Goal: Information Seeking & Learning: Learn about a topic

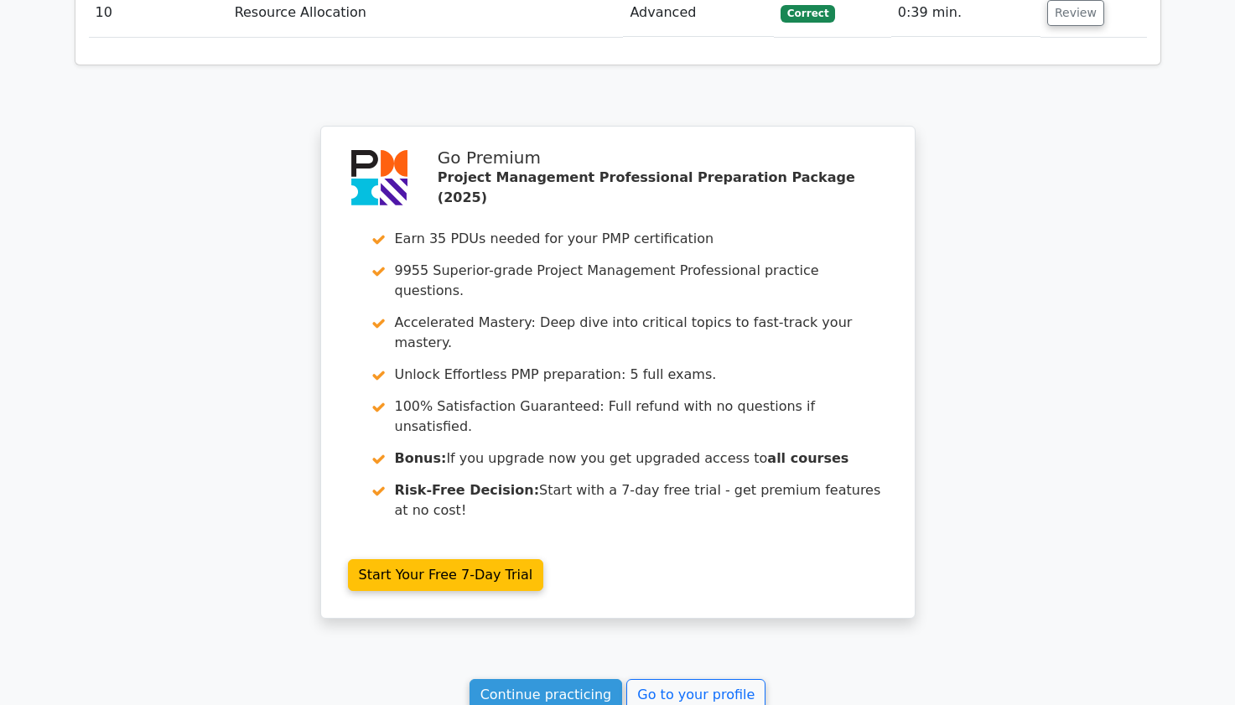
scroll to position [2936, 0]
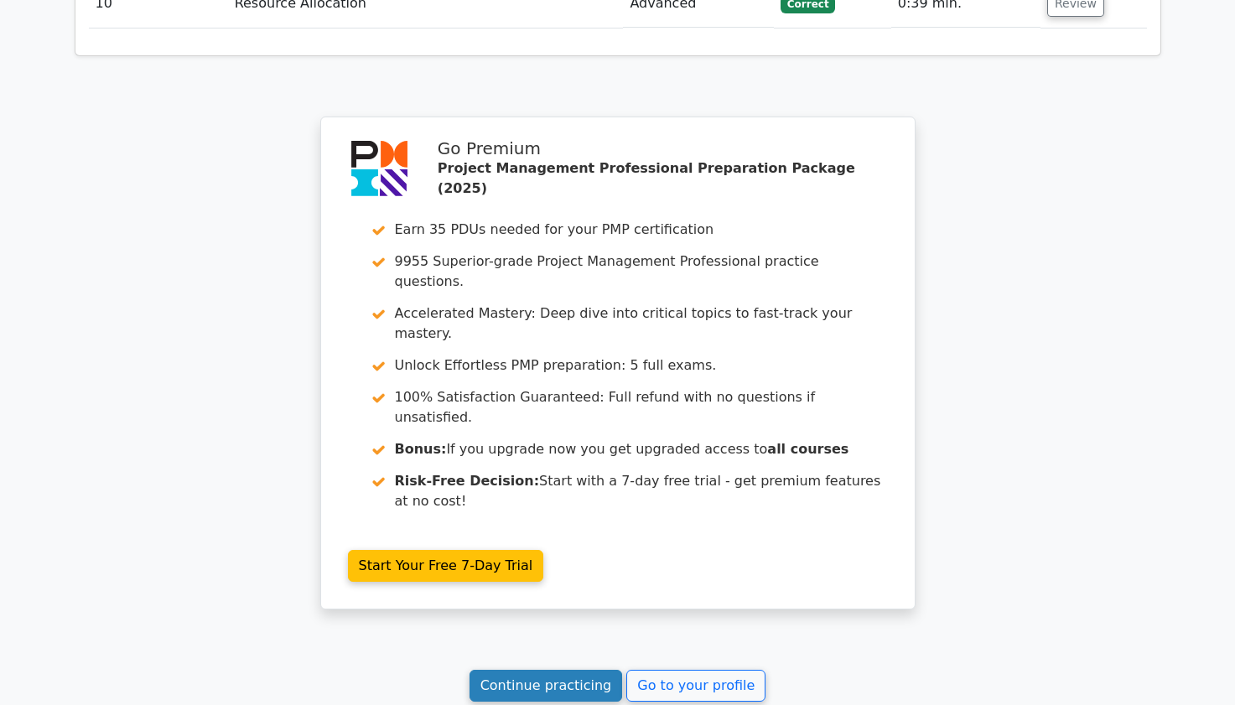
click at [516, 670] on link "Continue practicing" at bounding box center [545, 686] width 153 height 32
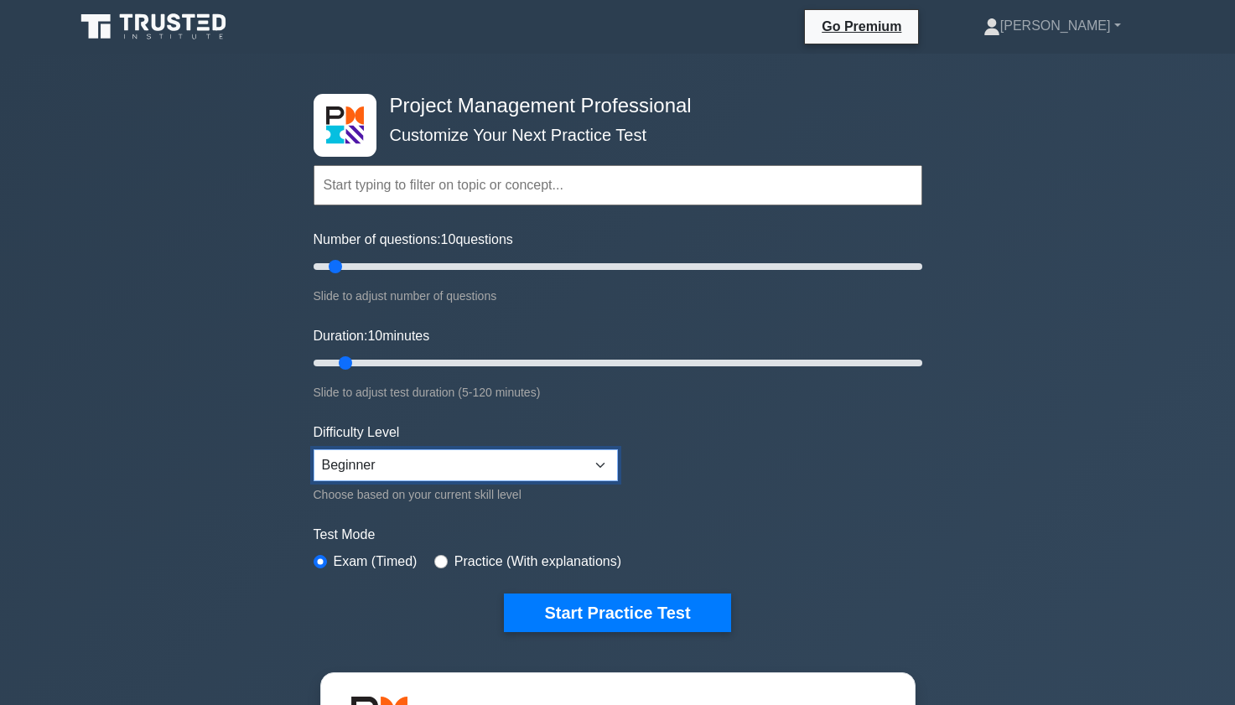
click at [452, 476] on select "Beginner Intermediate Expert" at bounding box center [466, 465] width 304 height 32
select select "expert"
click at [314, 449] on select "Beginner Intermediate Expert" at bounding box center [466, 465] width 304 height 32
click at [402, 264] on input "Number of questions: 30 questions" at bounding box center [618, 267] width 609 height 20
type input "25"
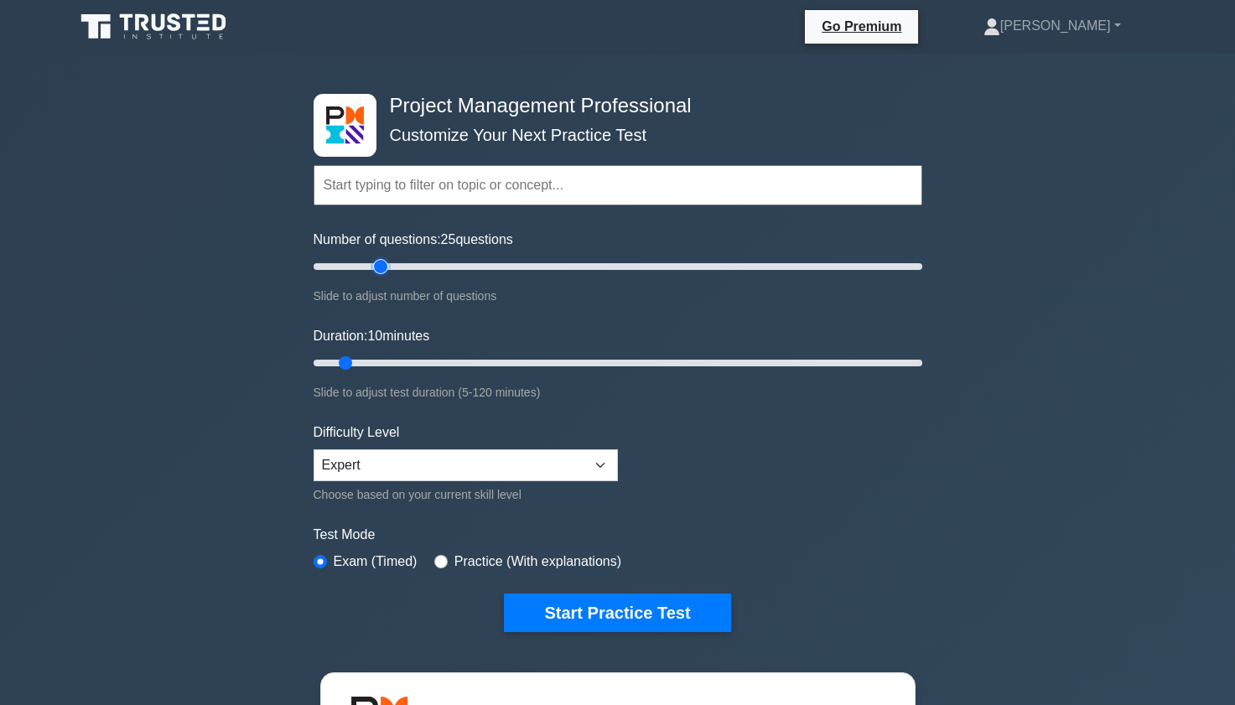
click at [388, 266] on input "Number of questions: 25 questions" at bounding box center [618, 267] width 609 height 20
click at [407, 365] on input "Duration: 20 minutes" at bounding box center [618, 363] width 609 height 20
type input "25"
click at [417, 365] on input "Duration: 20 minutes" at bounding box center [618, 363] width 609 height 20
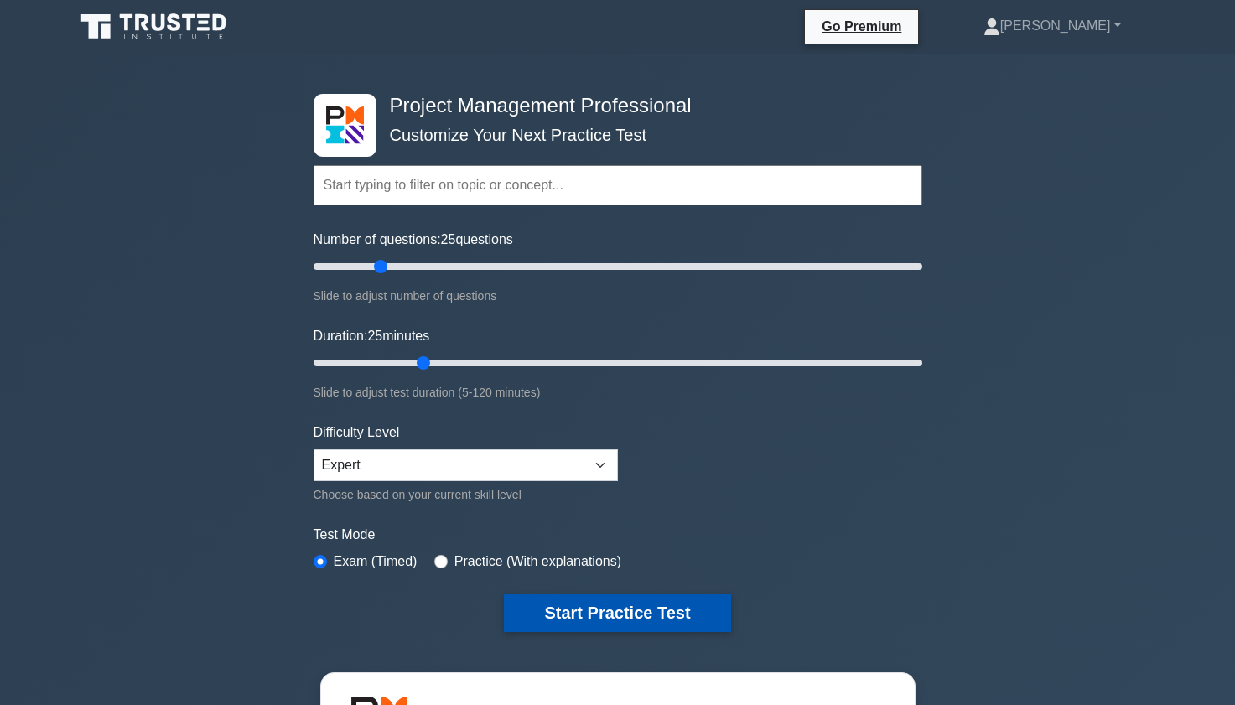
click at [622, 612] on button "Start Practice Test" at bounding box center [617, 612] width 226 height 39
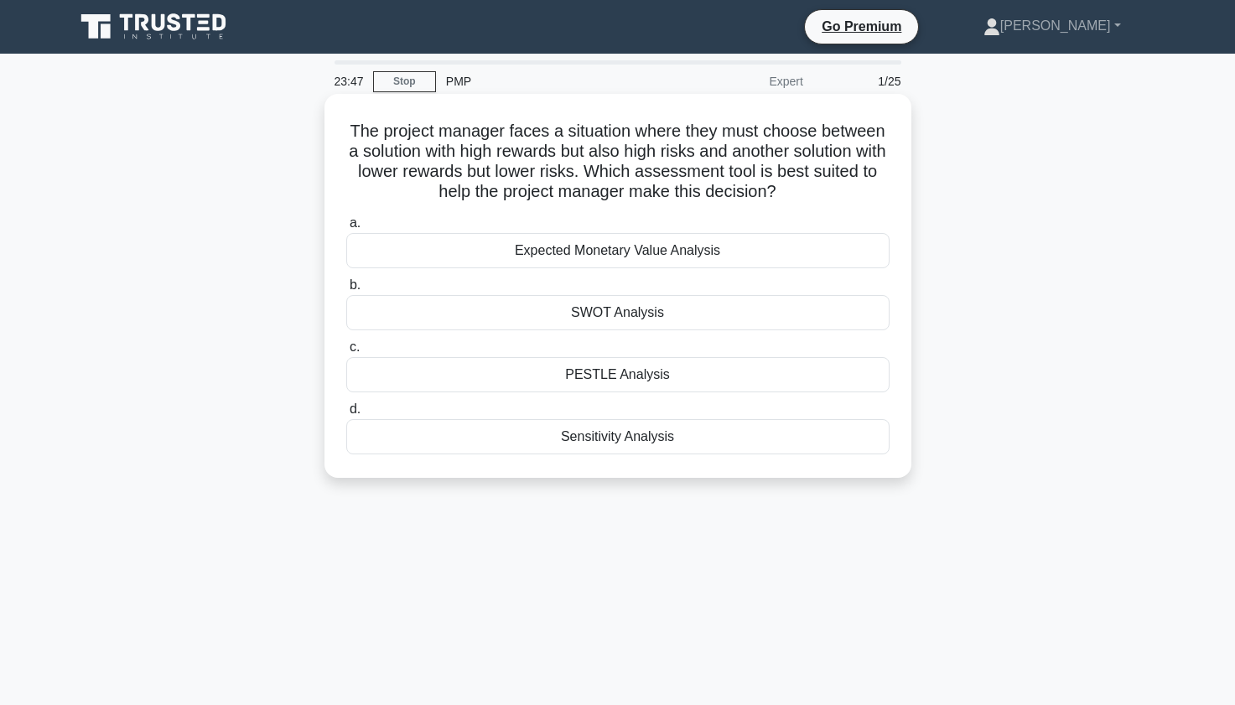
click at [645, 436] on div "Sensitivity Analysis" at bounding box center [617, 436] width 543 height 35
click at [346, 415] on input "d. Sensitivity Analysis" at bounding box center [346, 409] width 0 height 11
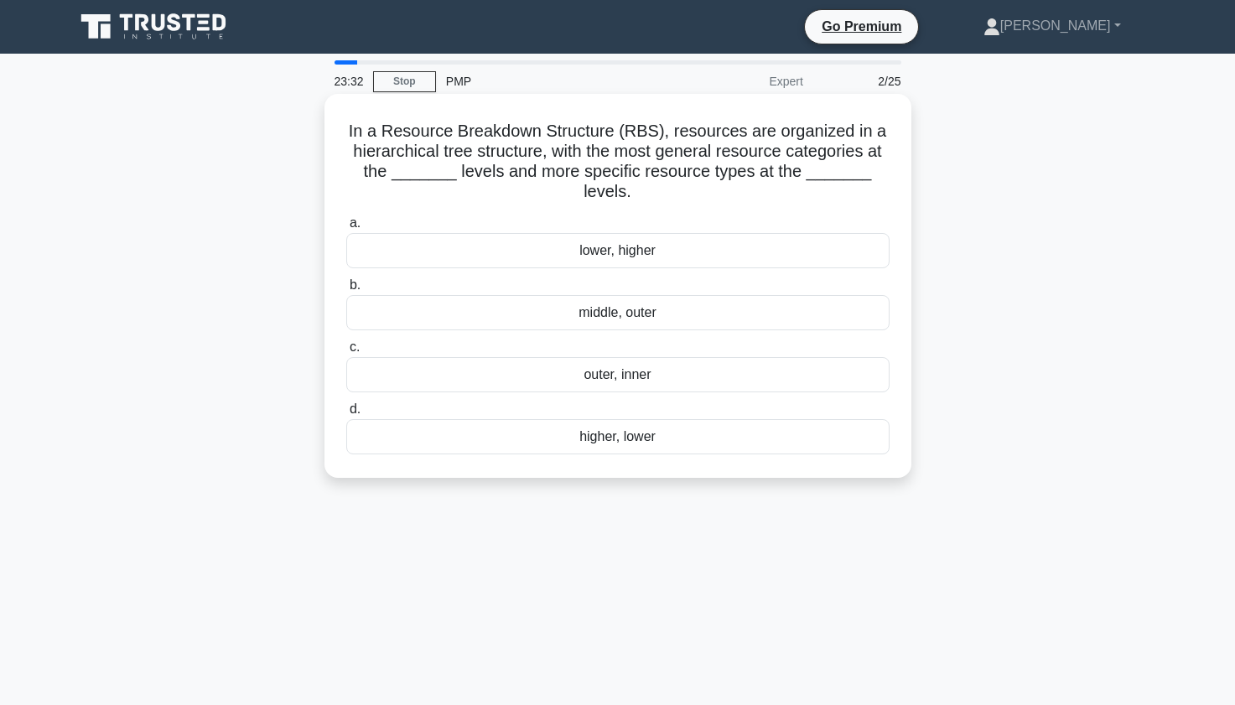
click at [593, 431] on div "higher, lower" at bounding box center [617, 436] width 543 height 35
click at [346, 415] on input "d. higher, lower" at bounding box center [346, 409] width 0 height 11
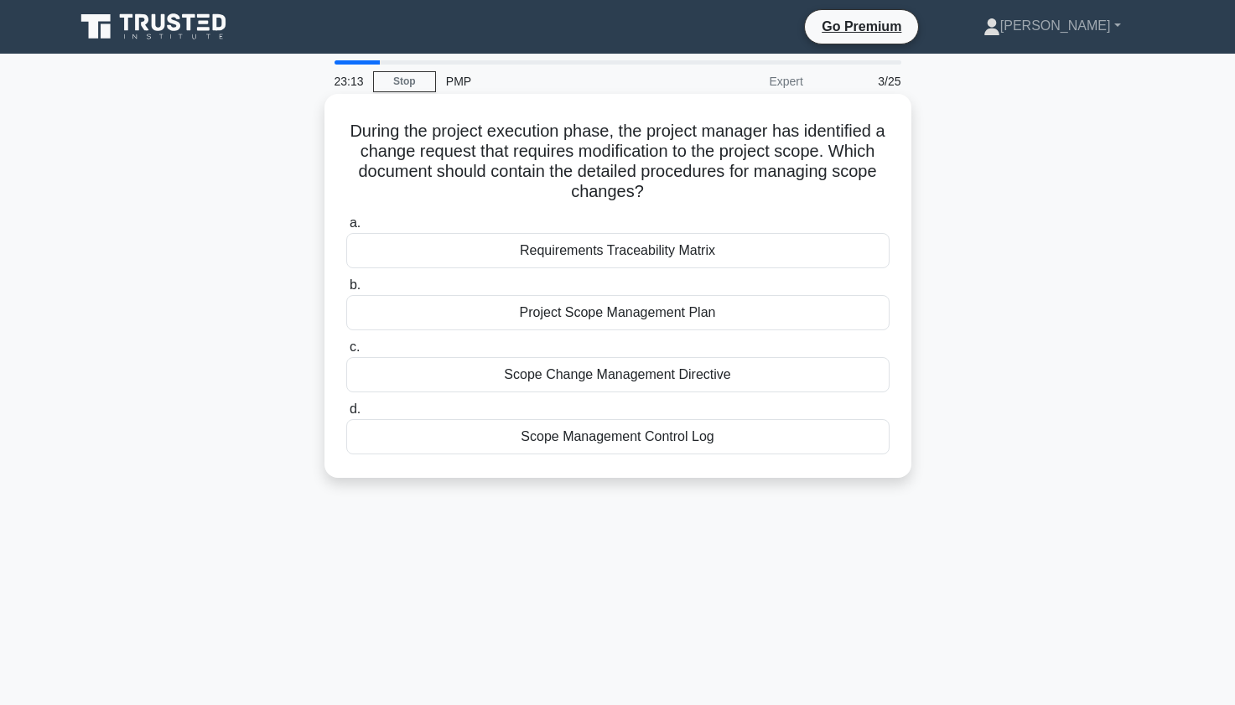
click at [569, 383] on div "Scope Change Management Directive" at bounding box center [617, 374] width 543 height 35
click at [346, 353] on input "c. Scope Change Management Directive" at bounding box center [346, 347] width 0 height 11
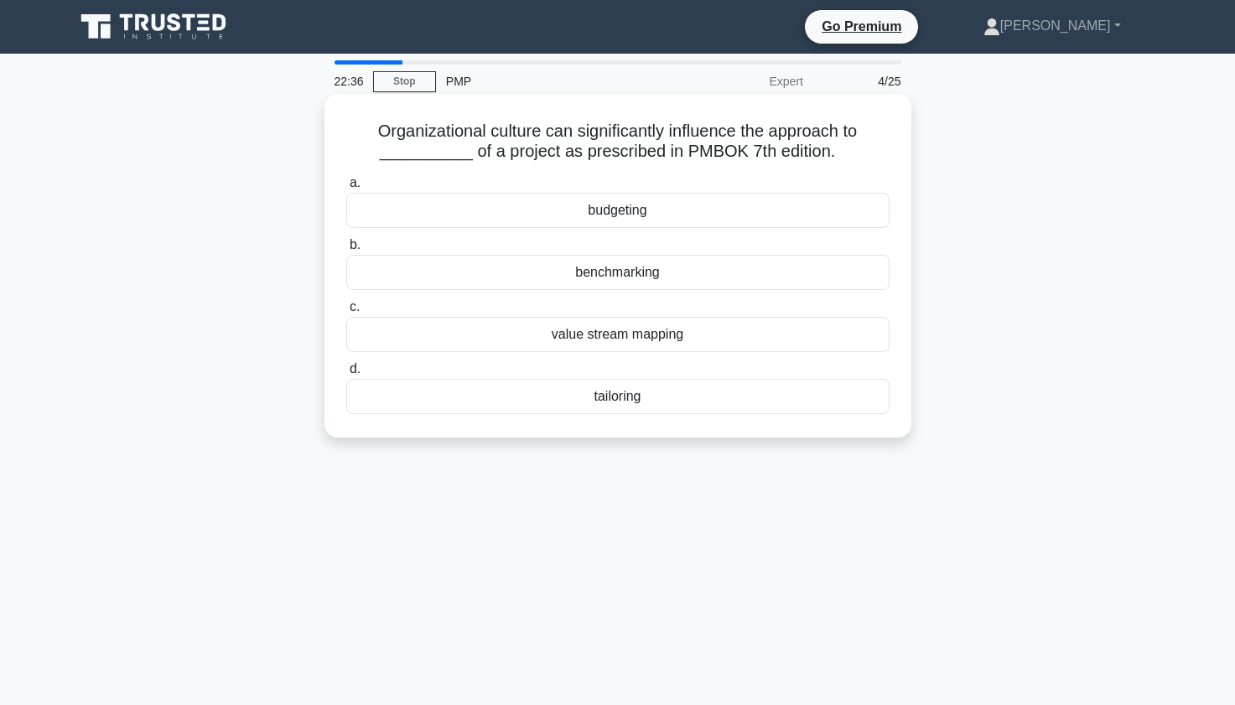
click at [514, 402] on div "tailoring" at bounding box center [617, 396] width 543 height 35
click at [346, 375] on input "d. tailoring" at bounding box center [346, 369] width 0 height 11
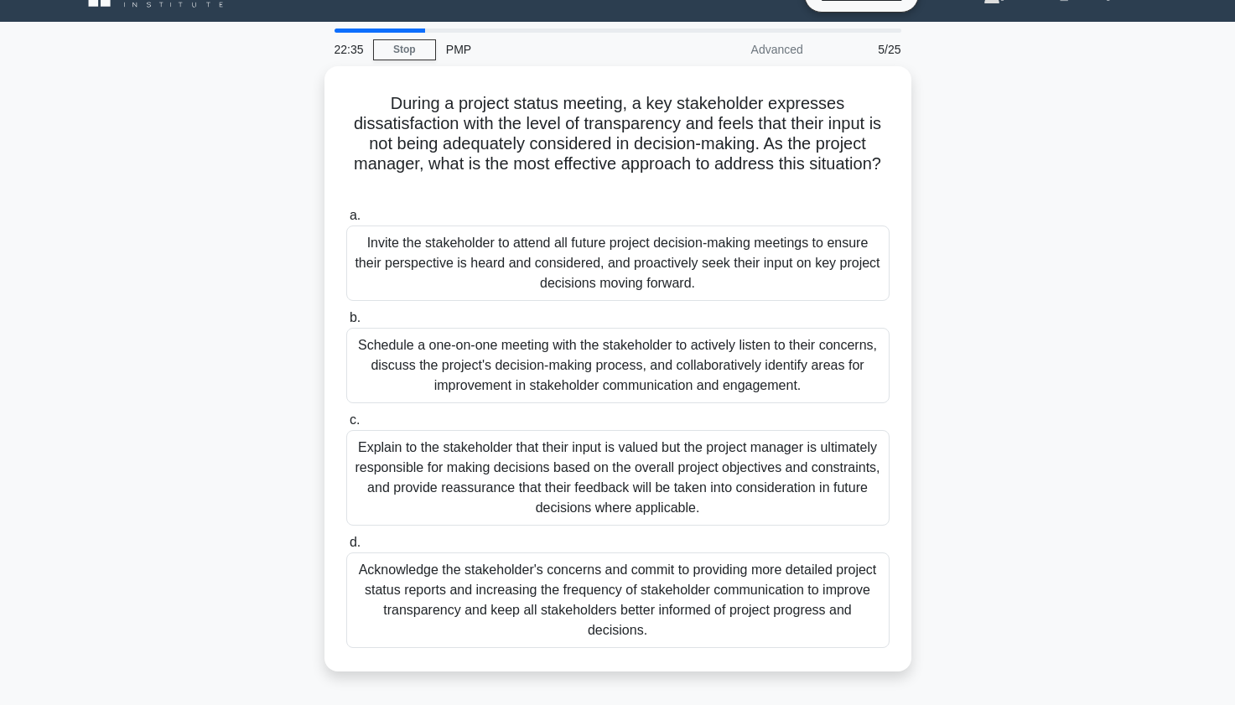
scroll to position [34, 0]
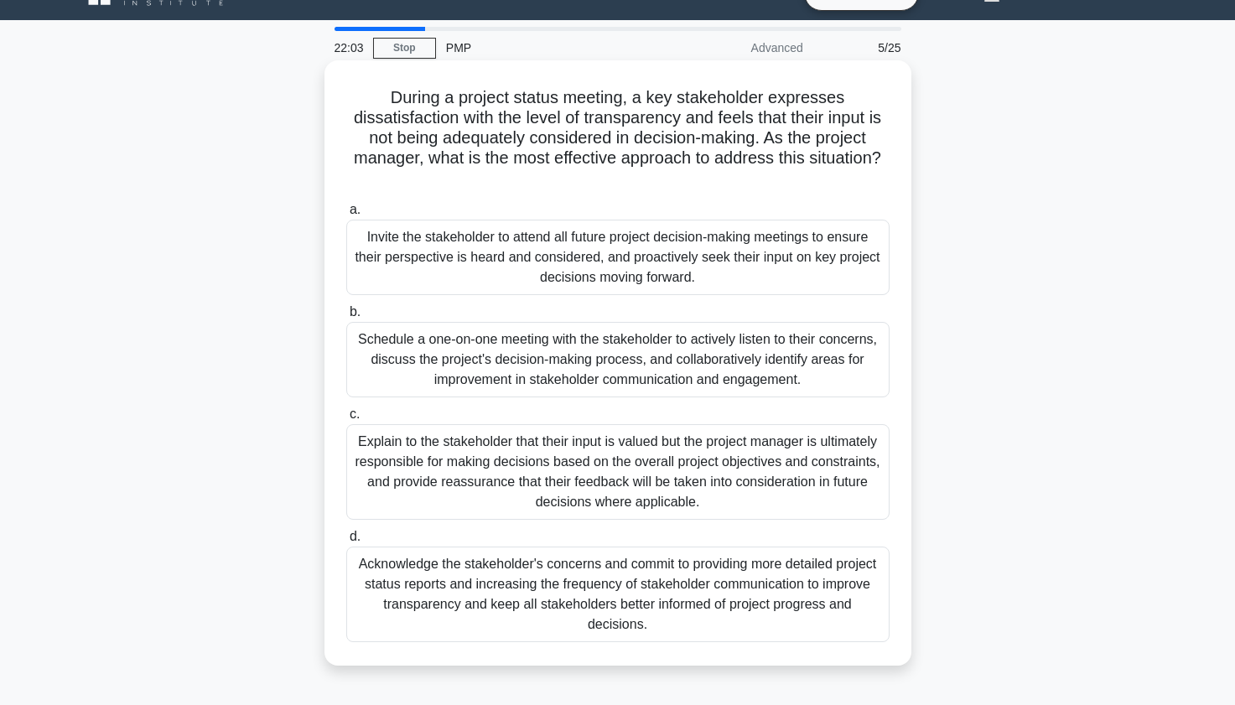
click at [459, 354] on div "Schedule a one-on-one meeting with the stakeholder to actively listen to their …" at bounding box center [617, 359] width 543 height 75
click at [346, 318] on input "b. Schedule a one-on-one meeting with the stakeholder to actively listen to the…" at bounding box center [346, 312] width 0 height 11
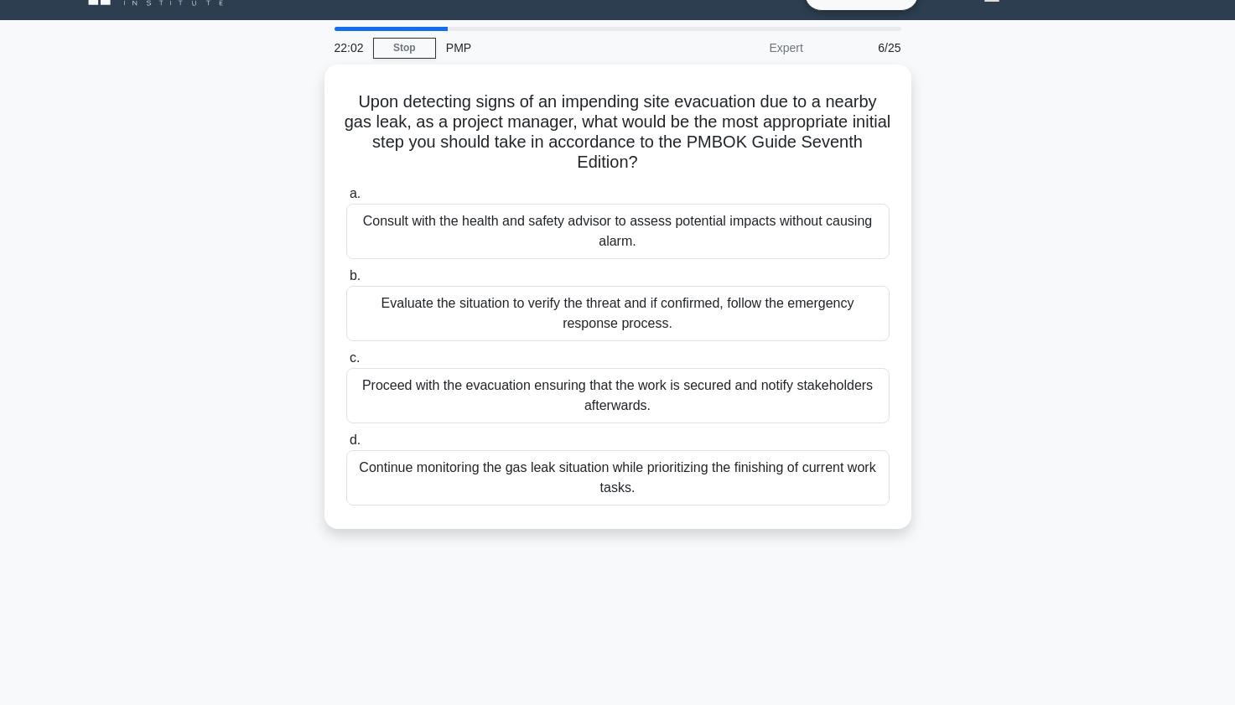
scroll to position [0, 0]
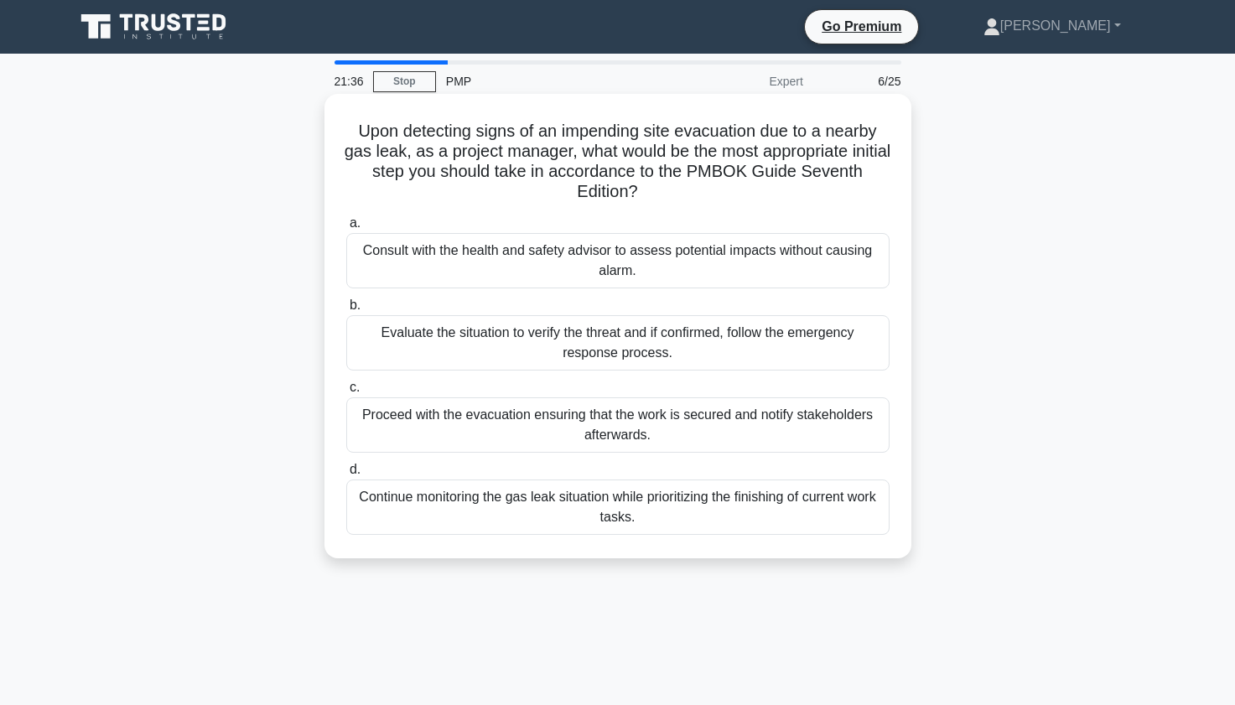
click at [399, 349] on div "Evaluate the situation to verify the threat and if confirmed, follow the emerge…" at bounding box center [617, 342] width 543 height 55
click at [346, 311] on input "b. Evaluate the situation to verify the threat and if confirmed, follow the eme…" at bounding box center [346, 305] width 0 height 11
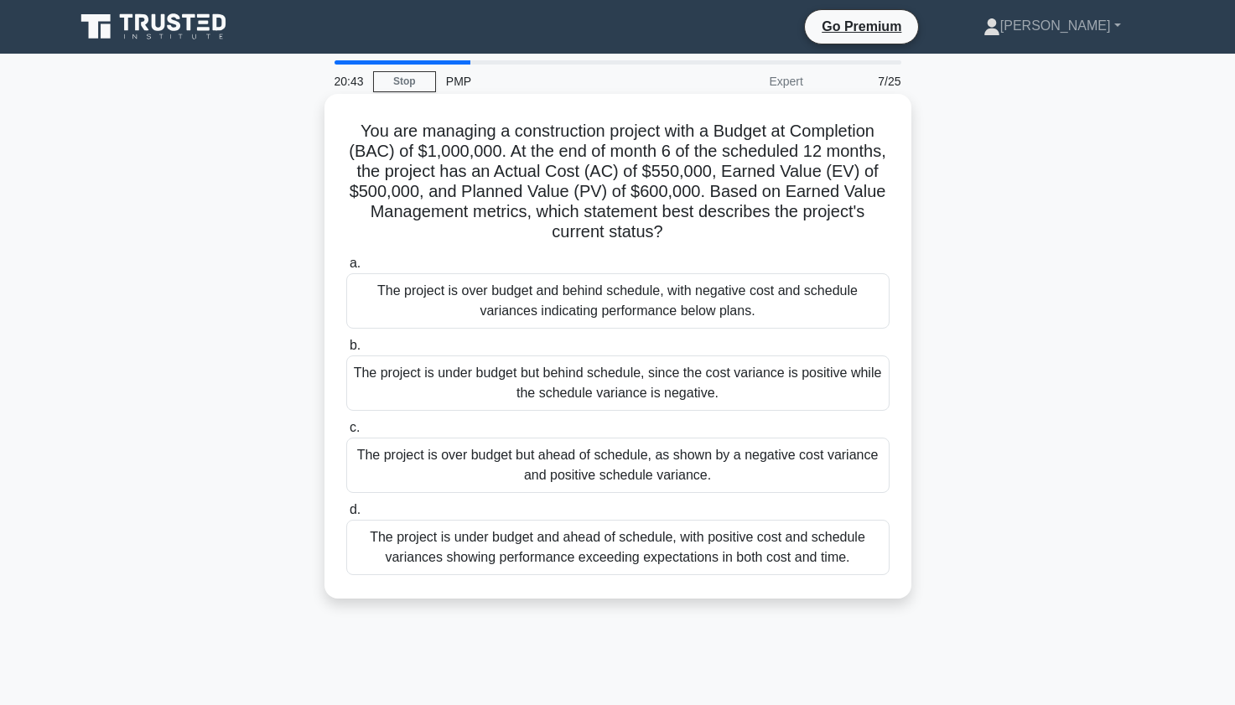
click at [443, 308] on div "The project is over budget and behind schedule, with negative cost and schedule…" at bounding box center [617, 300] width 543 height 55
click at [346, 269] on input "a. The project is over budget and behind schedule, with negative cost and sched…" at bounding box center [346, 263] width 0 height 11
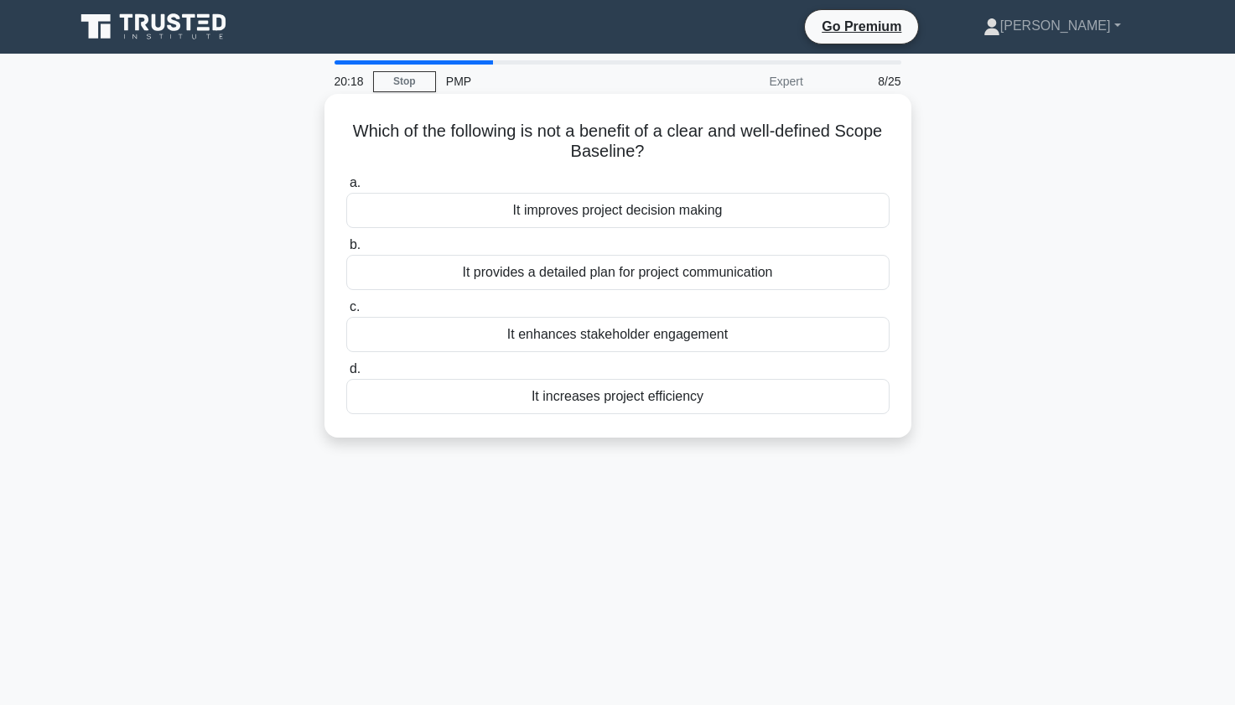
click at [412, 278] on div "It provides a detailed plan for project communication" at bounding box center [617, 272] width 543 height 35
click at [346, 251] on input "b. It provides a detailed plan for project communication" at bounding box center [346, 245] width 0 height 11
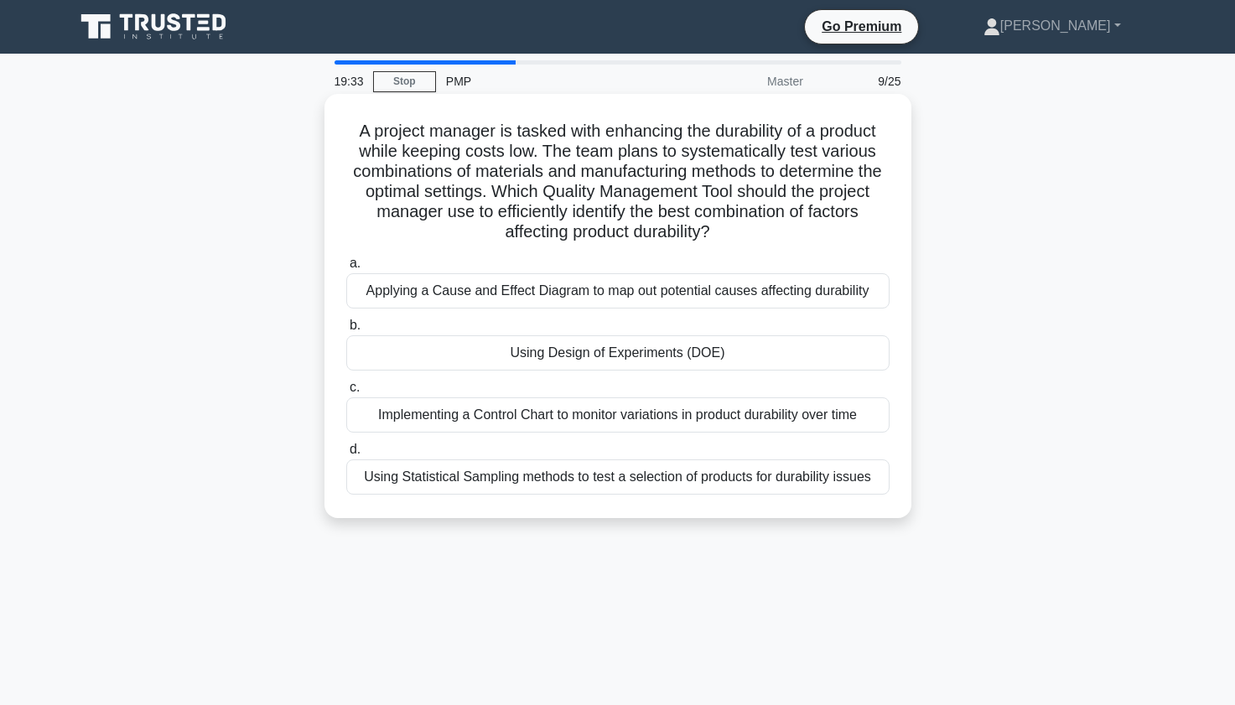
click at [495, 355] on div "Using Design of Experiments (DOE)" at bounding box center [617, 352] width 543 height 35
click at [346, 331] on input "b. Using Design of Experiments (DOE)" at bounding box center [346, 325] width 0 height 11
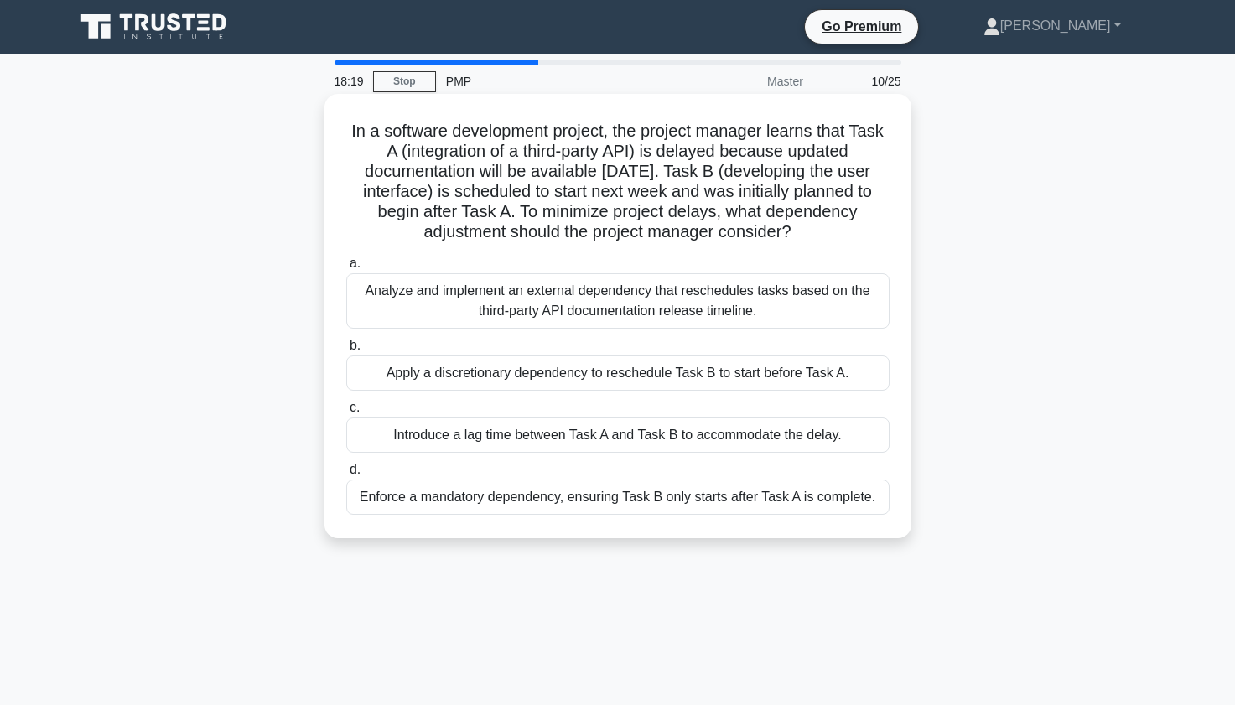
click at [386, 303] on div "Analyze and implement an external dependency that reschedules tasks based on th…" at bounding box center [617, 300] width 543 height 55
click at [346, 269] on input "a. Analyze and implement an external dependency that reschedules tasks based on…" at bounding box center [346, 263] width 0 height 11
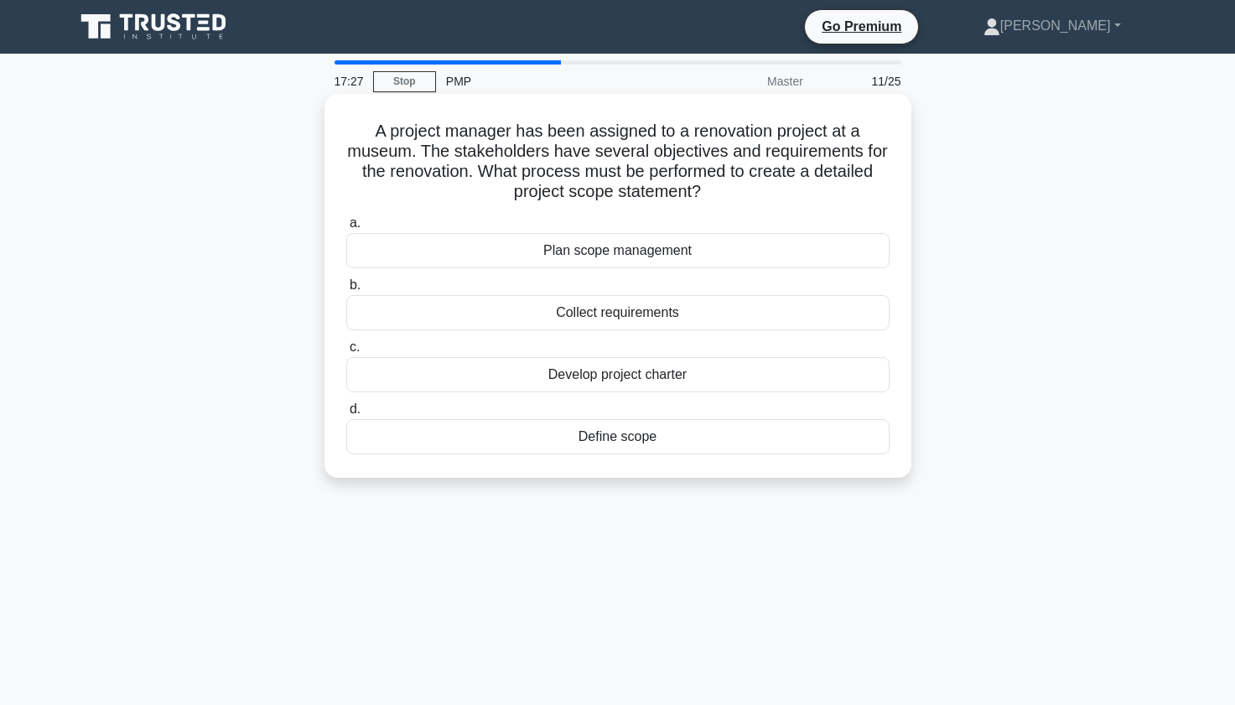
click at [520, 444] on div "Define scope" at bounding box center [617, 436] width 543 height 35
click at [346, 415] on input "d. Define scope" at bounding box center [346, 409] width 0 height 11
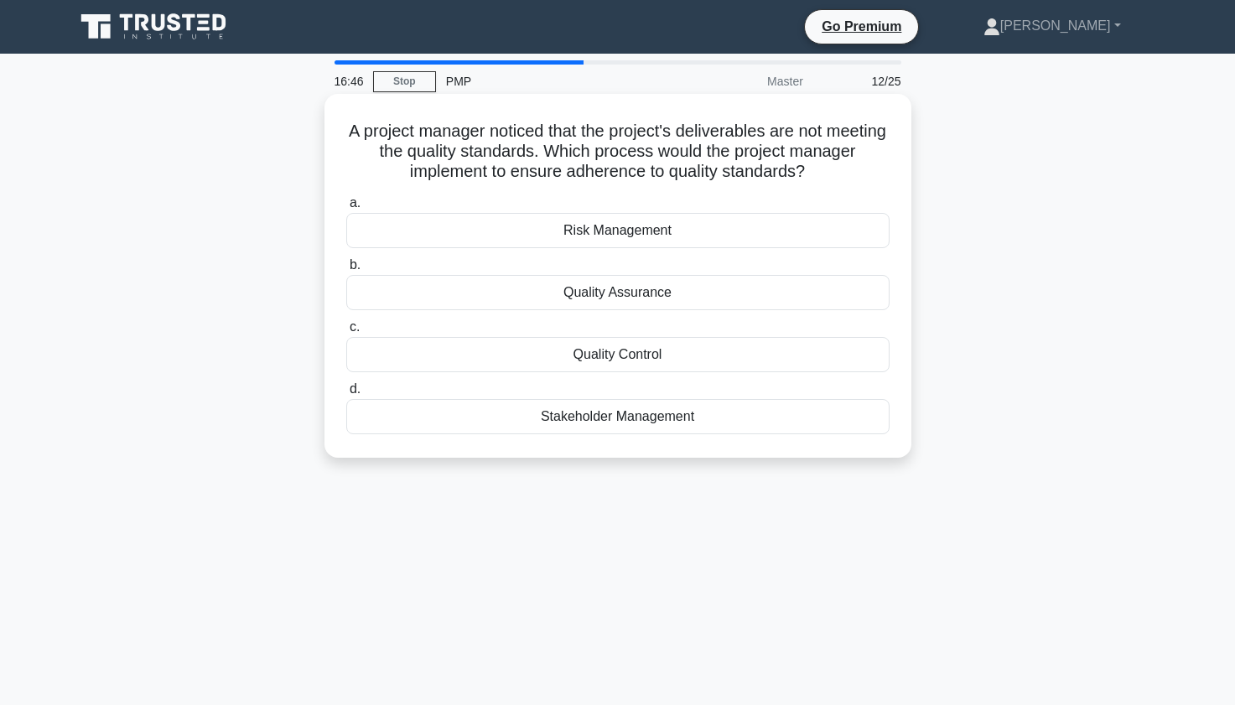
click at [541, 360] on div "Quality Control" at bounding box center [617, 354] width 543 height 35
click at [346, 333] on input "c. Quality Control" at bounding box center [346, 327] width 0 height 11
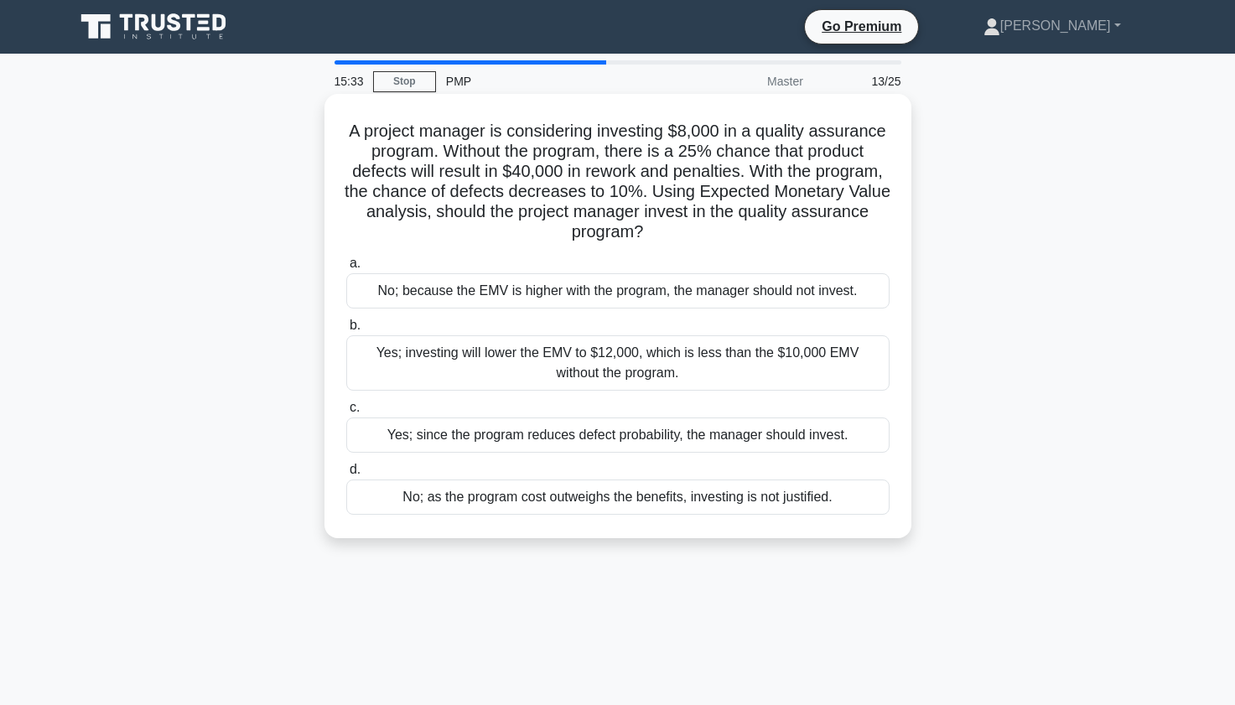
click at [444, 436] on div "Yes; since the program reduces defect probability, the manager should invest." at bounding box center [617, 434] width 543 height 35
click at [346, 413] on input "c. Yes; since the program reduces defect probability, the manager should invest." at bounding box center [346, 407] width 0 height 11
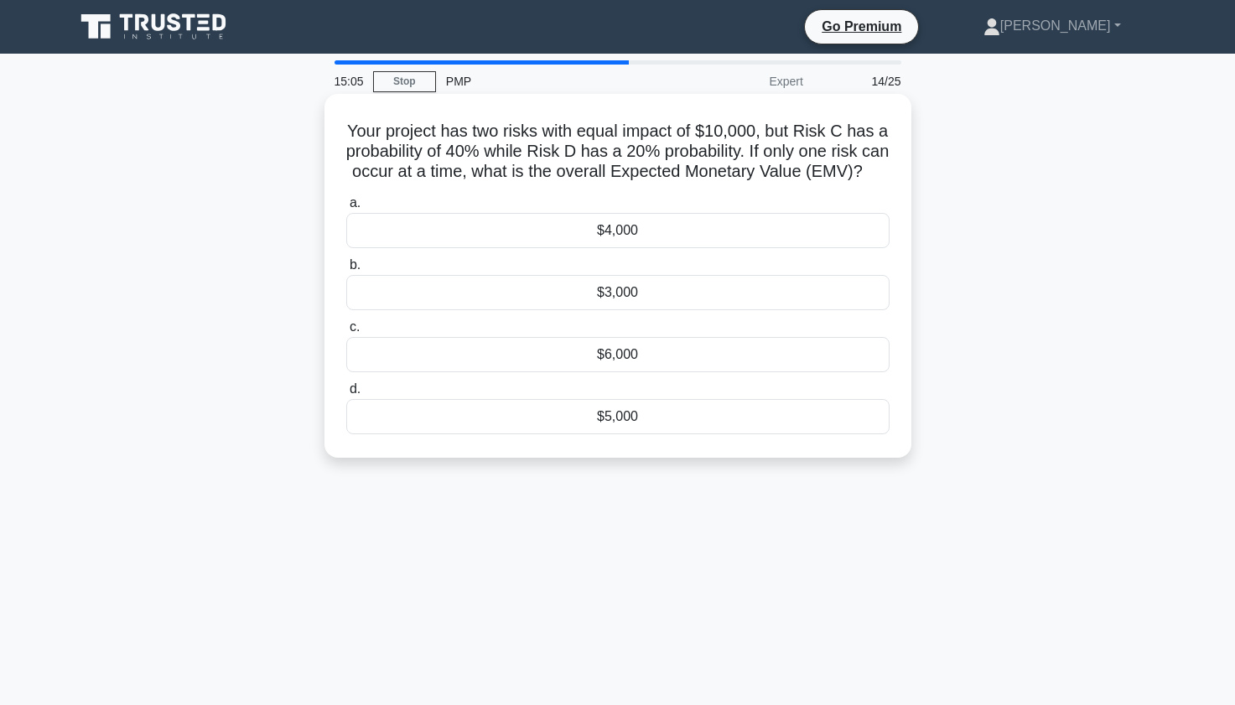
click at [486, 372] on div "$6,000" at bounding box center [617, 354] width 543 height 35
click at [346, 333] on input "c. $6,000" at bounding box center [346, 327] width 0 height 11
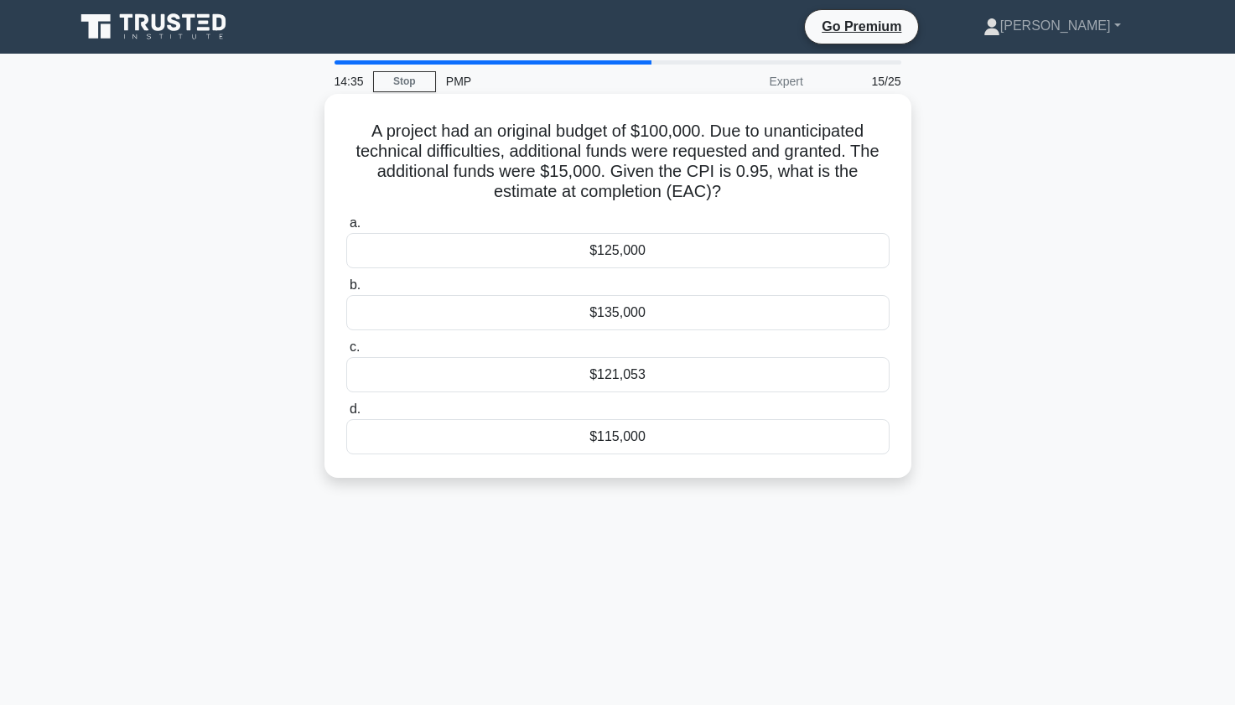
click at [569, 381] on div "$121,053" at bounding box center [617, 374] width 543 height 35
click at [346, 353] on input "c. $121,053" at bounding box center [346, 347] width 0 height 11
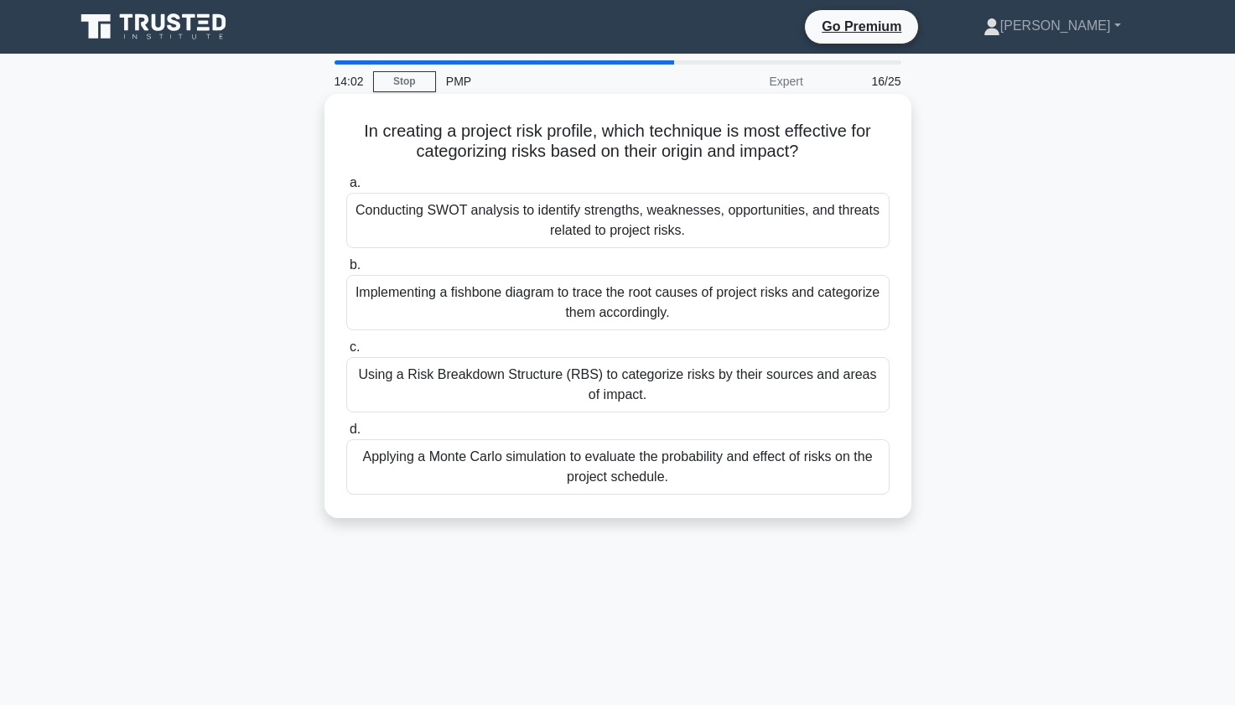
click at [417, 391] on div "Using a Risk Breakdown Structure (RBS) to categorize risks by their sources and…" at bounding box center [617, 384] width 543 height 55
click at [346, 353] on input "c. Using a Risk Breakdown Structure (RBS) to categorize risks by their sources …" at bounding box center [346, 347] width 0 height 11
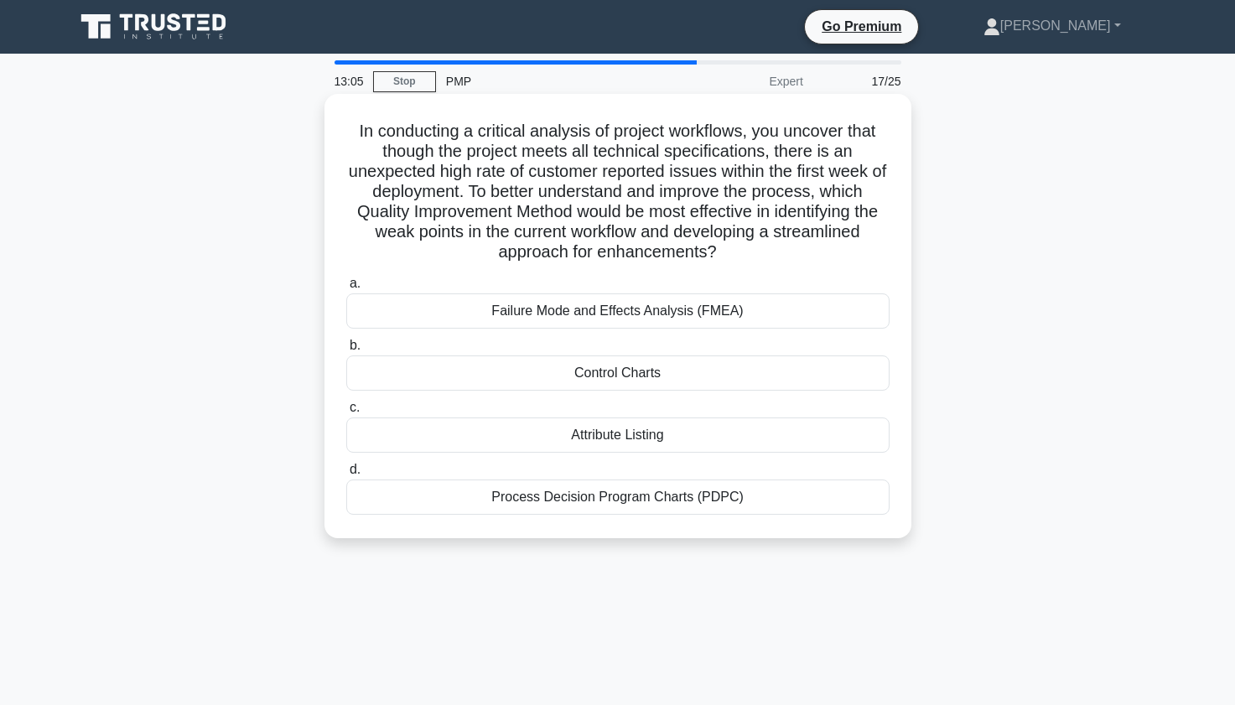
click at [502, 376] on div "Control Charts" at bounding box center [617, 372] width 543 height 35
click at [346, 351] on input "b. Control Charts" at bounding box center [346, 345] width 0 height 11
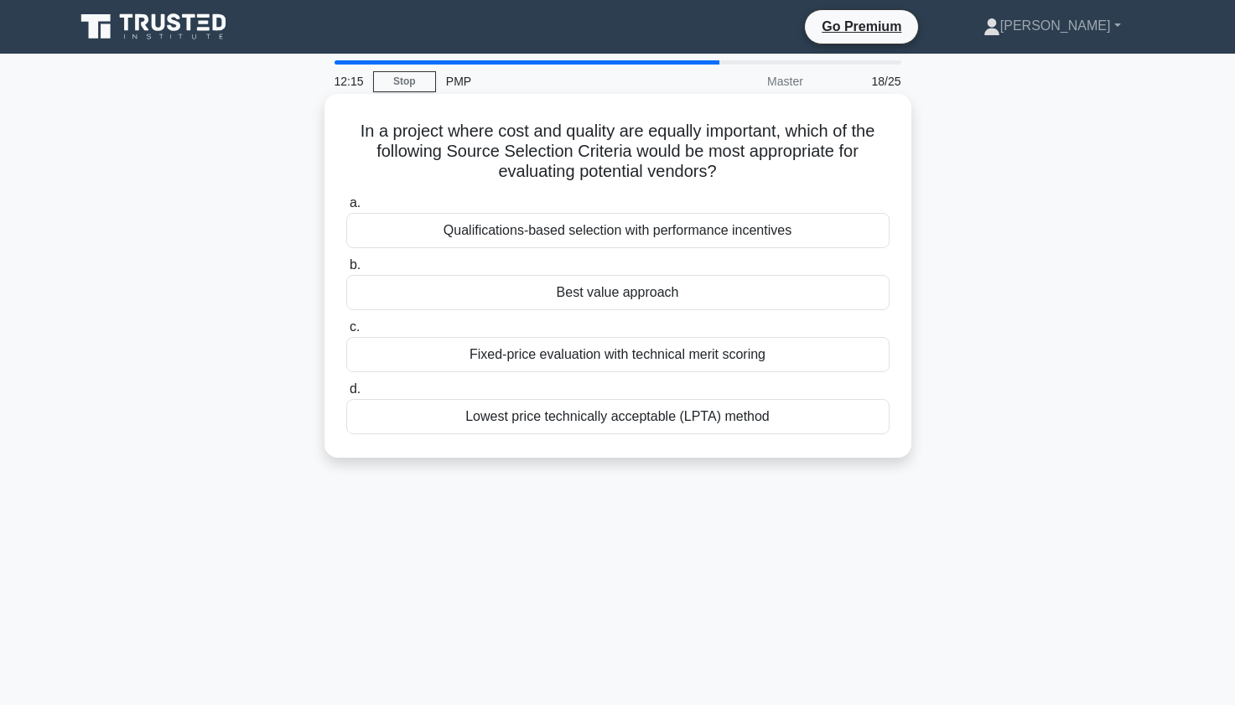
click at [533, 416] on div "Lowest price technically acceptable (LPTA) method" at bounding box center [617, 416] width 543 height 35
click at [346, 395] on input "d. Lowest price technically acceptable (LPTA) method" at bounding box center [346, 389] width 0 height 11
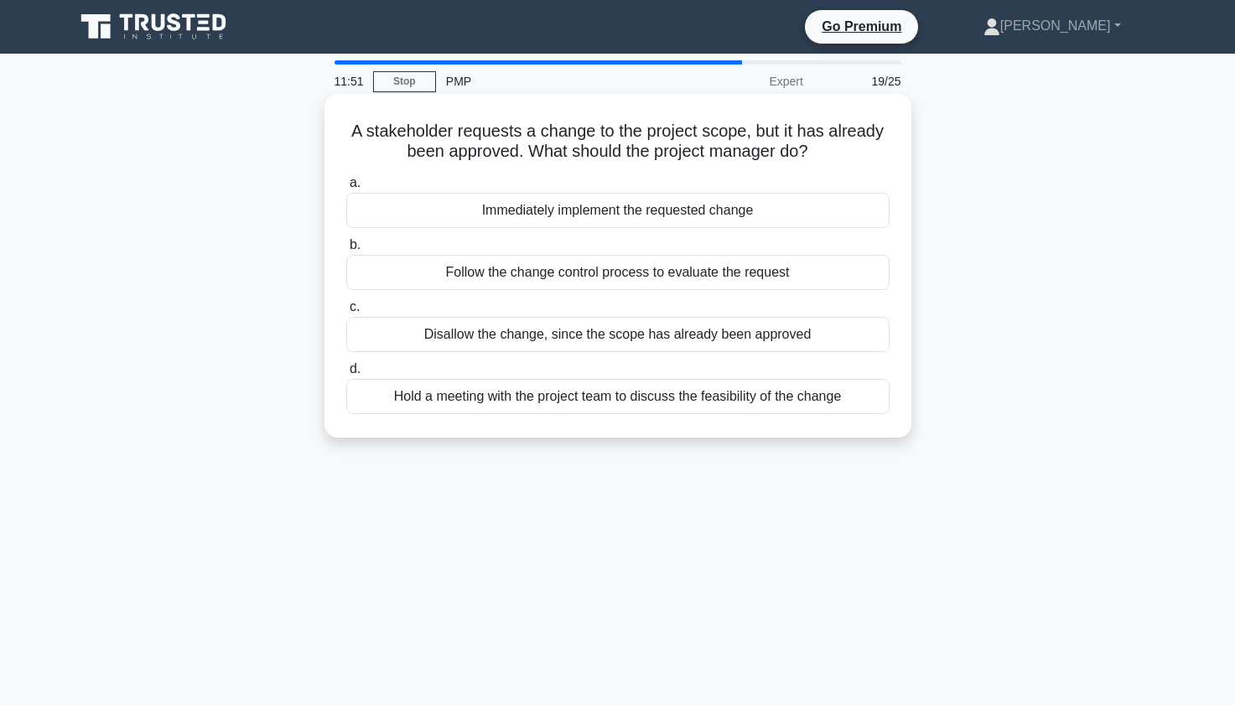
click at [519, 275] on div "Follow the change control process to evaluate the request" at bounding box center [617, 272] width 543 height 35
click at [346, 251] on input "b. Follow the change control process to evaluate the request" at bounding box center [346, 245] width 0 height 11
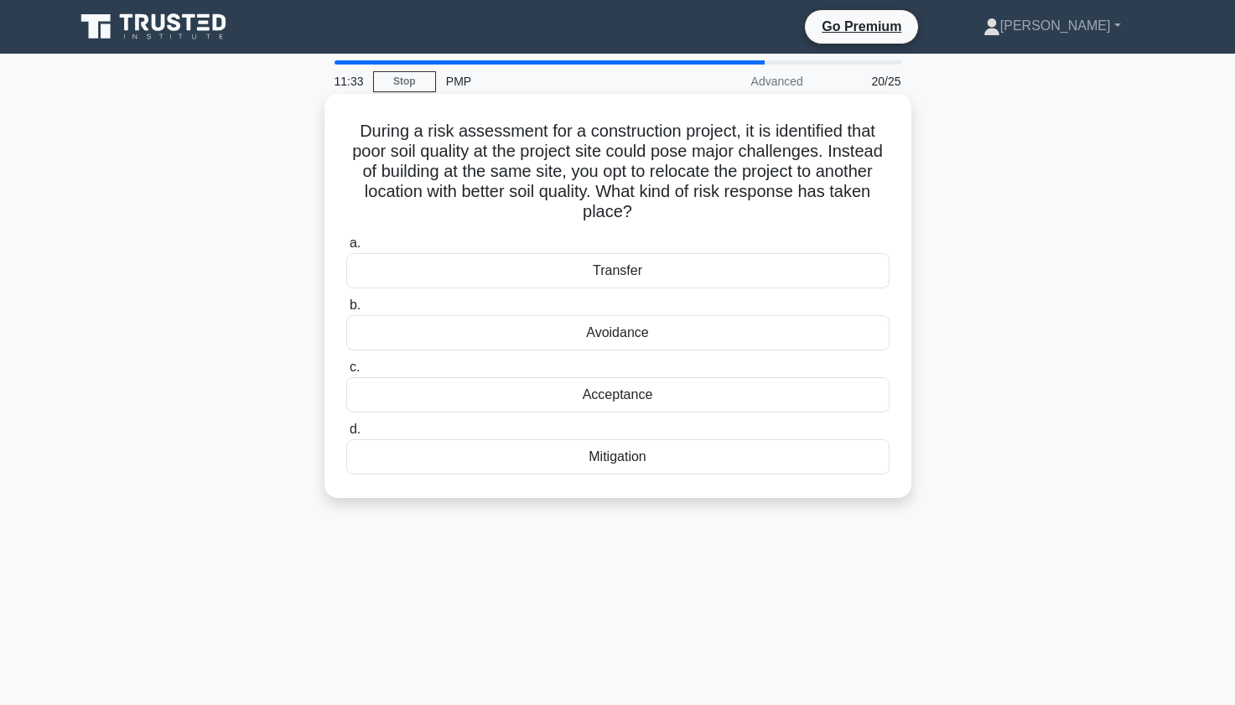
click at [565, 459] on div "Mitigation" at bounding box center [617, 456] width 543 height 35
click at [346, 435] on input "d. Mitigation" at bounding box center [346, 429] width 0 height 11
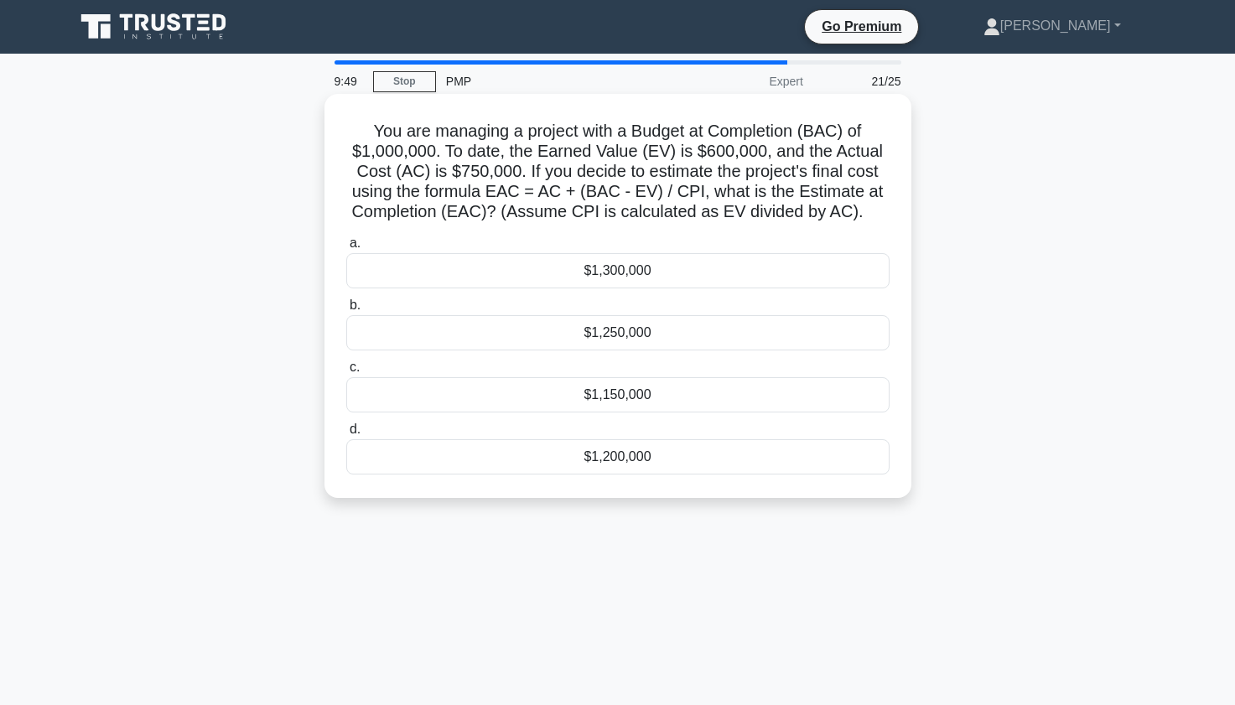
click at [557, 334] on div "$1,250,000" at bounding box center [617, 332] width 543 height 35
click at [346, 311] on input "b. $1,250,000" at bounding box center [346, 305] width 0 height 11
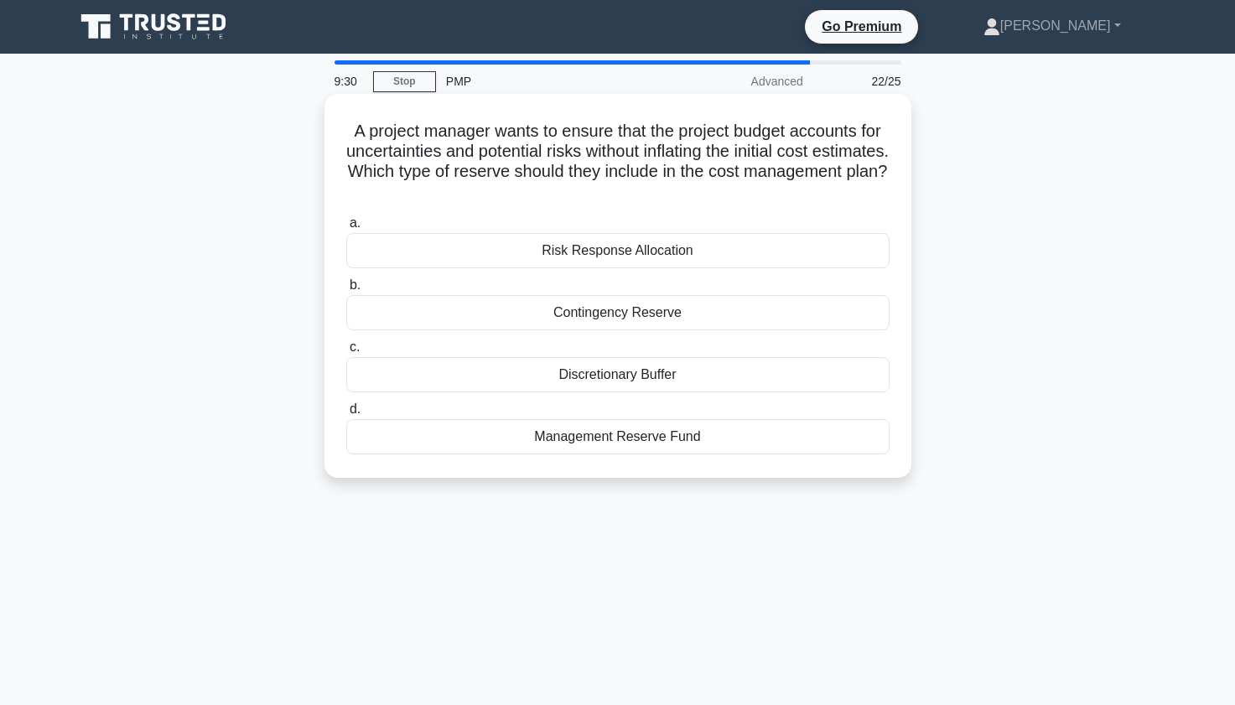
click at [495, 320] on div "Contingency Reserve" at bounding box center [617, 312] width 543 height 35
click at [346, 291] on input "b. Contingency Reserve" at bounding box center [346, 285] width 0 height 11
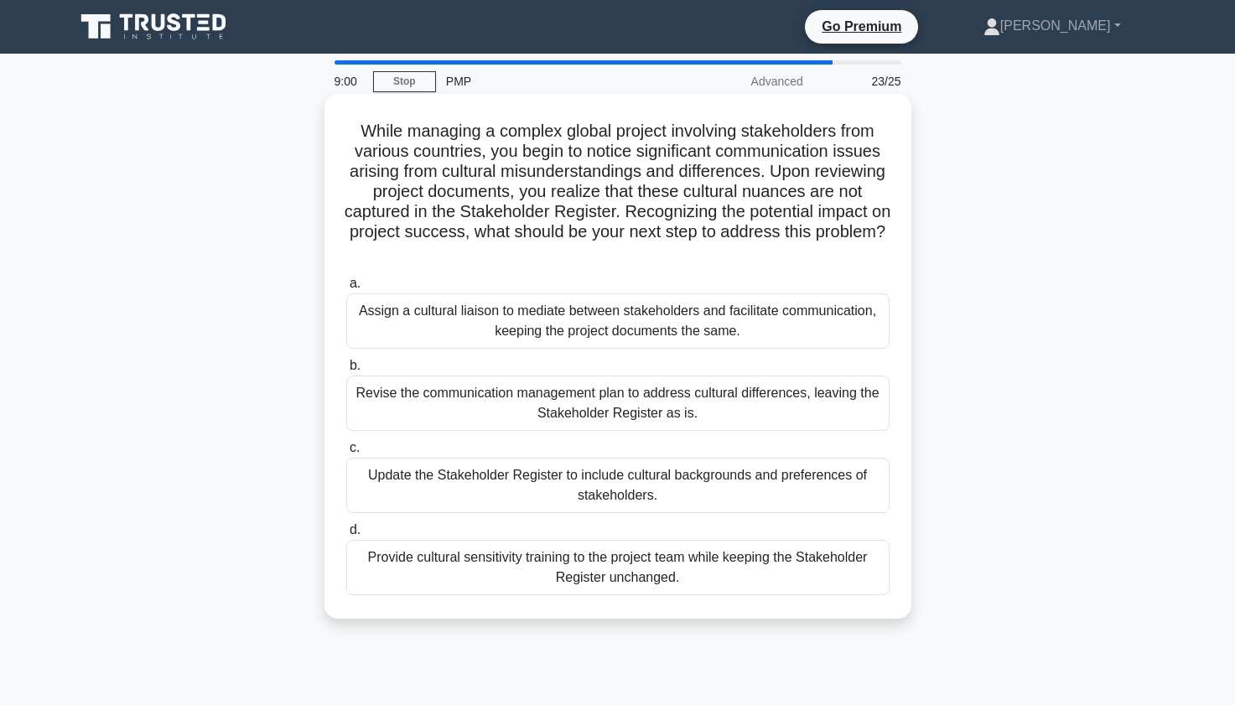
click at [473, 487] on div "Update the Stakeholder Register to include cultural backgrounds and preferences…" at bounding box center [617, 485] width 543 height 55
click at [346, 453] on input "c. Update the Stakeholder Register to include cultural backgrounds and preferen…" at bounding box center [346, 448] width 0 height 11
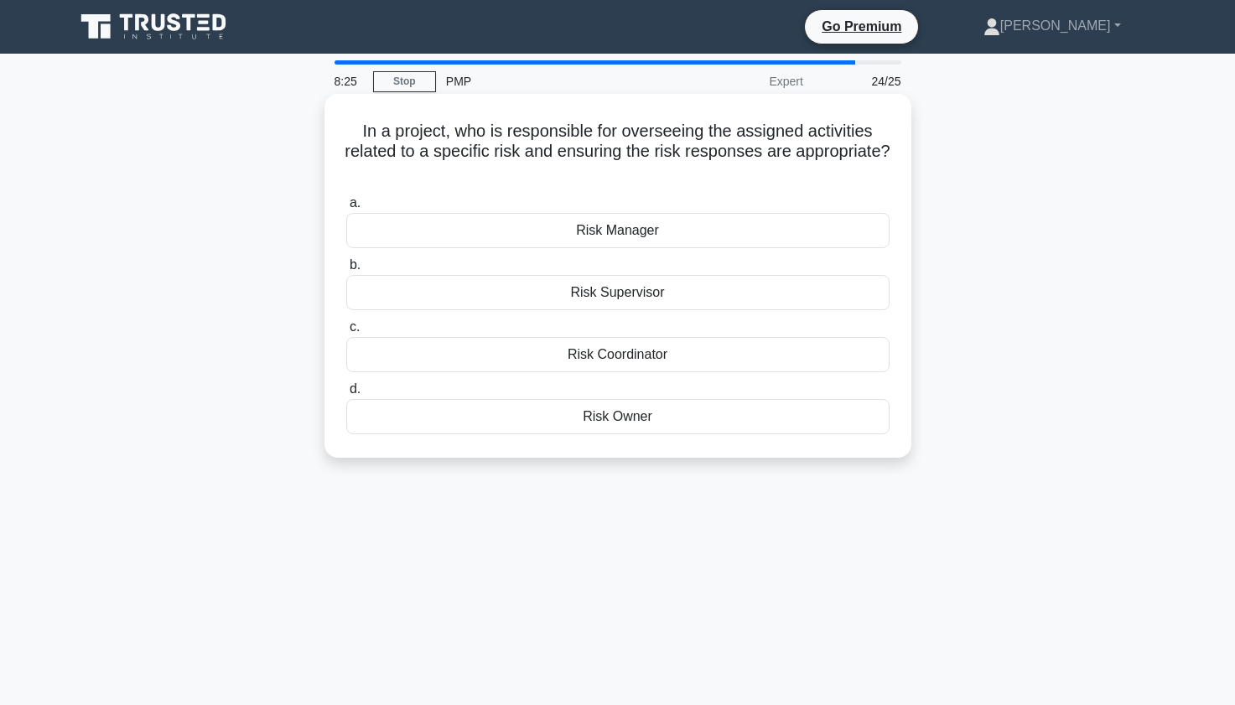
click at [530, 227] on div "Risk Manager" at bounding box center [617, 230] width 543 height 35
click at [346, 209] on input "a. Risk Manager" at bounding box center [346, 203] width 0 height 11
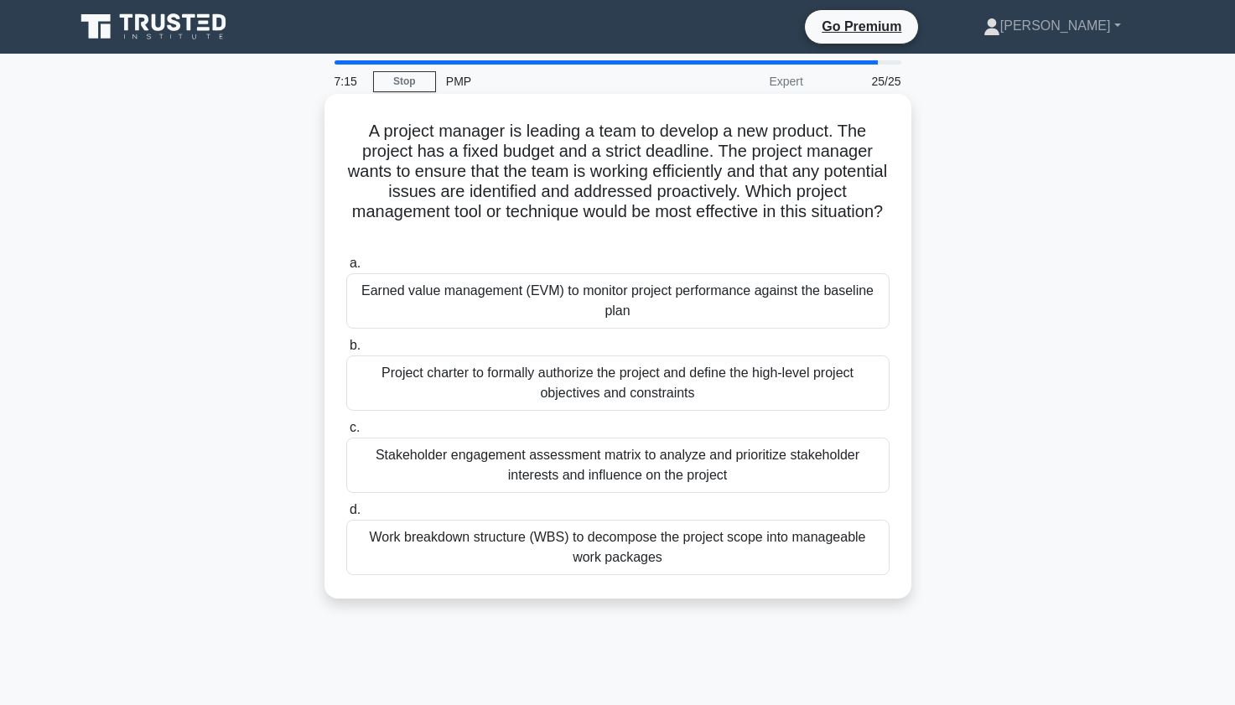
click at [511, 553] on div "Work breakdown structure (WBS) to decompose the project scope into manageable w…" at bounding box center [617, 547] width 543 height 55
click at [346, 516] on input "d. Work breakdown structure (WBS) to decompose the project scope into manageabl…" at bounding box center [346, 510] width 0 height 11
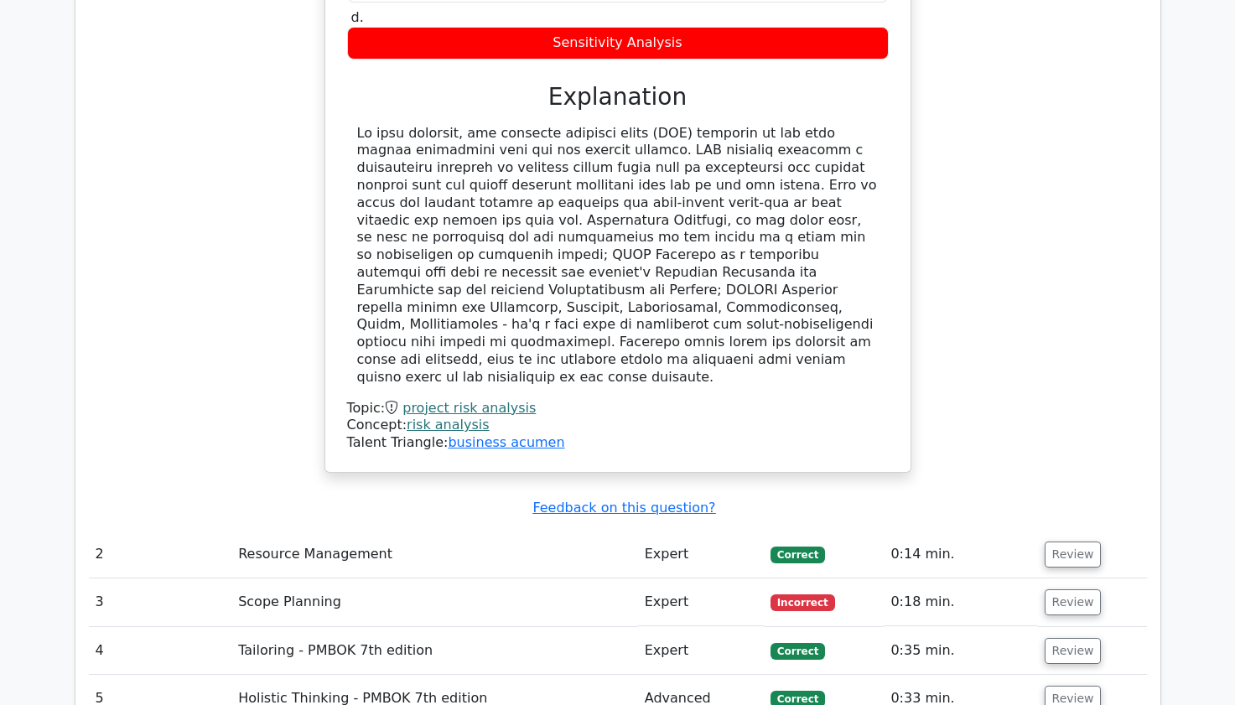
scroll to position [2279, 0]
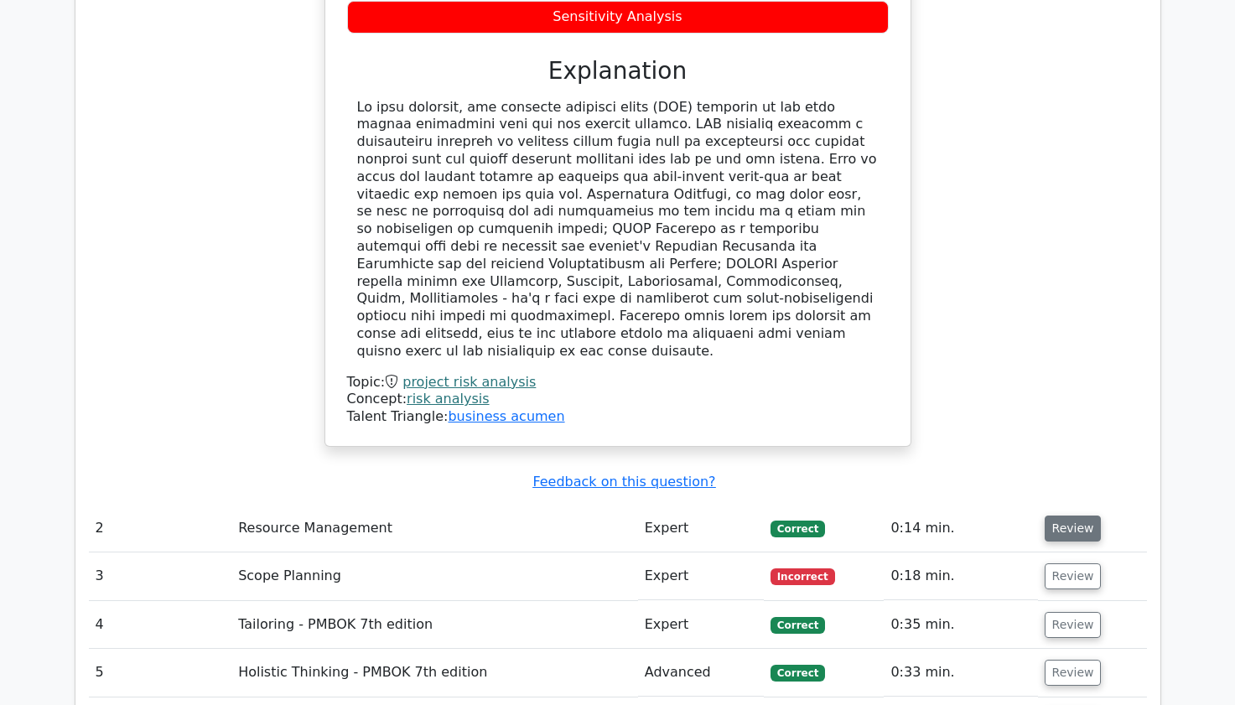
click at [1076, 516] on button "Review" at bounding box center [1072, 529] width 57 height 26
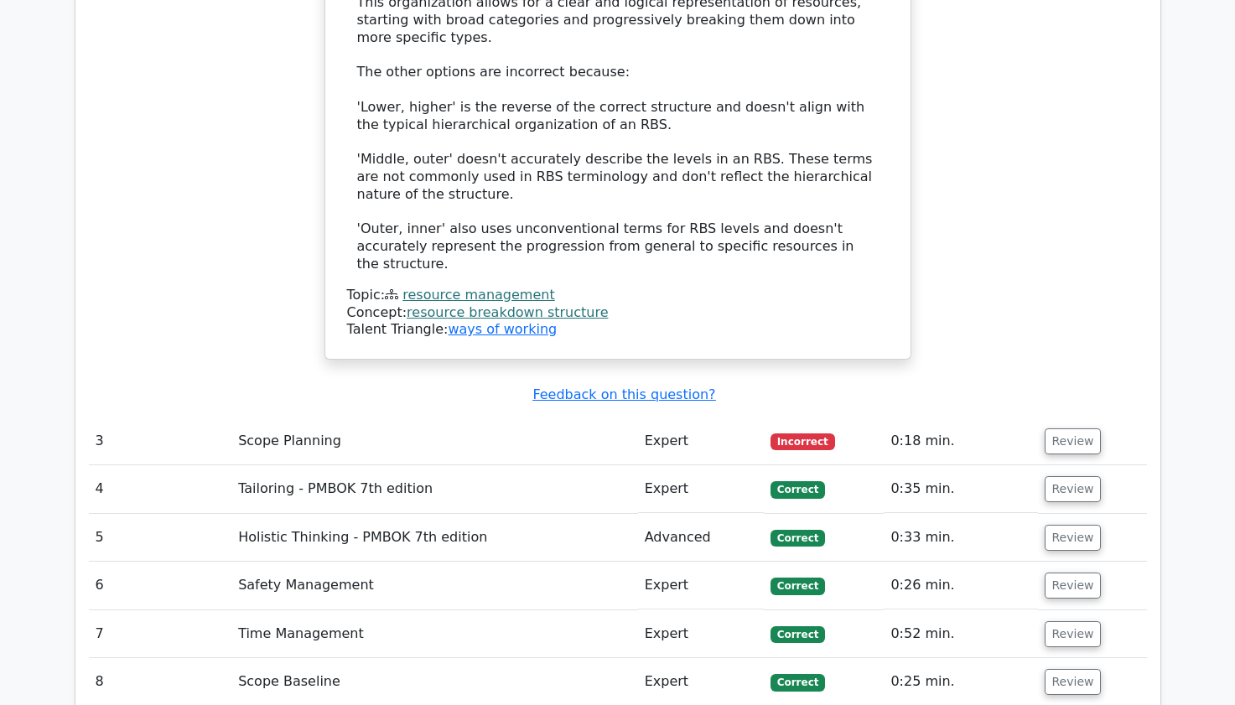
scroll to position [3453, 0]
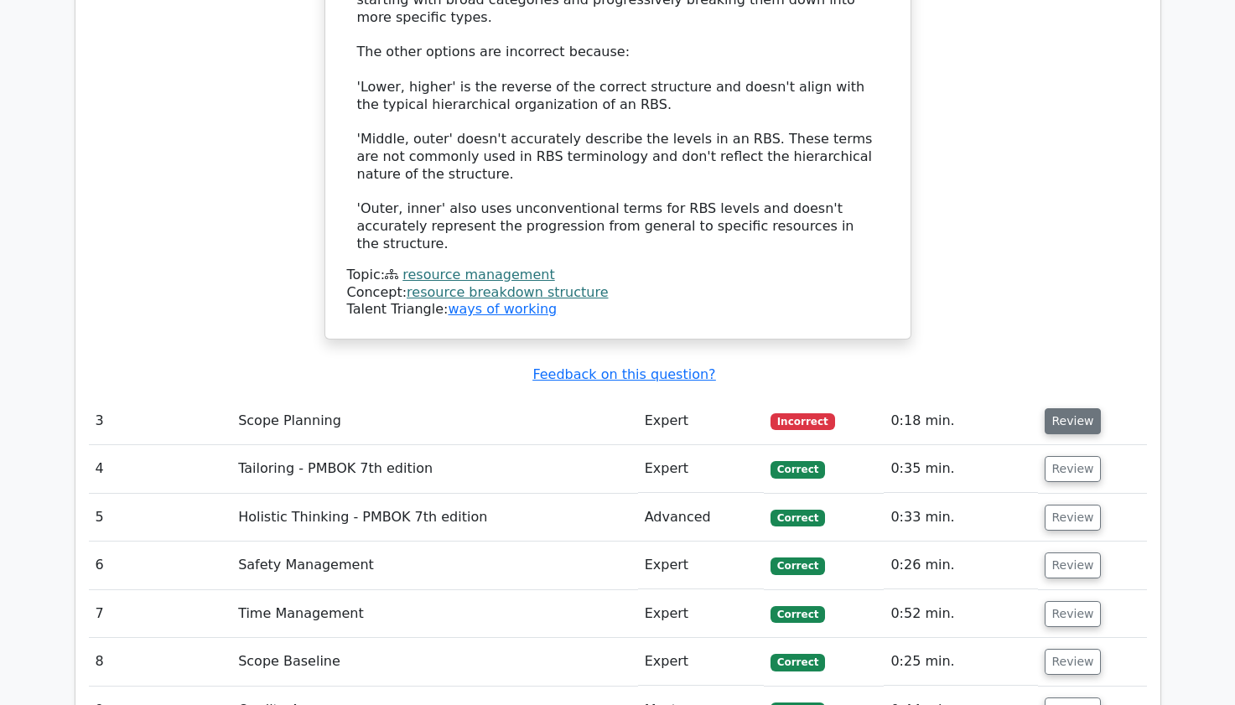
click at [1065, 408] on button "Review" at bounding box center [1072, 421] width 57 height 26
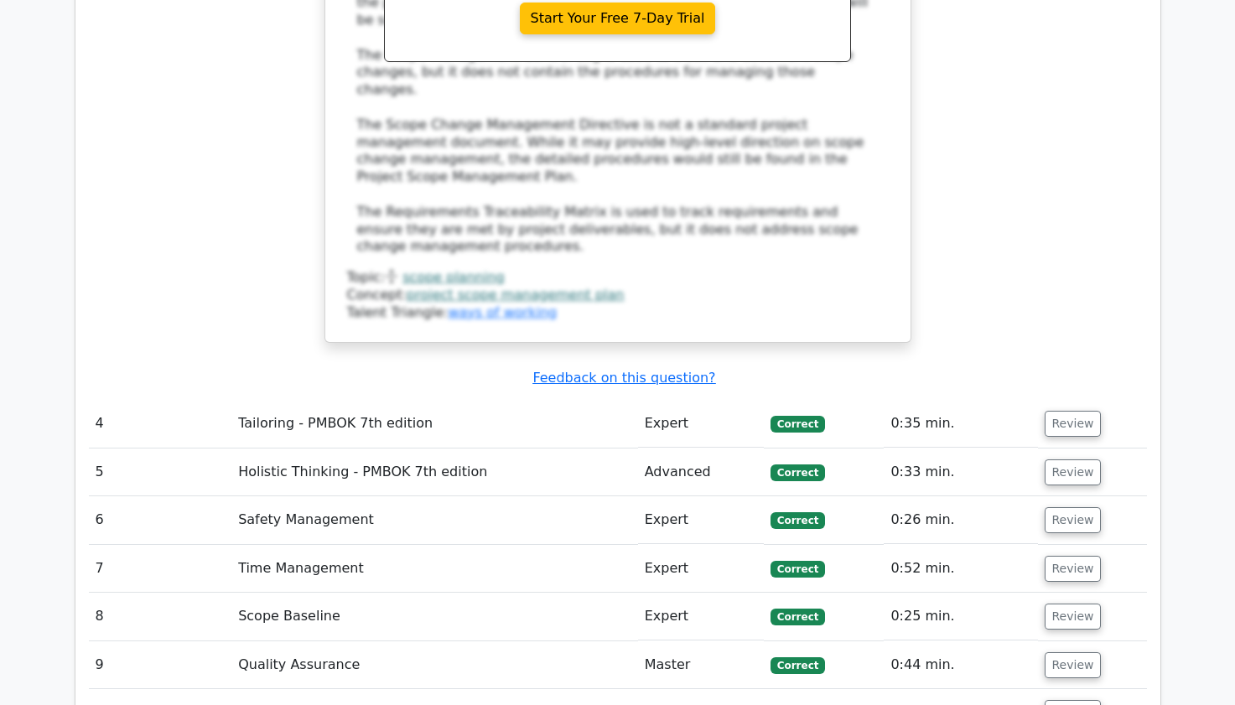
scroll to position [4425, 0]
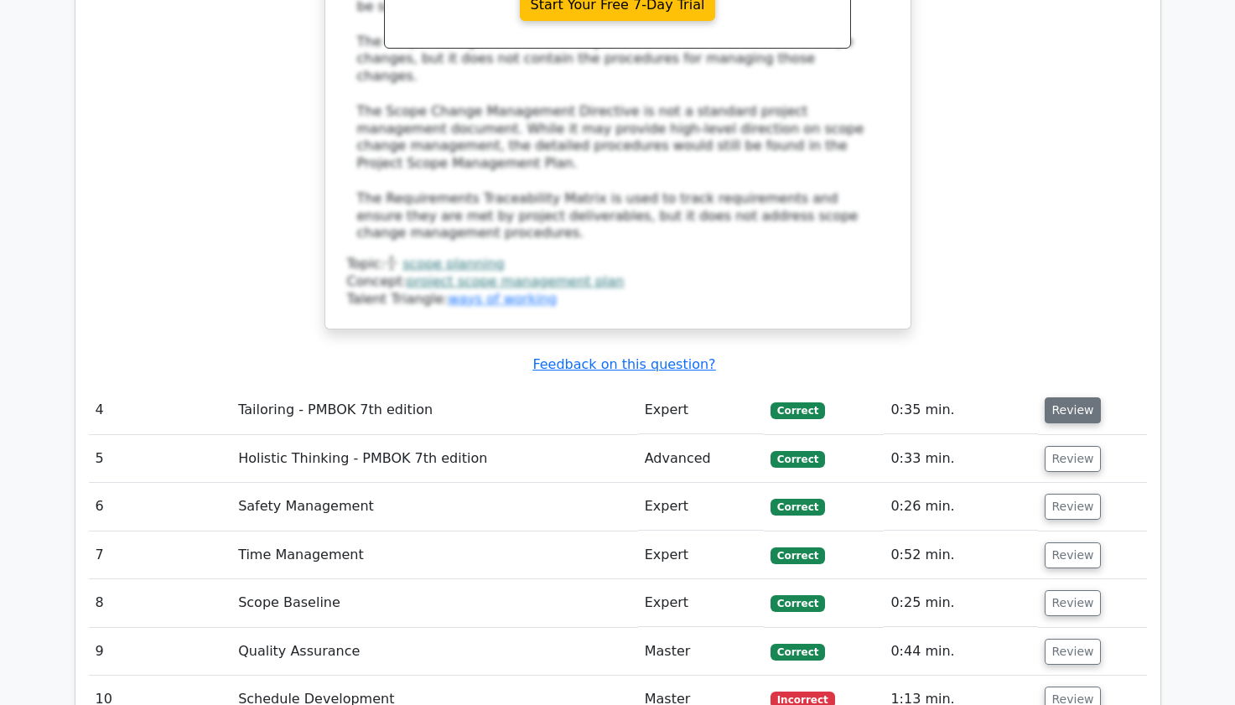
click at [1071, 397] on button "Review" at bounding box center [1072, 410] width 57 height 26
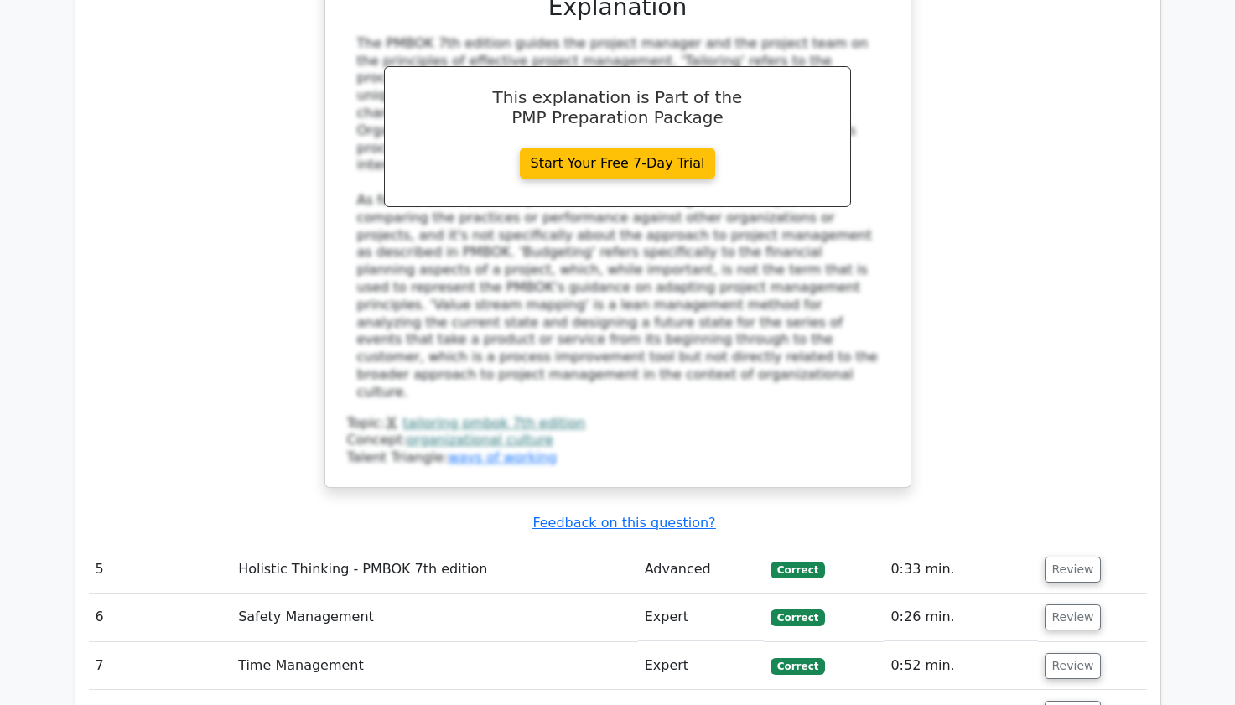
scroll to position [5297, 0]
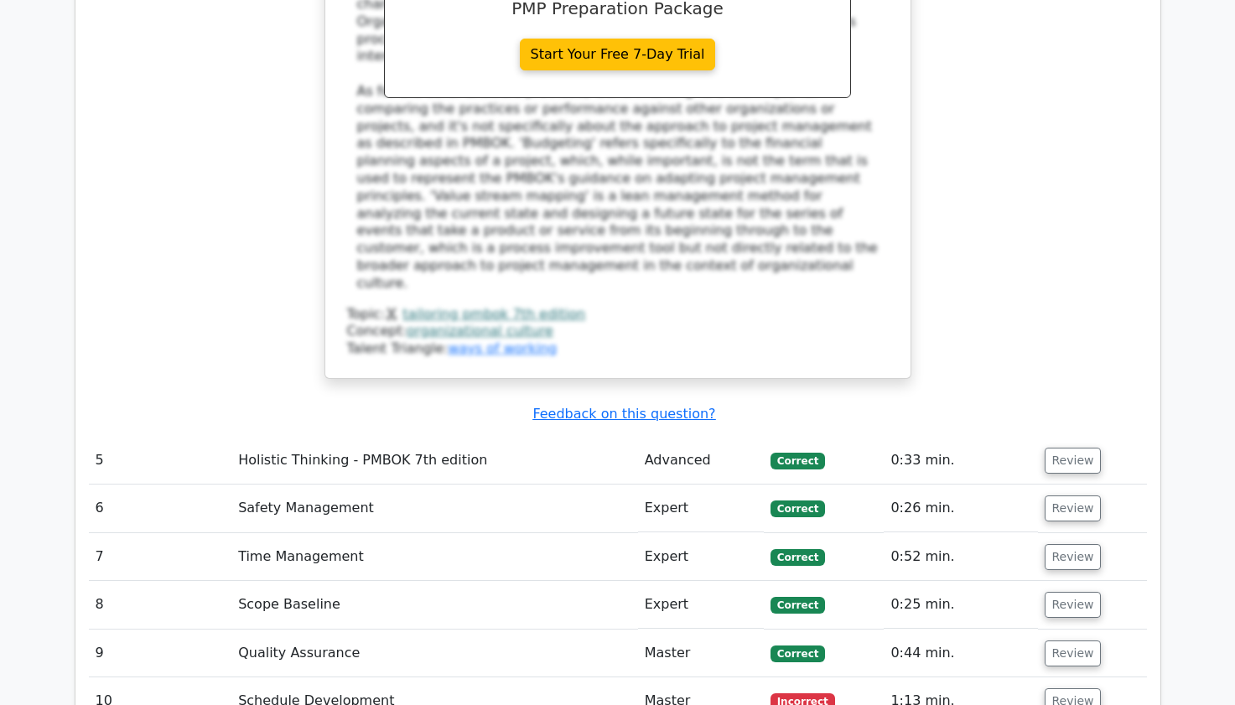
click at [1071, 448] on button "Review" at bounding box center [1072, 461] width 57 height 26
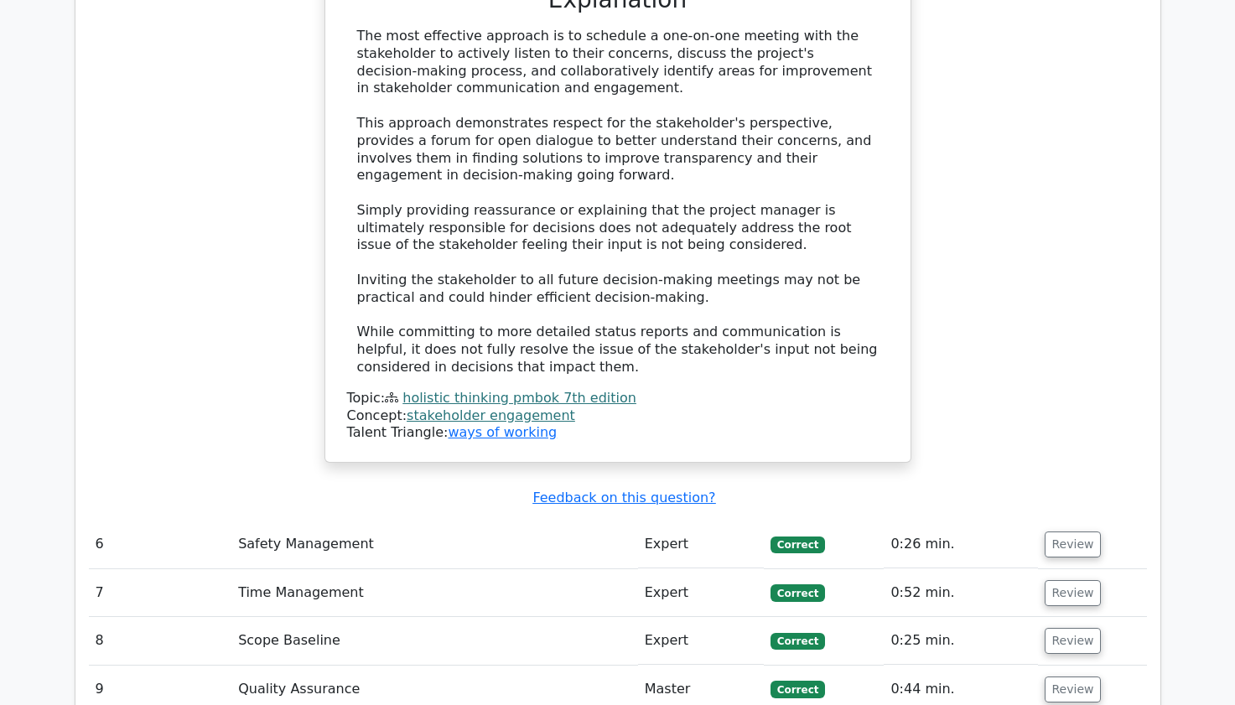
scroll to position [6370, 0]
click at [1071, 531] on button "Review" at bounding box center [1072, 544] width 57 height 26
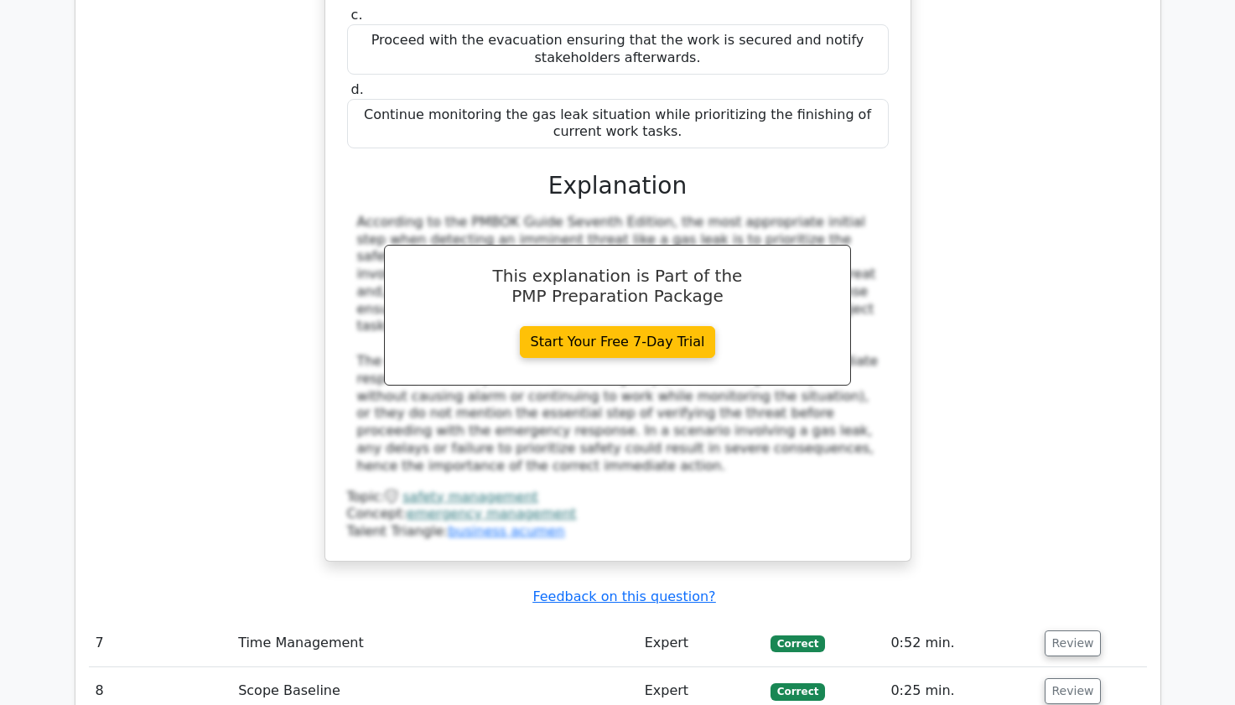
scroll to position [7208, 0]
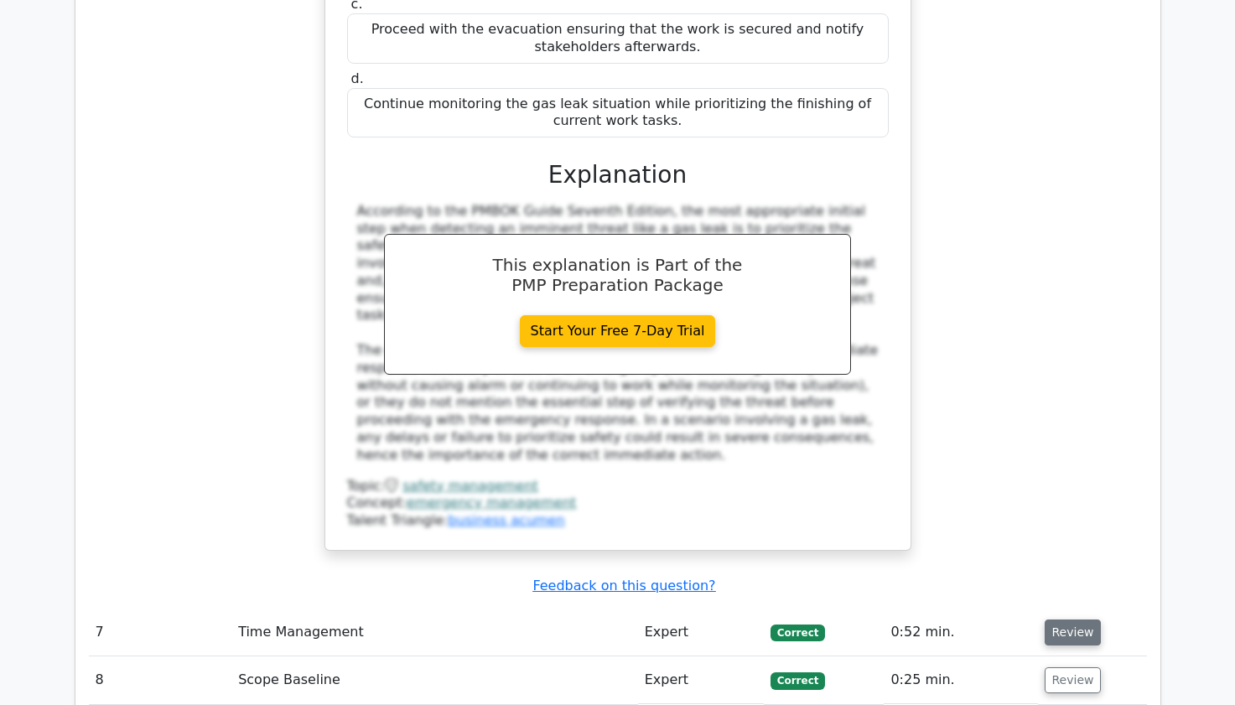
click at [1071, 619] on button "Review" at bounding box center [1072, 632] width 57 height 26
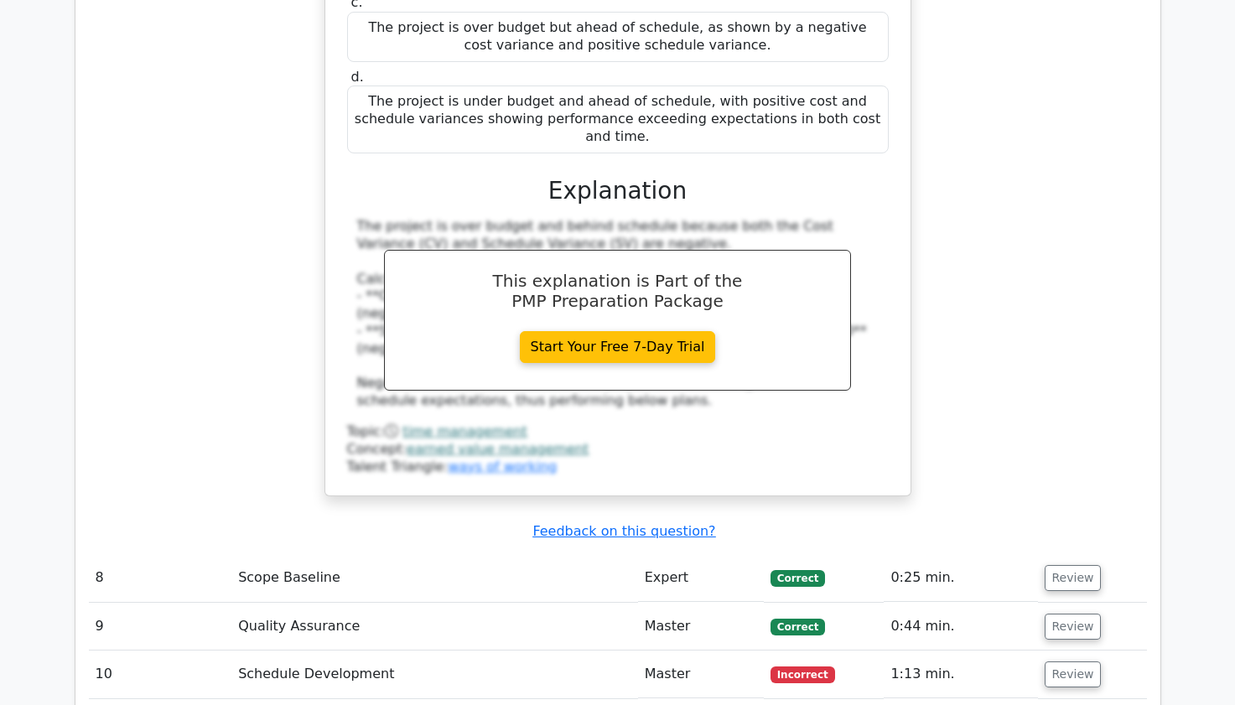
scroll to position [8214, 0]
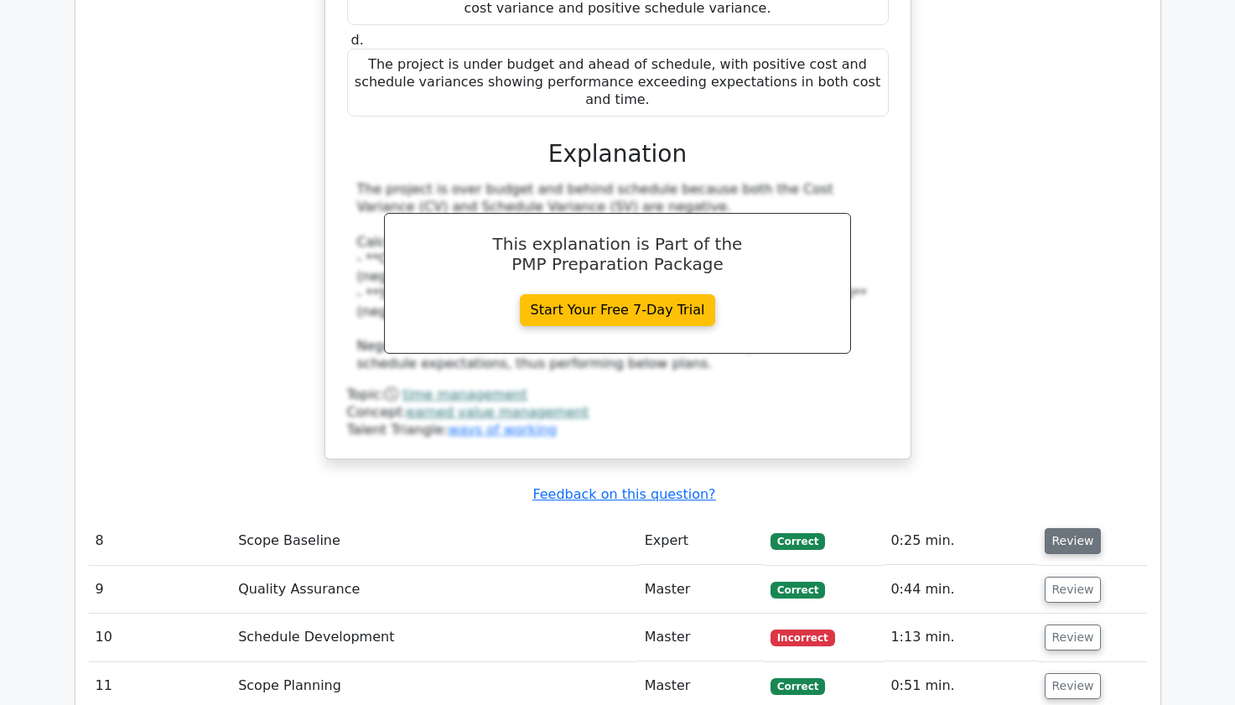
click at [1062, 528] on button "Review" at bounding box center [1072, 541] width 57 height 26
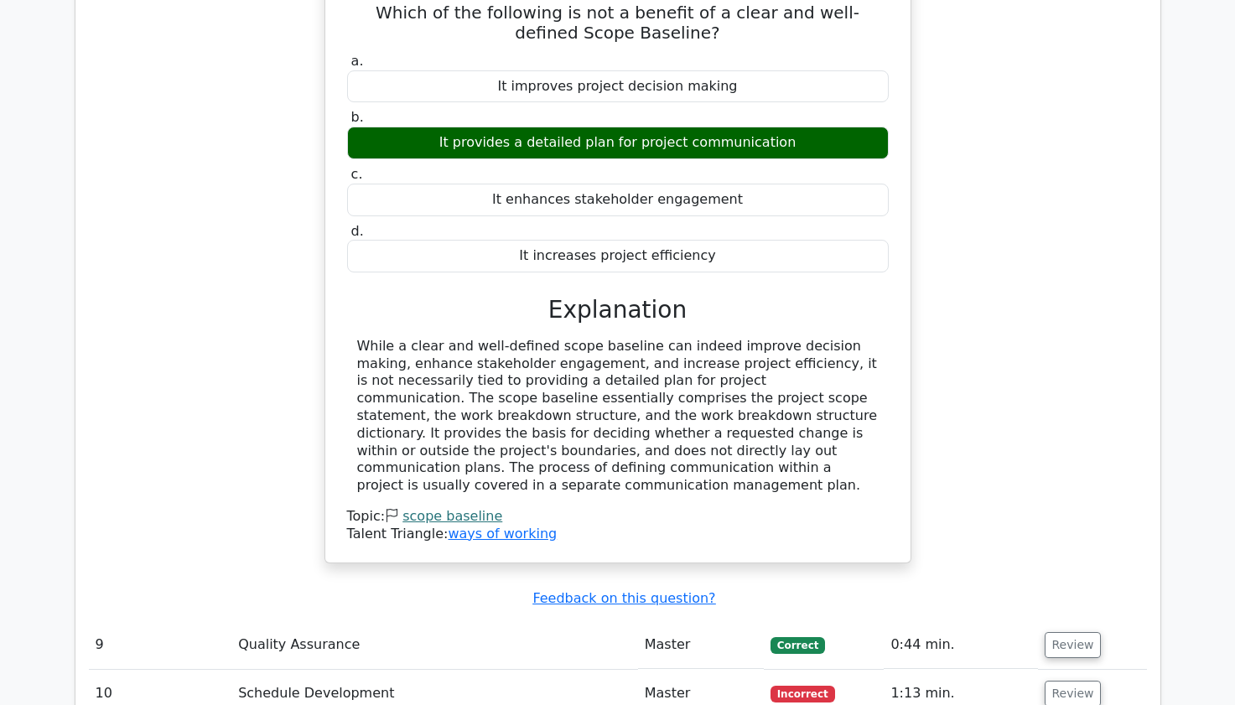
scroll to position [8817, 0]
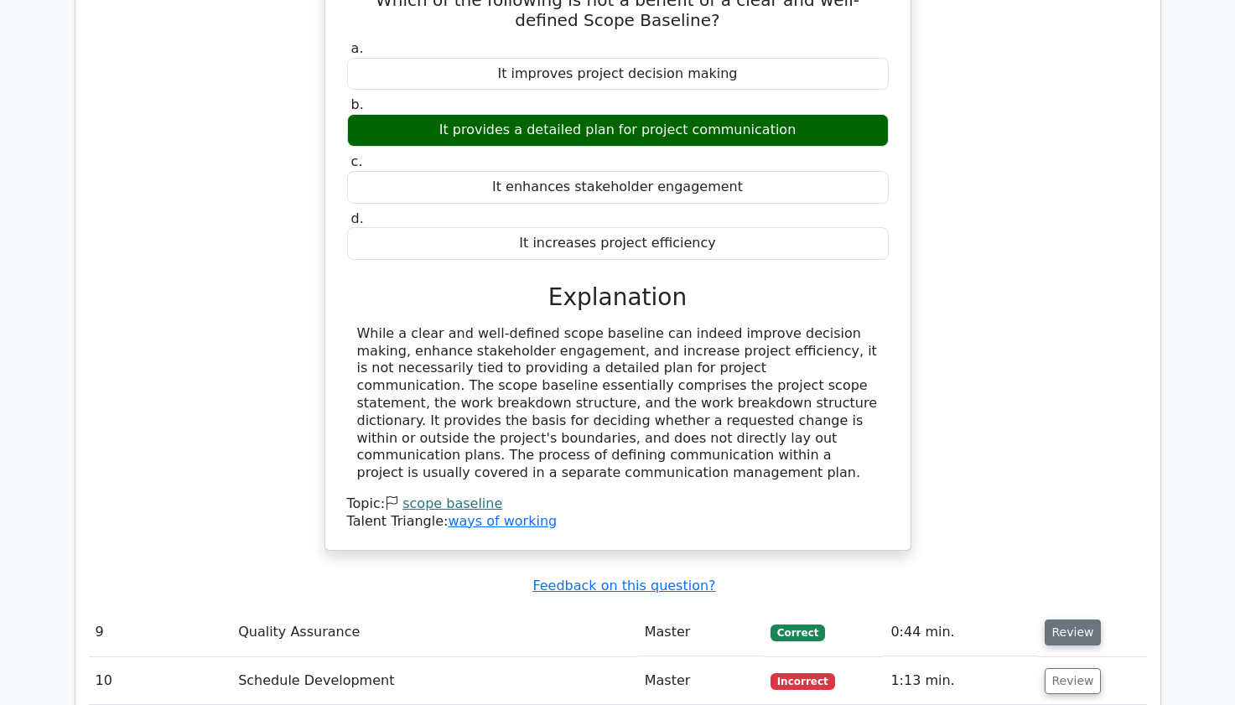
click at [1068, 619] on button "Review" at bounding box center [1072, 632] width 57 height 26
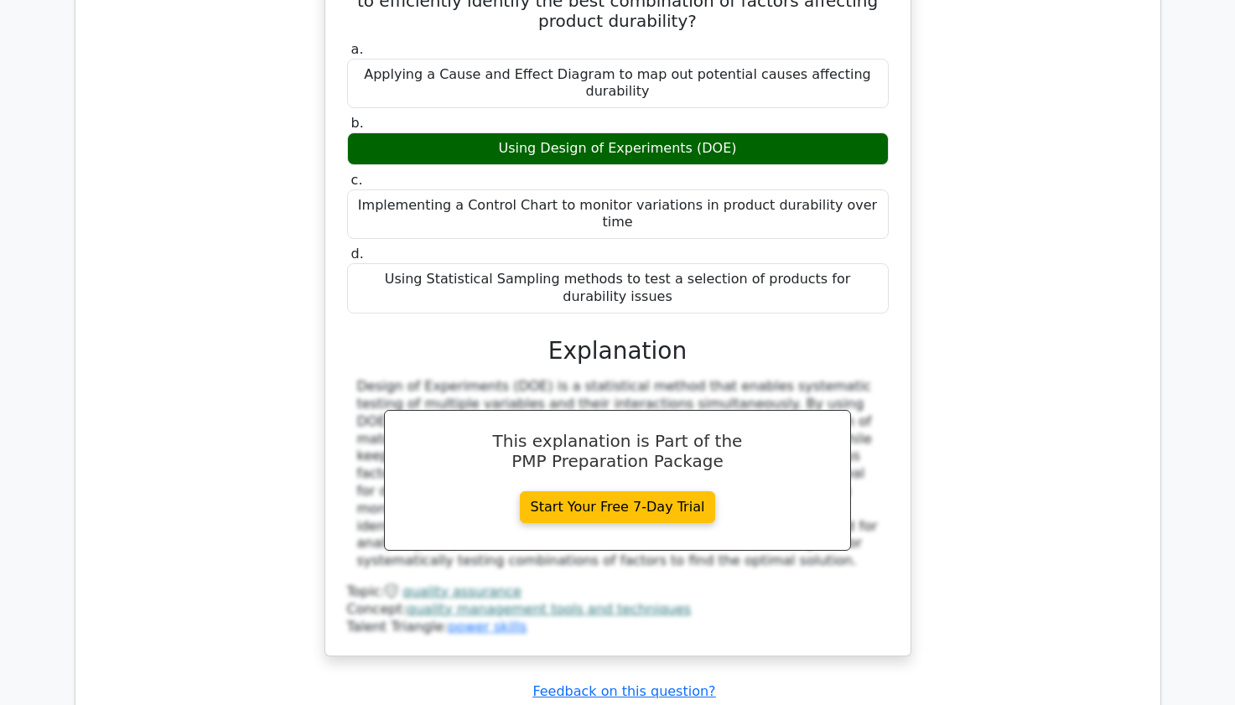
scroll to position [9622, 0]
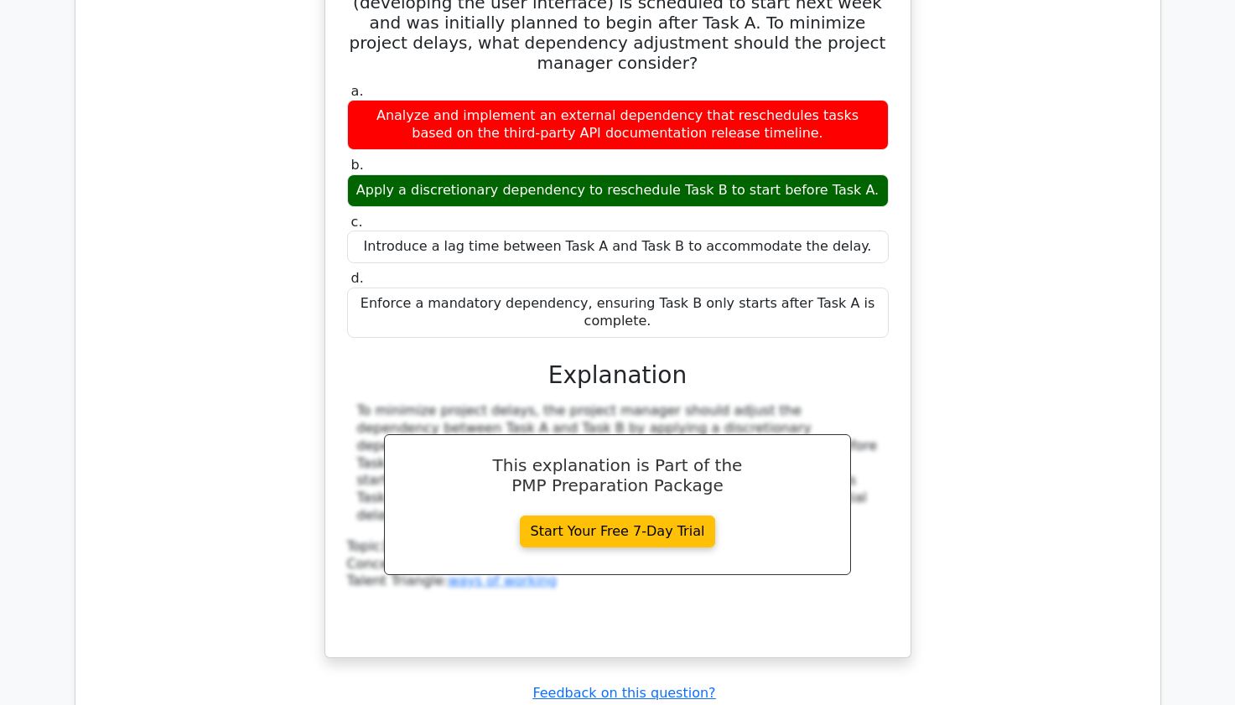
scroll to position [10528, 0]
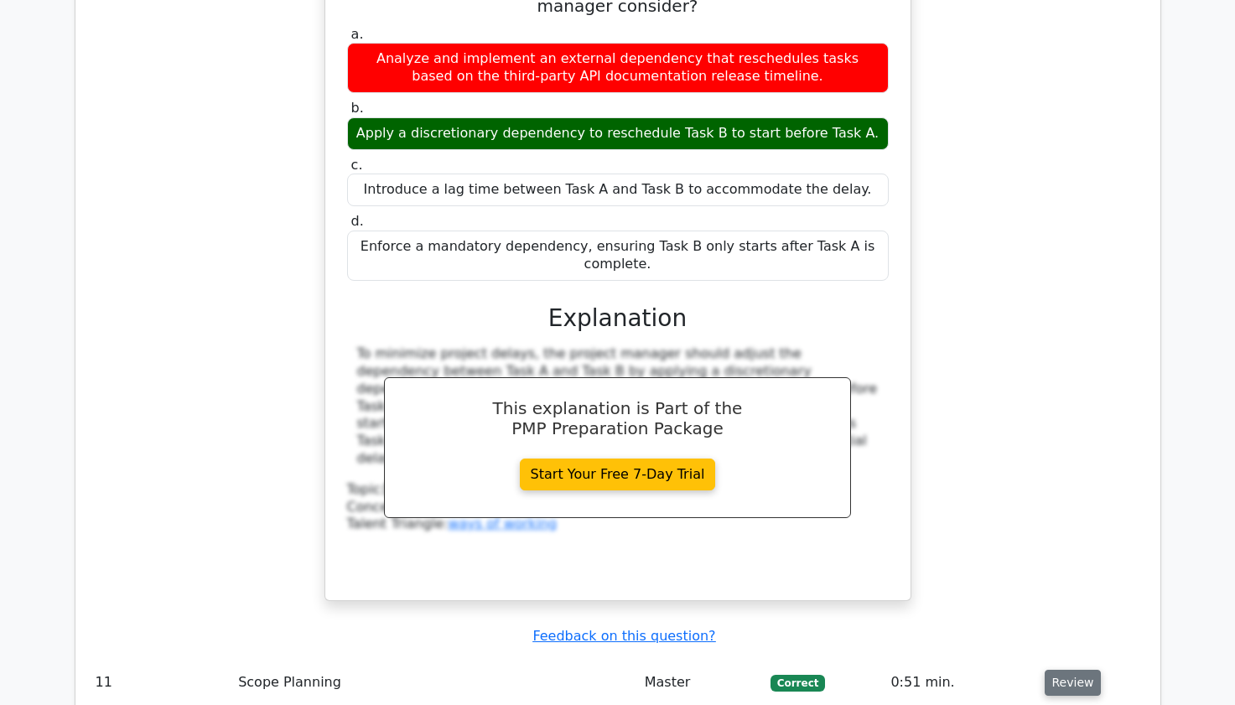
click at [1071, 670] on button "Review" at bounding box center [1072, 683] width 57 height 26
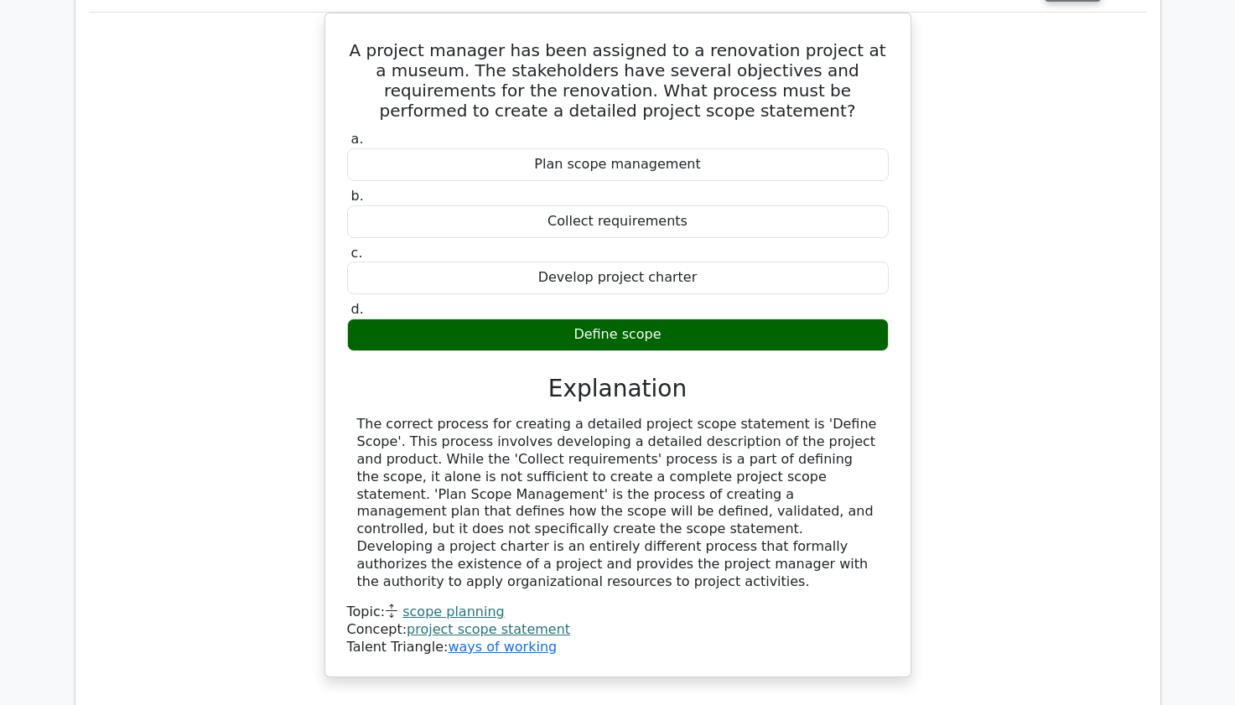
scroll to position [11232, 0]
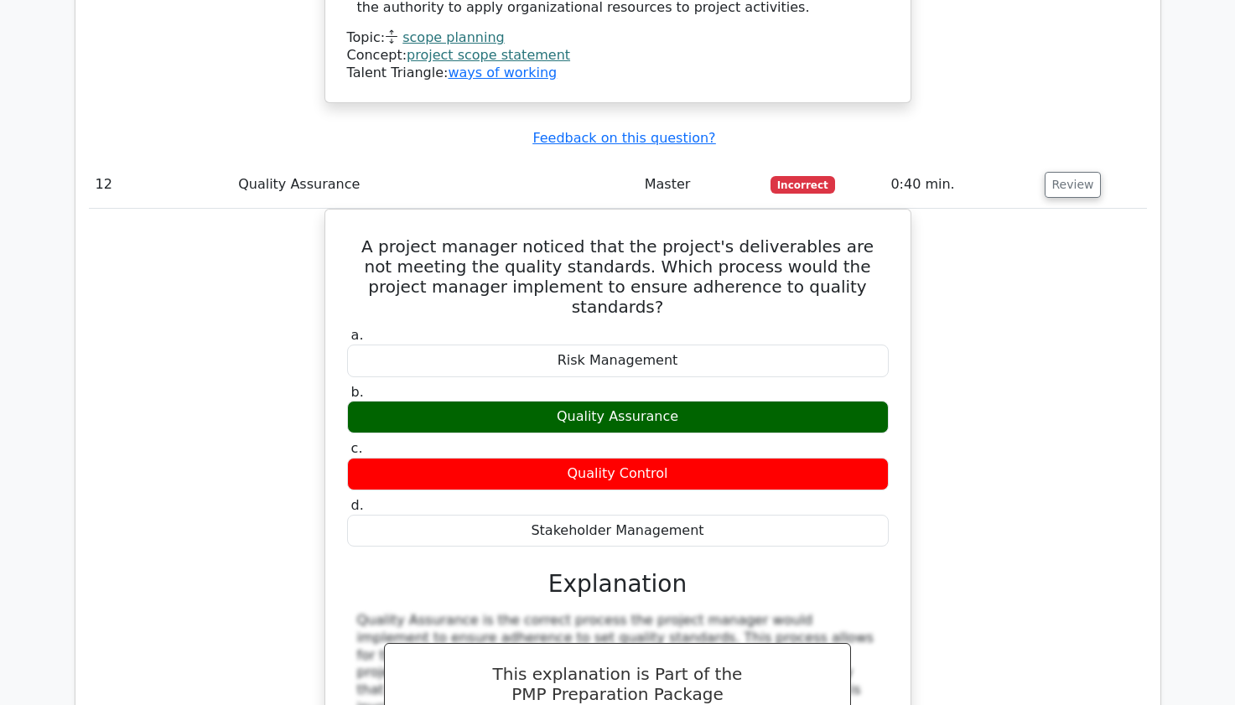
scroll to position [11835, 0]
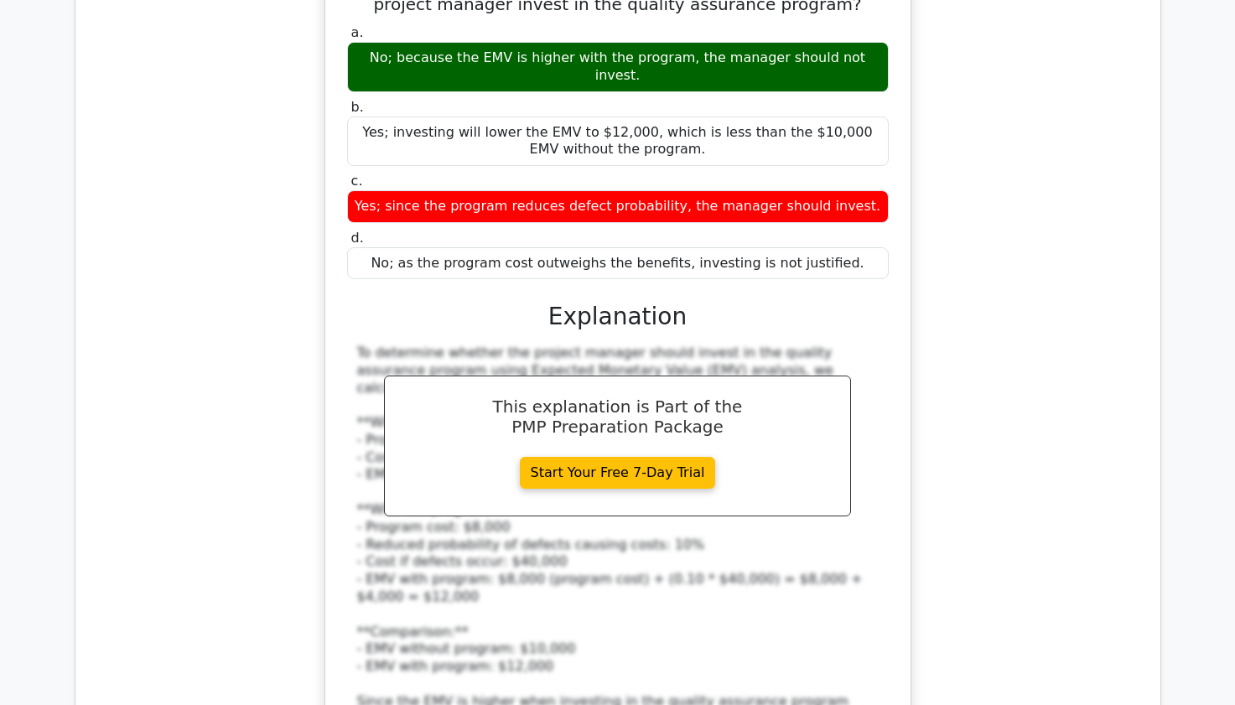
scroll to position [12942, 0]
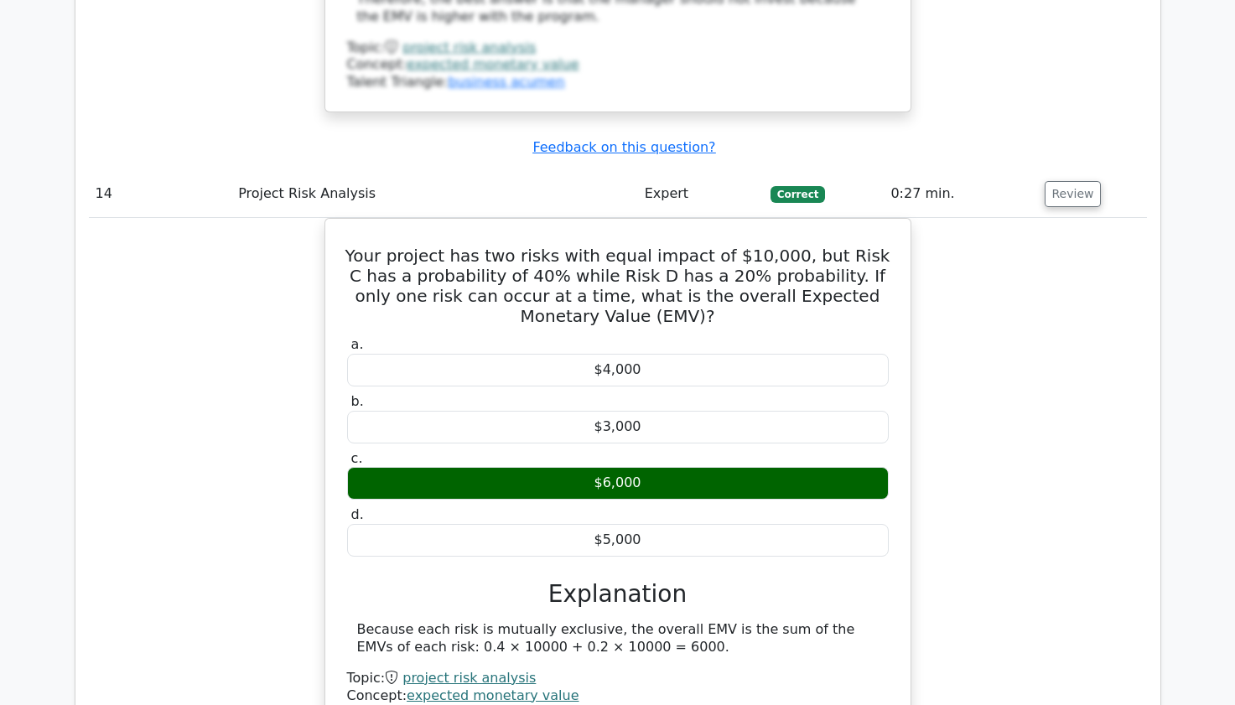
scroll to position [13679, 0]
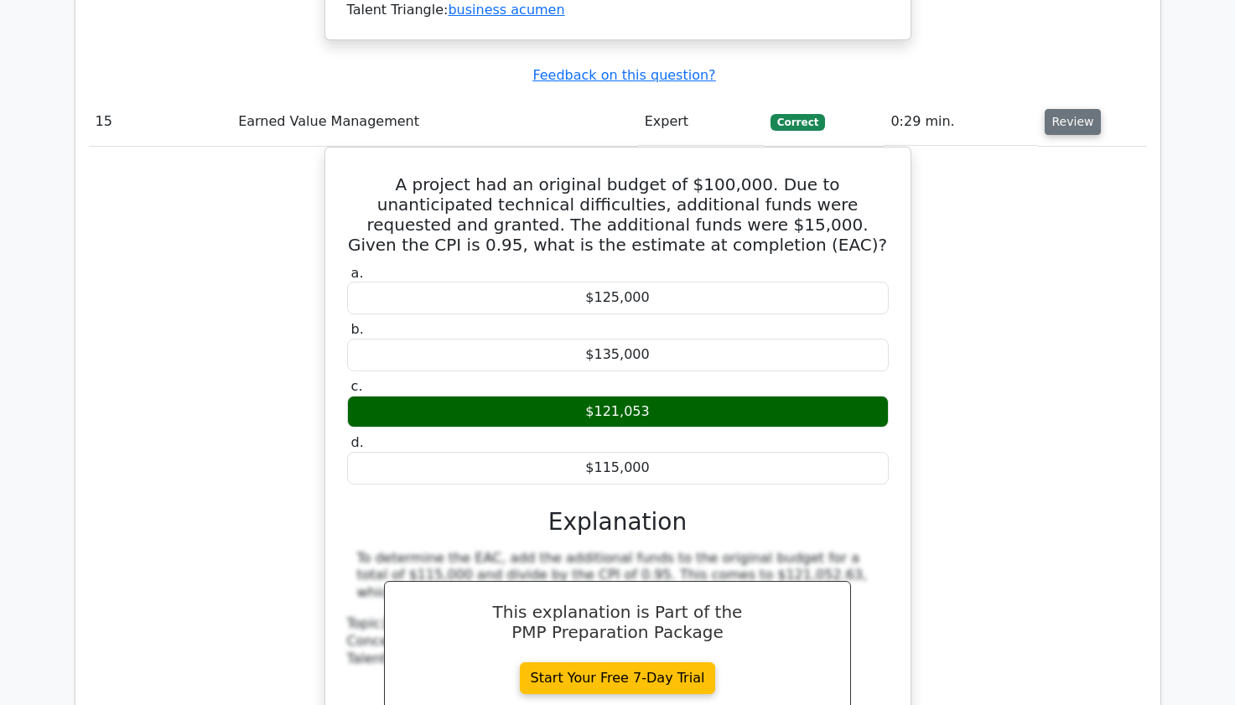
scroll to position [14450, 0]
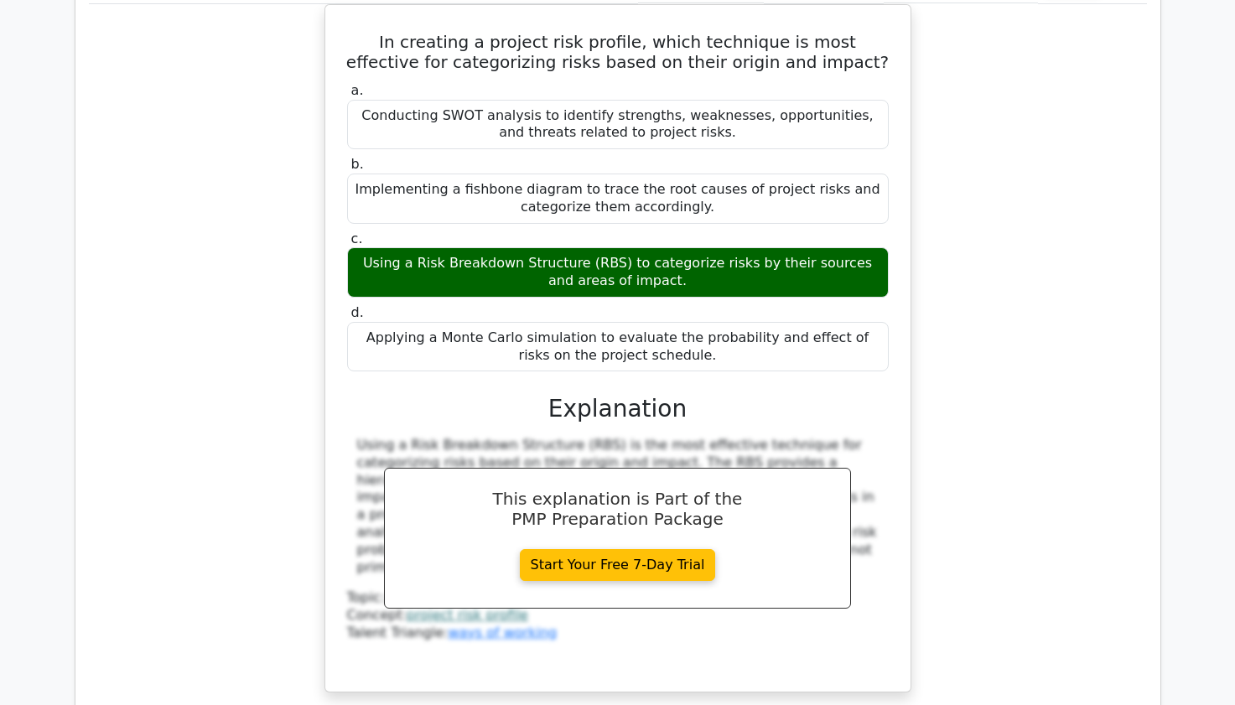
scroll to position [15289, 0]
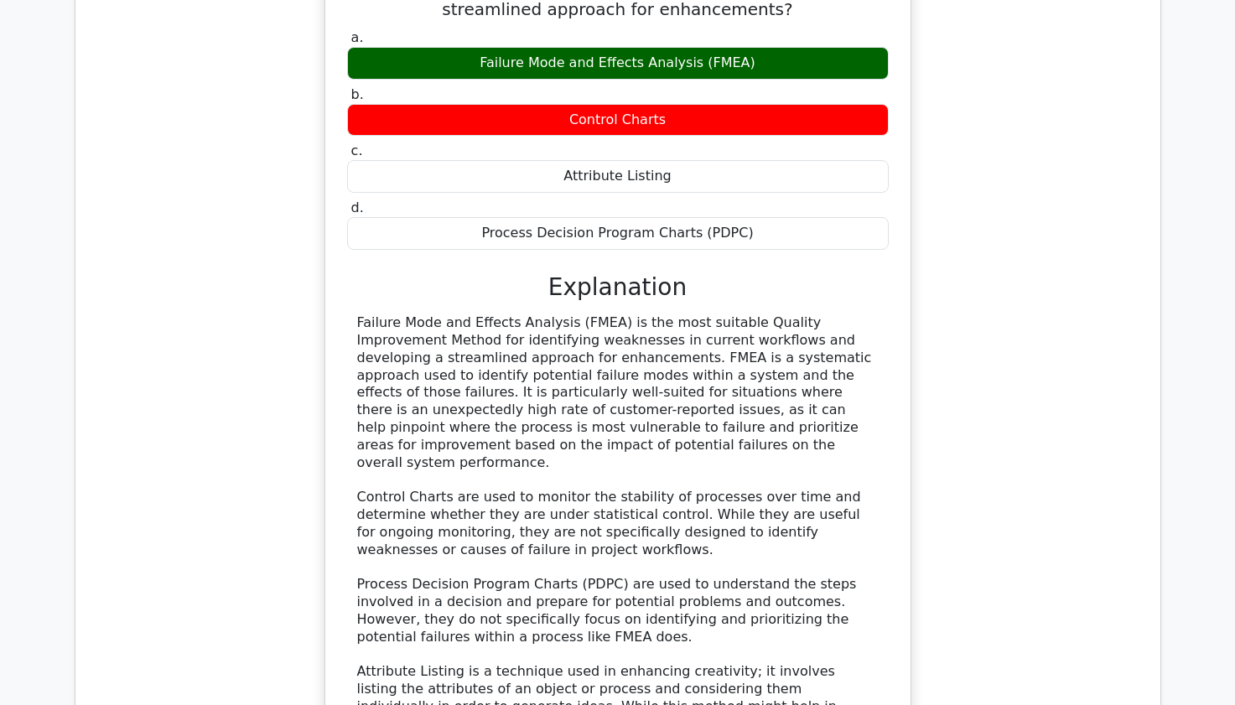
scroll to position [16362, 0]
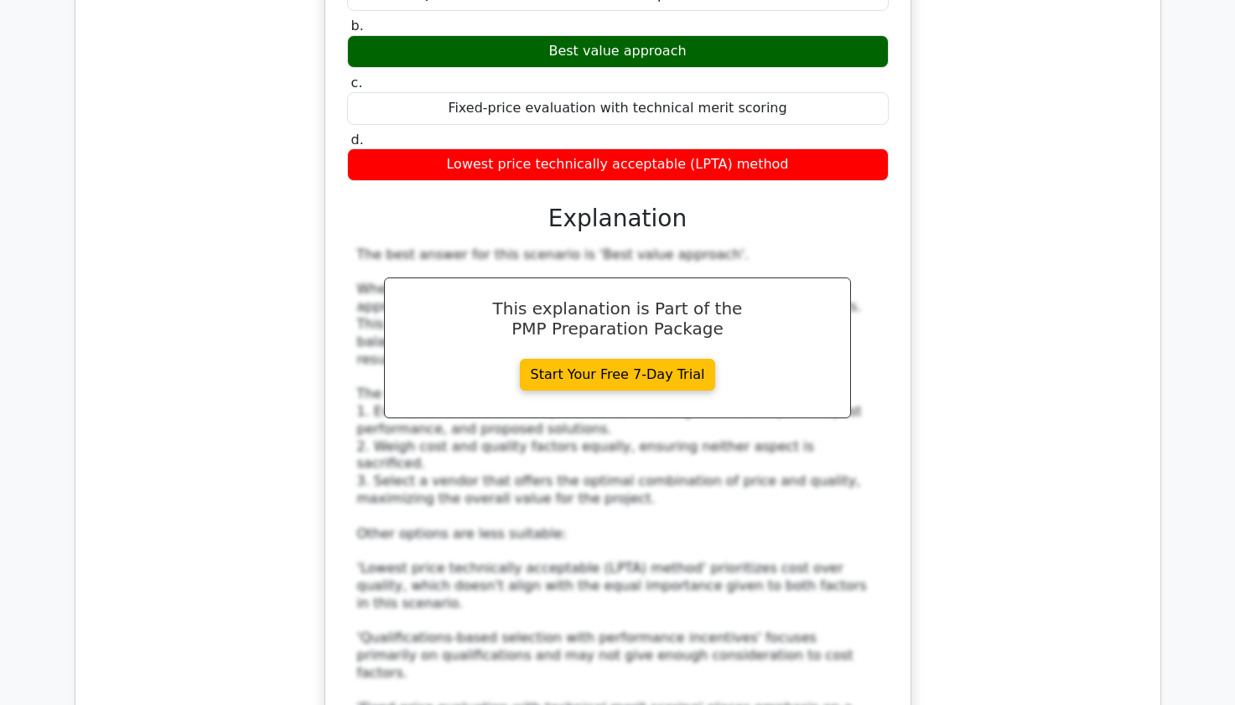
scroll to position [17334, 0]
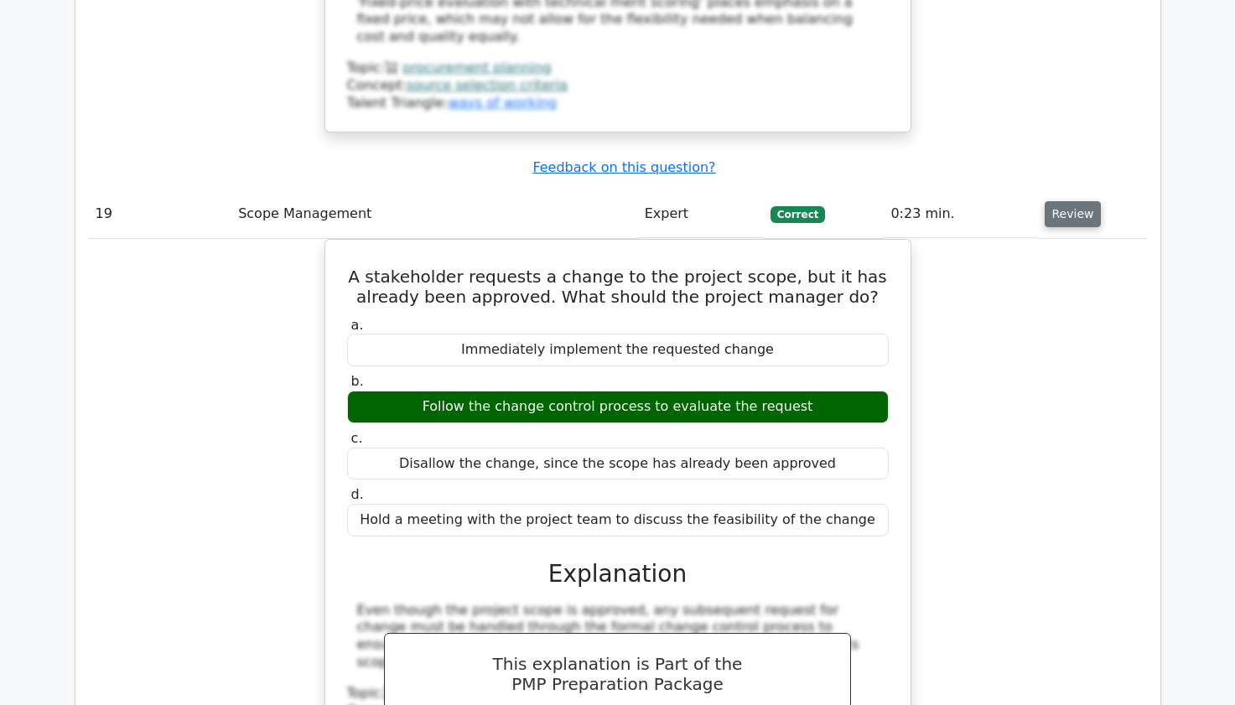
scroll to position [18038, 0]
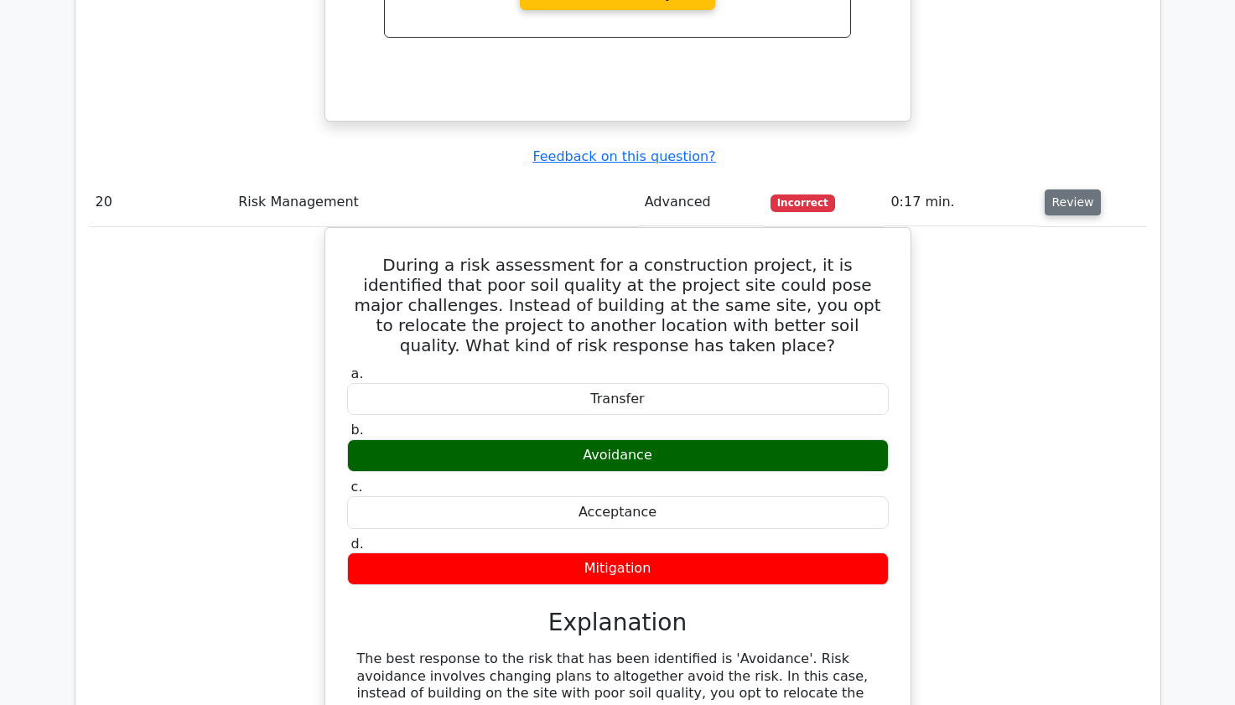
scroll to position [18809, 0]
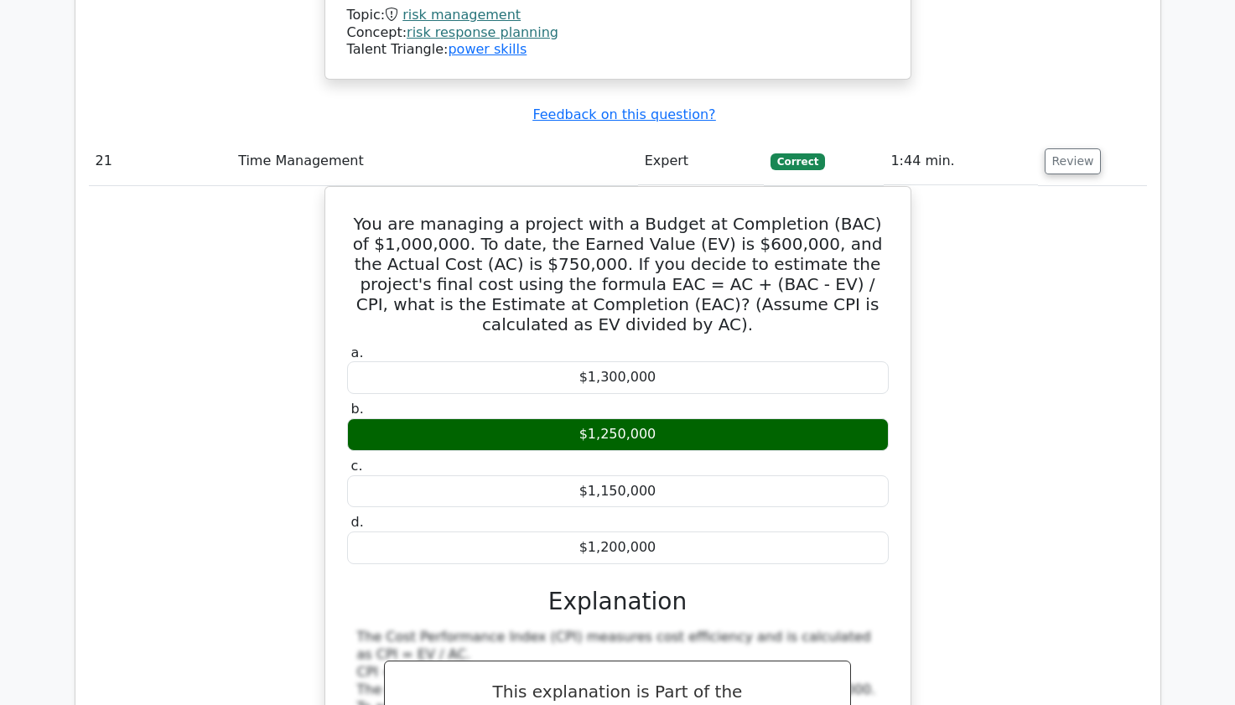
scroll to position [19614, 0]
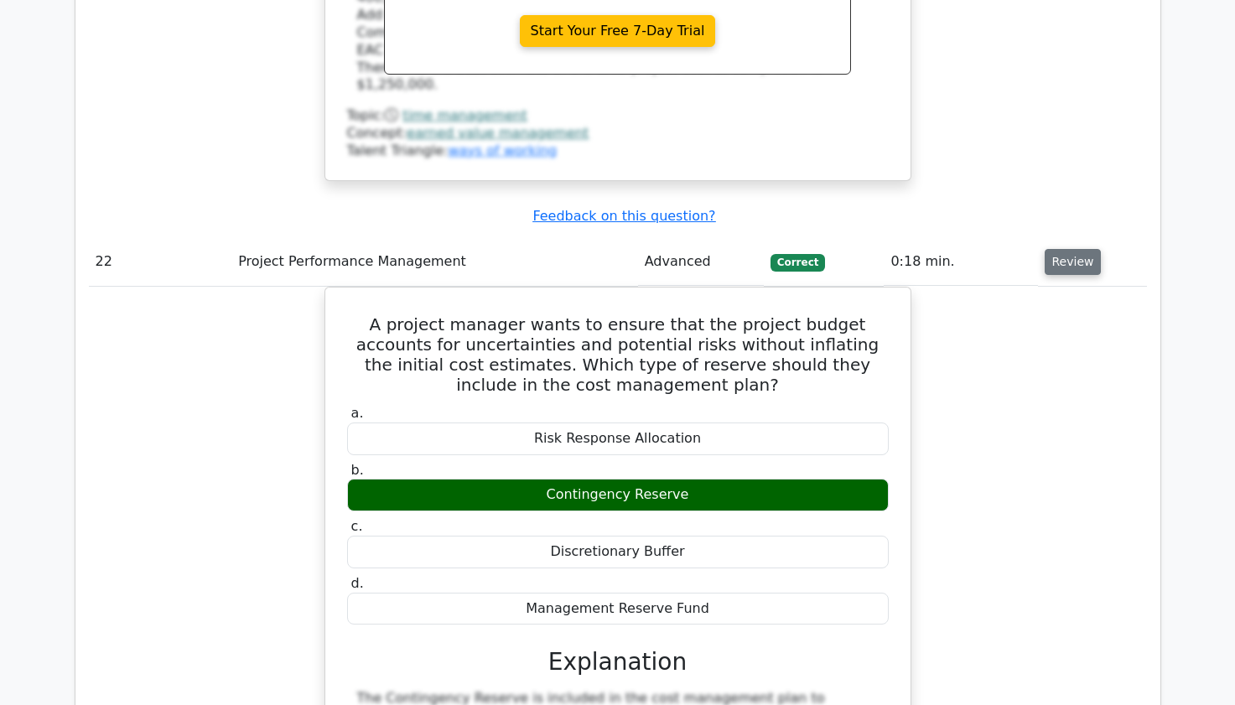
scroll to position [20352, 0]
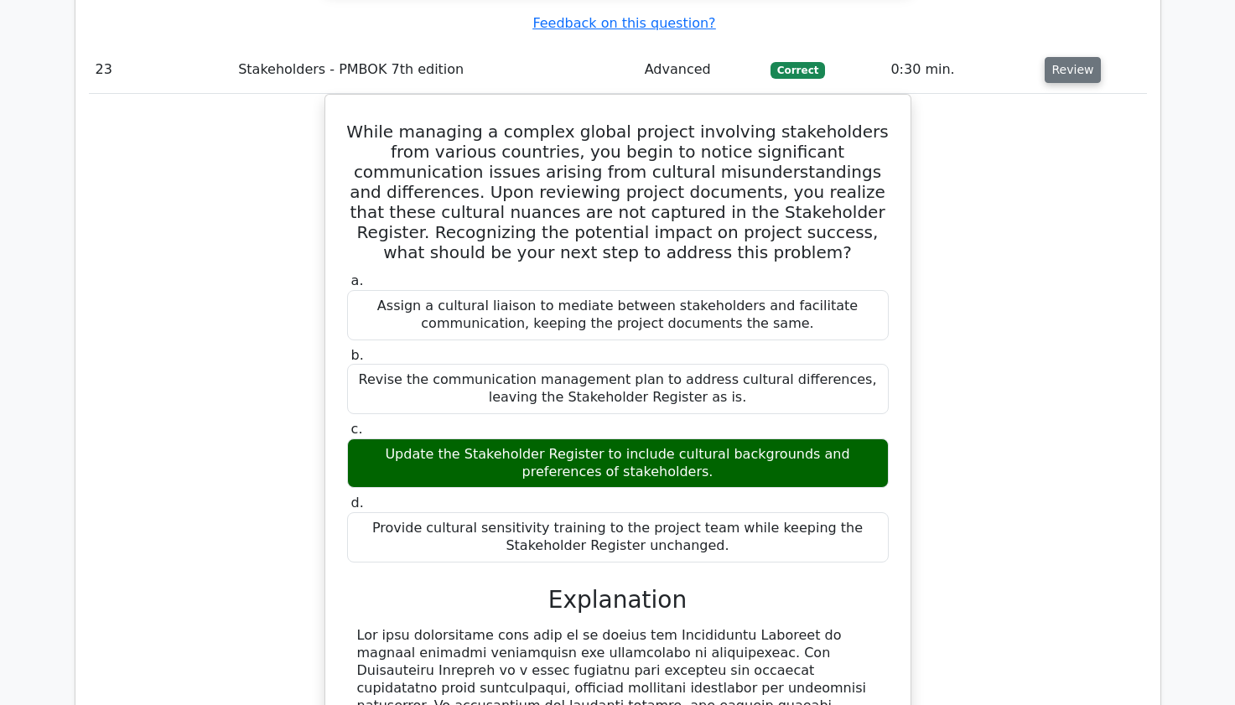
scroll to position [21291, 0]
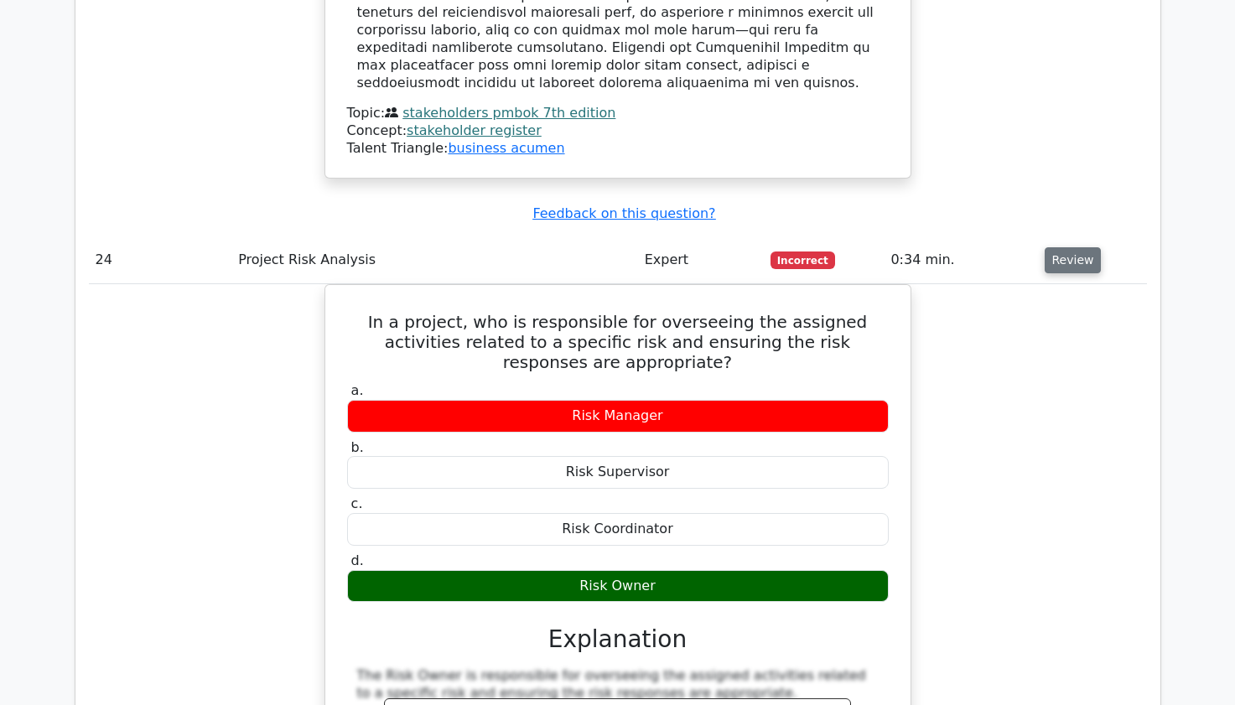
scroll to position [22095, 0]
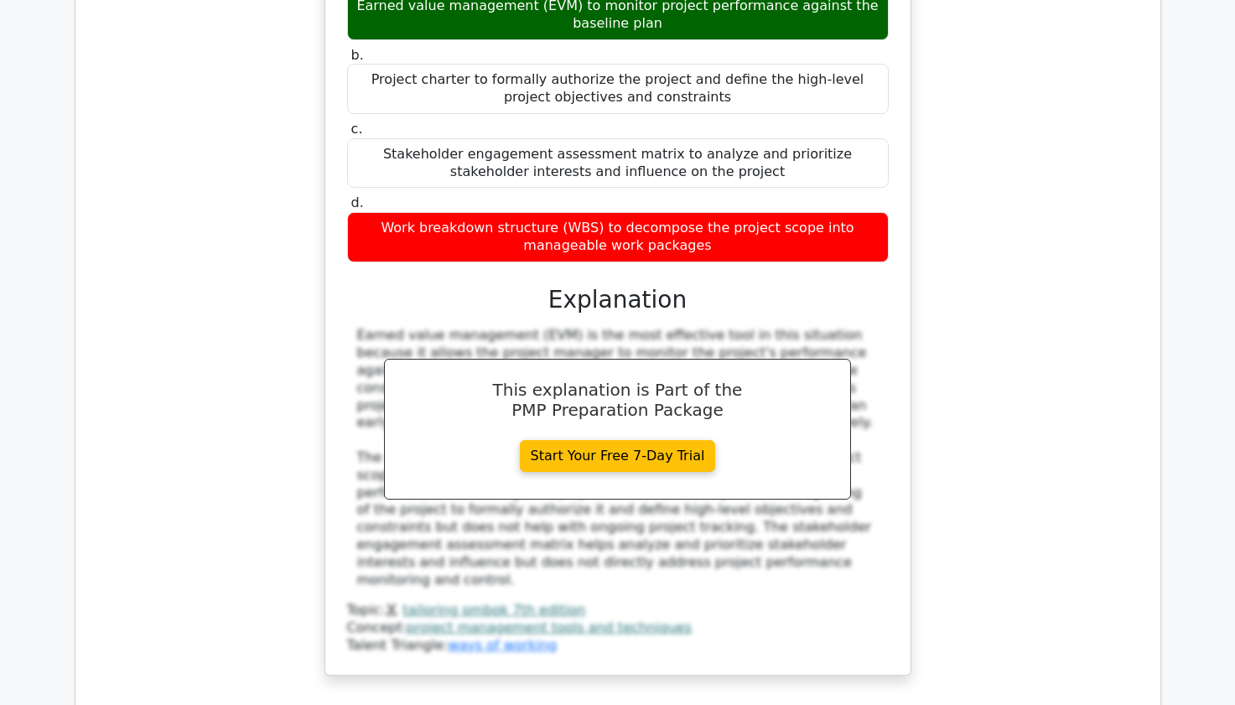
scroll to position [23302, 0]
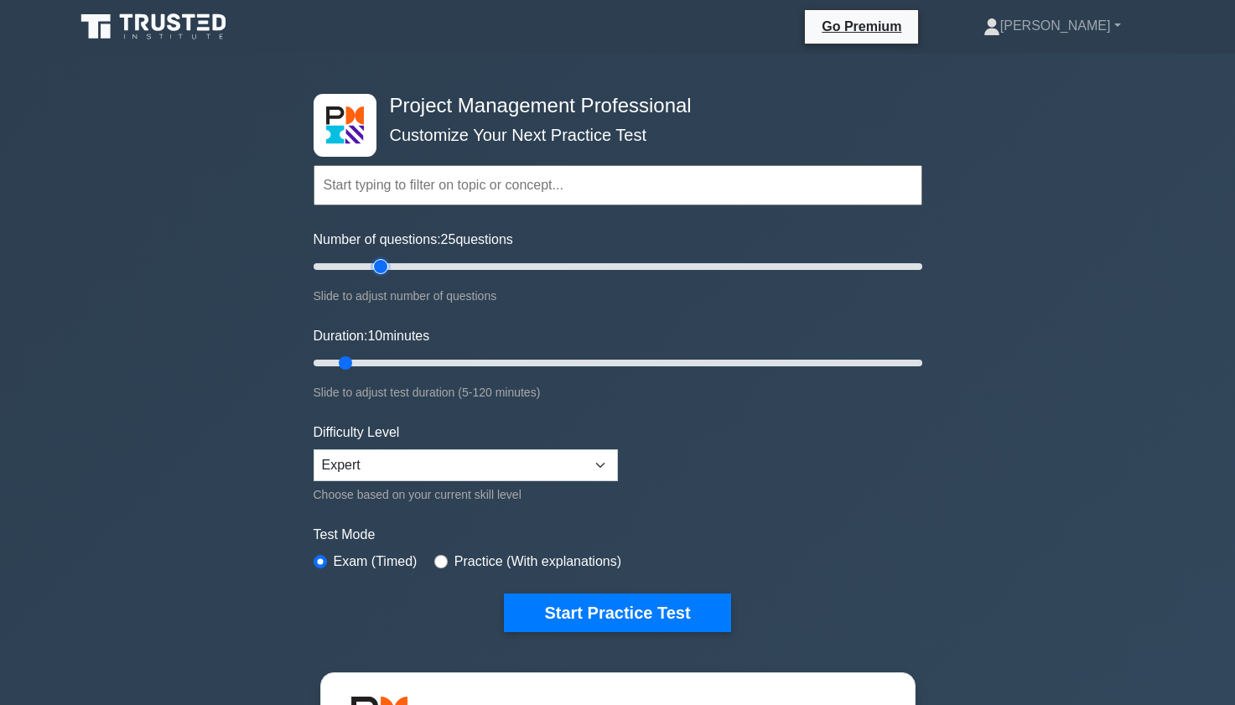
click at [383, 268] on input "Number of questions: 25 questions" at bounding box center [618, 267] width 609 height 20
type input "20"
click at [367, 268] on input "Number of questions: 20 questions" at bounding box center [618, 267] width 609 height 20
click at [372, 360] on input "Duration: 15 minutes" at bounding box center [618, 363] width 609 height 20
type input "20"
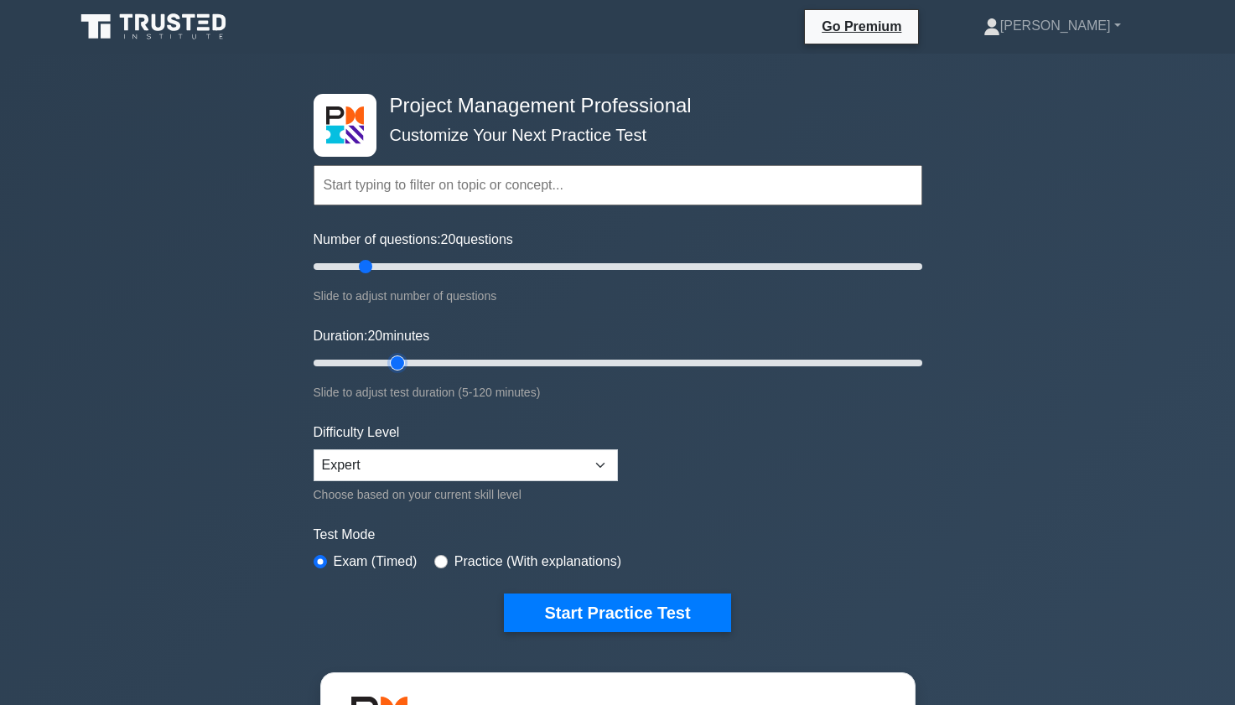
click at [387, 362] on input "Duration: 20 minutes" at bounding box center [618, 363] width 609 height 20
click at [600, 608] on button "Start Practice Test" at bounding box center [617, 612] width 226 height 39
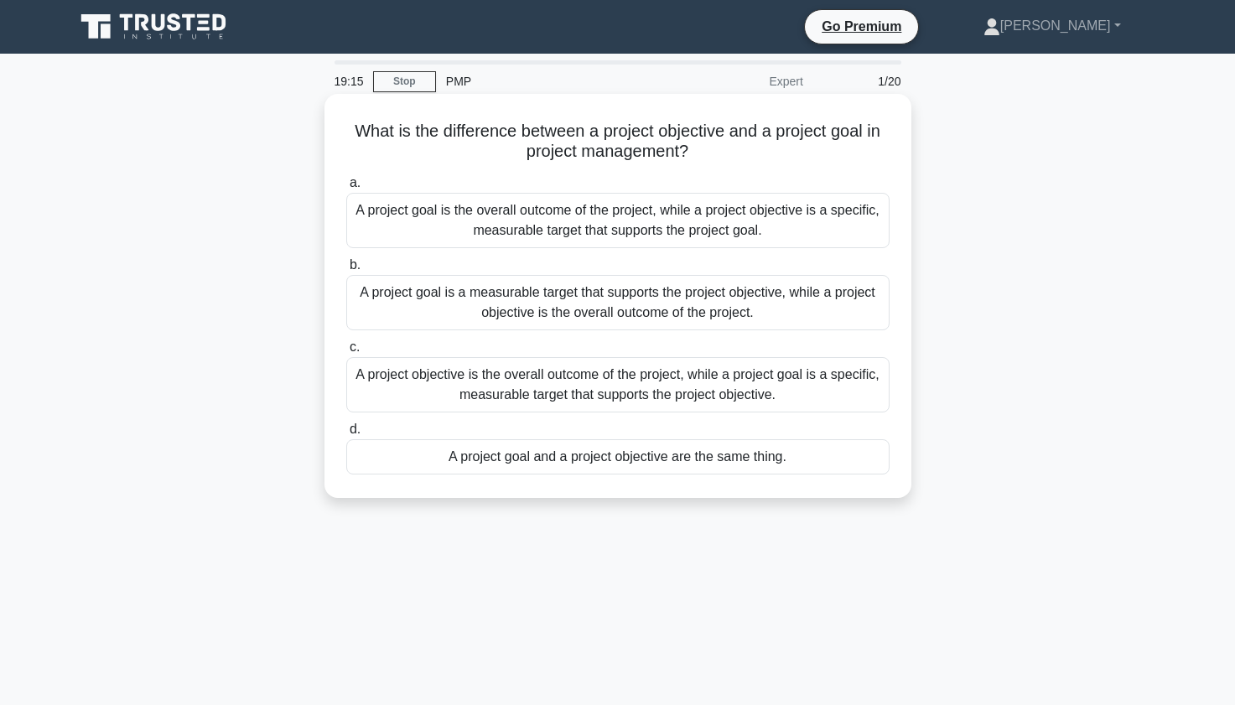
click at [460, 225] on div "A project goal is the overall outcome of the project, while a project objective…" at bounding box center [617, 220] width 543 height 55
click at [346, 189] on input "a. A project goal is the overall outcome of the project, while a project object…" at bounding box center [346, 183] width 0 height 11
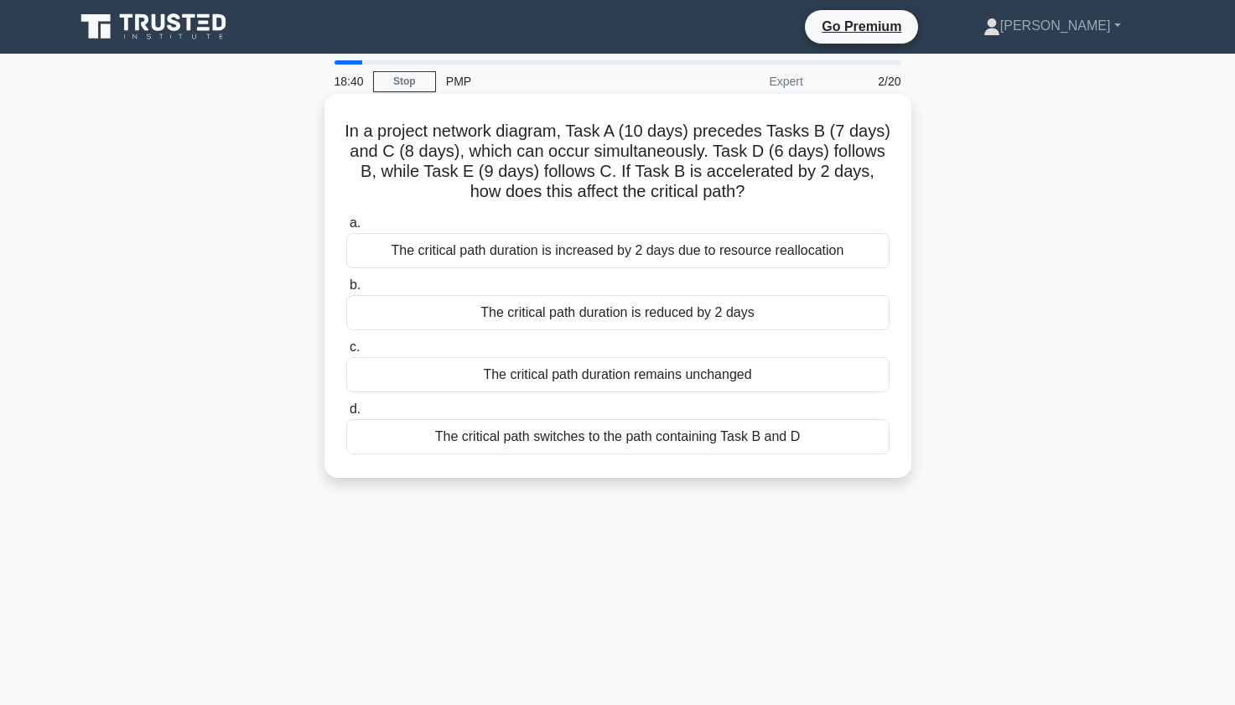
click at [526, 378] on div "The critical path duration remains unchanged" at bounding box center [617, 374] width 543 height 35
click at [346, 353] on input "c. The critical path duration remains unchanged" at bounding box center [346, 347] width 0 height 11
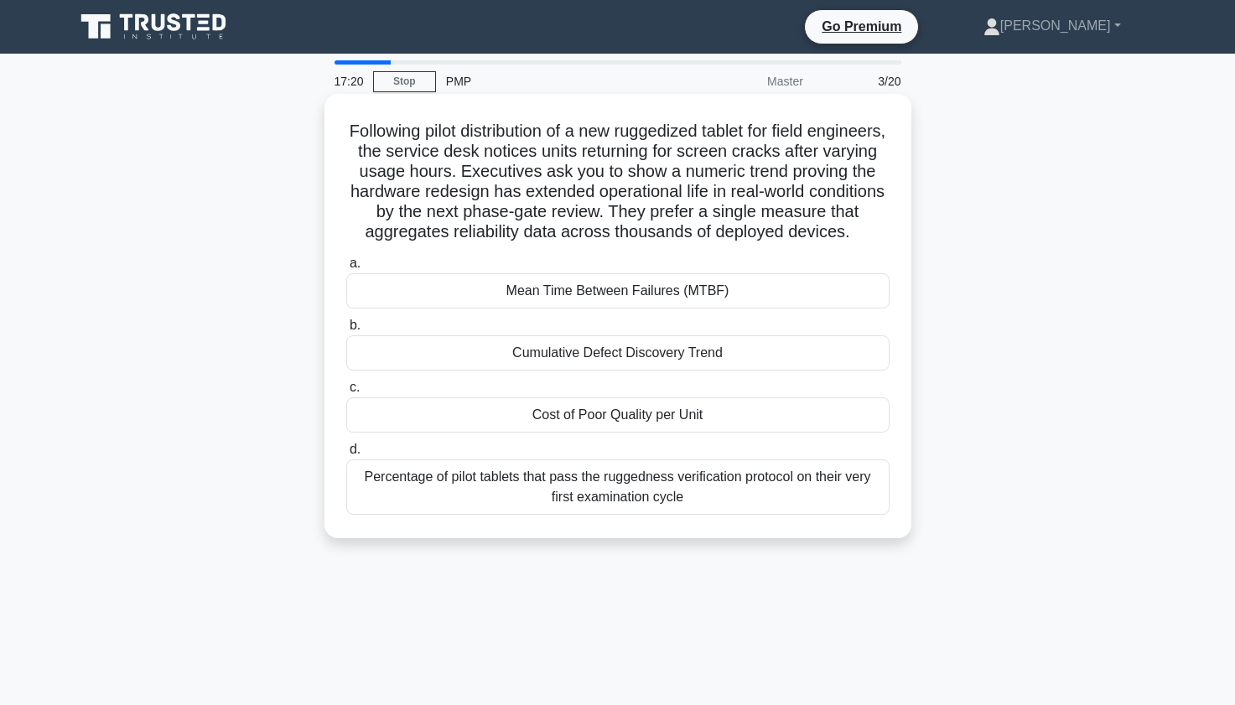
click at [465, 308] on div "Mean Time Between Failures (MTBF)" at bounding box center [617, 290] width 543 height 35
click at [346, 269] on input "a. Mean Time Between Failures (MTBF)" at bounding box center [346, 263] width 0 height 11
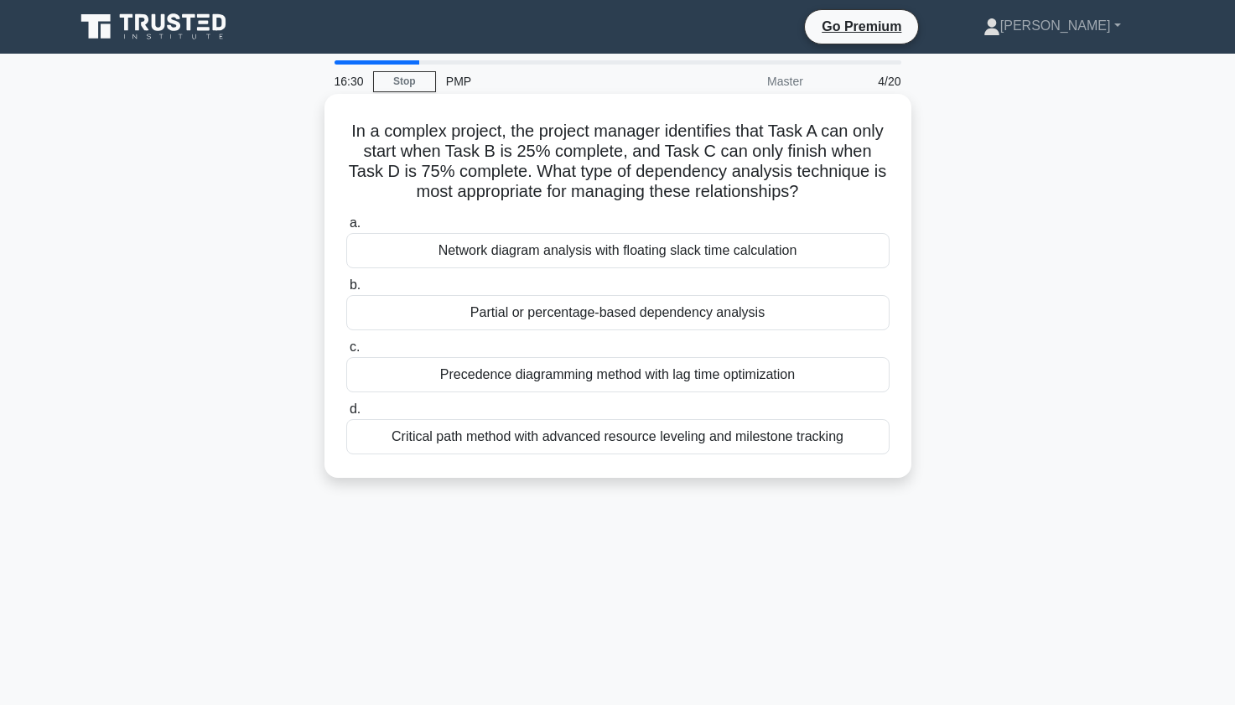
click at [456, 322] on div "Partial or percentage-based dependency analysis" at bounding box center [617, 312] width 543 height 35
click at [346, 291] on input "b. Partial or percentage-based dependency analysis" at bounding box center [346, 285] width 0 height 11
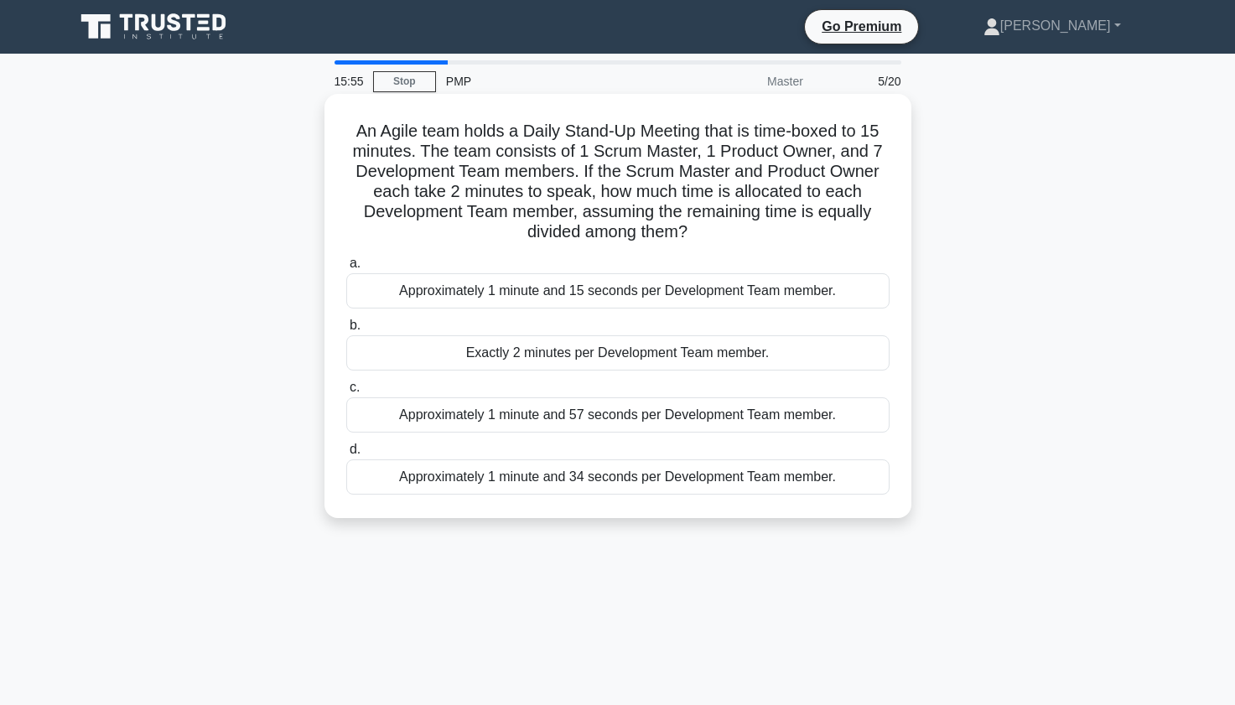
click at [479, 414] on div "Approximately 1 minute and 57 seconds per Development Team member." at bounding box center [617, 414] width 543 height 35
click at [346, 393] on input "c. Approximately 1 minute and 57 seconds per Development Team member." at bounding box center [346, 387] width 0 height 11
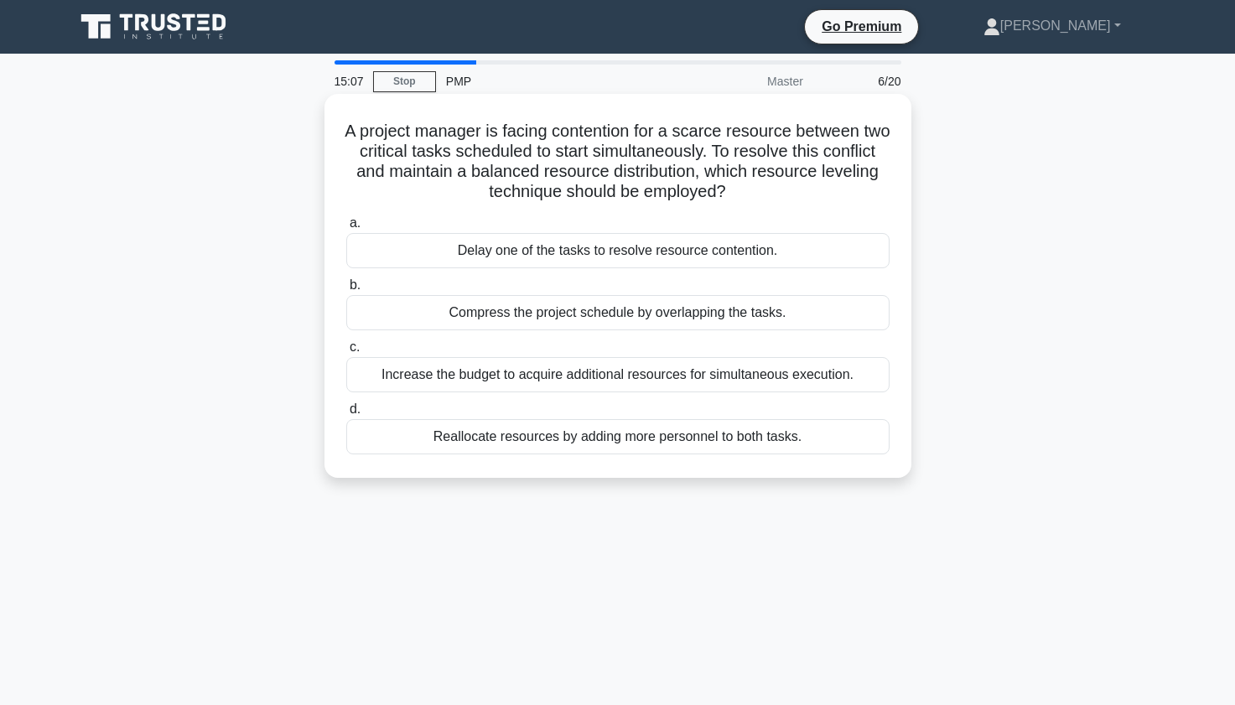
click at [460, 246] on div "Delay one of the tasks to resolve resource contention." at bounding box center [617, 250] width 543 height 35
click at [346, 229] on input "a. Delay one of the tasks to resolve resource contention." at bounding box center [346, 223] width 0 height 11
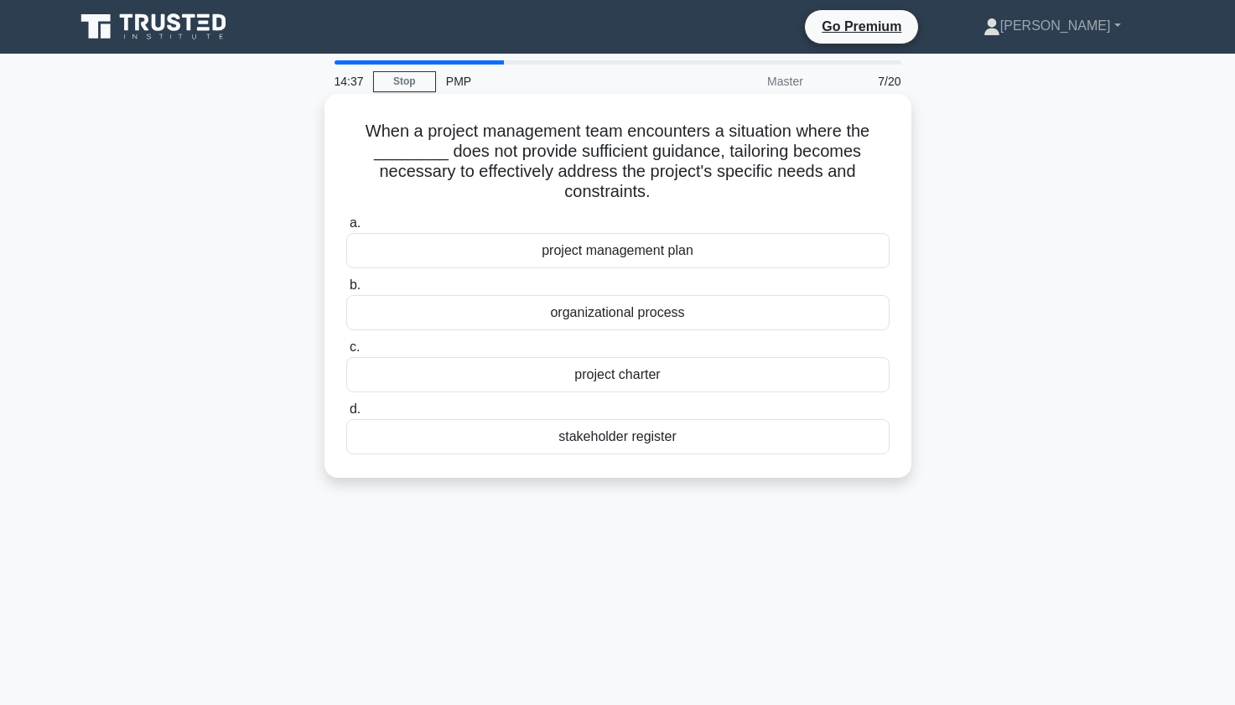
click at [504, 255] on div "project management plan" at bounding box center [617, 250] width 543 height 35
click at [346, 229] on input "a. project management plan" at bounding box center [346, 223] width 0 height 11
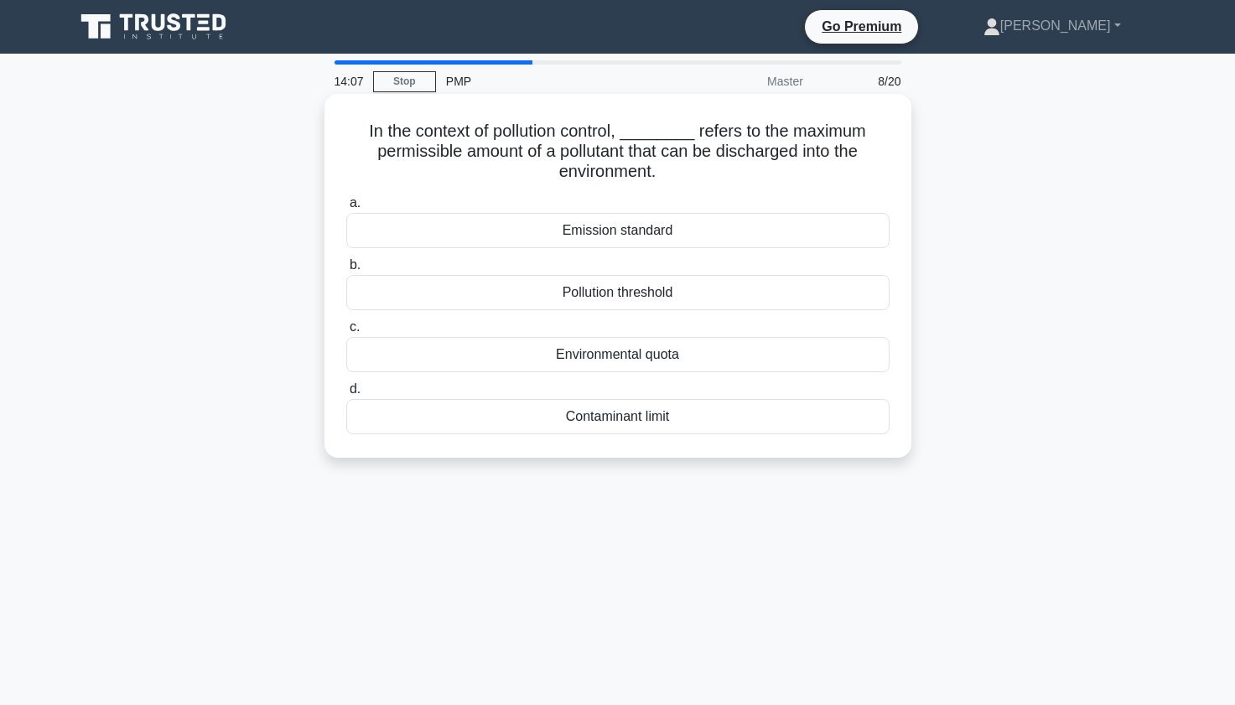
click at [619, 420] on div "Contaminant limit" at bounding box center [617, 416] width 543 height 35
click at [346, 395] on input "d. Contaminant limit" at bounding box center [346, 389] width 0 height 11
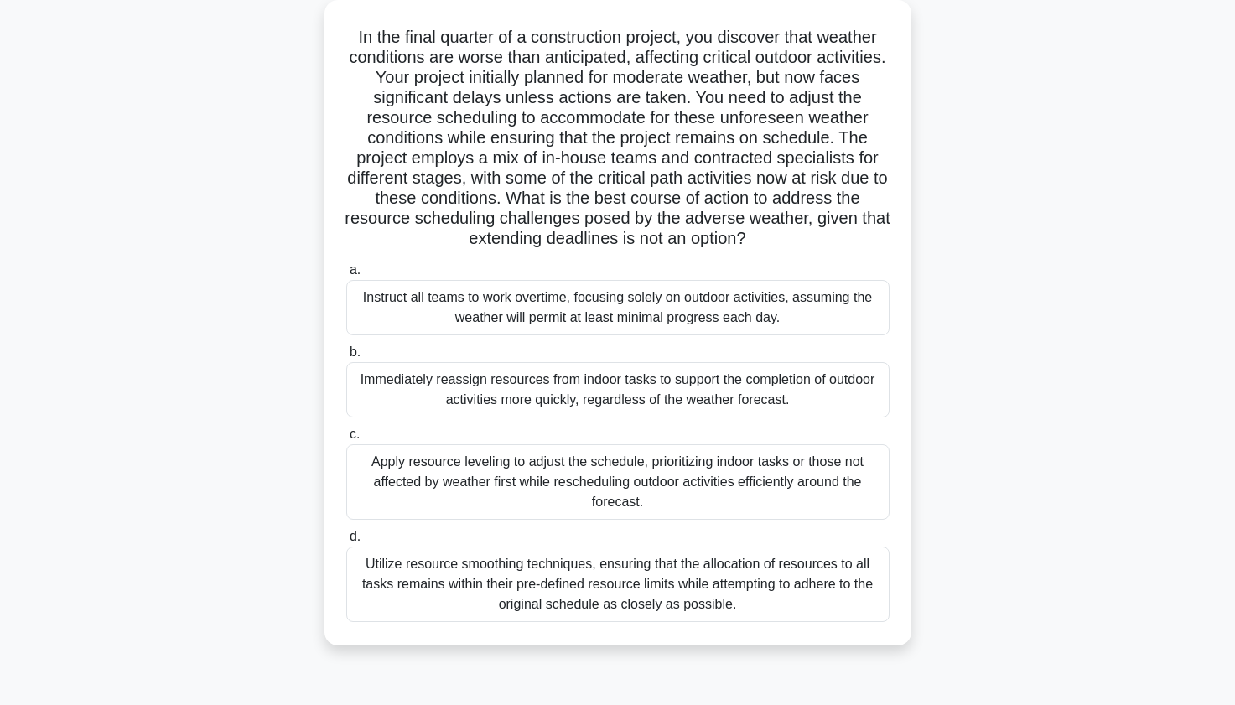
scroll to position [101, 0]
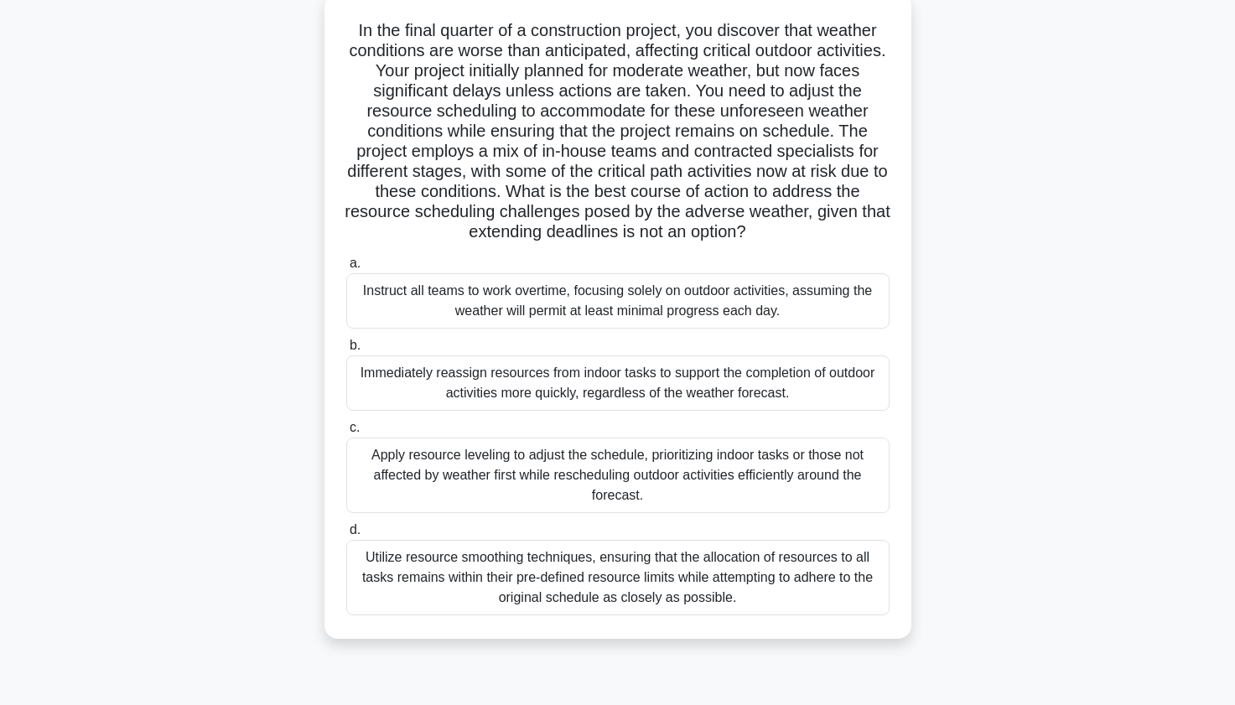
click at [500, 580] on div "Utilize resource smoothing techniques, ensuring that the allocation of resource…" at bounding box center [617, 577] width 543 height 75
click at [346, 536] on input "d. Utilize resource smoothing techniques, ensuring that the allocation of resou…" at bounding box center [346, 530] width 0 height 11
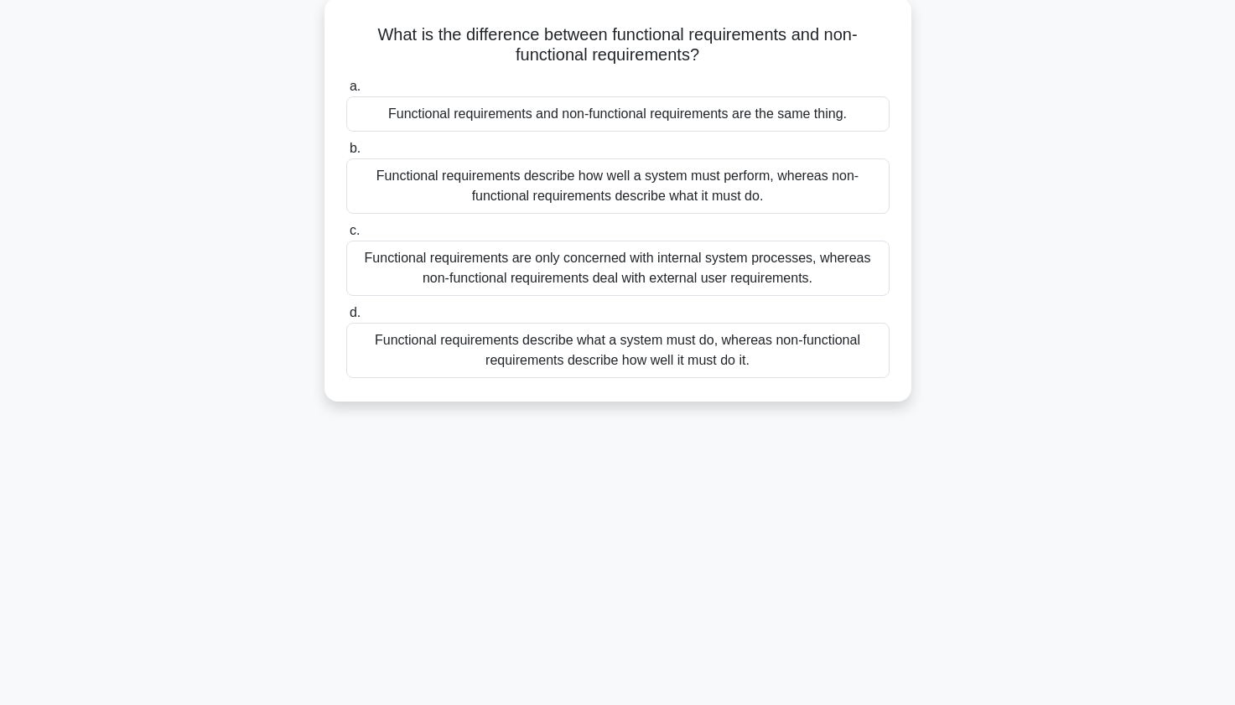
scroll to position [0, 0]
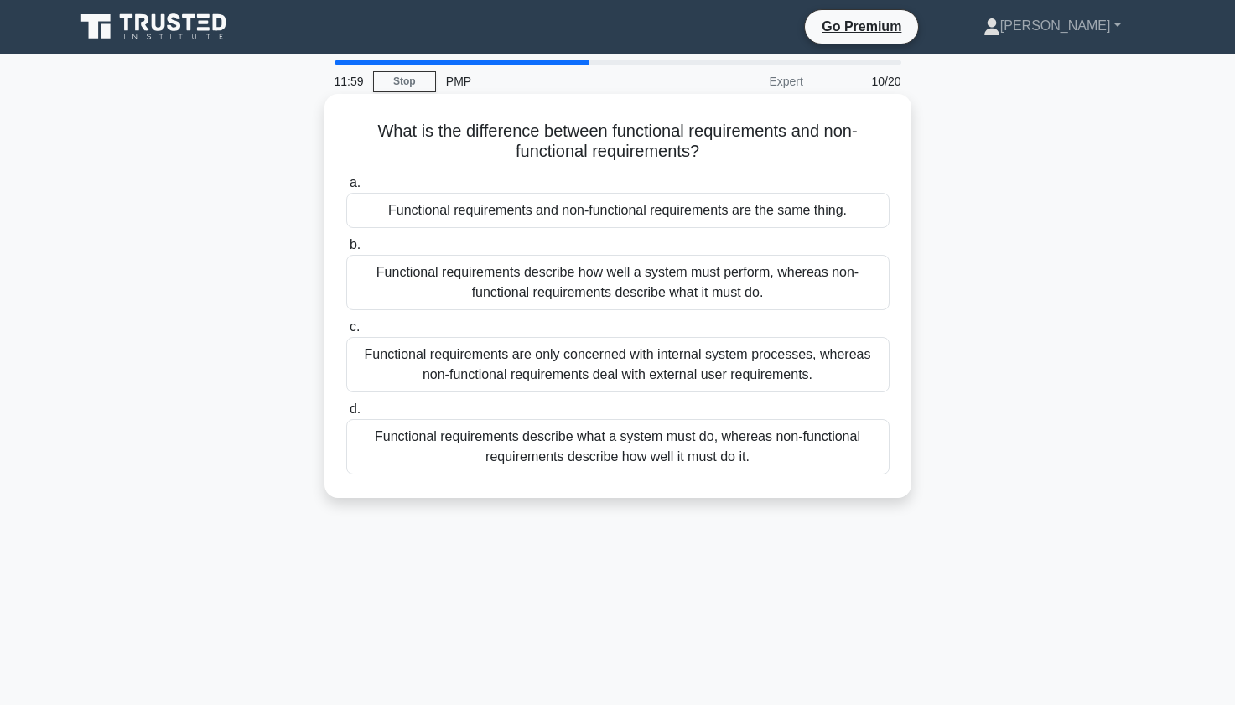
click at [528, 448] on div "Functional requirements describe what a system must do, whereas non-functional …" at bounding box center [617, 446] width 543 height 55
click at [346, 415] on input "d. Functional requirements describe what a system must do, whereas non-function…" at bounding box center [346, 409] width 0 height 11
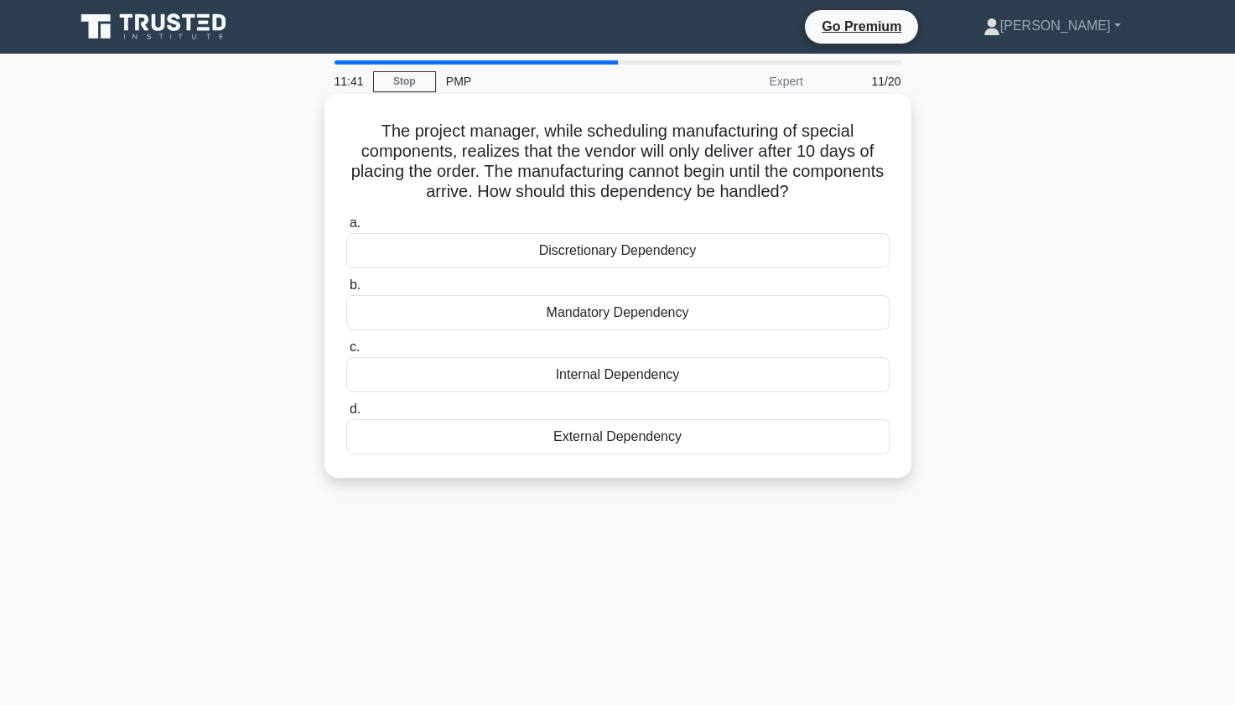
click at [488, 449] on div "External Dependency" at bounding box center [617, 436] width 543 height 35
click at [346, 415] on input "d. External Dependency" at bounding box center [346, 409] width 0 height 11
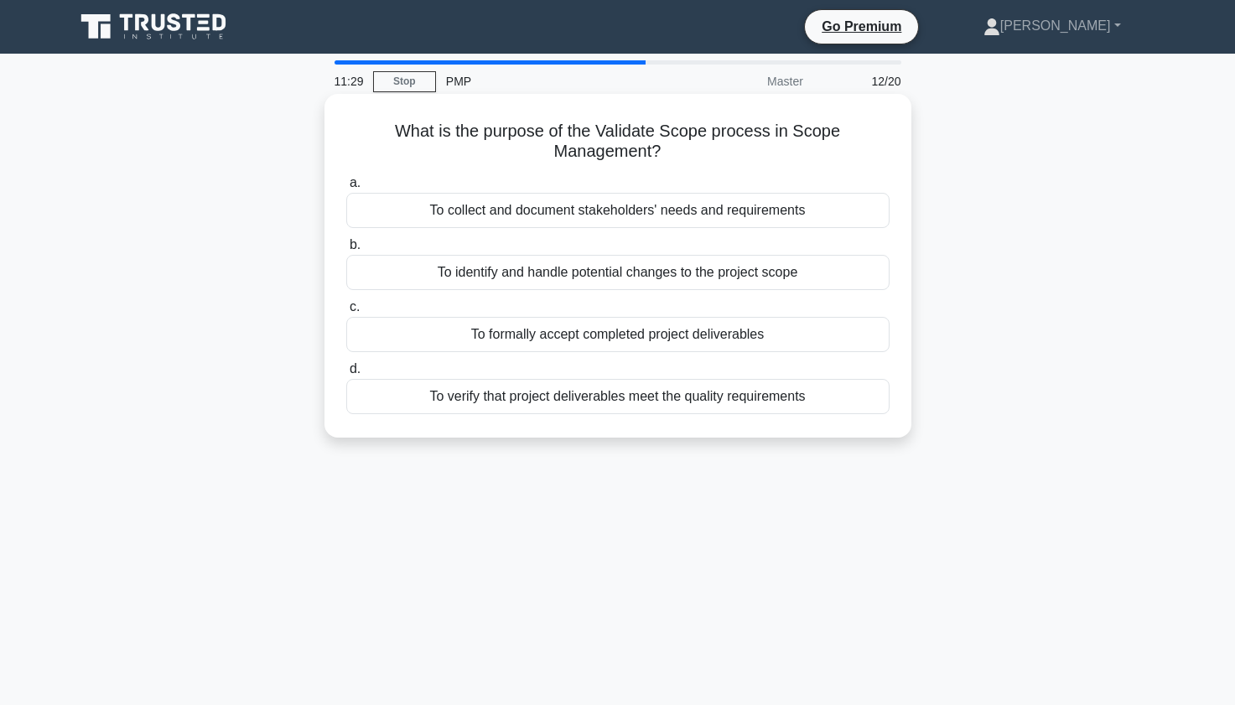
click at [555, 402] on div "To verify that project deliverables meet the quality requirements" at bounding box center [617, 396] width 543 height 35
click at [346, 375] on input "d. To verify that project deliverables meet the quality requirements" at bounding box center [346, 369] width 0 height 11
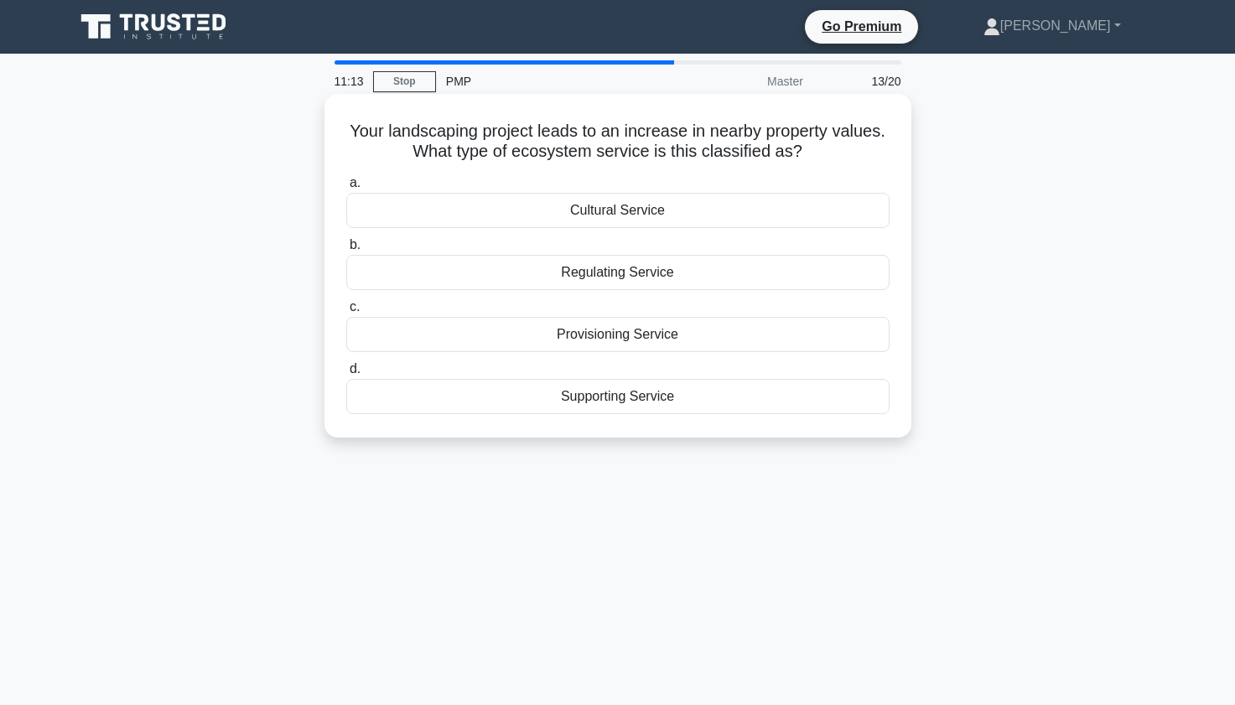
click at [630, 398] on div "Supporting Service" at bounding box center [617, 396] width 543 height 35
click at [346, 375] on input "d. Supporting Service" at bounding box center [346, 369] width 0 height 11
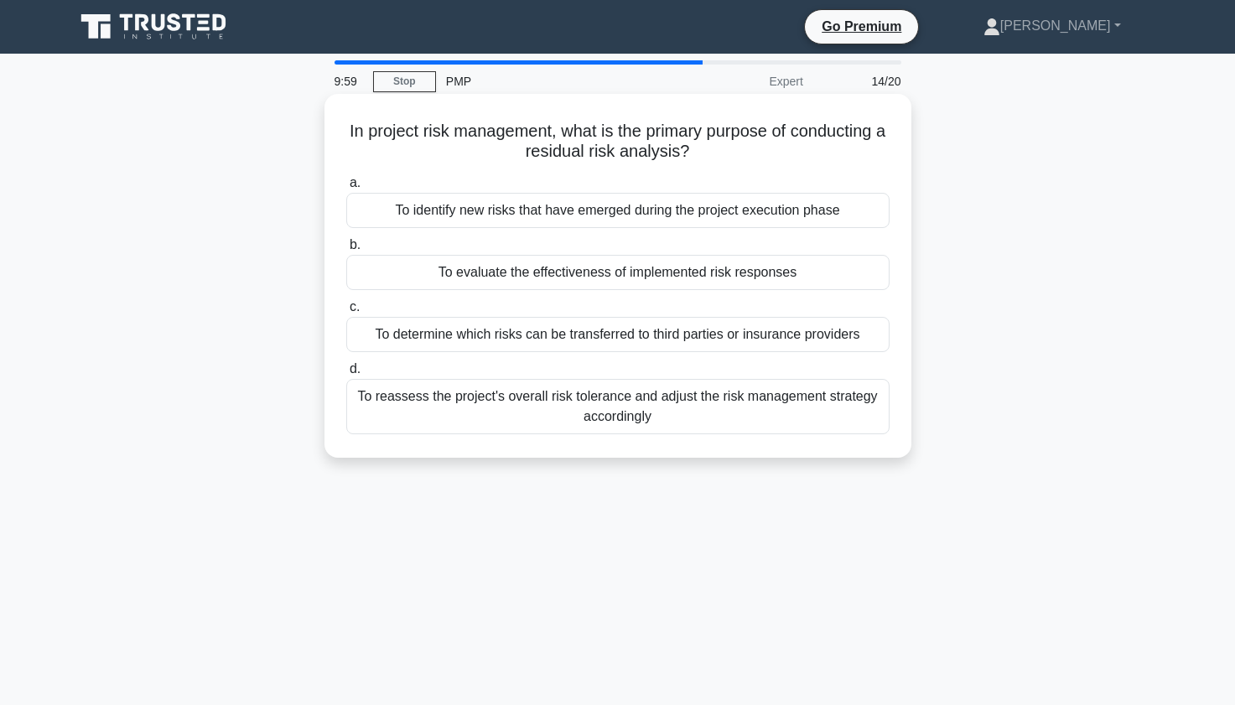
click at [559, 272] on div "To evaluate the effectiveness of implemented risk responses" at bounding box center [617, 272] width 543 height 35
click at [346, 251] on input "b. To evaluate the effectiveness of implemented risk responses" at bounding box center [346, 245] width 0 height 11
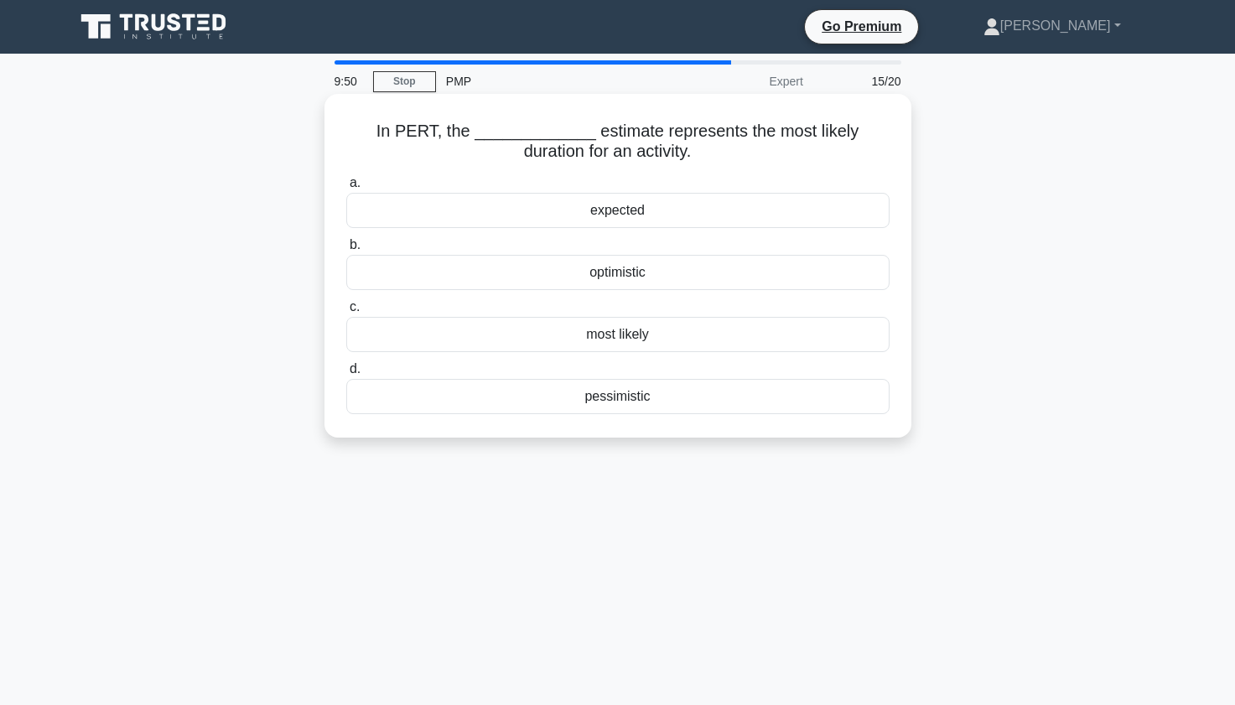
click at [529, 338] on div "most likely" at bounding box center [617, 334] width 543 height 35
click at [346, 313] on input "c. most likely" at bounding box center [346, 307] width 0 height 11
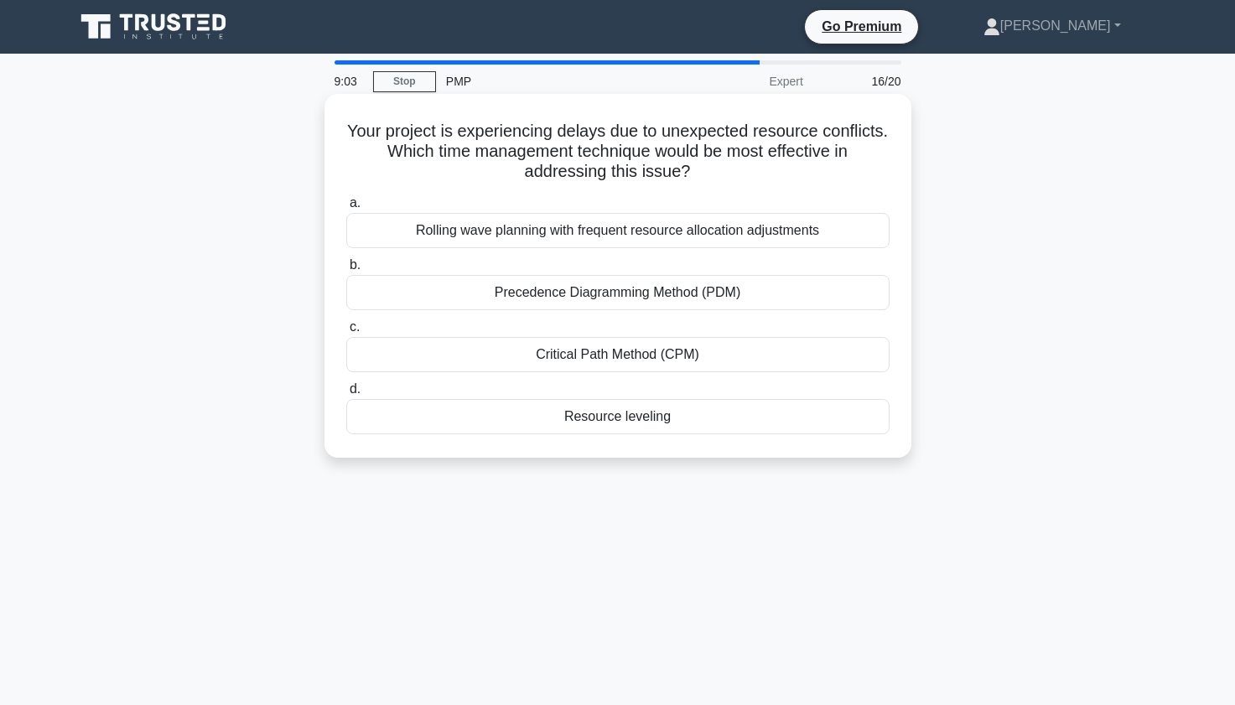
click at [431, 361] on div "Critical Path Method (CPM)" at bounding box center [617, 354] width 543 height 35
click at [346, 333] on input "c. Critical Path Method (CPM)" at bounding box center [346, 327] width 0 height 11
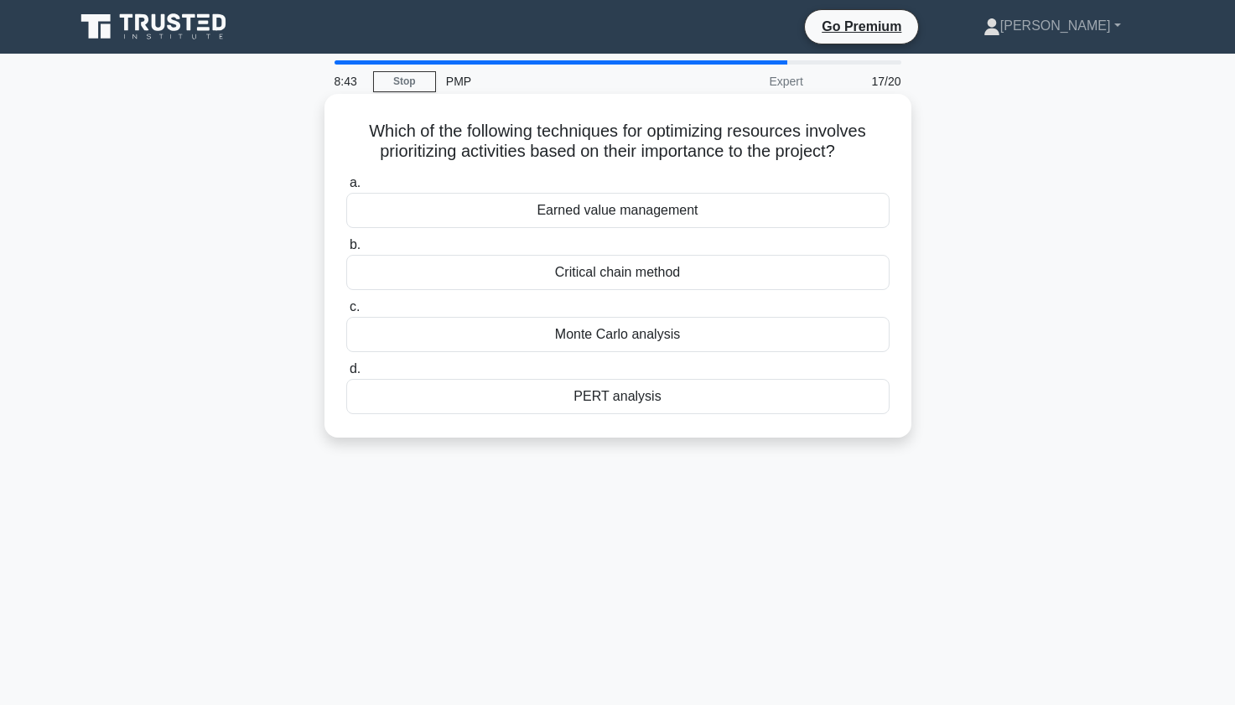
click at [566, 402] on div "PERT analysis" at bounding box center [617, 396] width 543 height 35
click at [346, 375] on input "d. PERT analysis" at bounding box center [346, 369] width 0 height 11
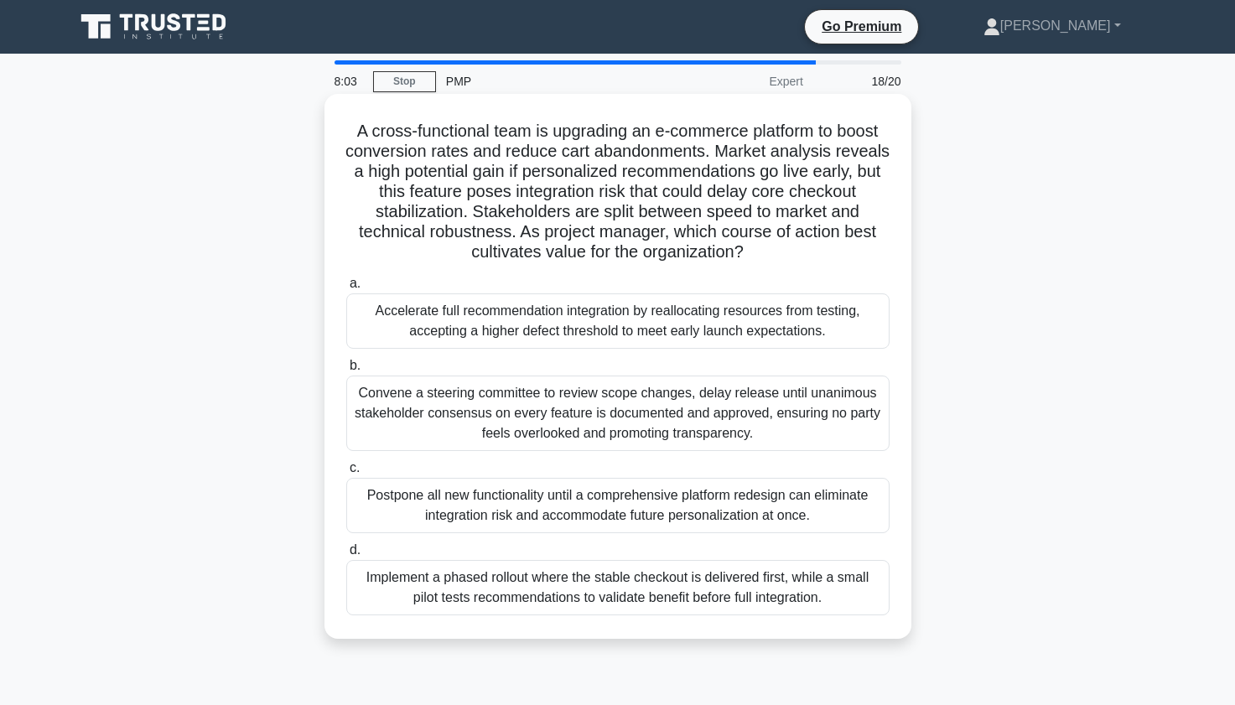
click at [422, 412] on div "Convene a steering committee to review scope changes, delay release until unani…" at bounding box center [617, 413] width 543 height 75
click at [346, 371] on input "b. Convene a steering committee to review scope changes, delay release until un…" at bounding box center [346, 365] width 0 height 11
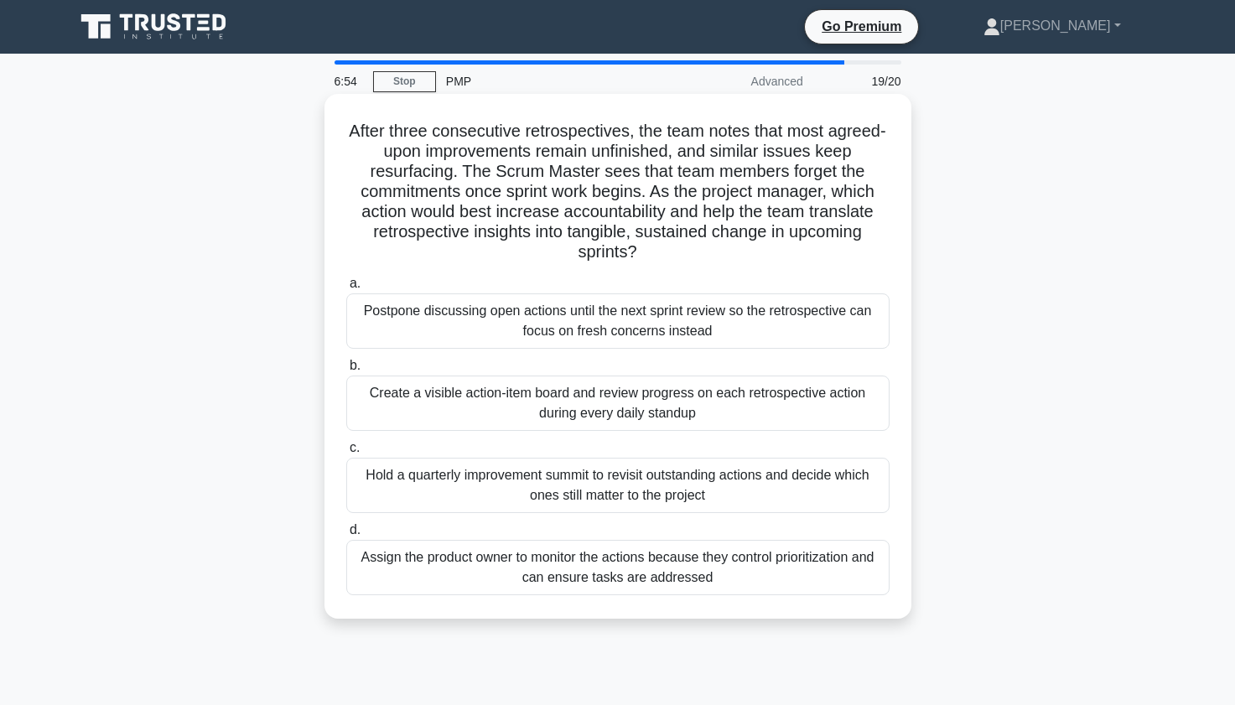
click at [442, 411] on div "Create a visible action-item board and review progress on each retrospective ac…" at bounding box center [617, 403] width 543 height 55
click at [346, 371] on input "b. Create a visible action-item board and review progress on each retrospective…" at bounding box center [346, 365] width 0 height 11
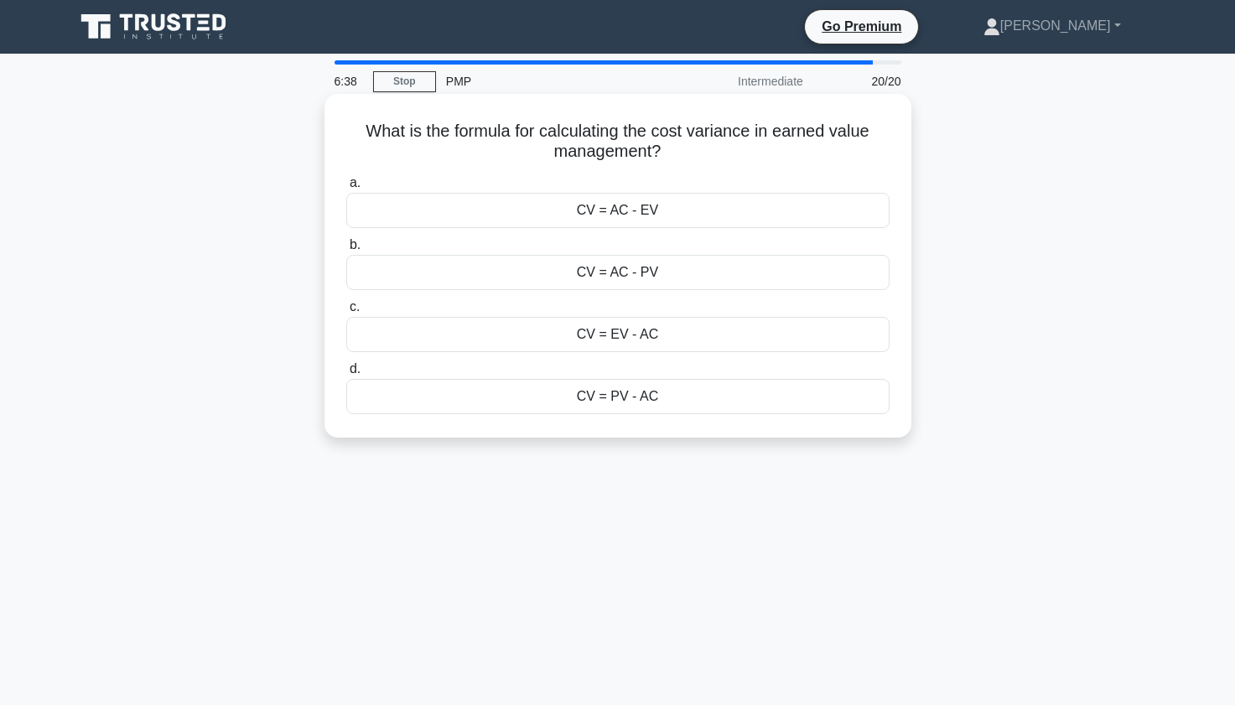
click at [469, 205] on div "CV = AC - EV" at bounding box center [617, 210] width 543 height 35
click at [346, 189] on input "a. CV = AC - EV" at bounding box center [346, 183] width 0 height 11
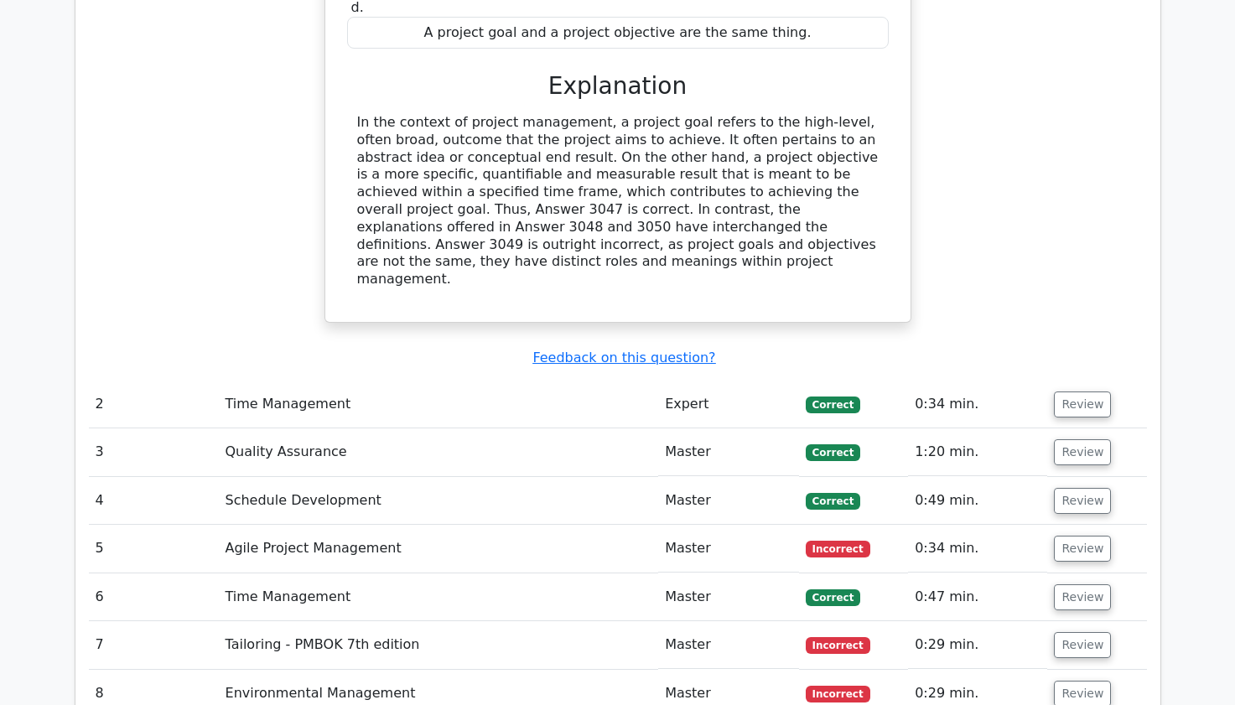
scroll to position [2145, 0]
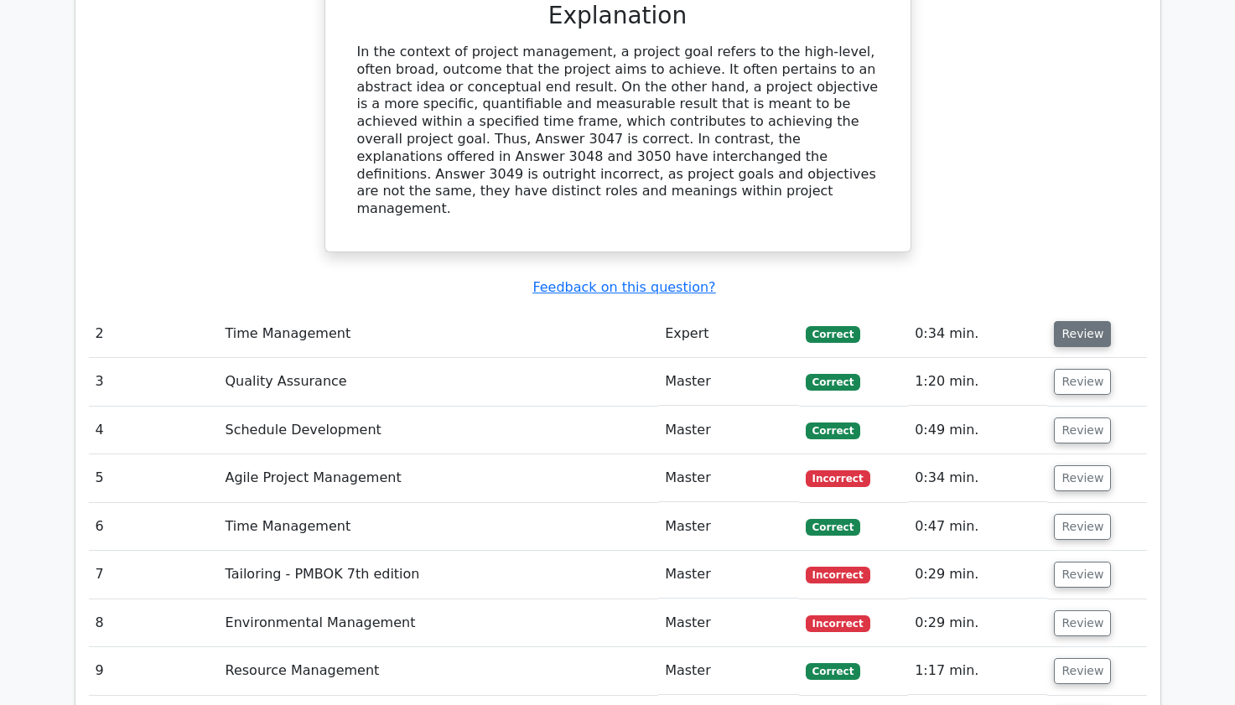
click at [1080, 321] on button "Review" at bounding box center [1082, 334] width 57 height 26
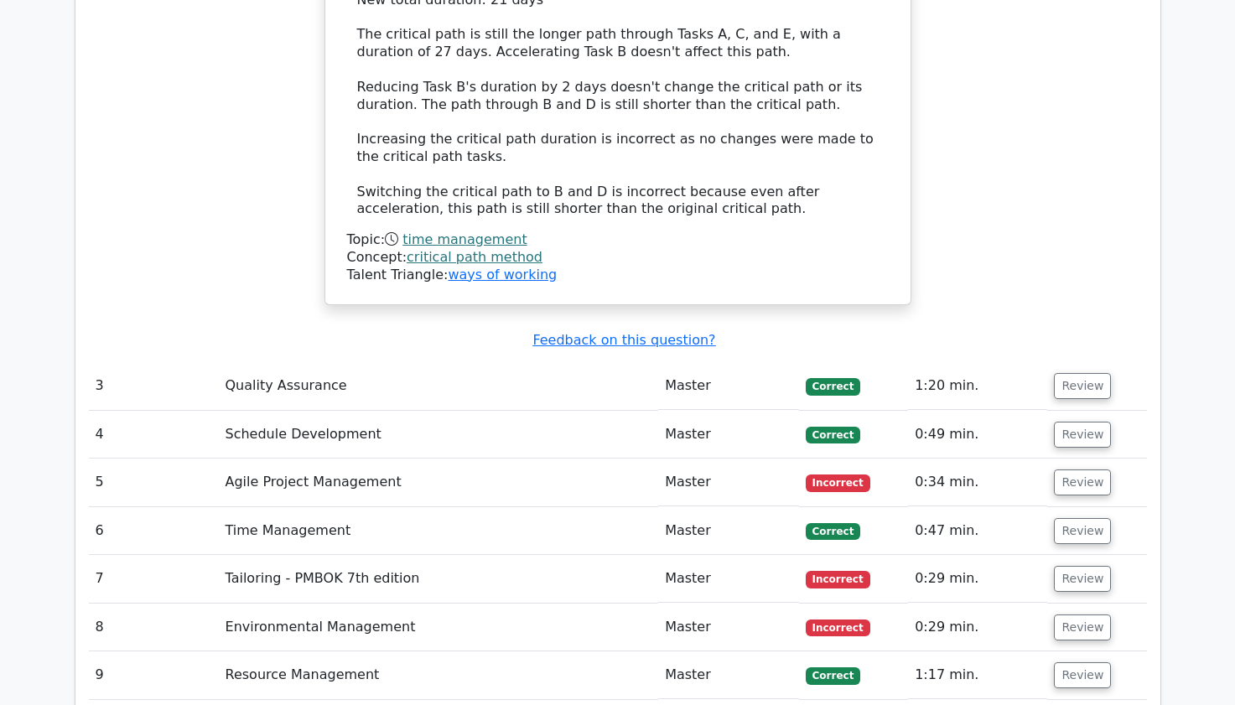
scroll to position [3184, 0]
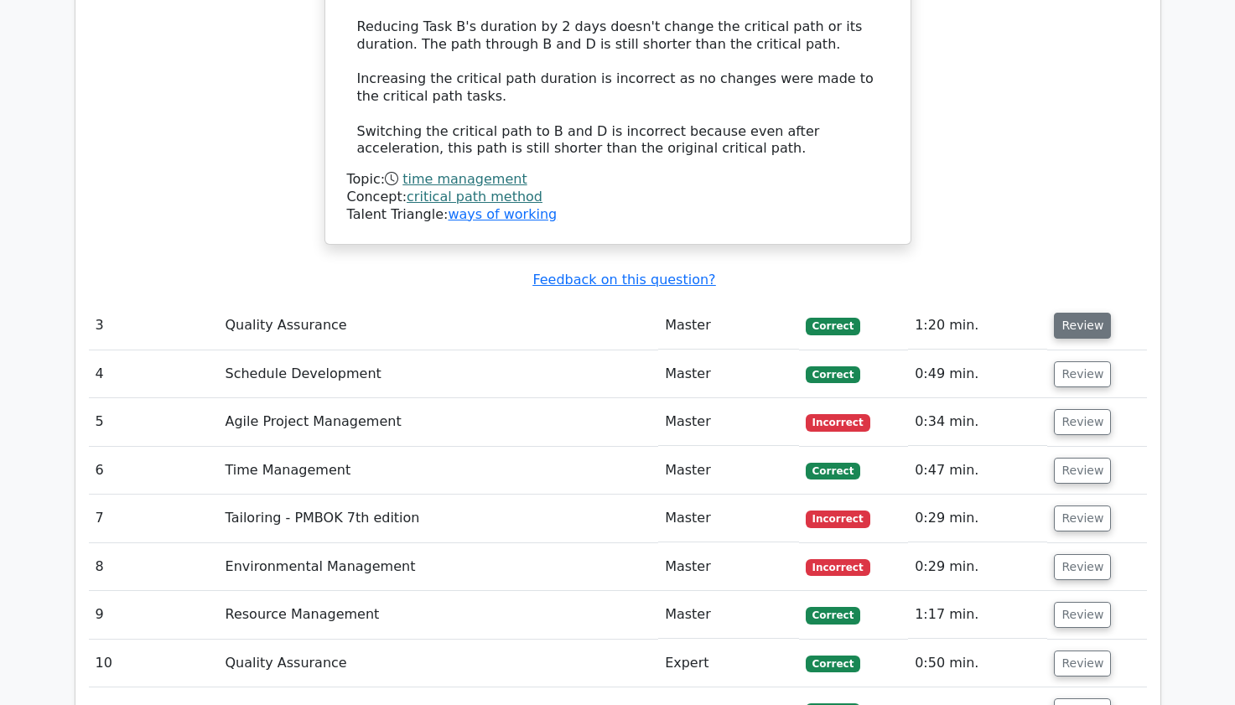
click at [1079, 313] on button "Review" at bounding box center [1082, 326] width 57 height 26
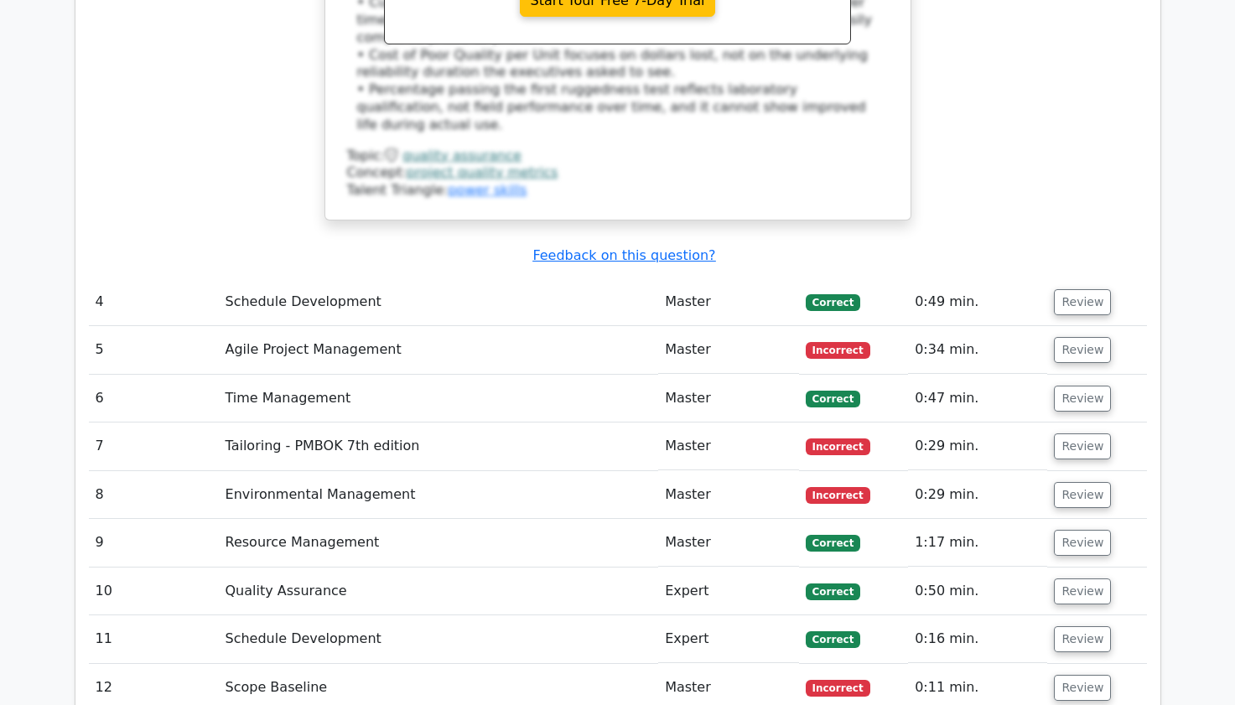
scroll to position [4157, 0]
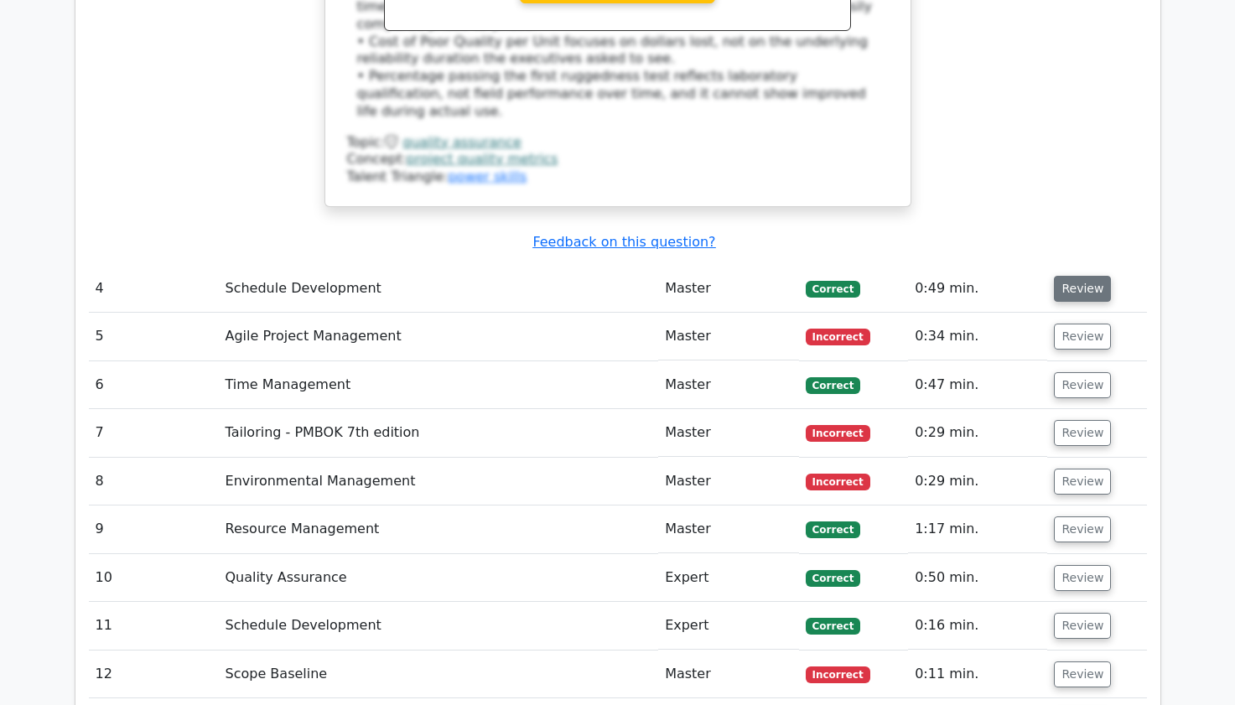
click at [1073, 276] on button "Review" at bounding box center [1082, 289] width 57 height 26
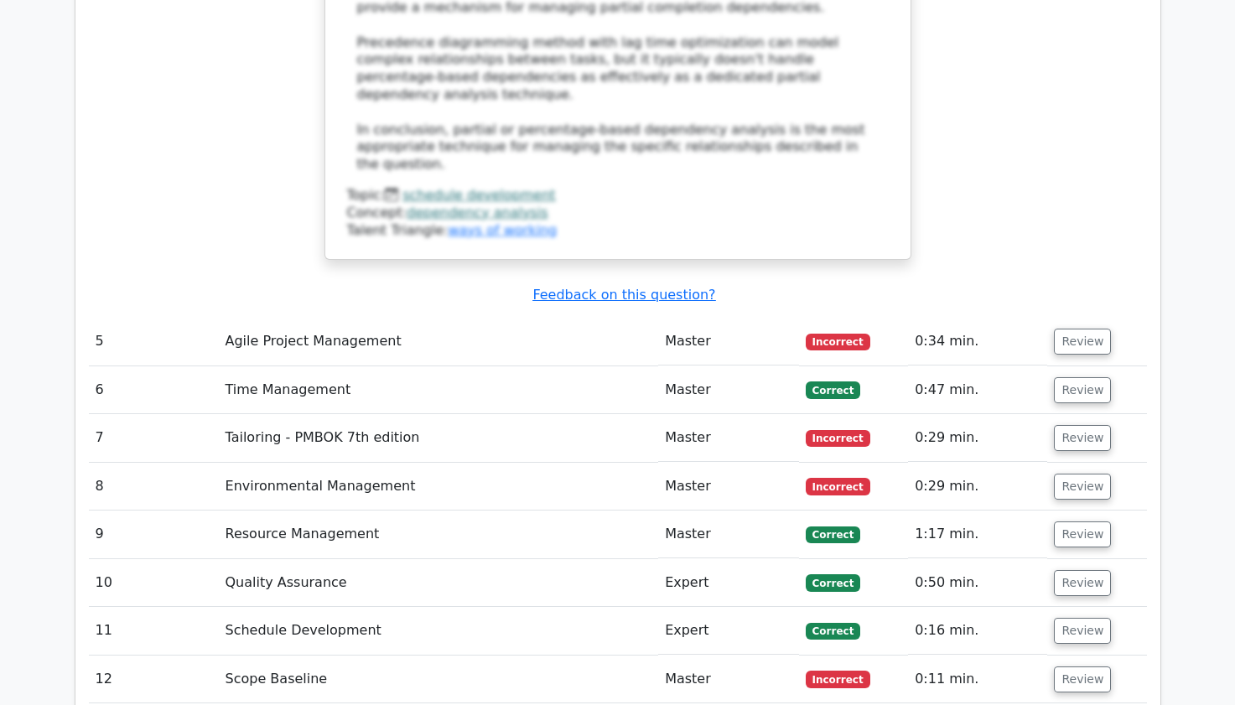
scroll to position [5263, 0]
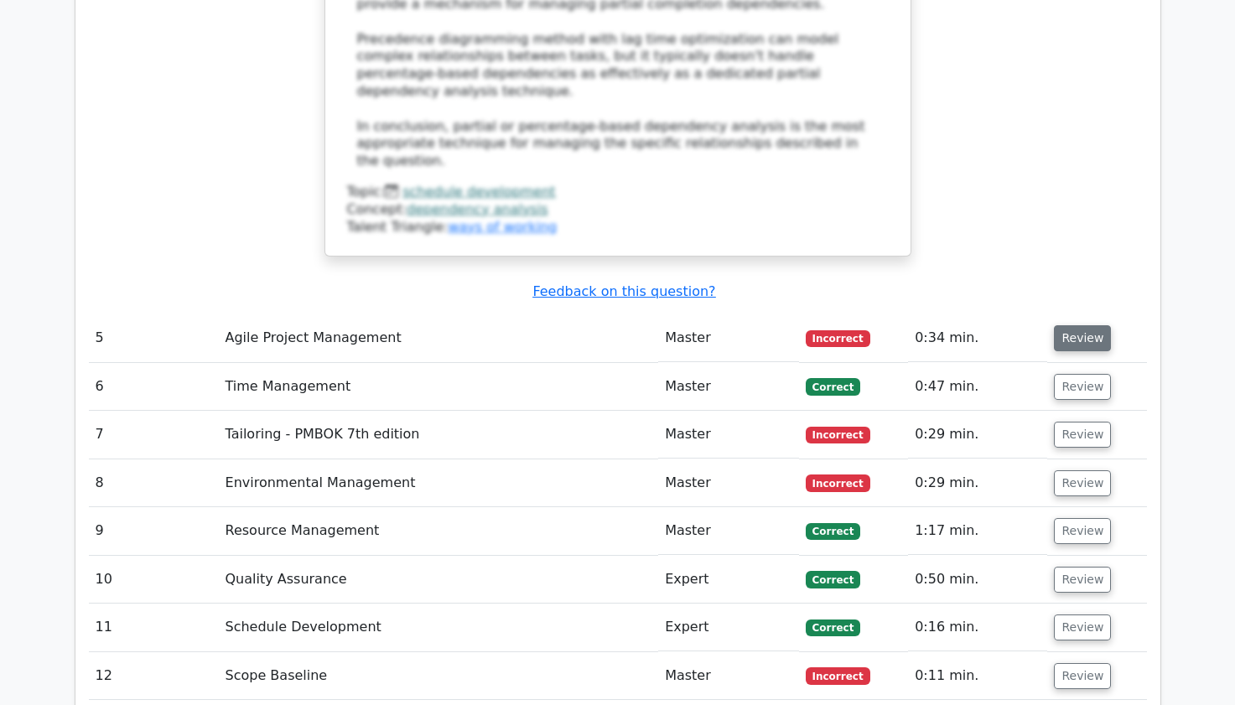
click at [1075, 325] on button "Review" at bounding box center [1082, 338] width 57 height 26
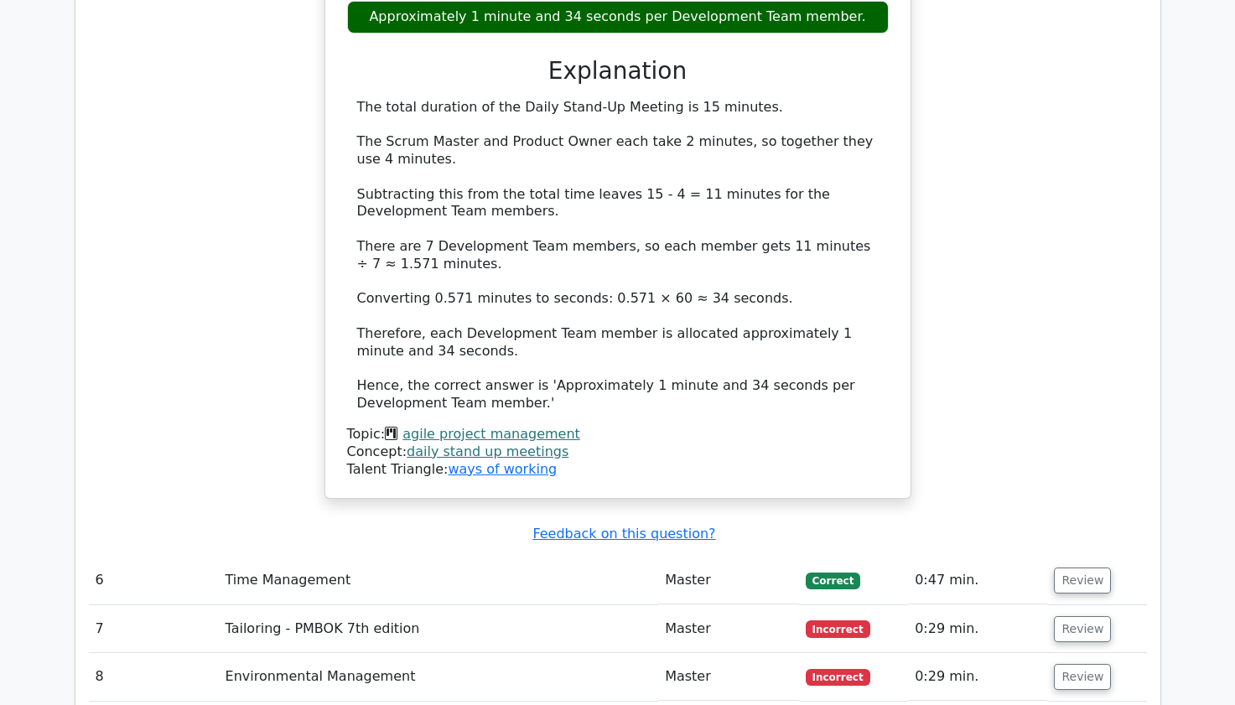
scroll to position [6001, 0]
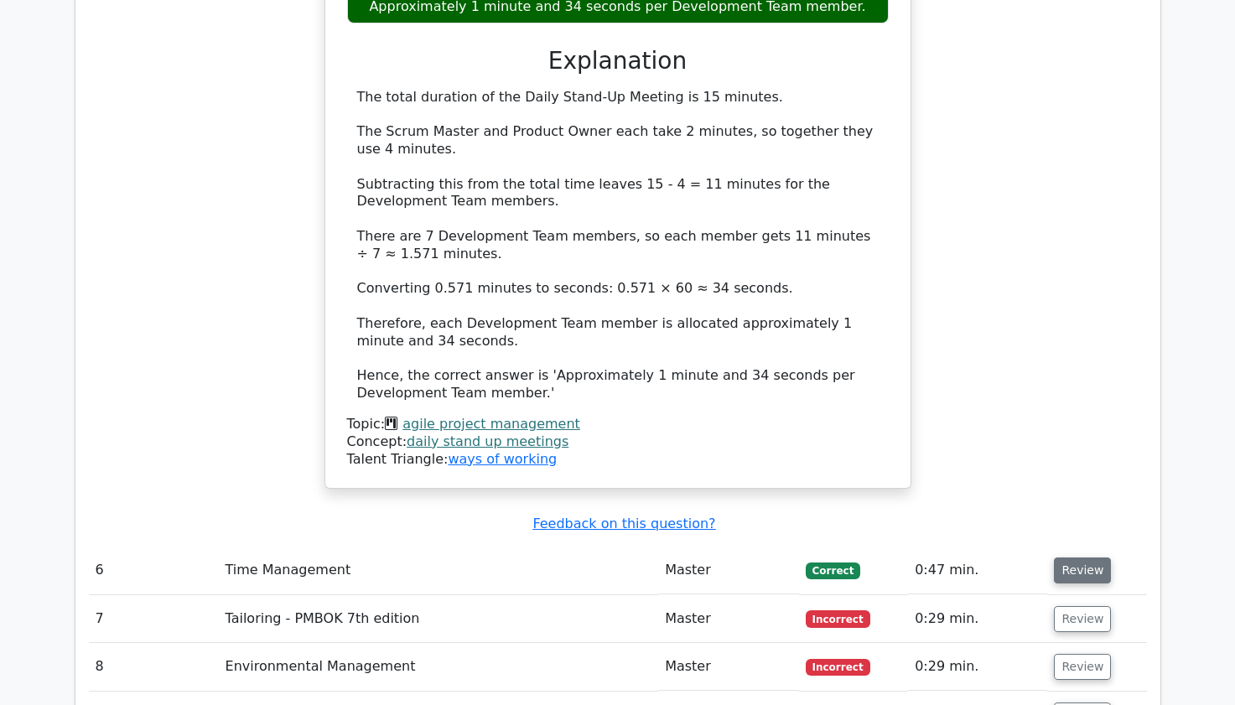
click at [1091, 557] on button "Review" at bounding box center [1082, 570] width 57 height 26
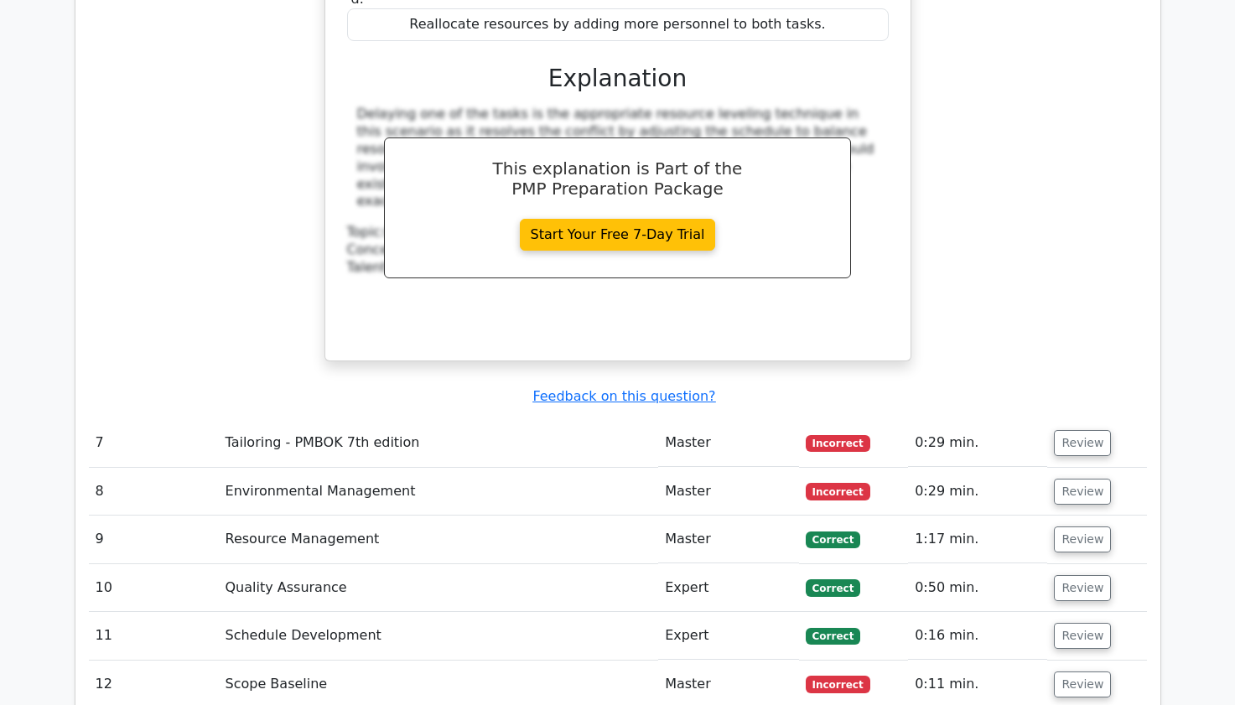
scroll to position [6940, 0]
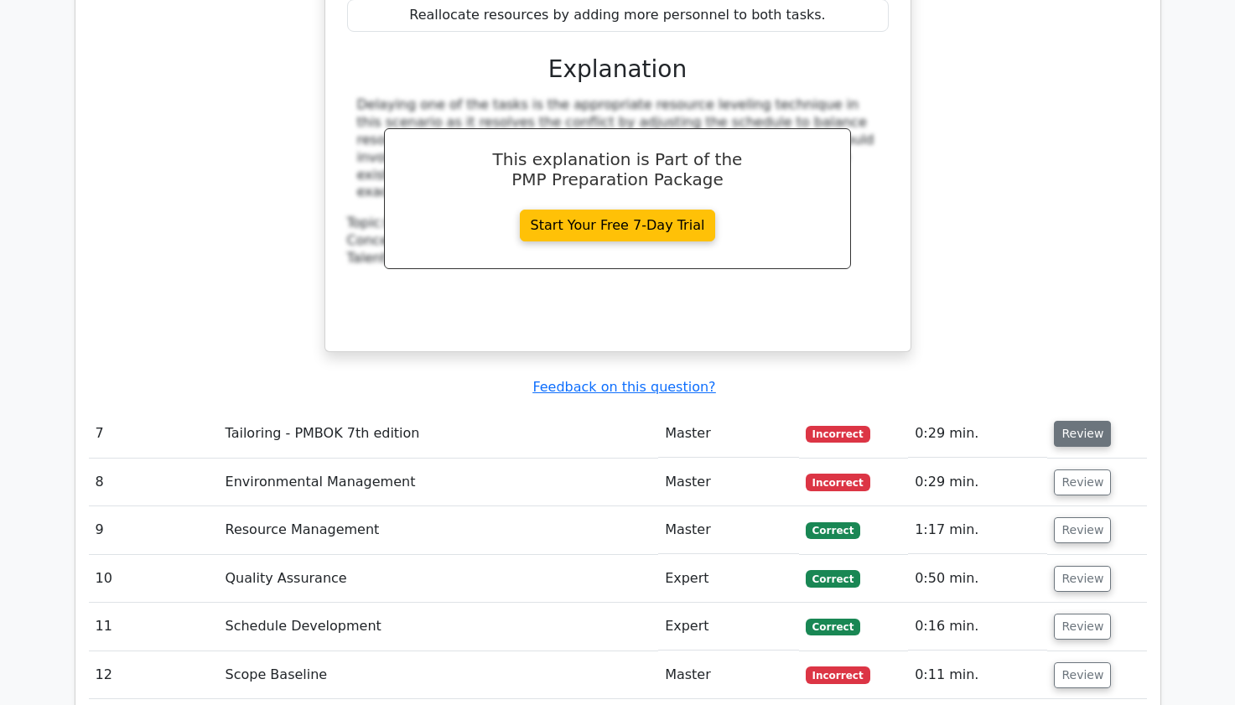
click at [1075, 421] on button "Review" at bounding box center [1082, 434] width 57 height 26
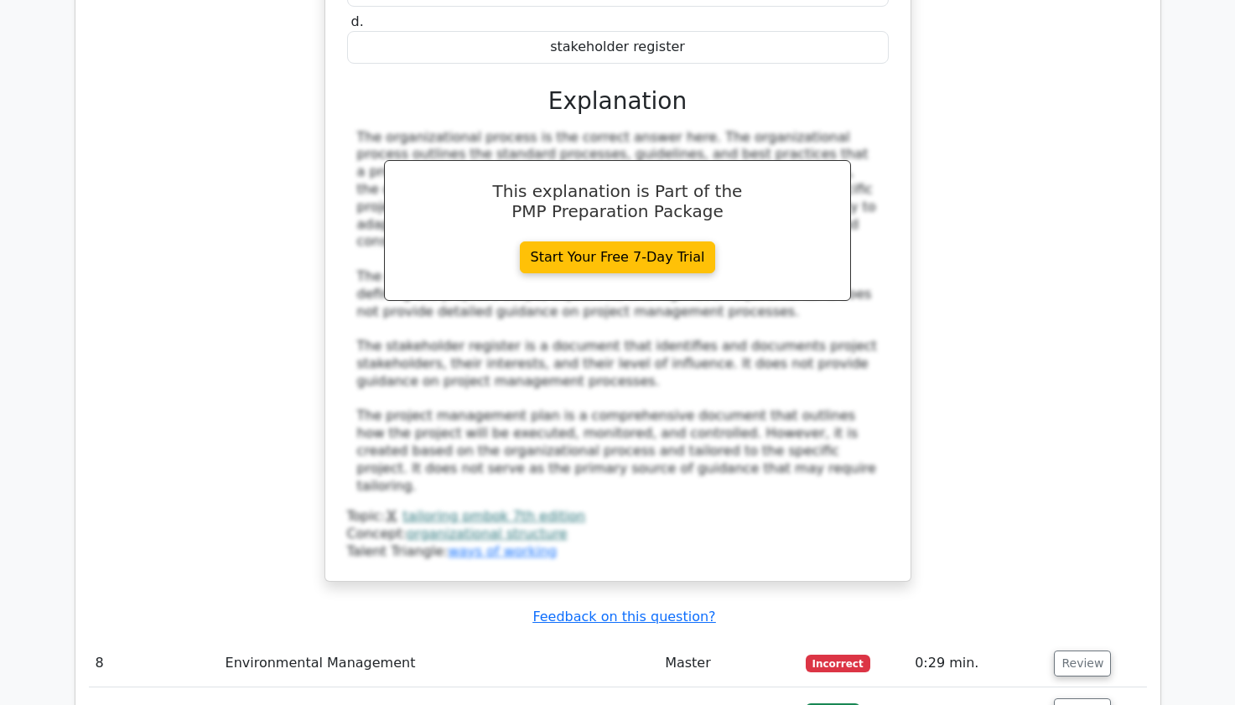
scroll to position [7677, 0]
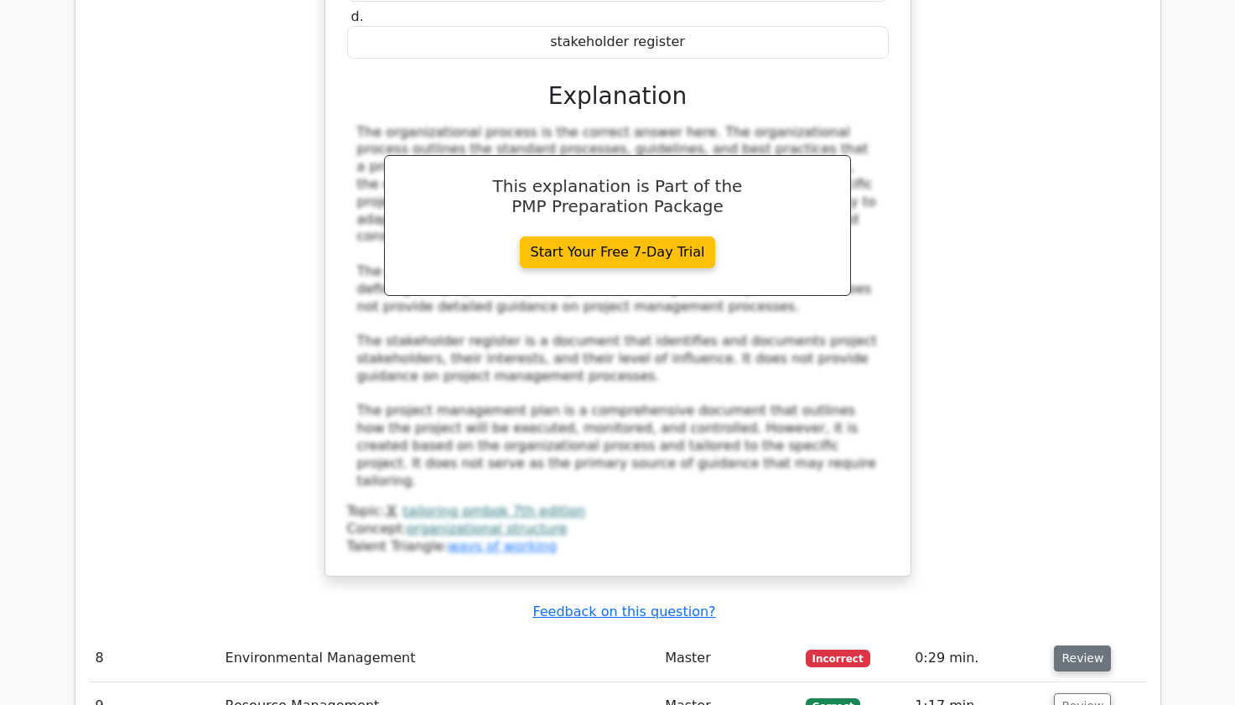
click at [1077, 645] on button "Review" at bounding box center [1082, 658] width 57 height 26
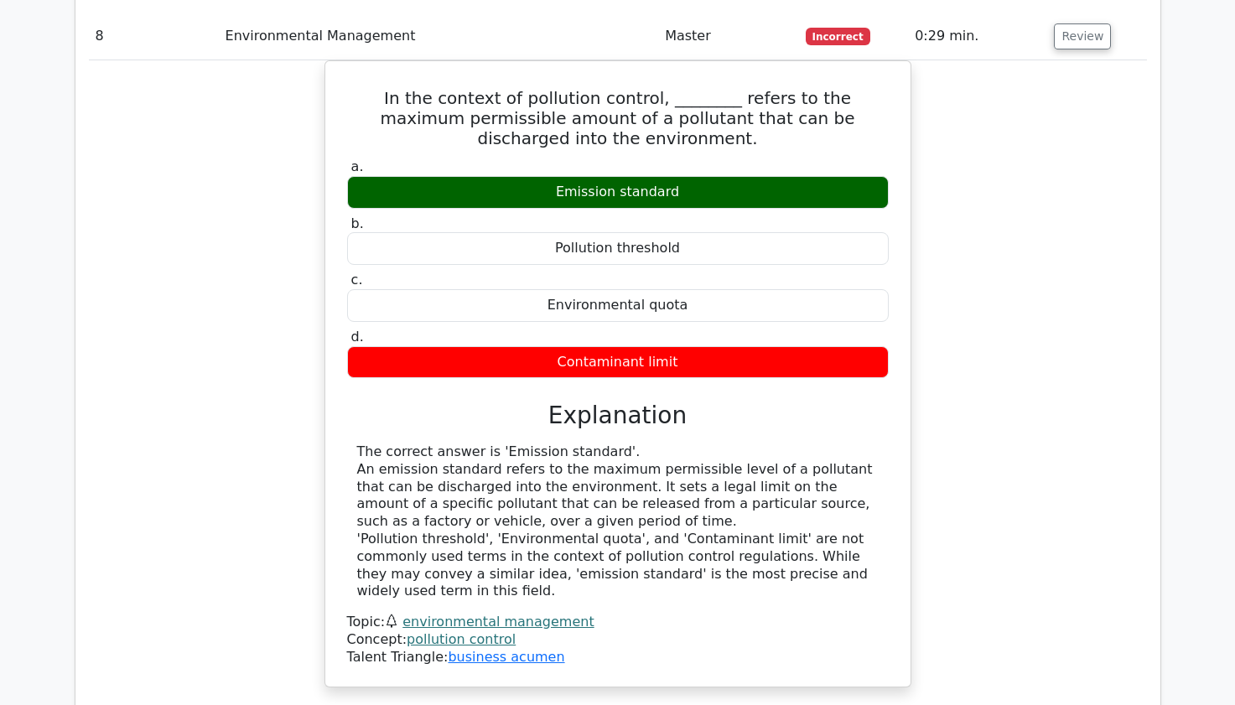
scroll to position [8482, 0]
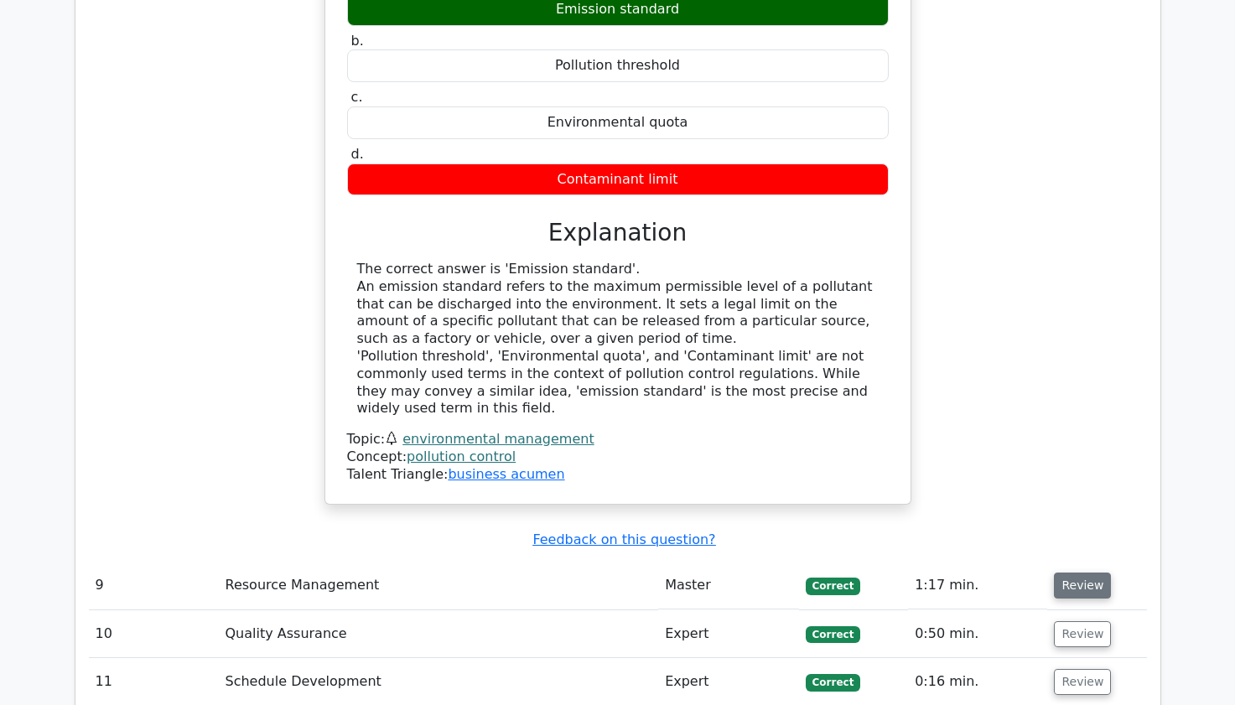
click at [1075, 573] on button "Review" at bounding box center [1082, 586] width 57 height 26
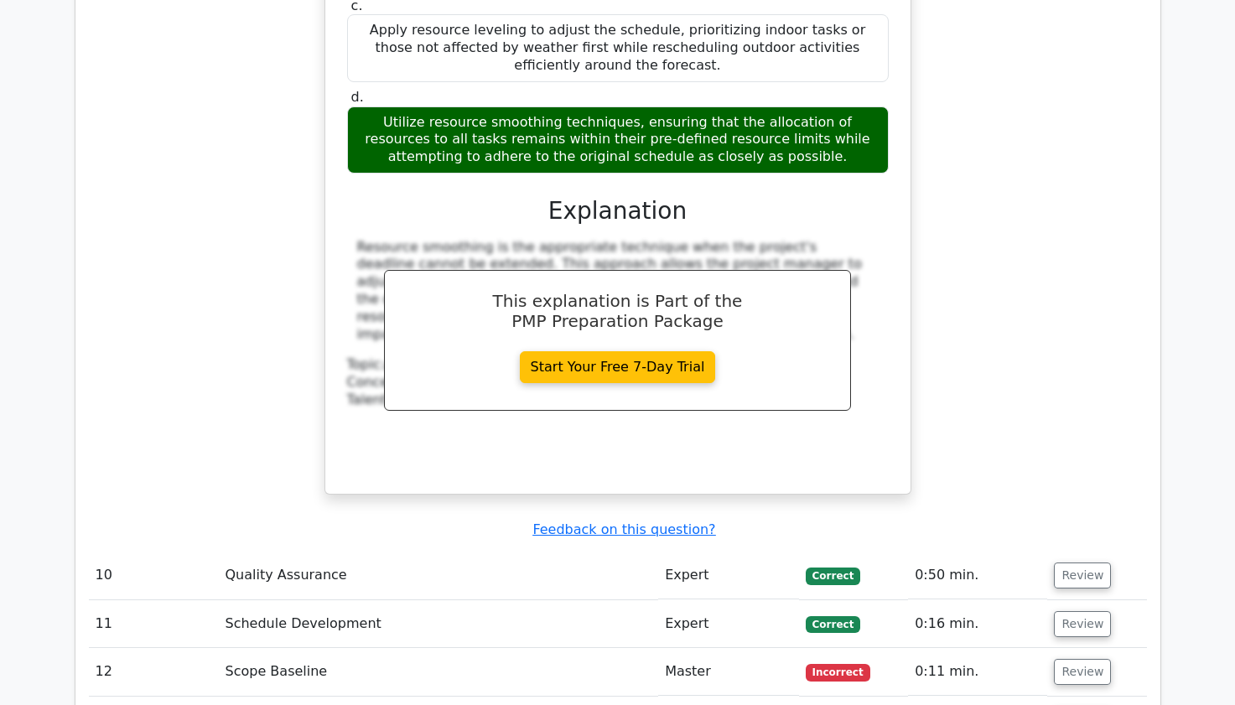
scroll to position [9589, 0]
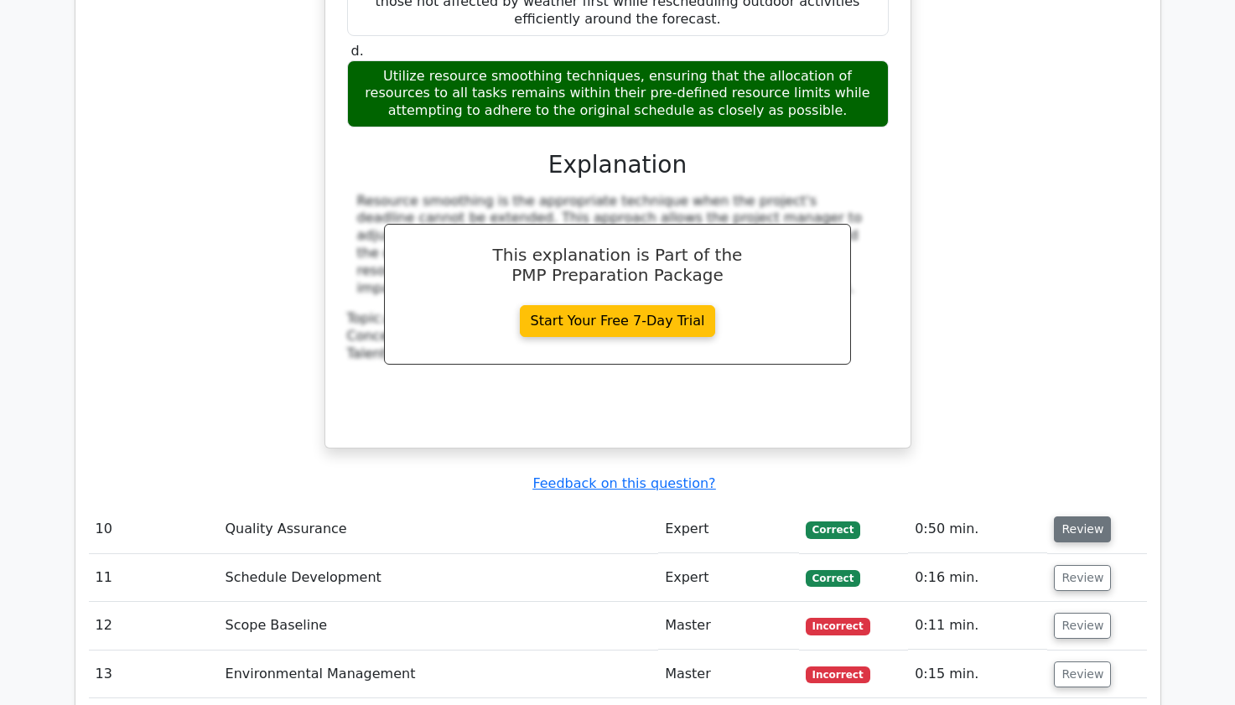
click at [1091, 516] on button "Review" at bounding box center [1082, 529] width 57 height 26
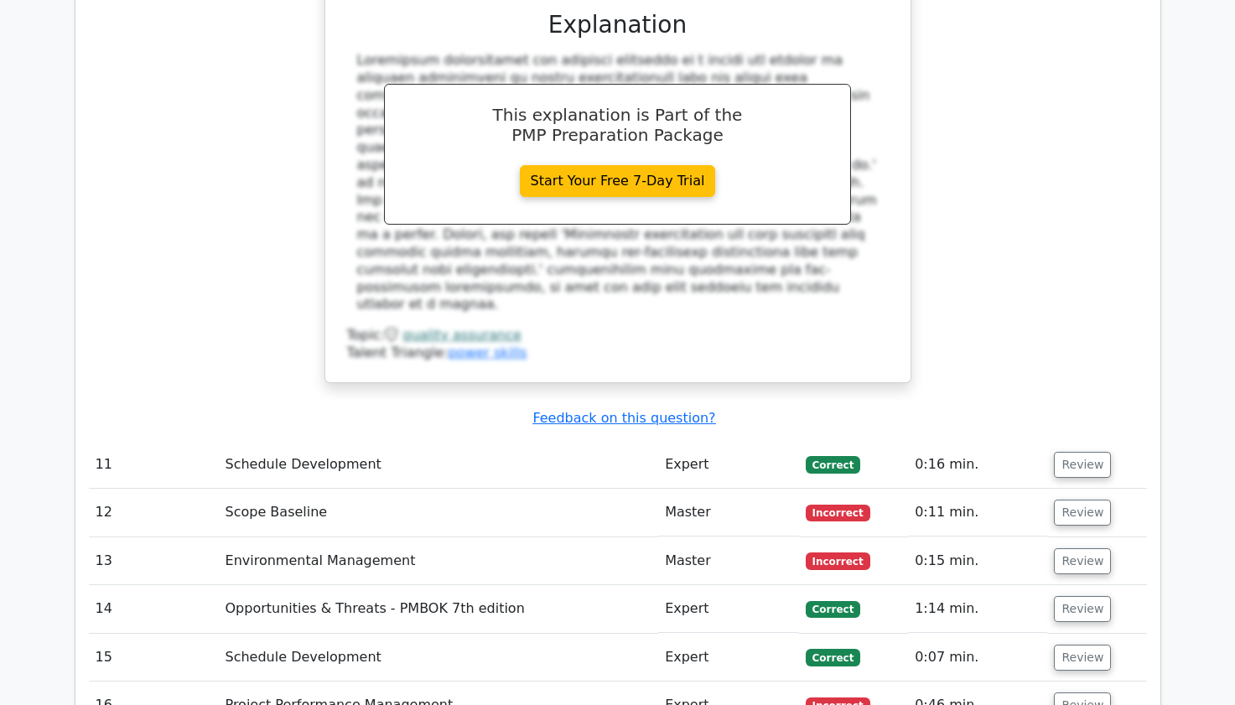
scroll to position [10528, 0]
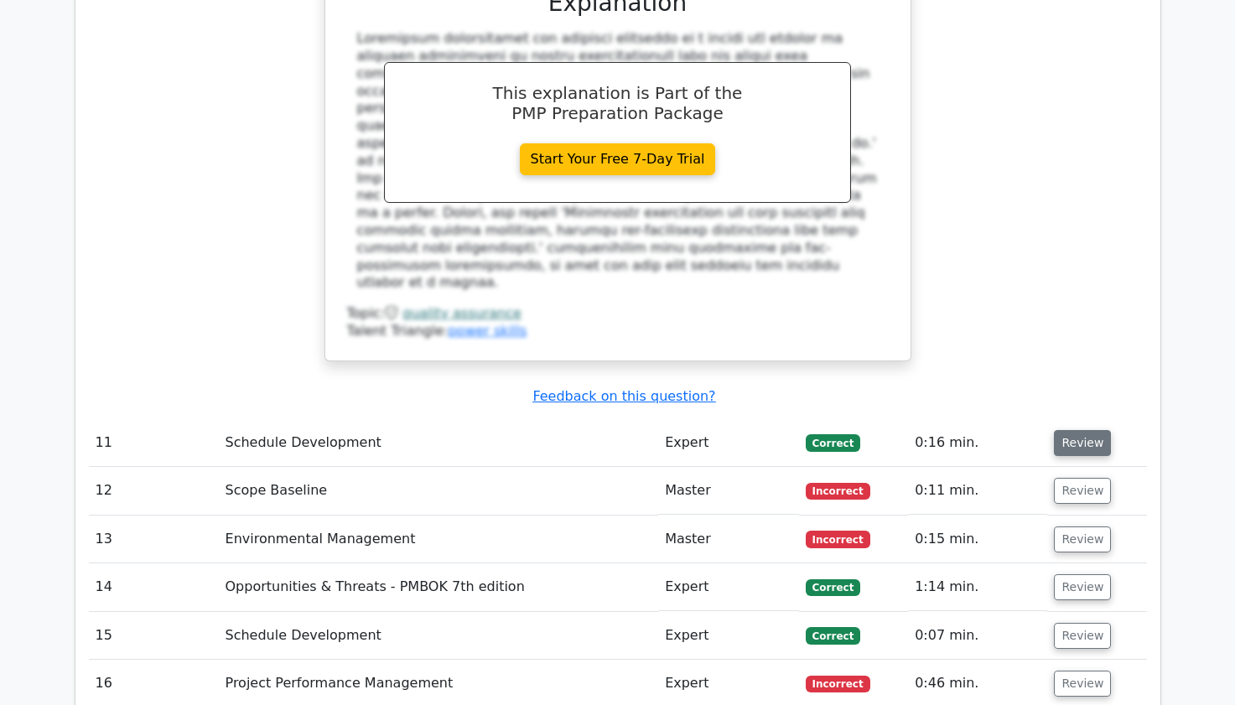
click at [1097, 430] on button "Review" at bounding box center [1082, 443] width 57 height 26
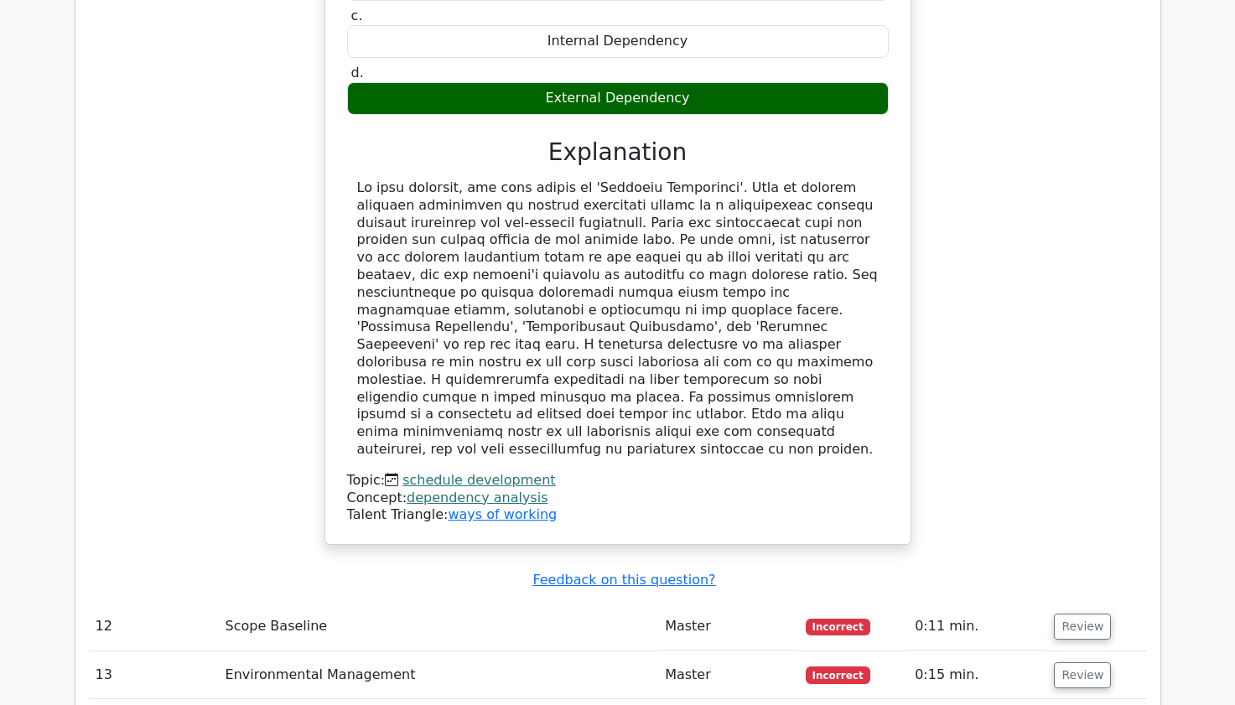
scroll to position [11299, 0]
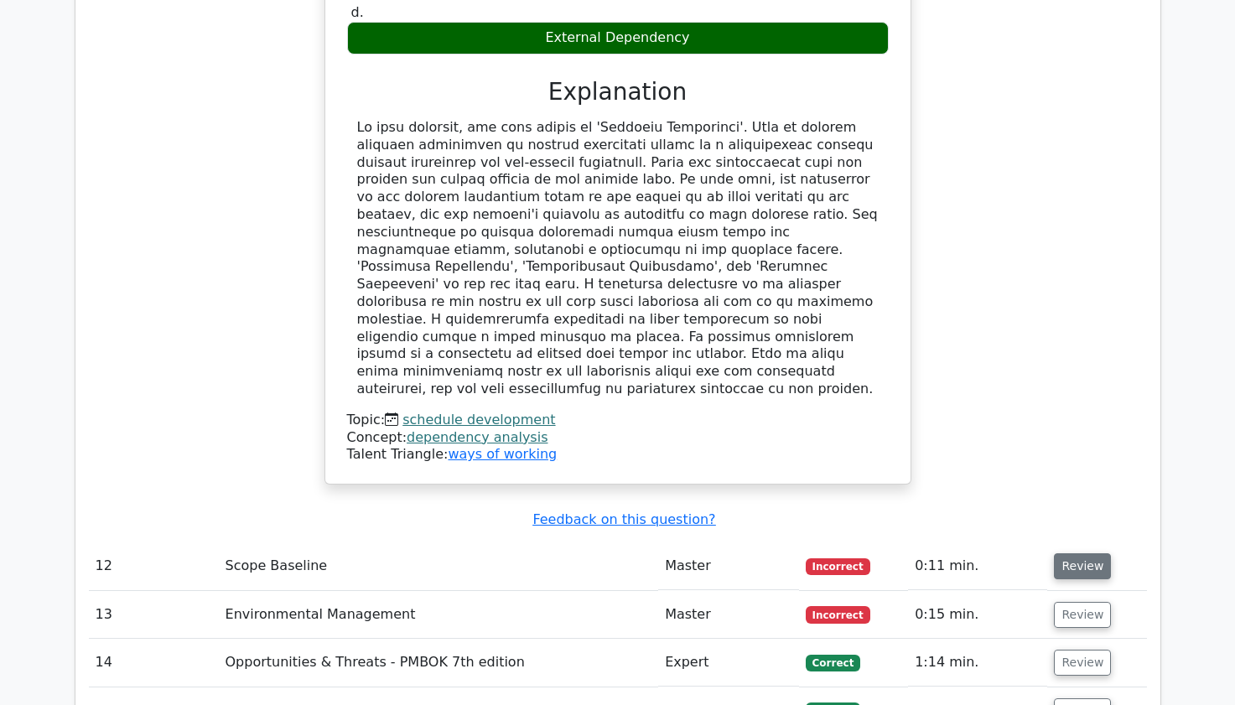
click at [1091, 553] on button "Review" at bounding box center [1082, 566] width 57 height 26
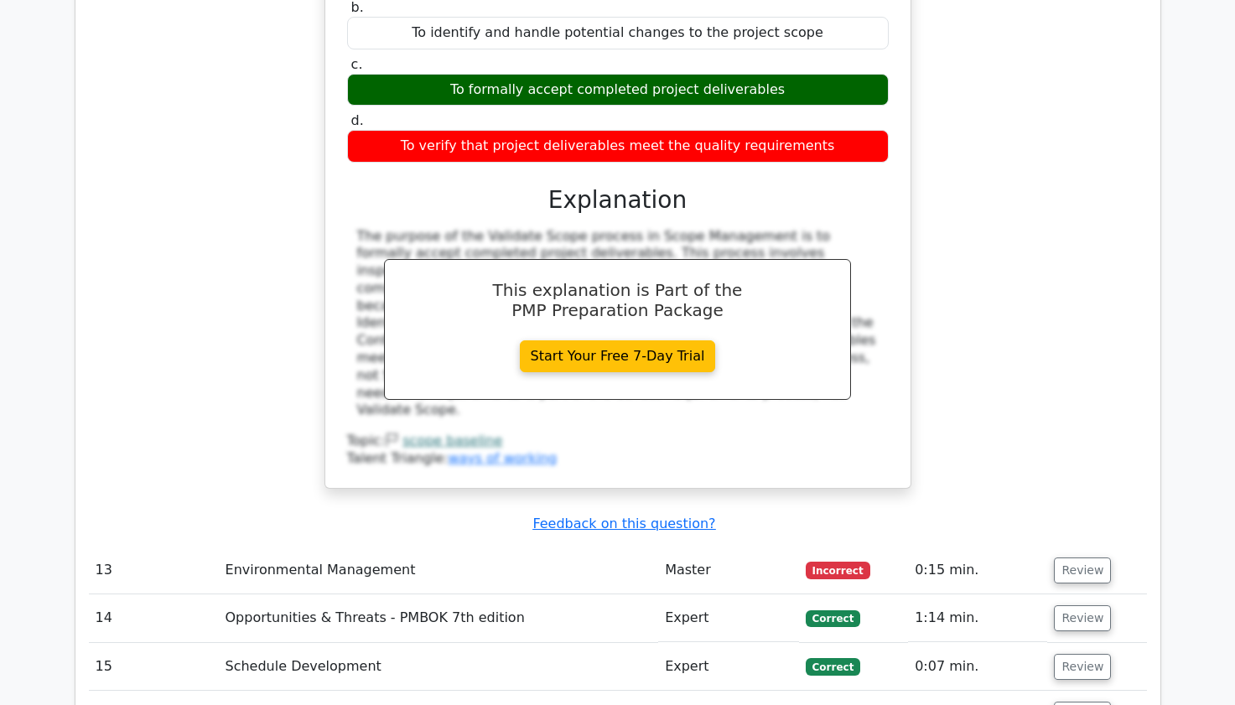
scroll to position [12070, 0]
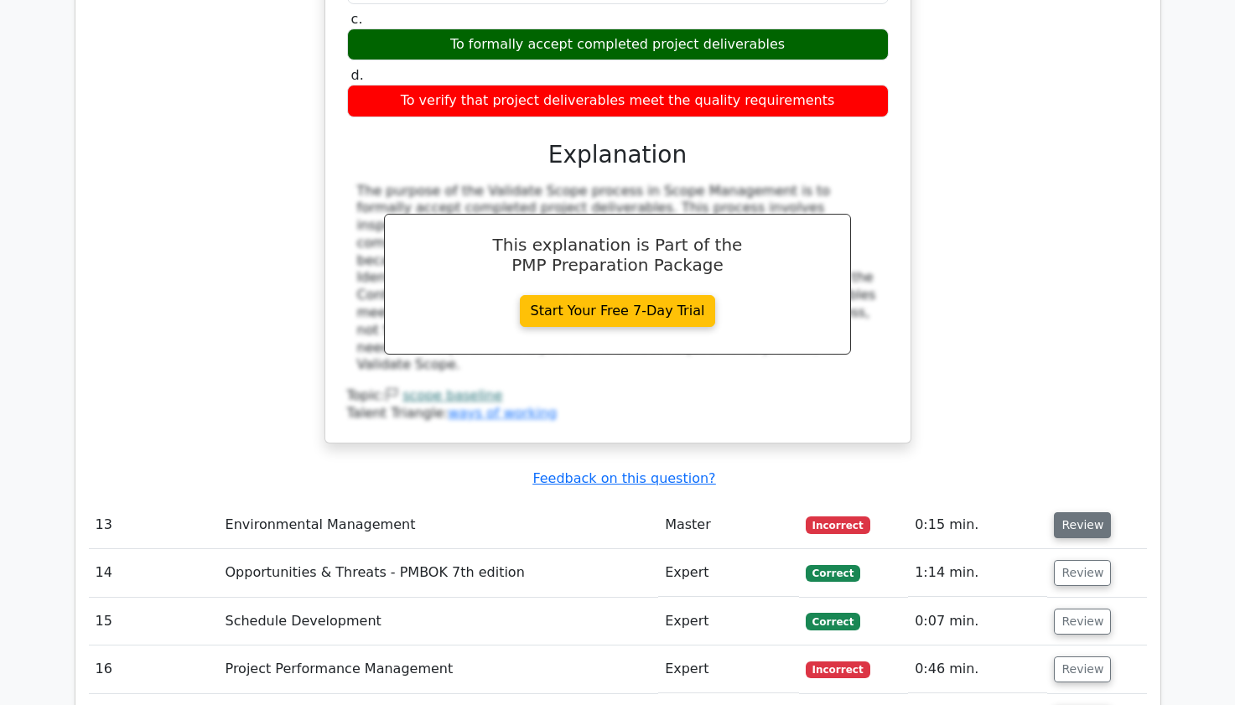
click at [1085, 512] on button "Review" at bounding box center [1082, 525] width 57 height 26
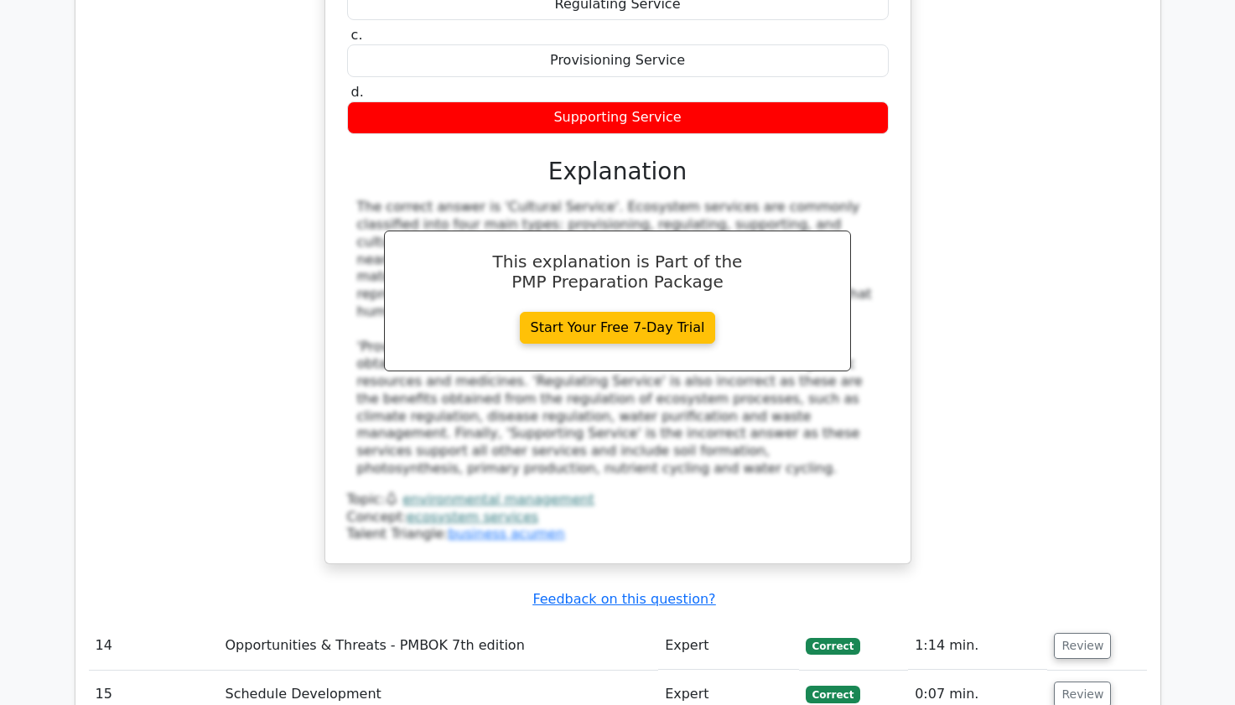
scroll to position [12841, 0]
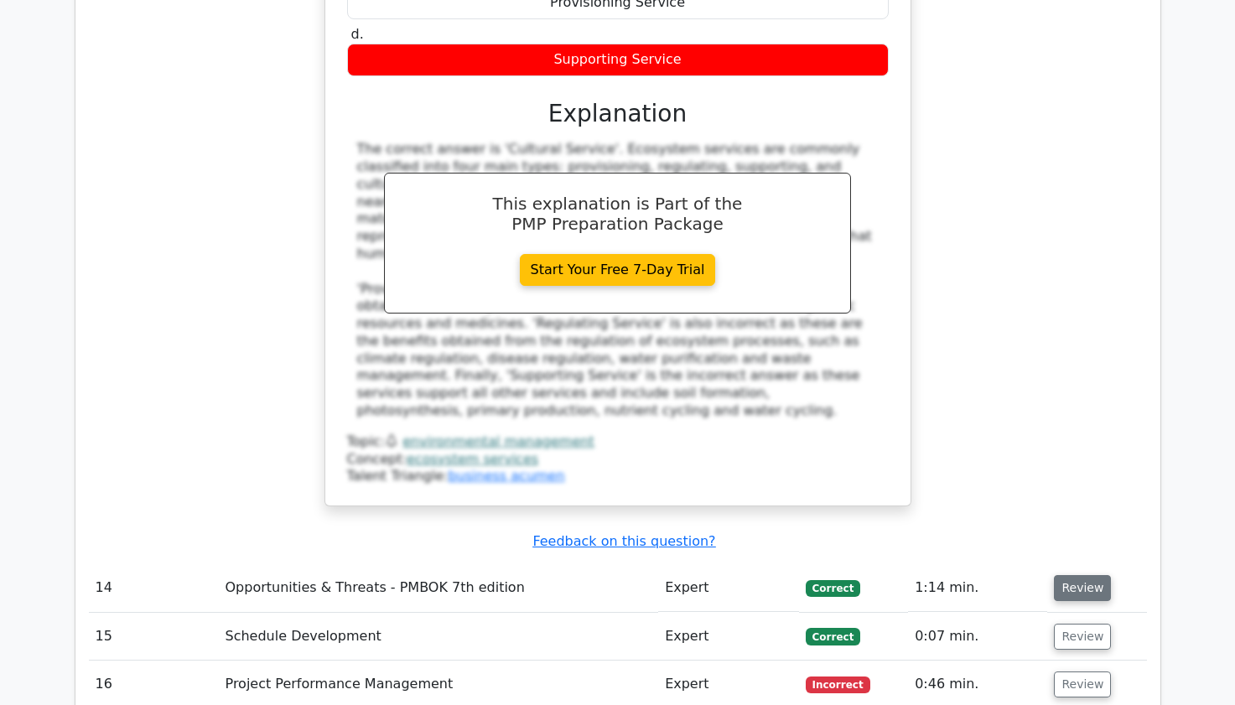
click at [1086, 575] on button "Review" at bounding box center [1082, 588] width 57 height 26
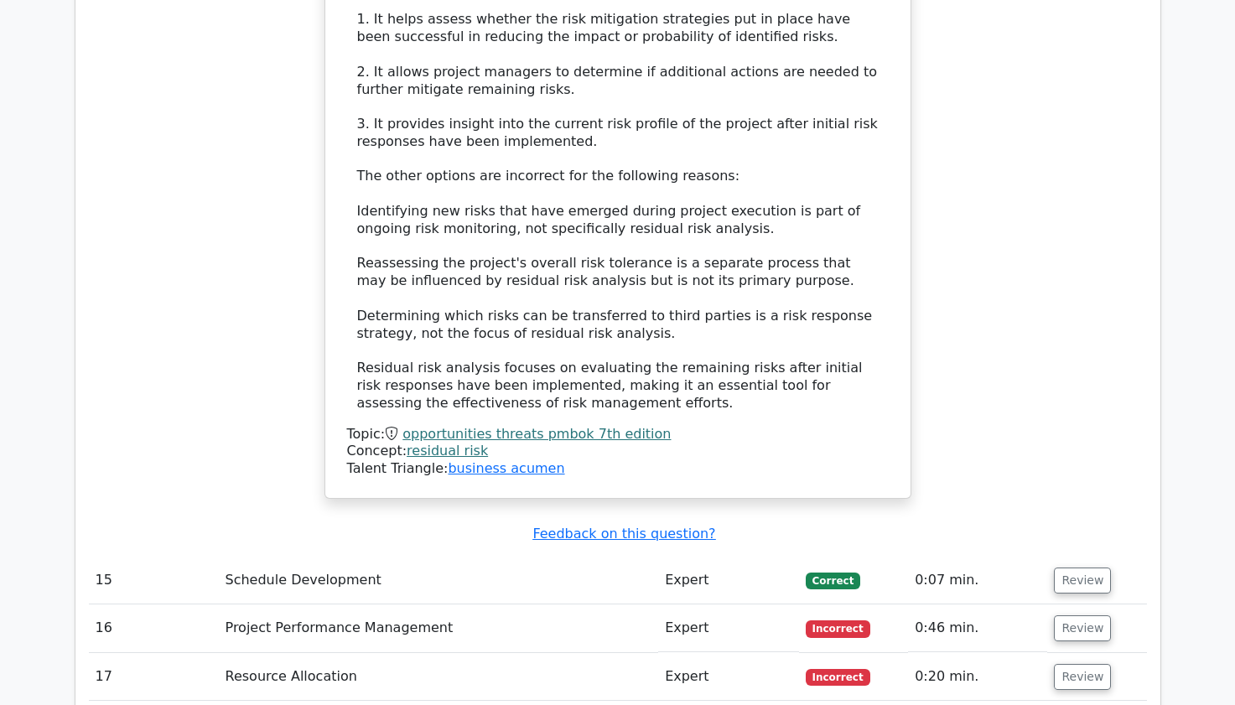
scroll to position [13914, 0]
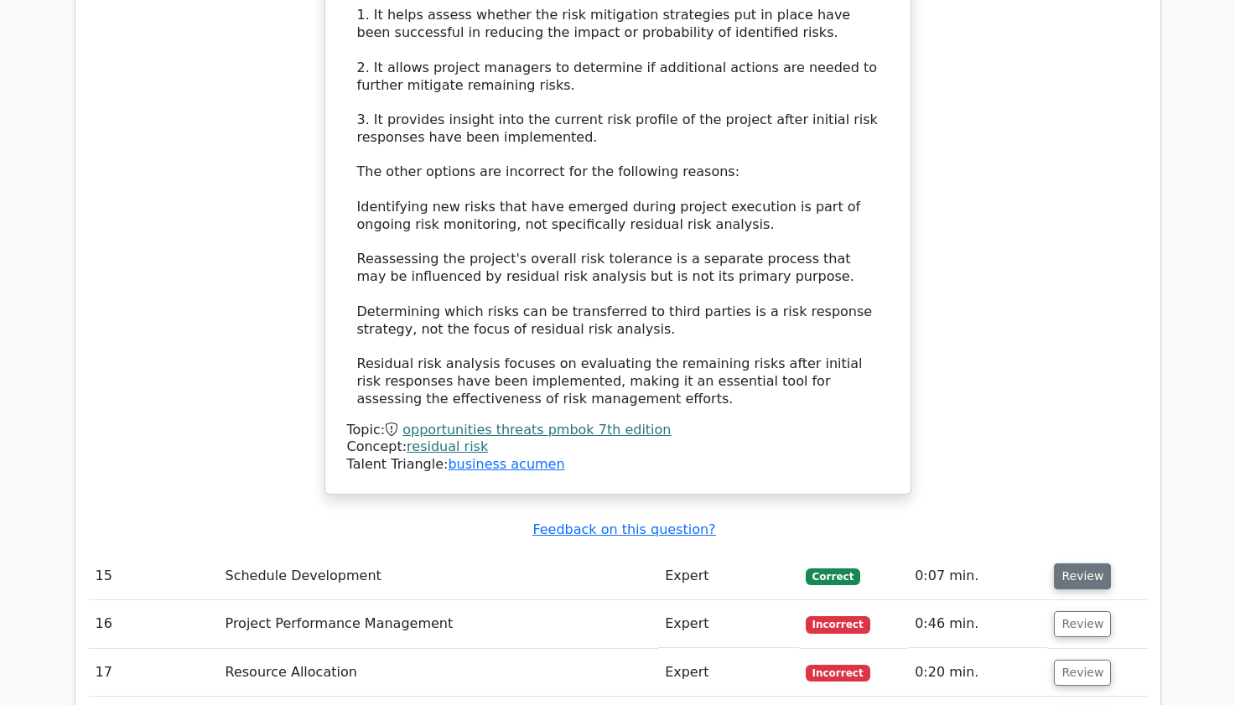
click at [1079, 563] on button "Review" at bounding box center [1082, 576] width 57 height 26
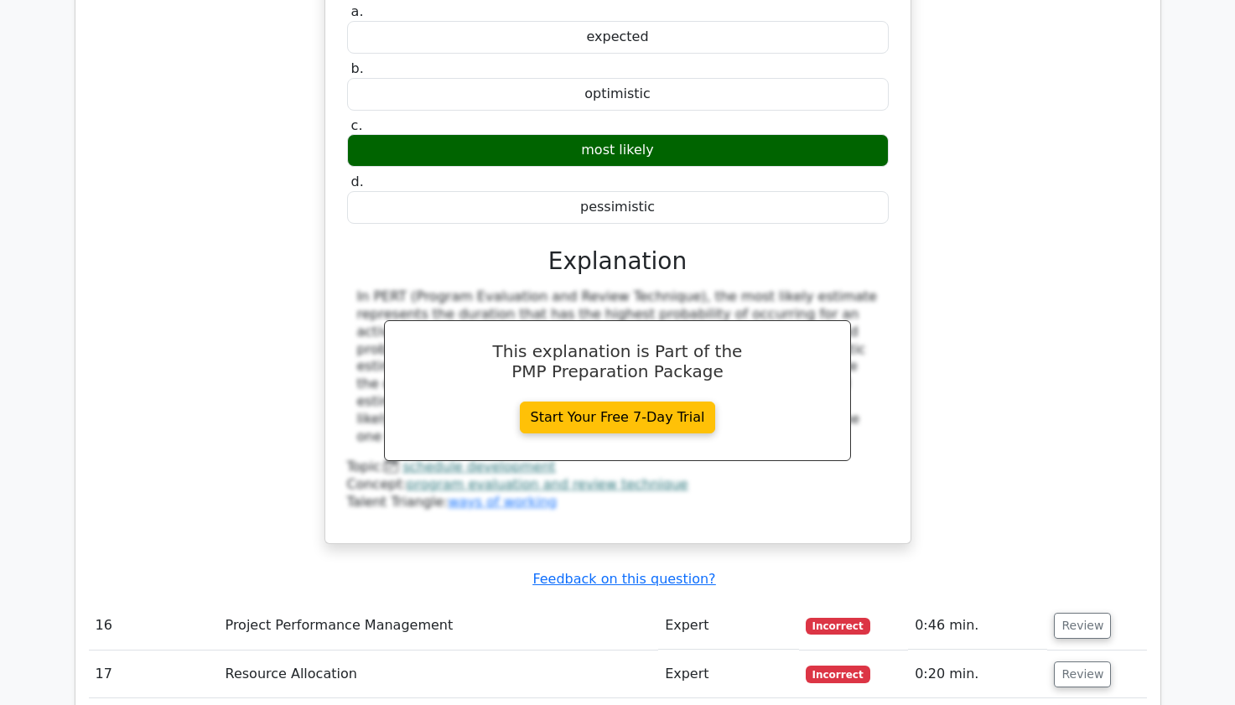
scroll to position [14618, 0]
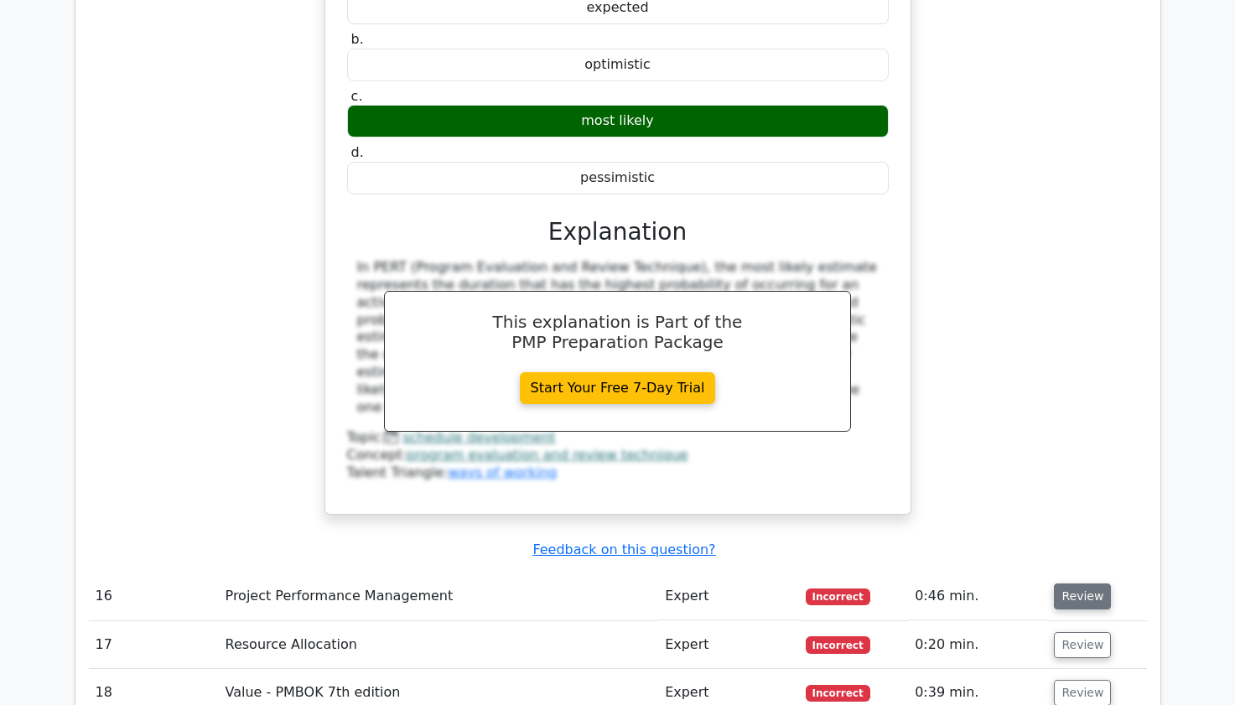
click at [1077, 583] on button "Review" at bounding box center [1082, 596] width 57 height 26
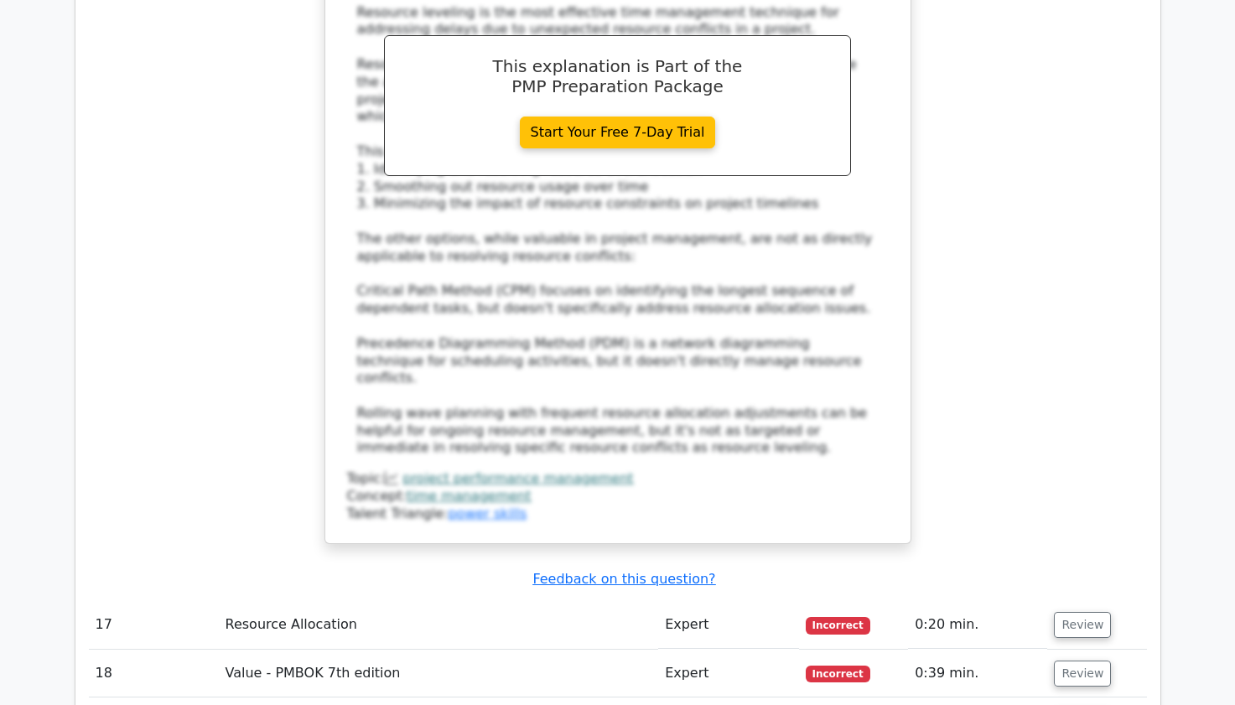
scroll to position [15658, 0]
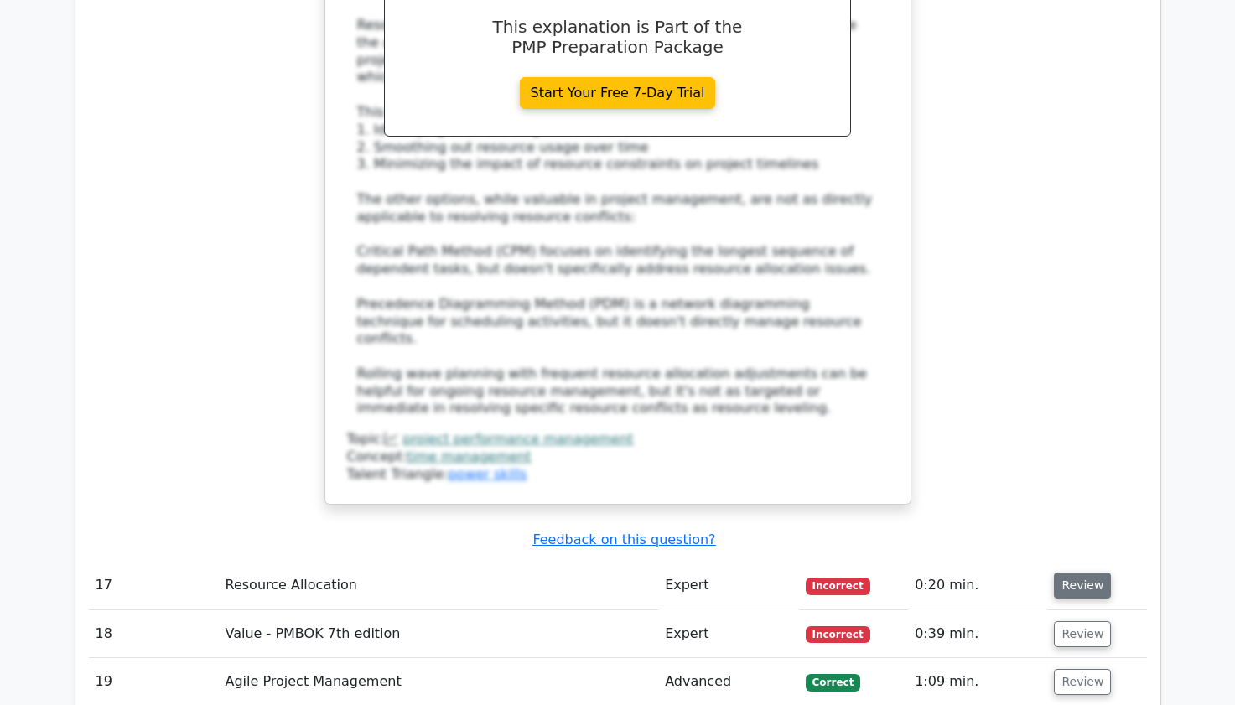
click at [1076, 573] on button "Review" at bounding box center [1082, 586] width 57 height 26
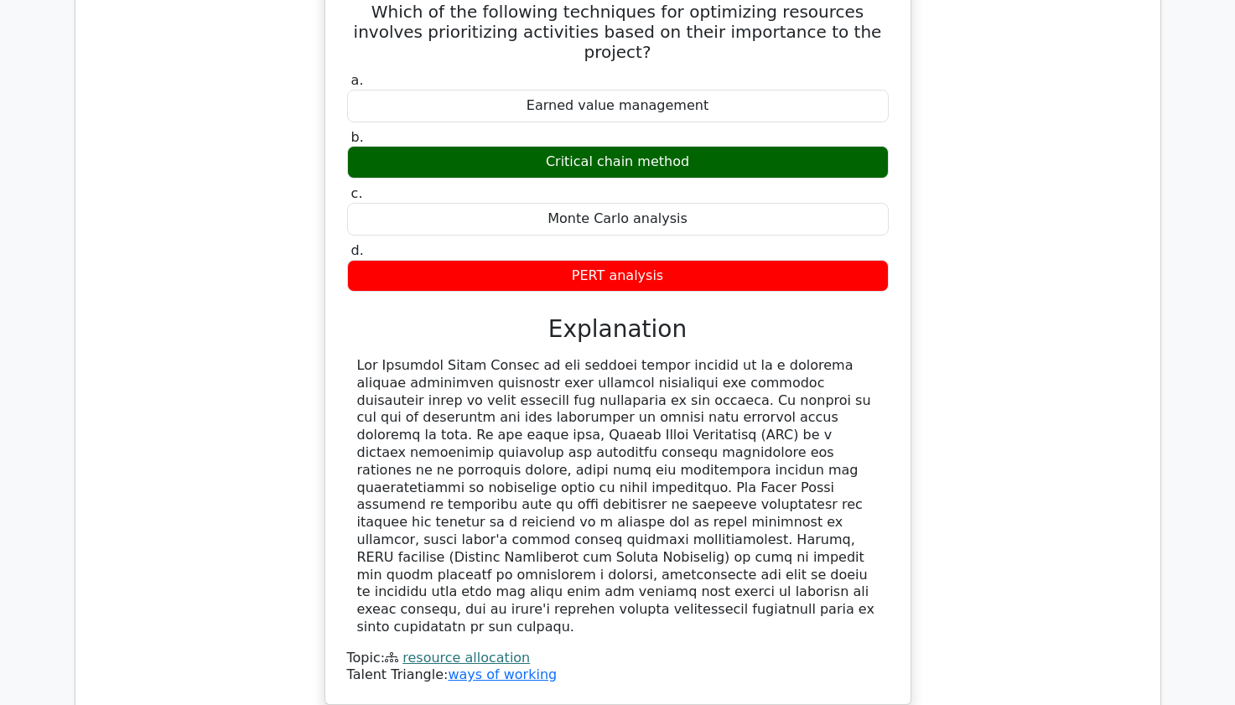
scroll to position [16295, 0]
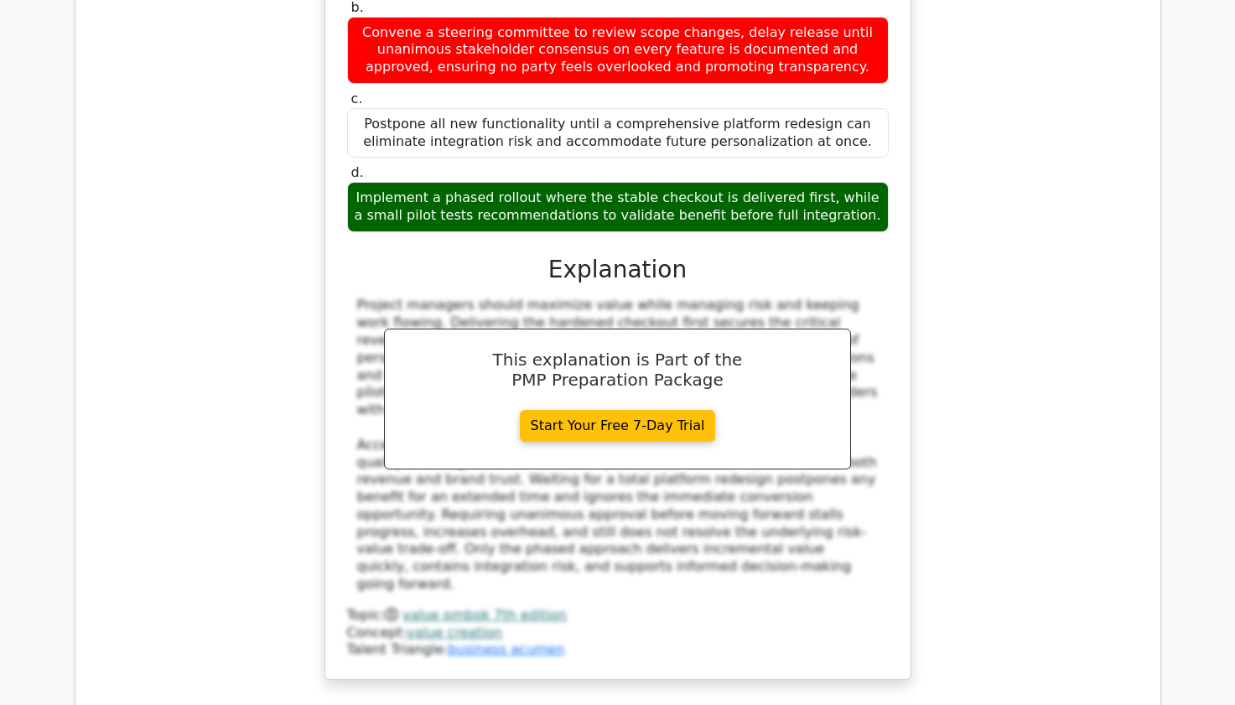
scroll to position [17401, 0]
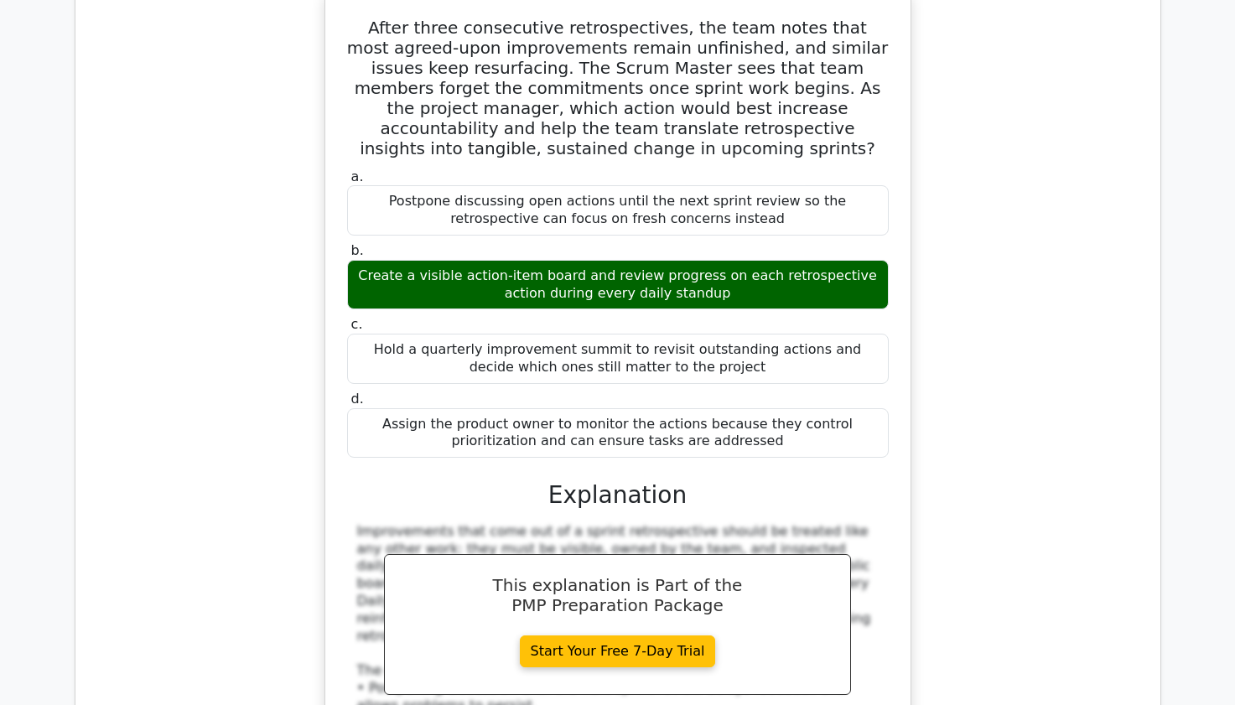
scroll to position [18373, 0]
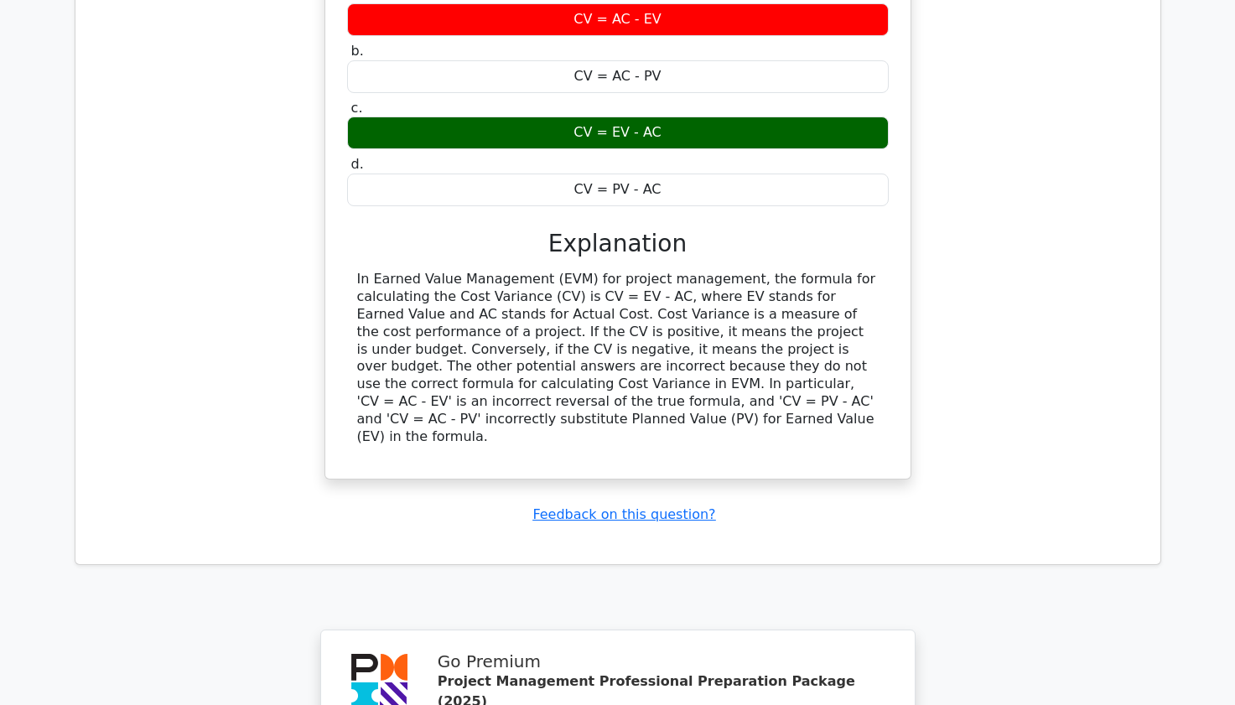
scroll to position [19294, 0]
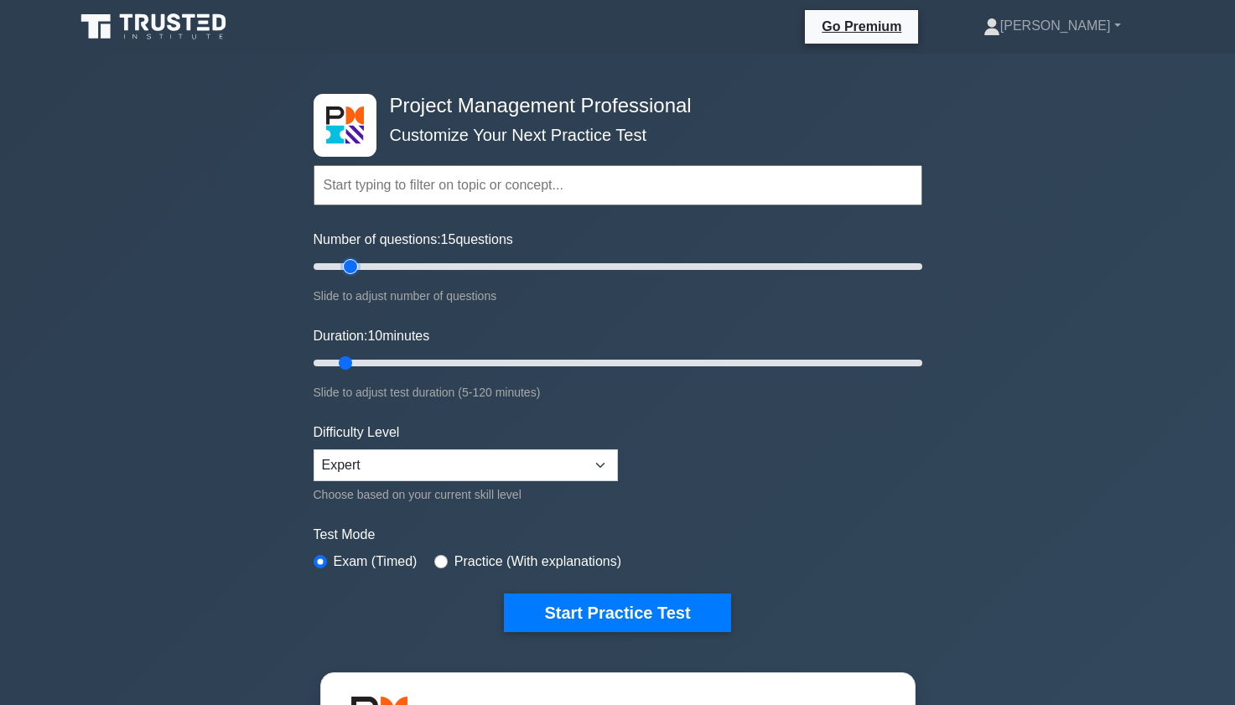
type input "15"
click at [355, 267] on input "Number of questions: 15 questions" at bounding box center [618, 267] width 609 height 20
type input "15"
click at [360, 359] on input "Duration: 10 minutes" at bounding box center [618, 363] width 609 height 20
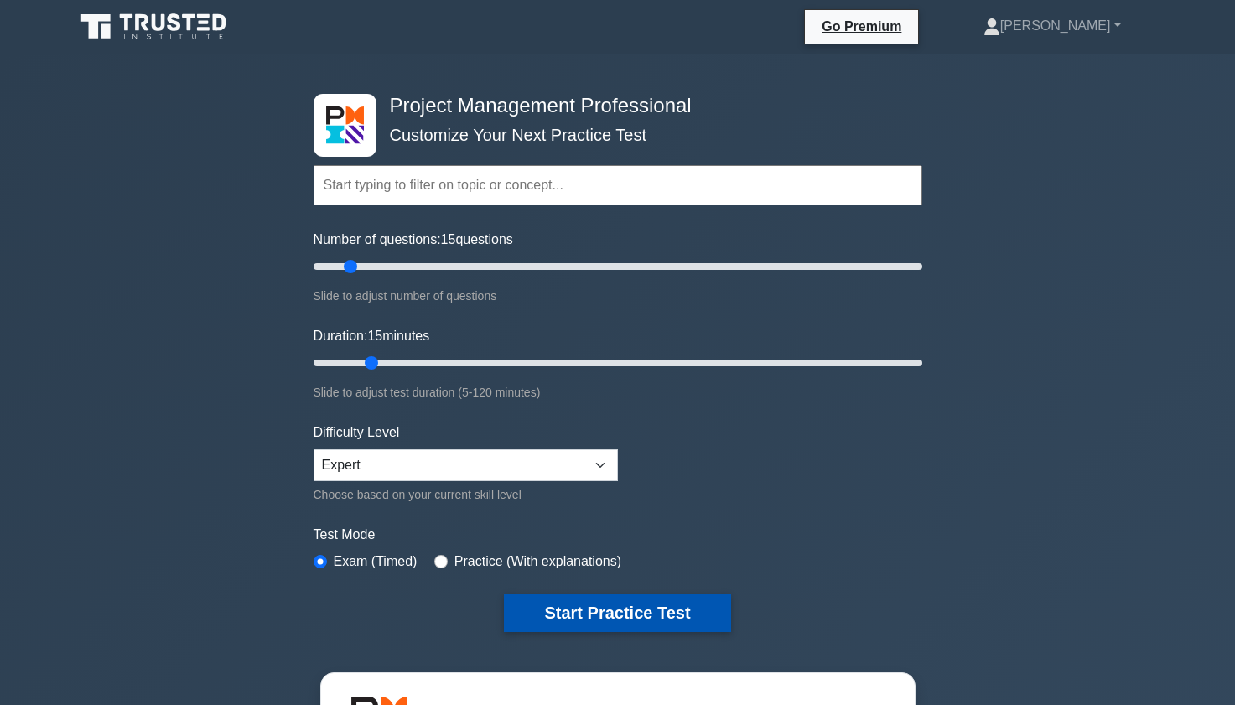
click at [596, 618] on button "Start Practice Test" at bounding box center [617, 612] width 226 height 39
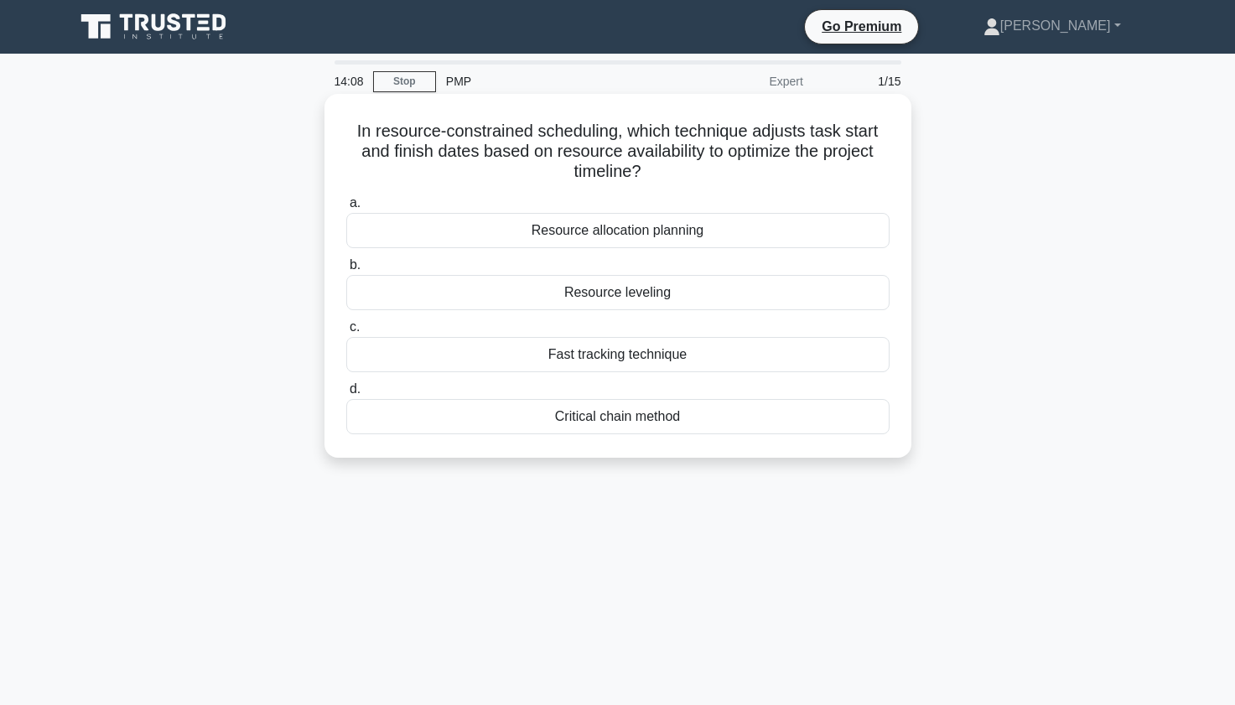
click at [493, 296] on div "Resource leveling" at bounding box center [617, 292] width 543 height 35
click at [346, 271] on input "b. Resource leveling" at bounding box center [346, 265] width 0 height 11
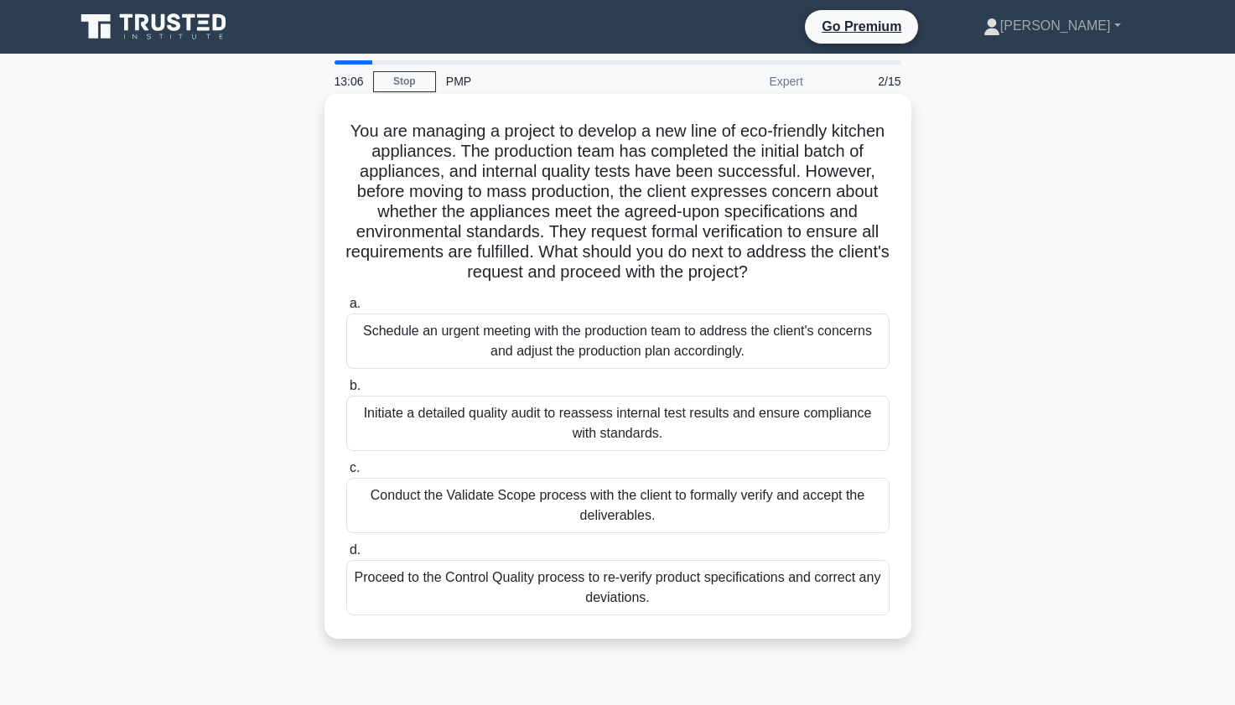
click at [402, 504] on div "Conduct the Validate Scope process with the client to formally verify and accep…" at bounding box center [617, 505] width 543 height 55
click at [346, 474] on input "c. Conduct the Validate Scope process with the client to formally verify and ac…" at bounding box center [346, 468] width 0 height 11
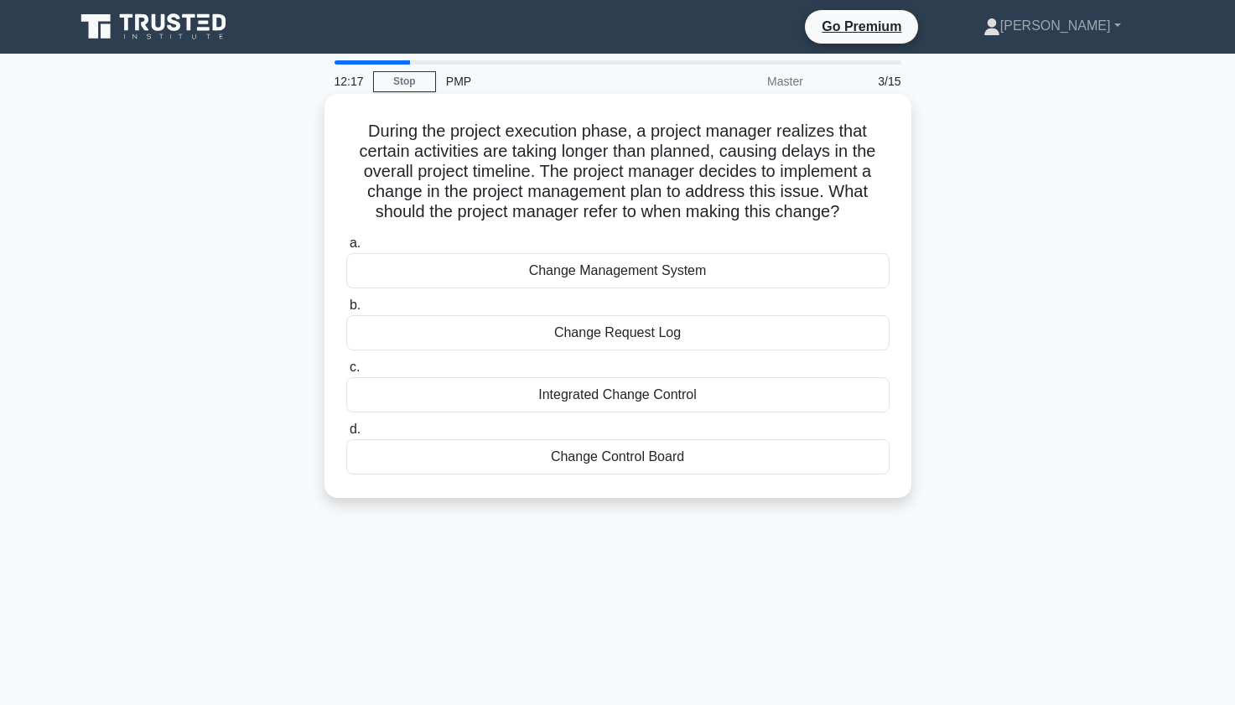
click at [539, 400] on div "Integrated Change Control" at bounding box center [617, 394] width 543 height 35
click at [346, 373] on input "c. Integrated Change Control" at bounding box center [346, 367] width 0 height 11
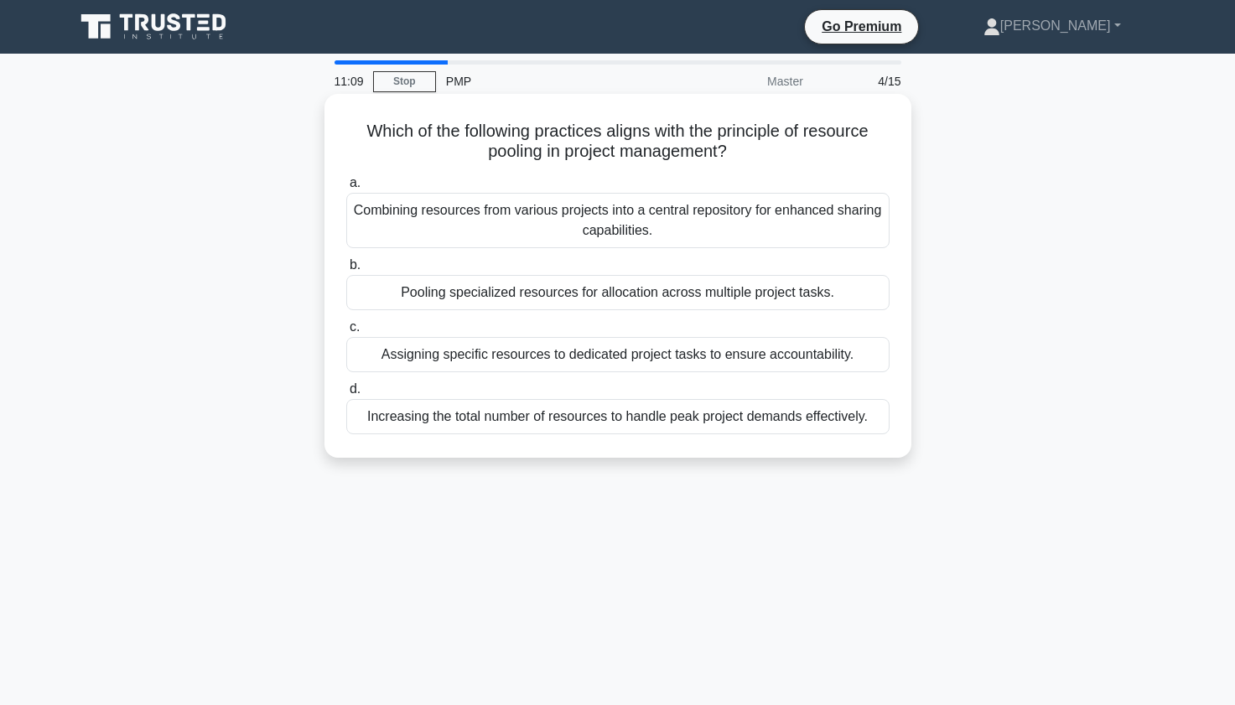
click at [473, 218] on div "Combining resources from various projects into a central repository for enhance…" at bounding box center [617, 220] width 543 height 55
click at [346, 189] on input "a. Combining resources from various projects into a central repository for enha…" at bounding box center [346, 183] width 0 height 11
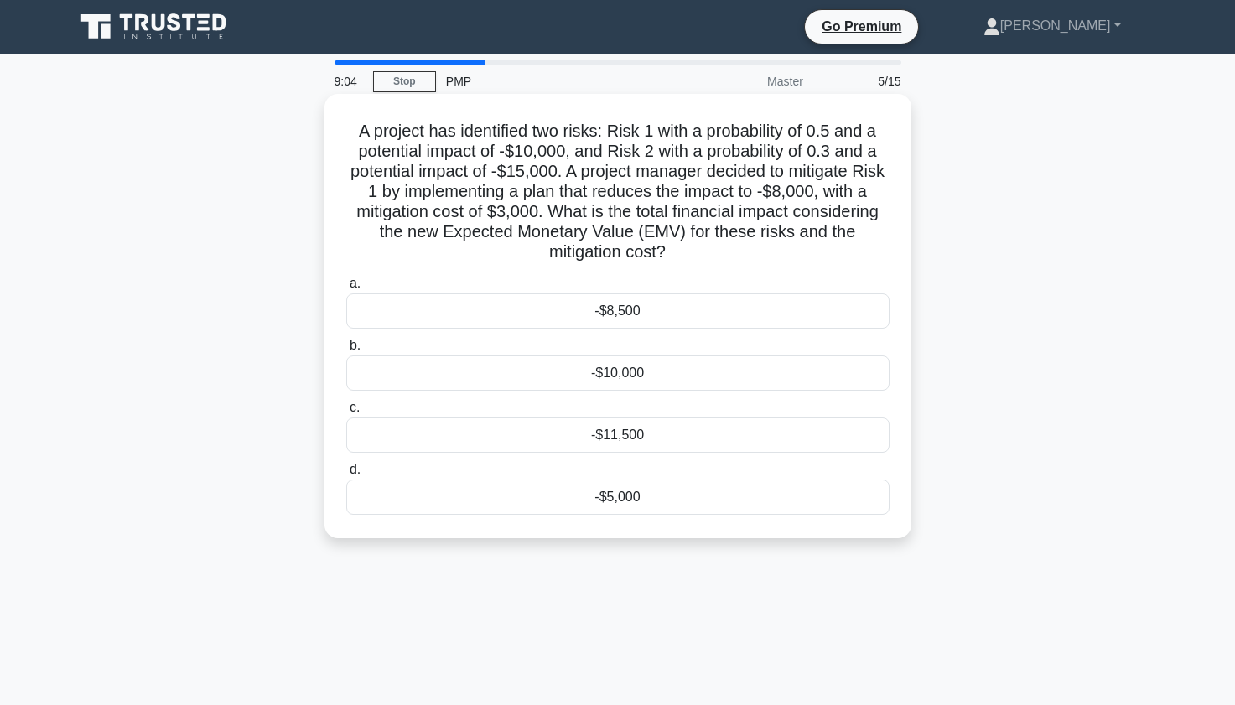
click at [500, 433] on div "-$11,500" at bounding box center [617, 434] width 543 height 35
click at [346, 413] on input "c. -$11,500" at bounding box center [346, 407] width 0 height 11
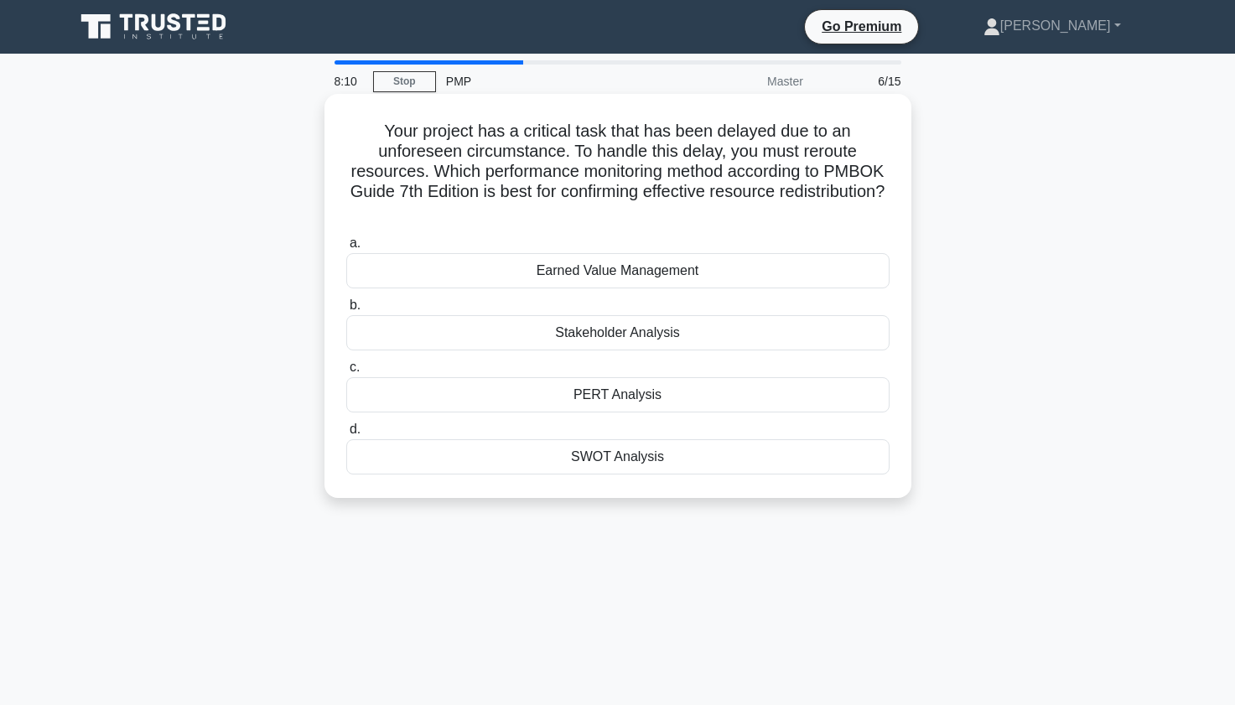
click at [455, 266] on div "Earned Value Management" at bounding box center [617, 270] width 543 height 35
click at [346, 249] on input "a. Earned Value Management" at bounding box center [346, 243] width 0 height 11
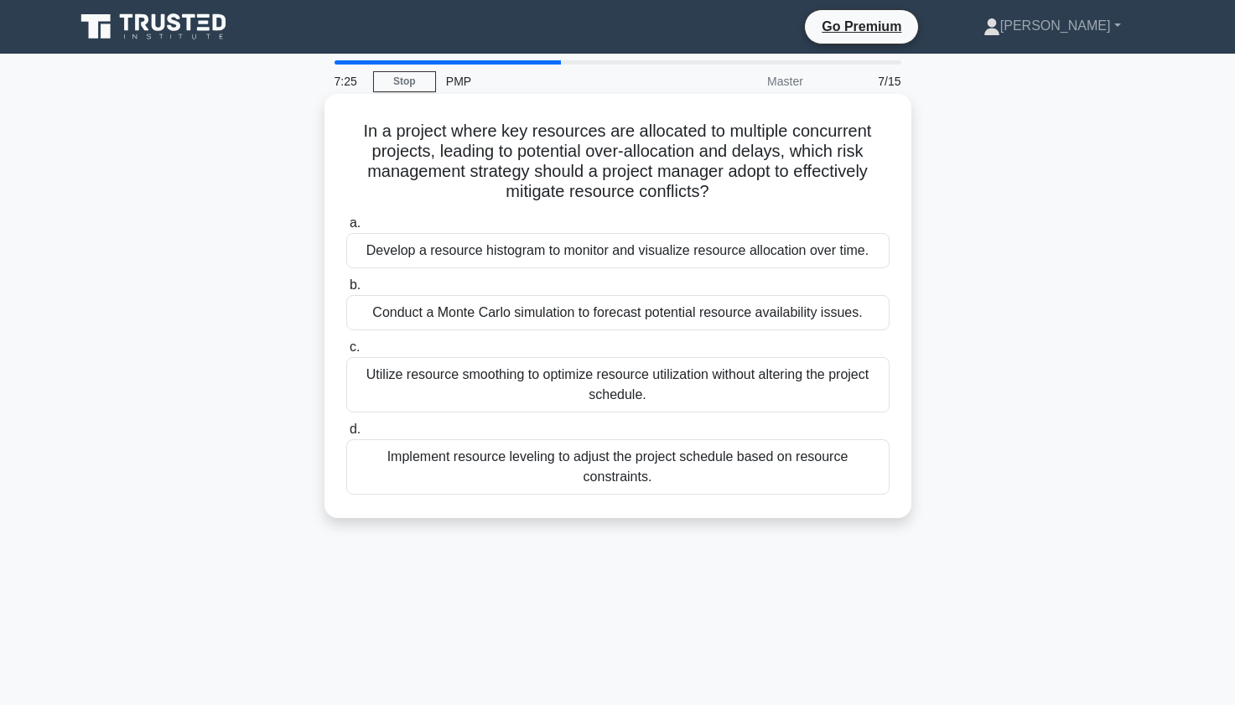
click at [408, 392] on div "Utilize resource smoothing to optimize resource utilization without altering th…" at bounding box center [617, 384] width 543 height 55
click at [346, 353] on input "c. Utilize resource smoothing to optimize resource utilization without altering…" at bounding box center [346, 347] width 0 height 11
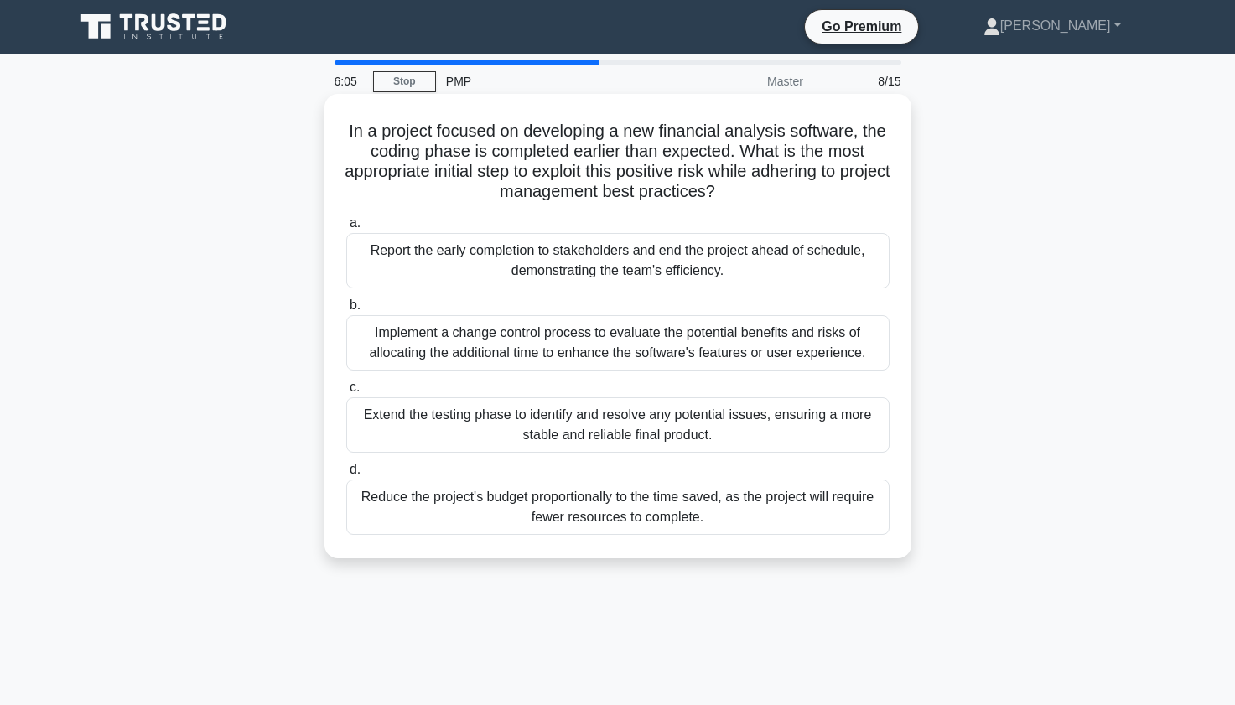
click at [480, 508] on div "Reduce the project's budget proportionally to the time saved, as the project wi…" at bounding box center [617, 506] width 543 height 55
click at [346, 475] on input "d. Reduce the project's budget proportionally to the time saved, as the project…" at bounding box center [346, 469] width 0 height 11
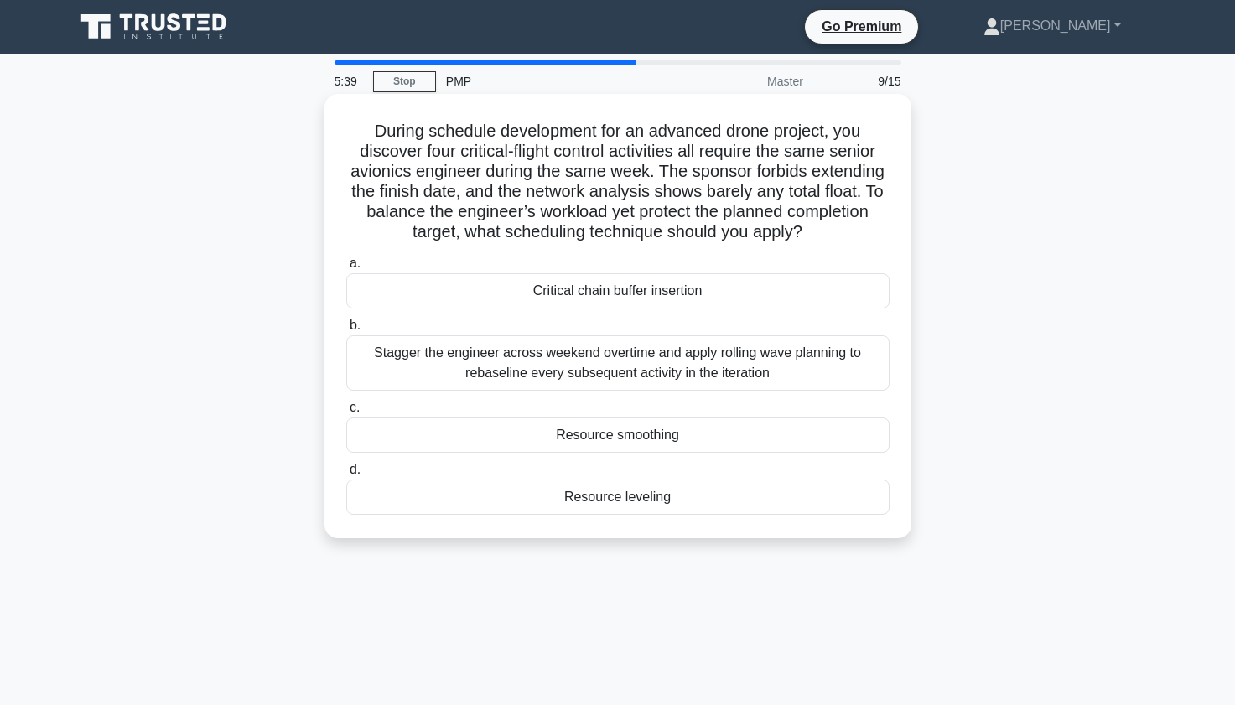
click at [455, 446] on div "Resource smoothing" at bounding box center [617, 434] width 543 height 35
click at [346, 413] on input "c. Resource smoothing" at bounding box center [346, 407] width 0 height 11
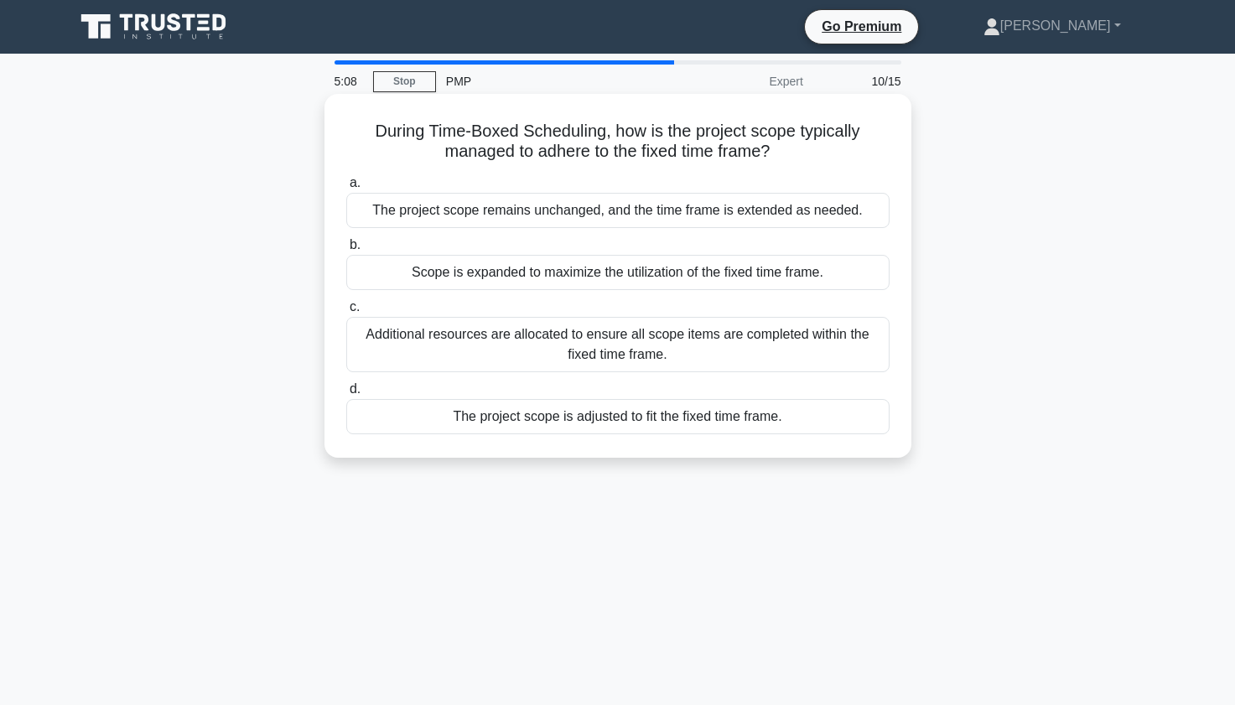
click at [395, 345] on div "Additional resources are allocated to ensure all scope items are completed with…" at bounding box center [617, 344] width 543 height 55
click at [346, 313] on input "c. Additional resources are allocated to ensure all scope items are completed w…" at bounding box center [346, 307] width 0 height 11
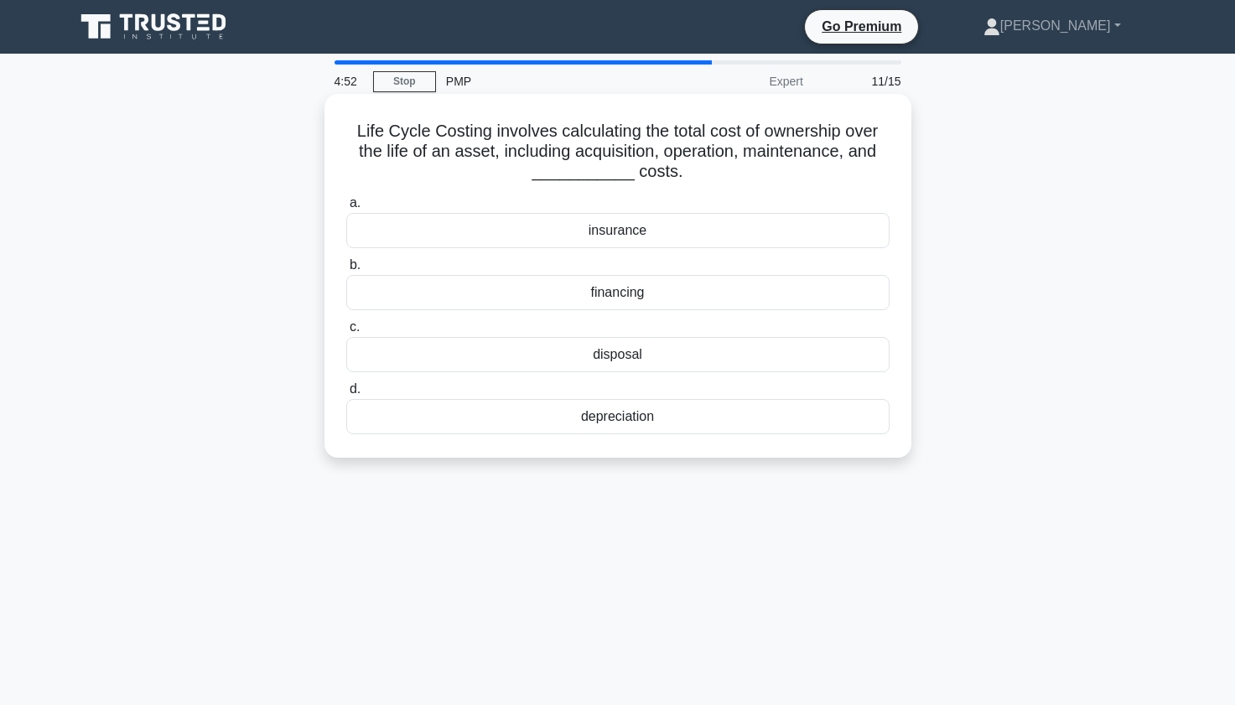
click at [482, 356] on div "disposal" at bounding box center [617, 354] width 543 height 35
click at [346, 333] on input "c. disposal" at bounding box center [346, 327] width 0 height 11
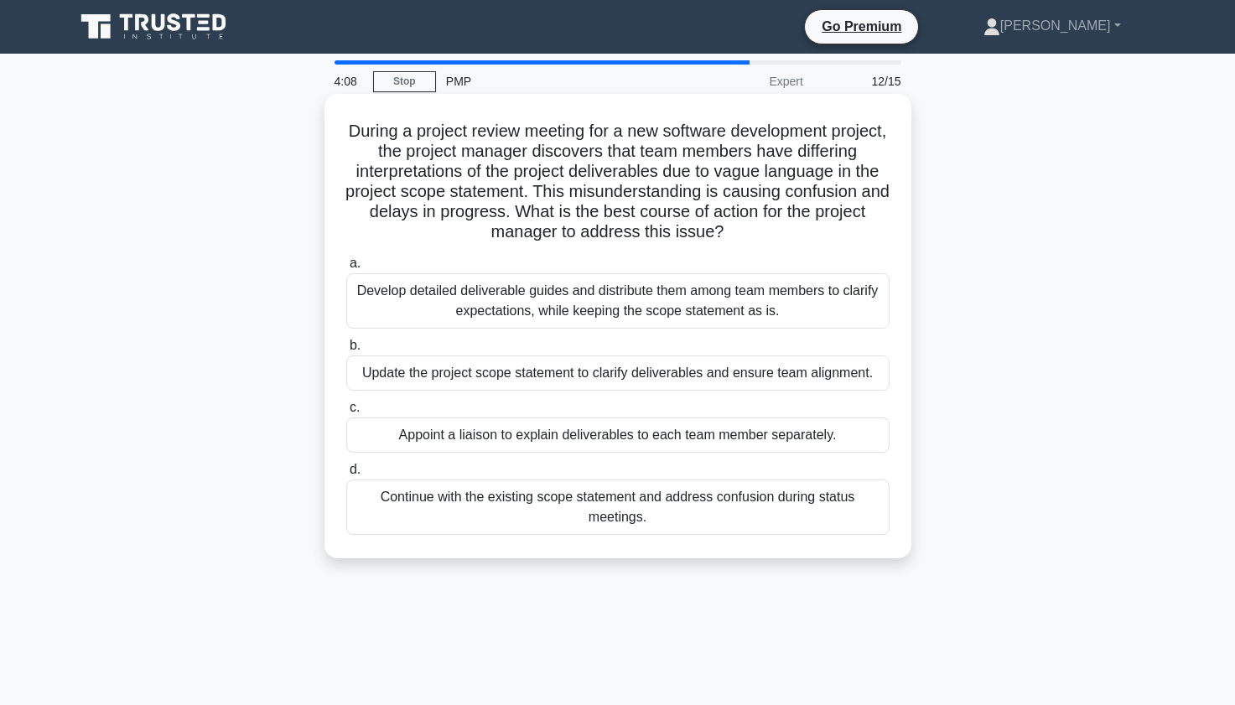
click at [404, 374] on div "Update the project scope statement to clarify deliverables and ensure team alig…" at bounding box center [617, 372] width 543 height 35
click at [346, 351] on input "b. Update the project scope statement to clarify deliverables and ensure team a…" at bounding box center [346, 345] width 0 height 11
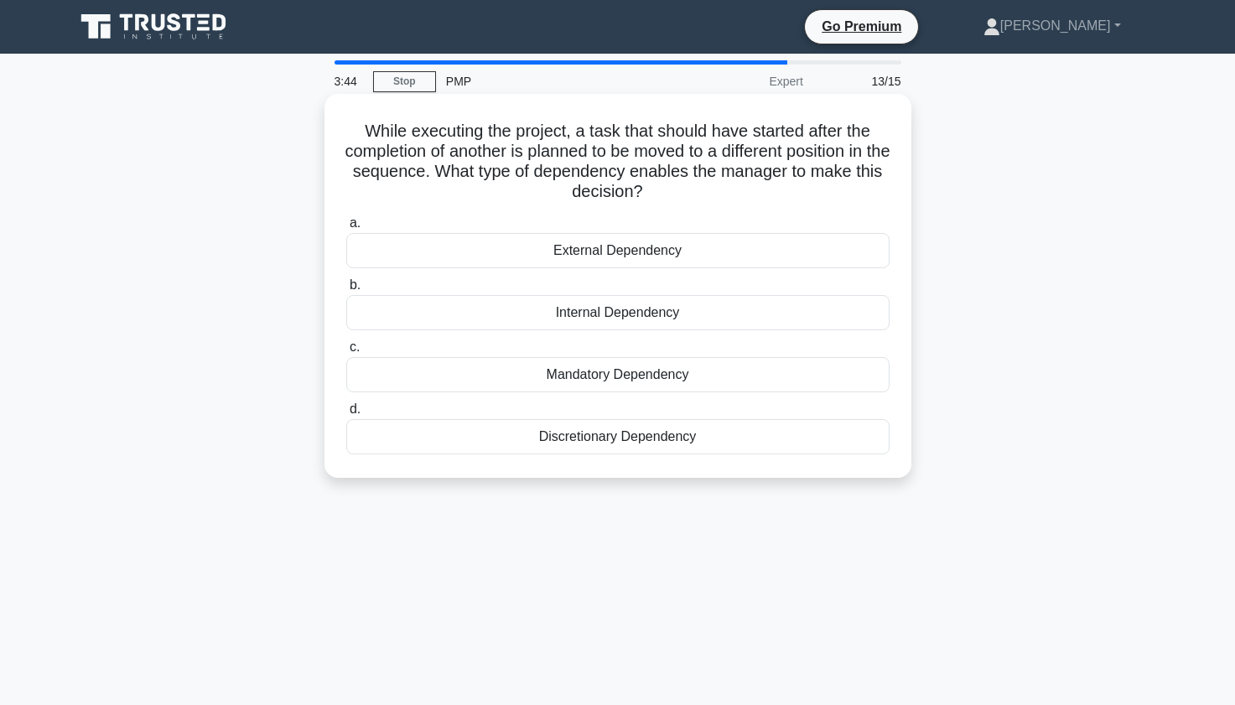
click at [504, 440] on div "Discretionary Dependency" at bounding box center [617, 436] width 543 height 35
click at [346, 415] on input "d. Discretionary Dependency" at bounding box center [346, 409] width 0 height 11
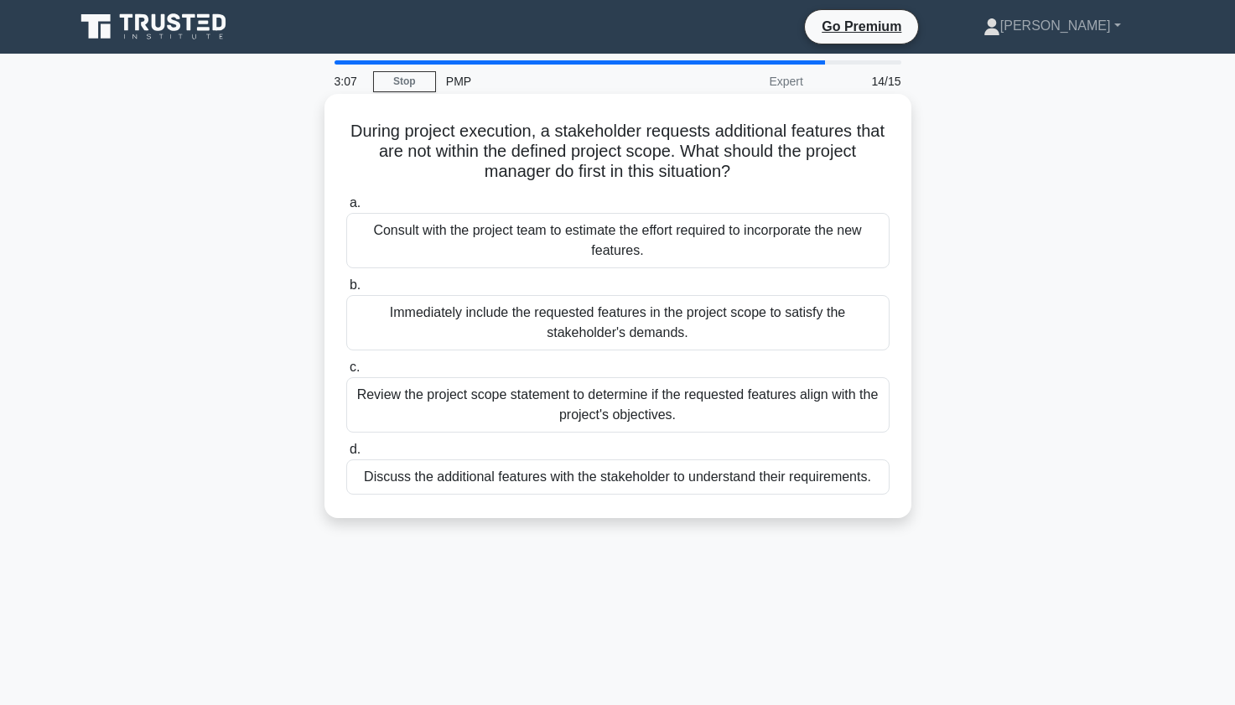
click at [437, 474] on div "Discuss the additional features with the stakeholder to understand their requir…" at bounding box center [617, 476] width 543 height 35
click at [346, 455] on input "d. Discuss the additional features with the stakeholder to understand their req…" at bounding box center [346, 449] width 0 height 11
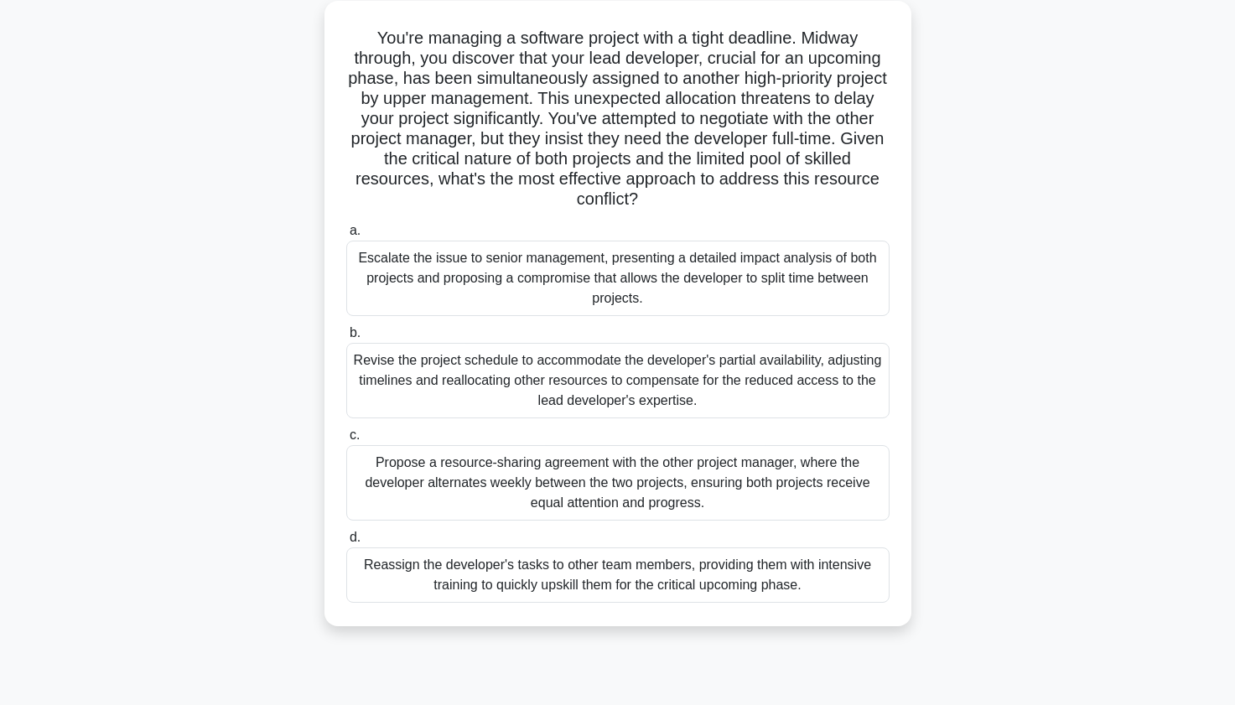
scroll to position [101, 0]
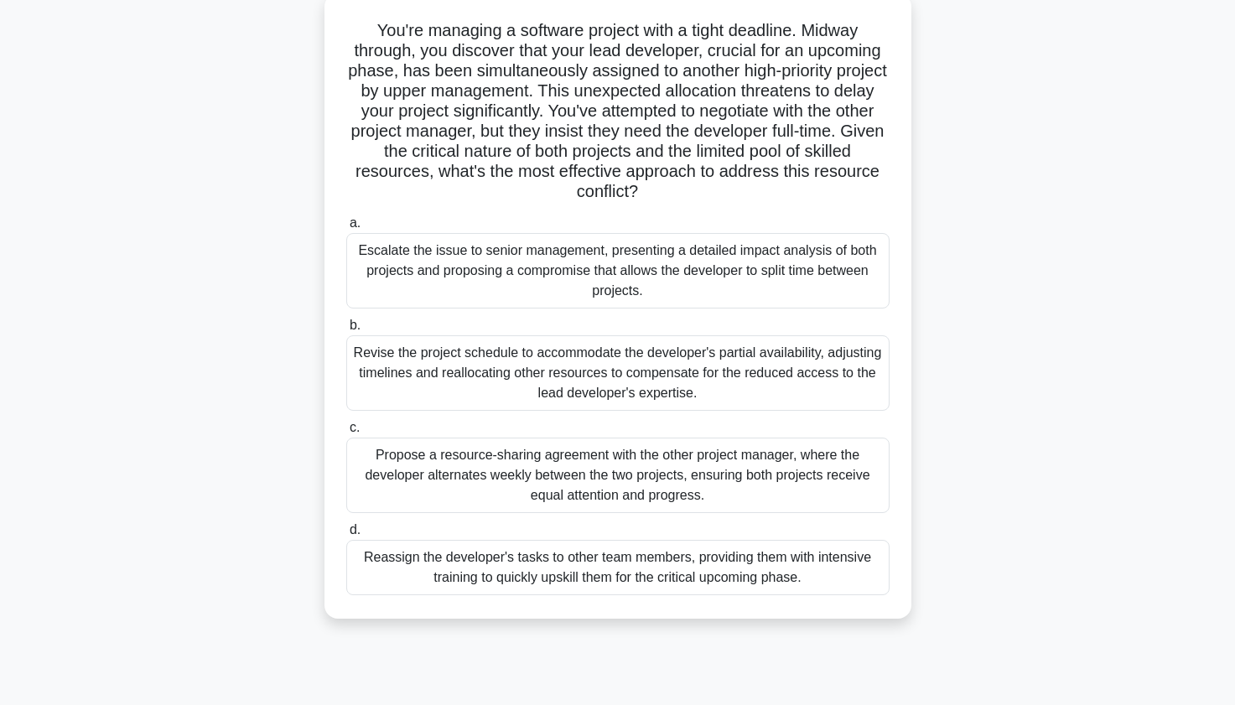
click at [449, 269] on div "Escalate the issue to senior management, presenting a detailed impact analysis …" at bounding box center [617, 270] width 543 height 75
click at [346, 229] on input "a. Escalate the issue to senior management, presenting a detailed impact analys…" at bounding box center [346, 223] width 0 height 11
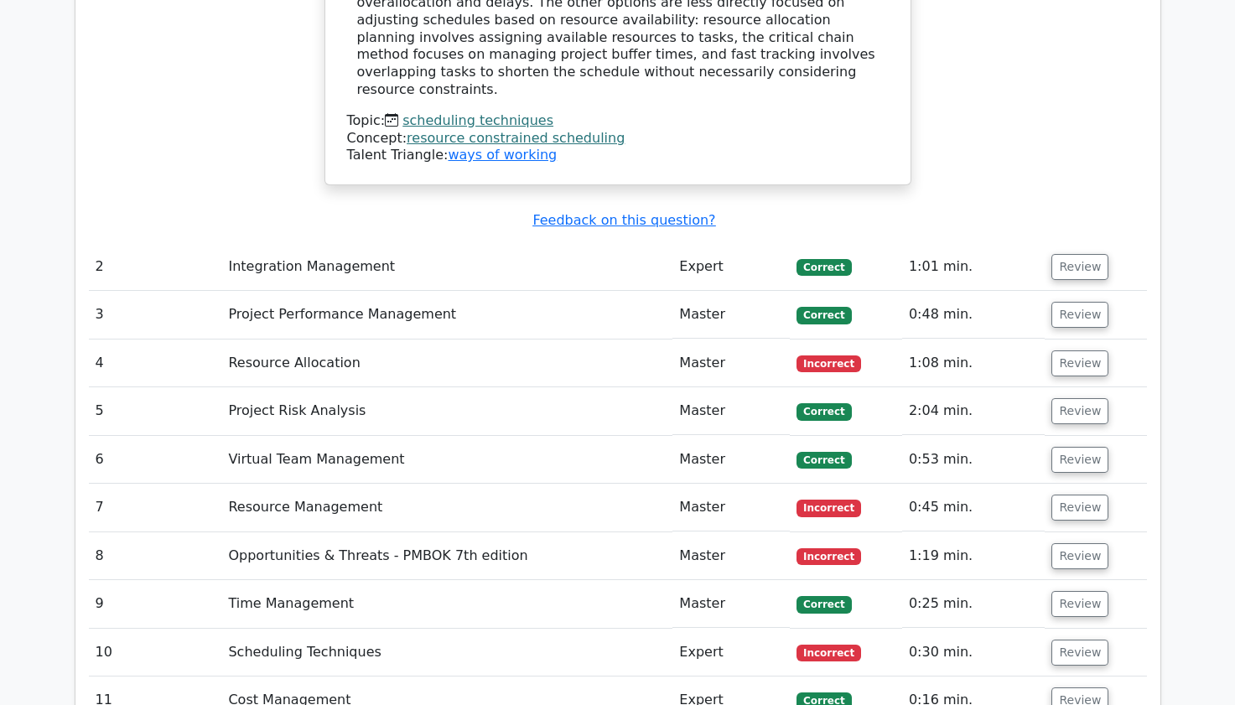
scroll to position [2314, 0]
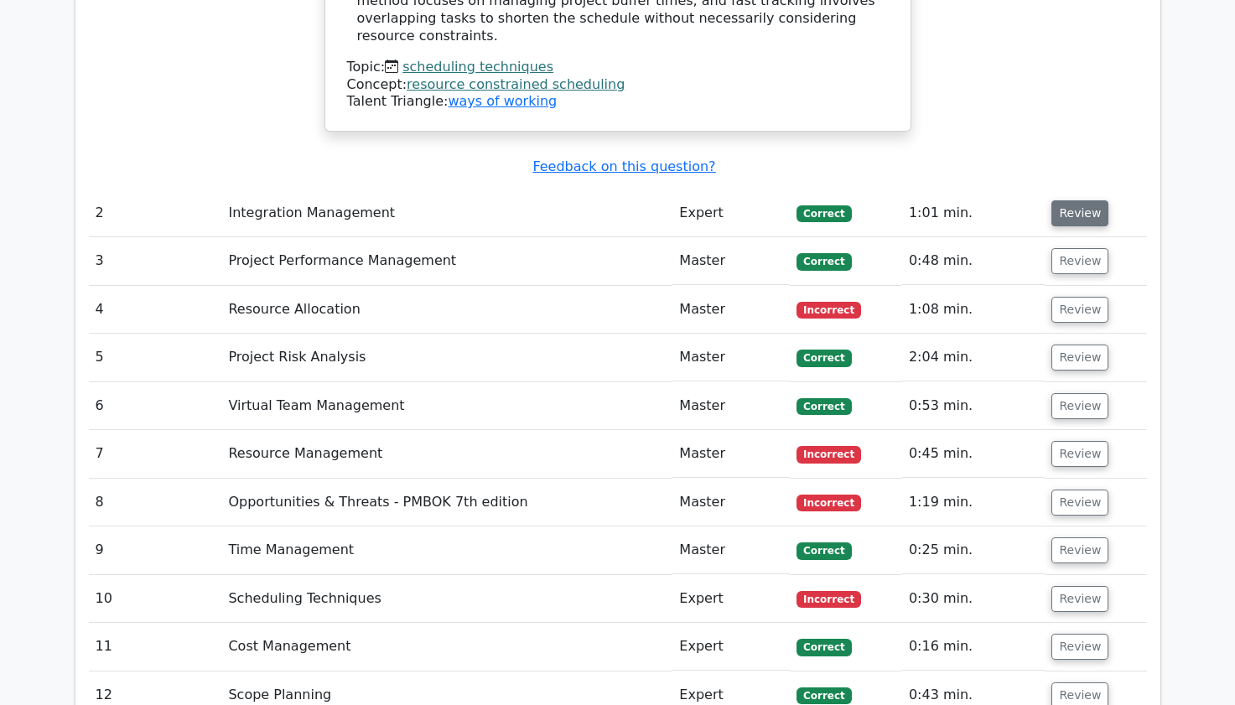
click at [1081, 200] on button "Review" at bounding box center [1079, 213] width 57 height 26
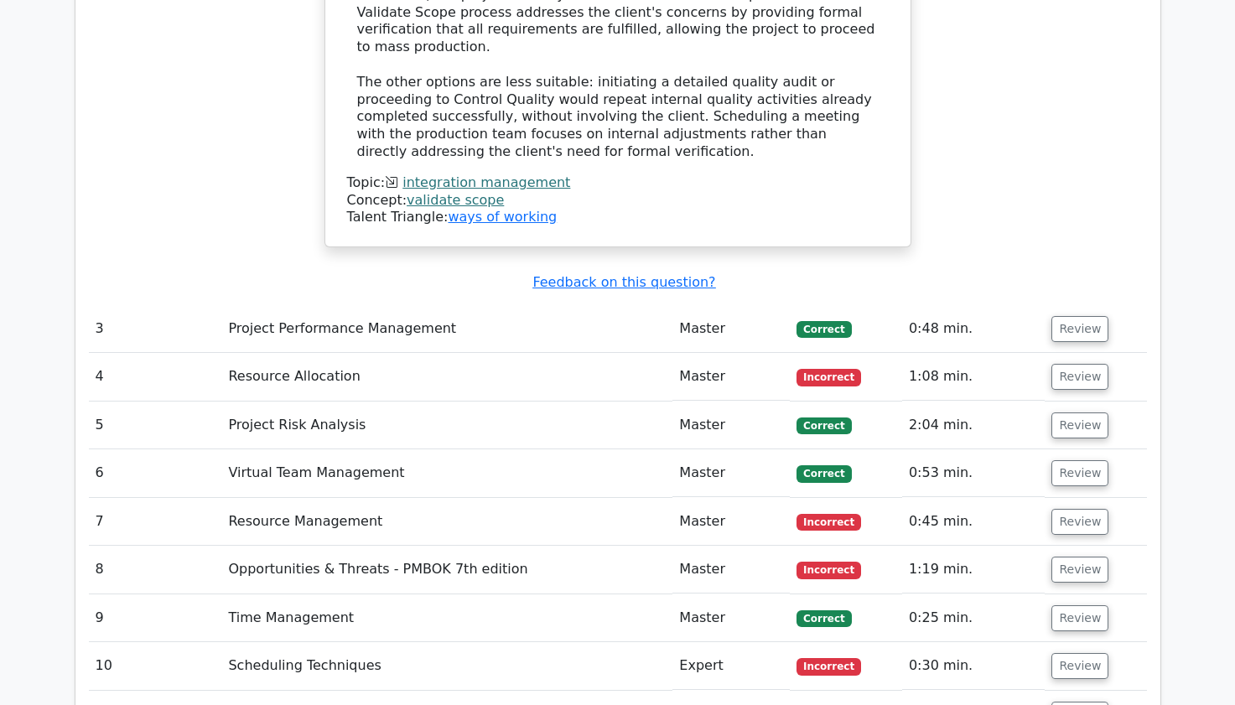
scroll to position [3252, 0]
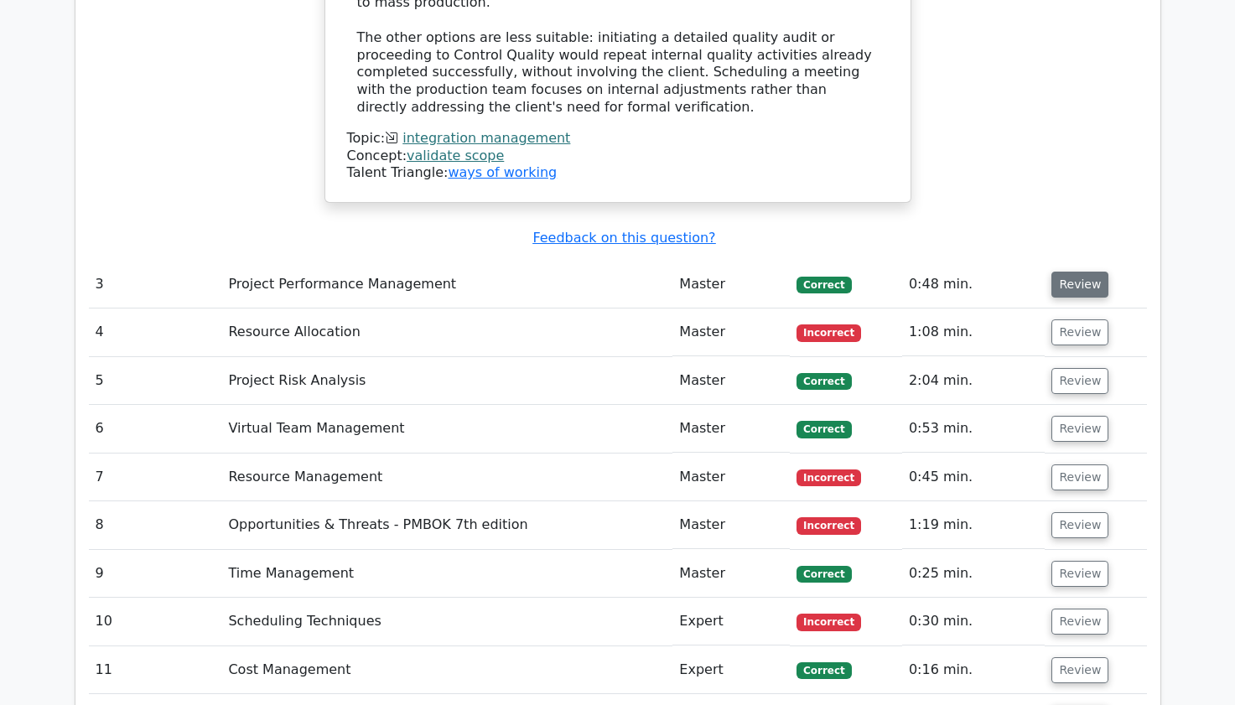
click at [1081, 272] on button "Review" at bounding box center [1079, 285] width 57 height 26
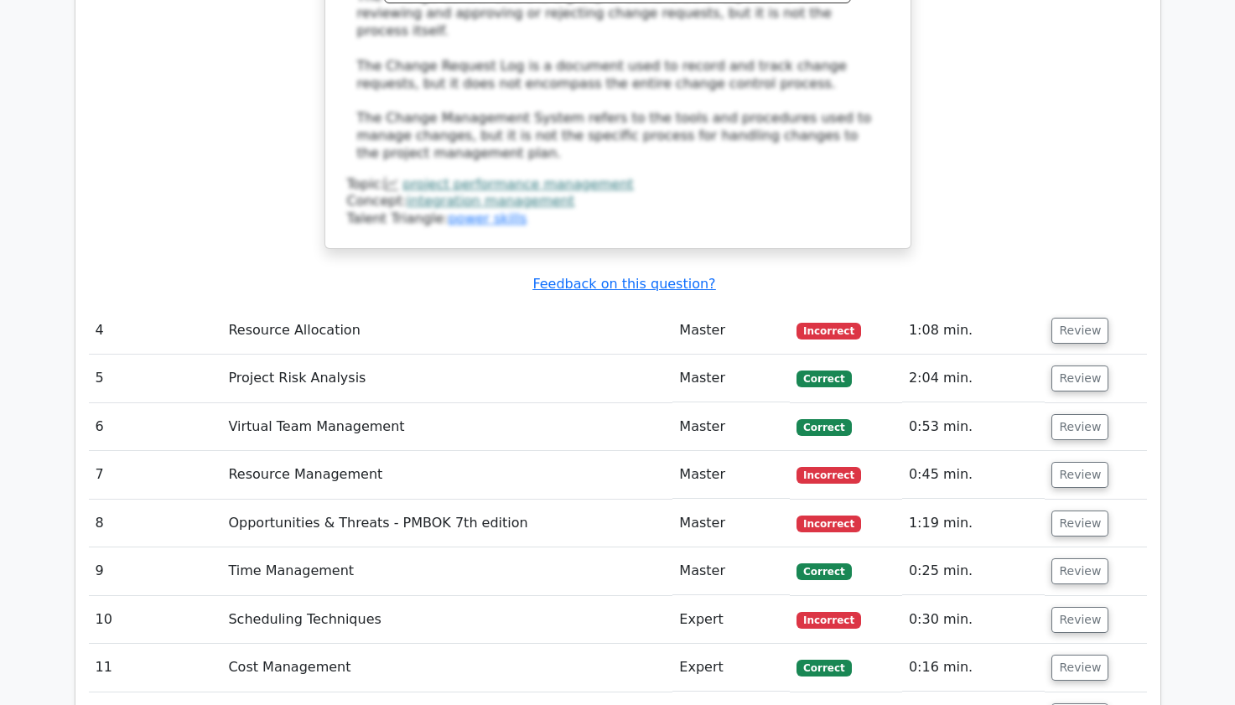
scroll to position [4191, 0]
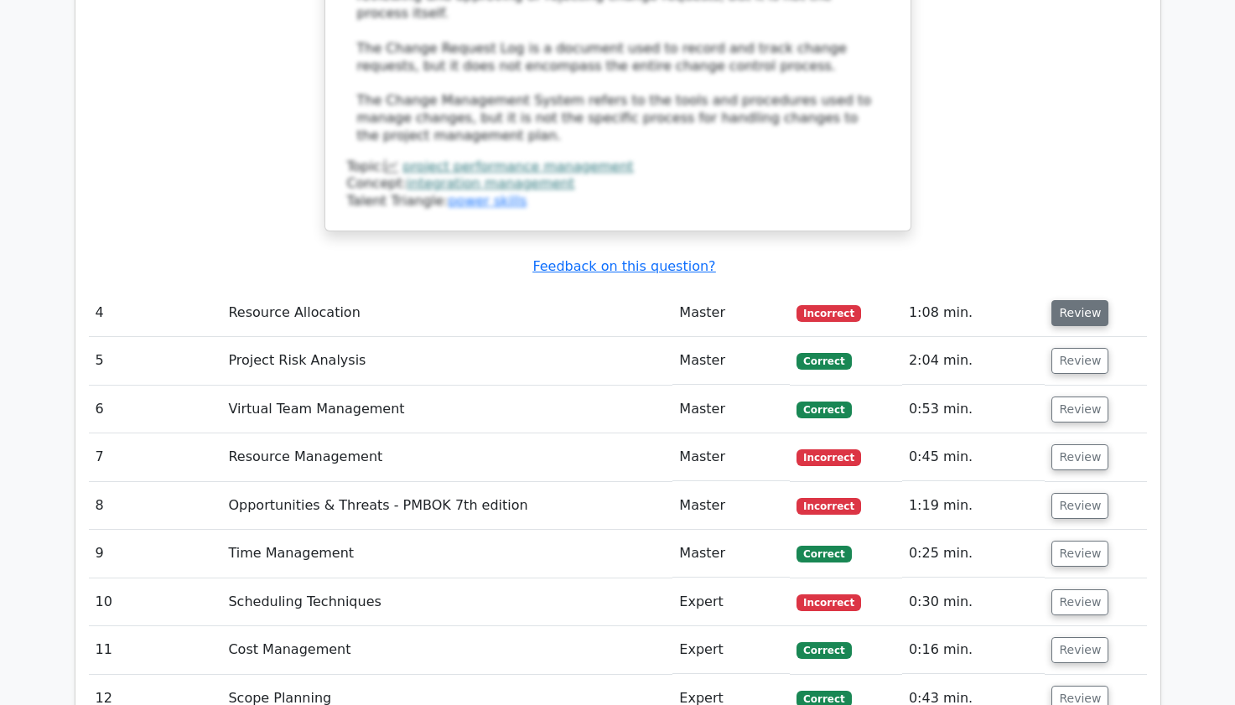
click at [1077, 300] on button "Review" at bounding box center [1079, 313] width 57 height 26
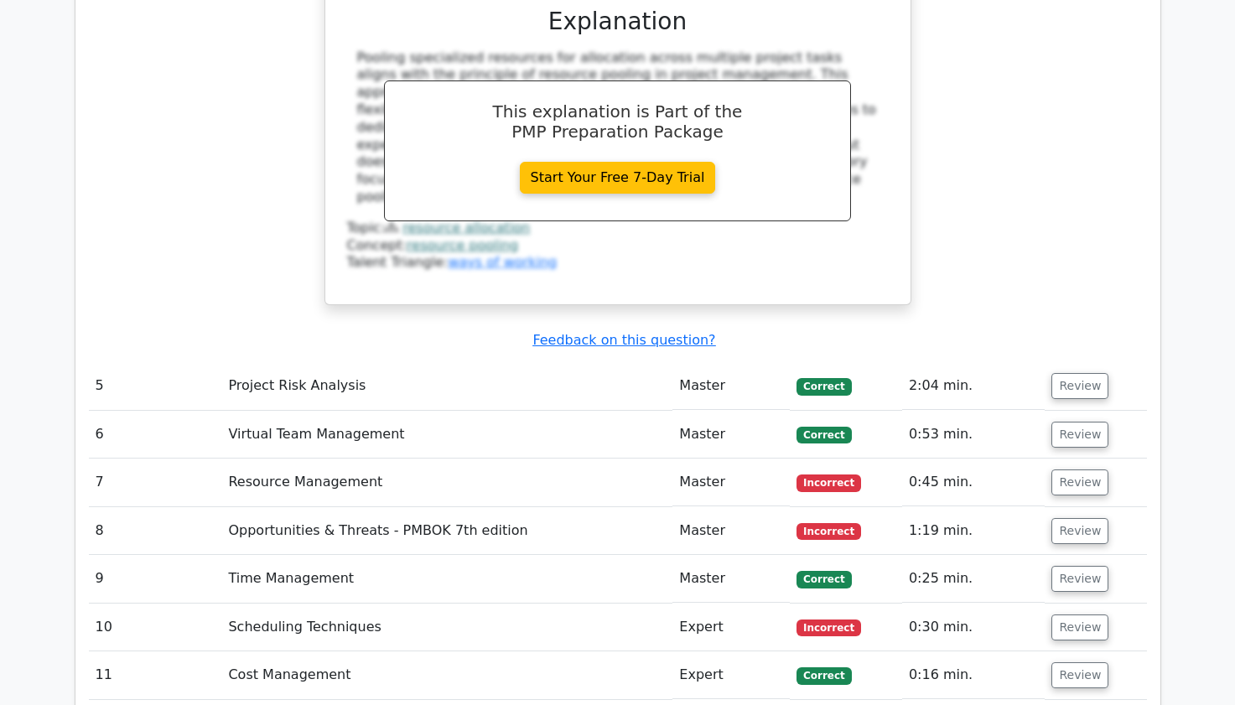
scroll to position [4895, 0]
click at [1077, 372] on button "Review" at bounding box center [1079, 385] width 57 height 26
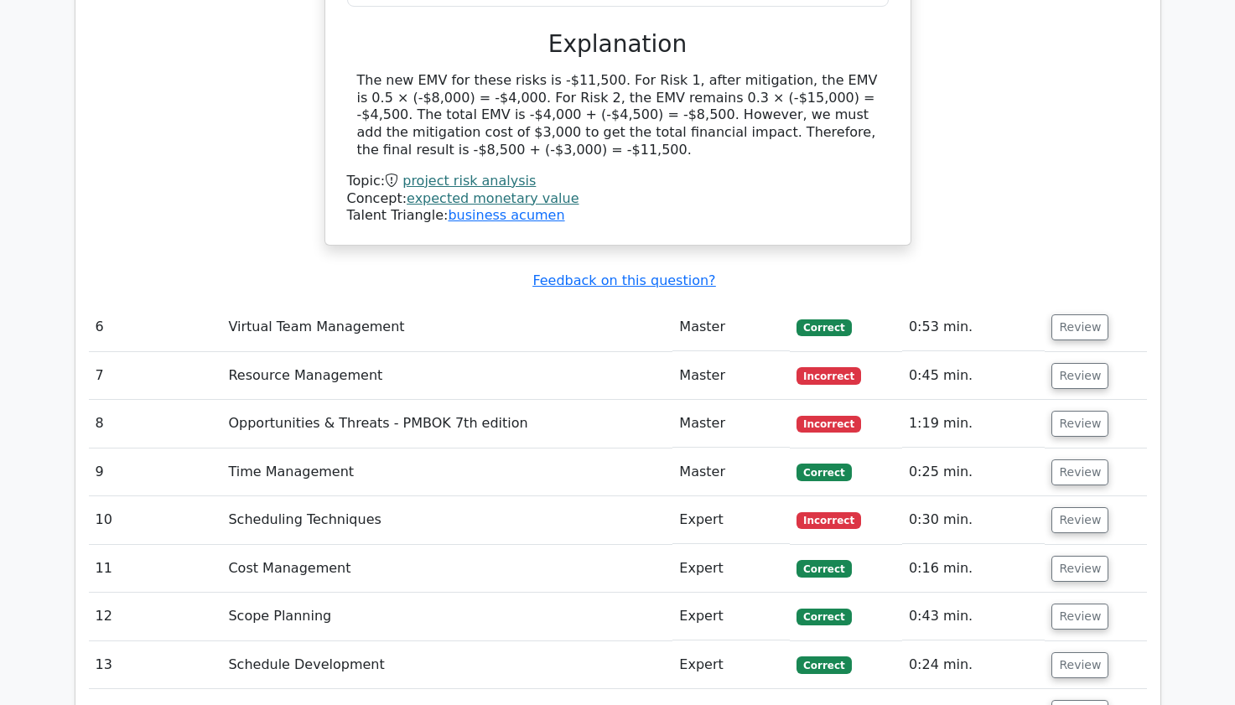
scroll to position [5700, 0]
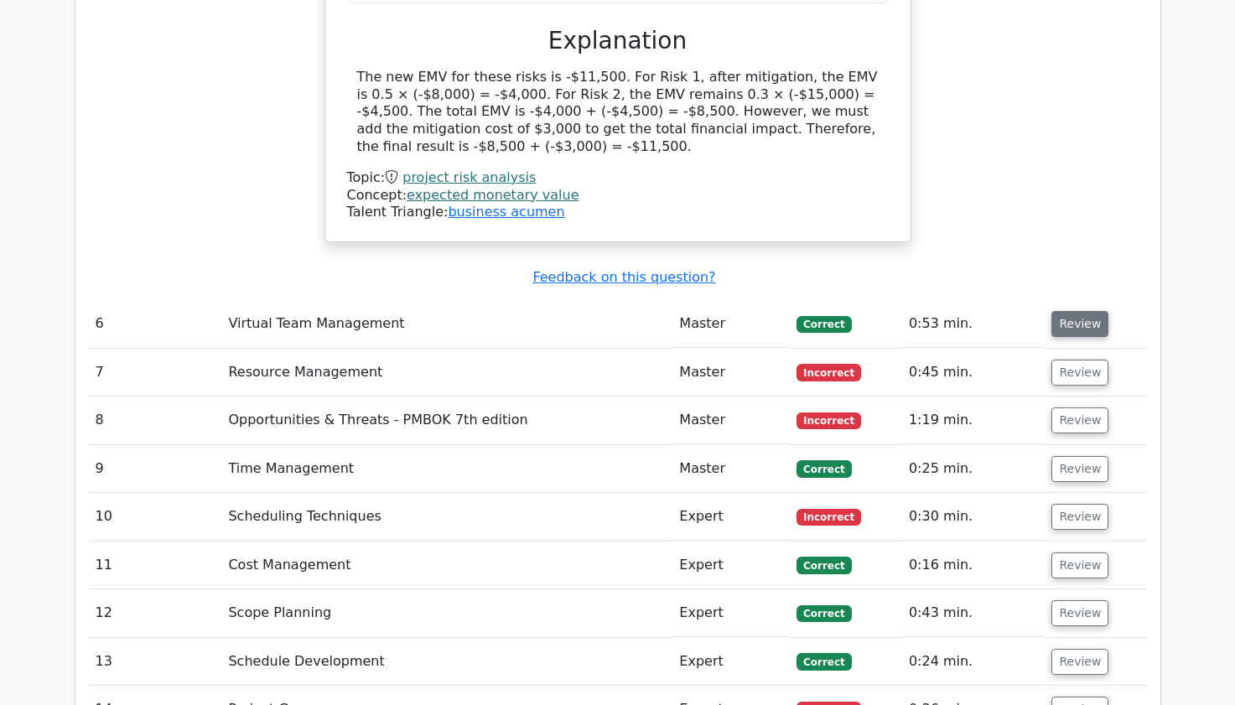
click at [1079, 311] on button "Review" at bounding box center [1079, 324] width 57 height 26
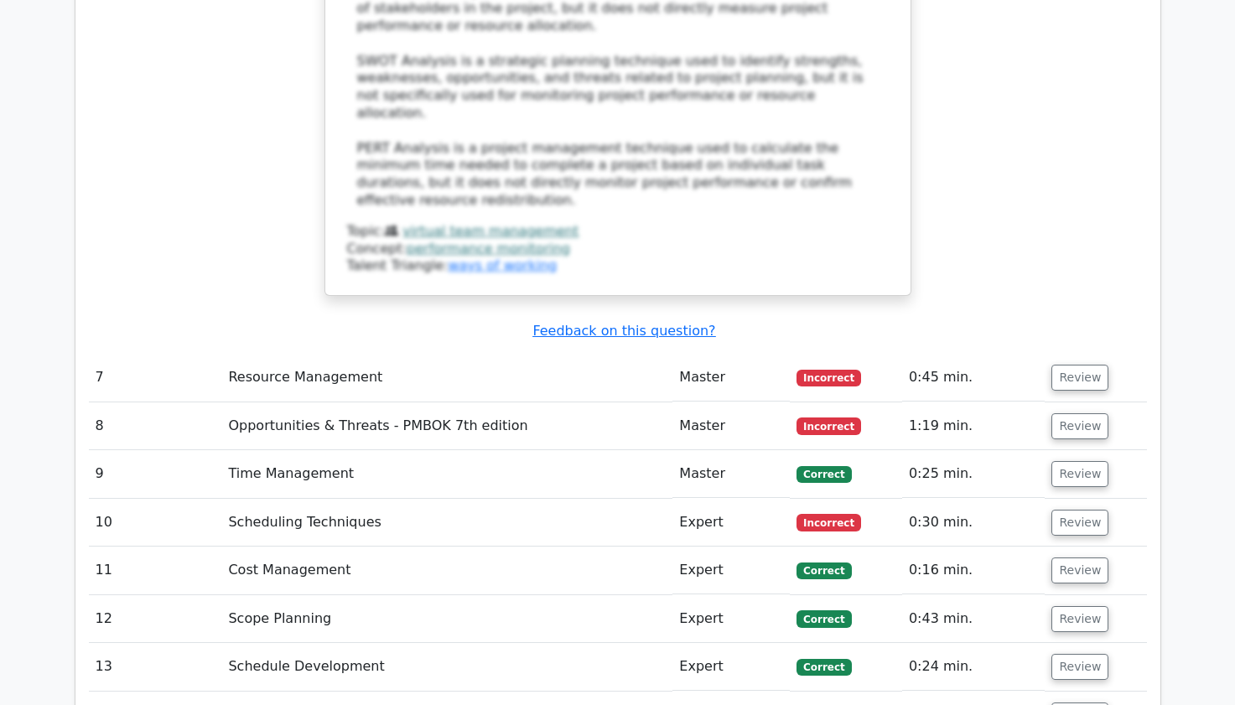
scroll to position [6672, 0]
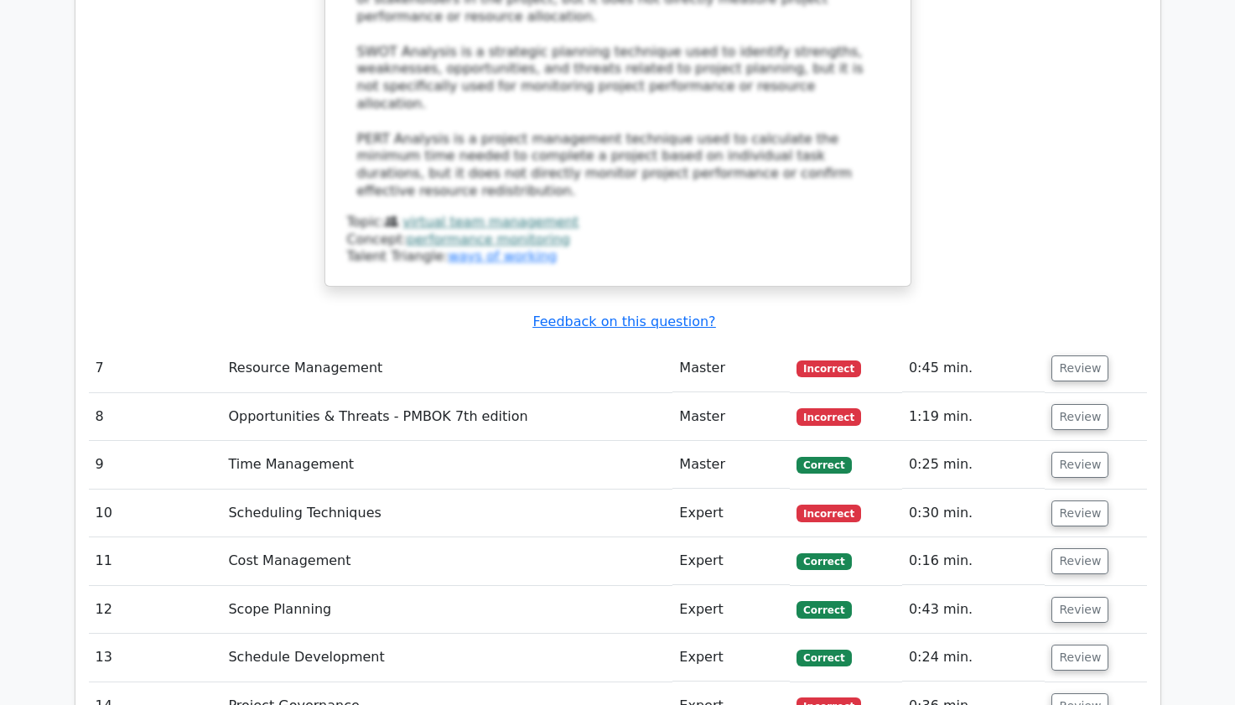
click at [1079, 355] on button "Review" at bounding box center [1079, 368] width 57 height 26
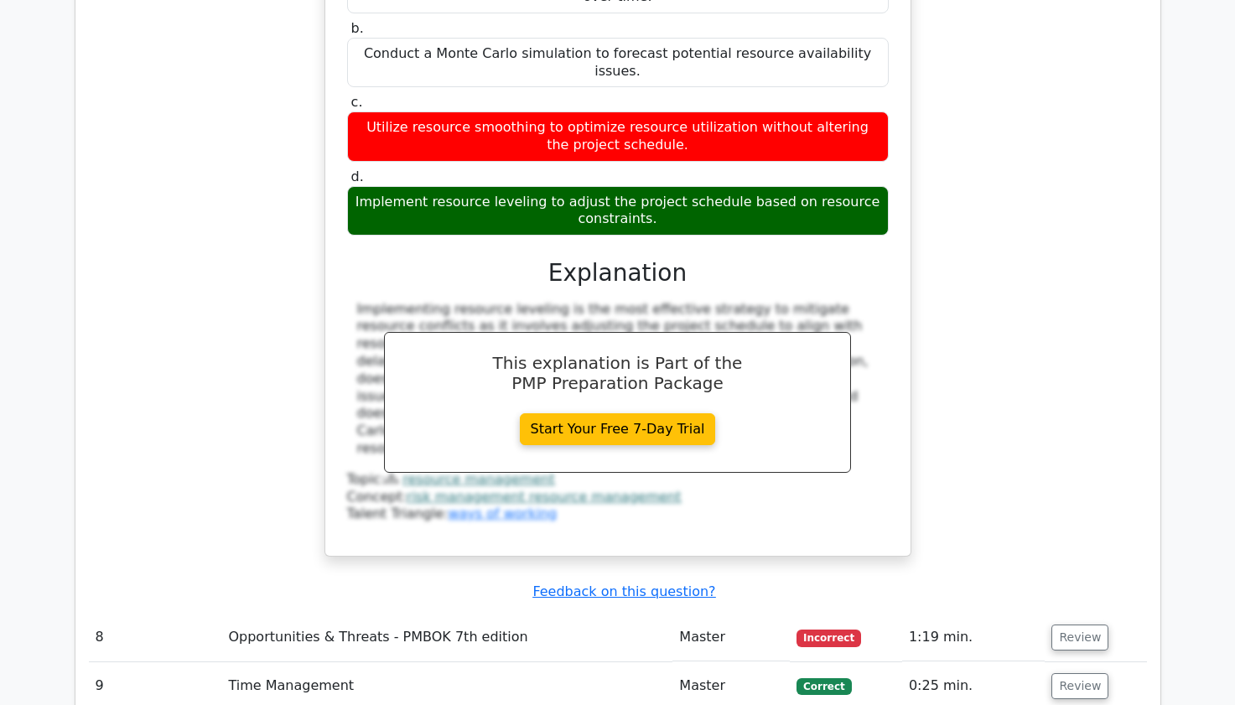
scroll to position [7276, 0]
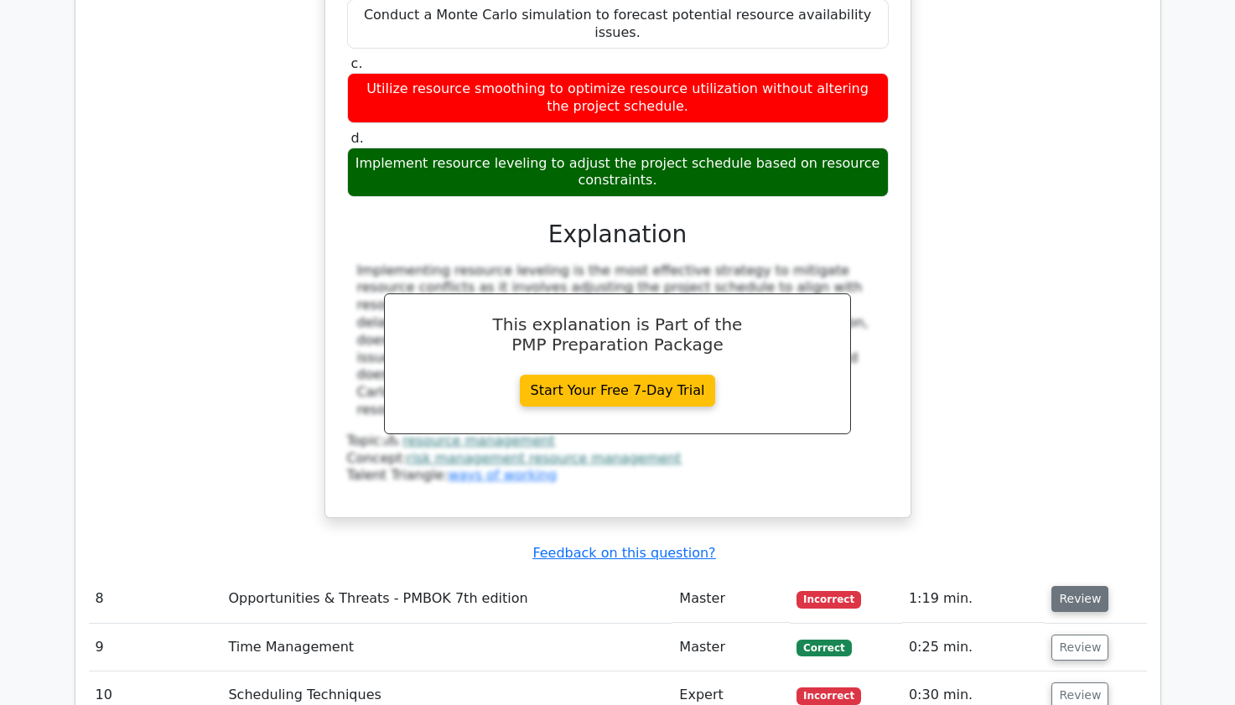
click at [1080, 586] on button "Review" at bounding box center [1079, 599] width 57 height 26
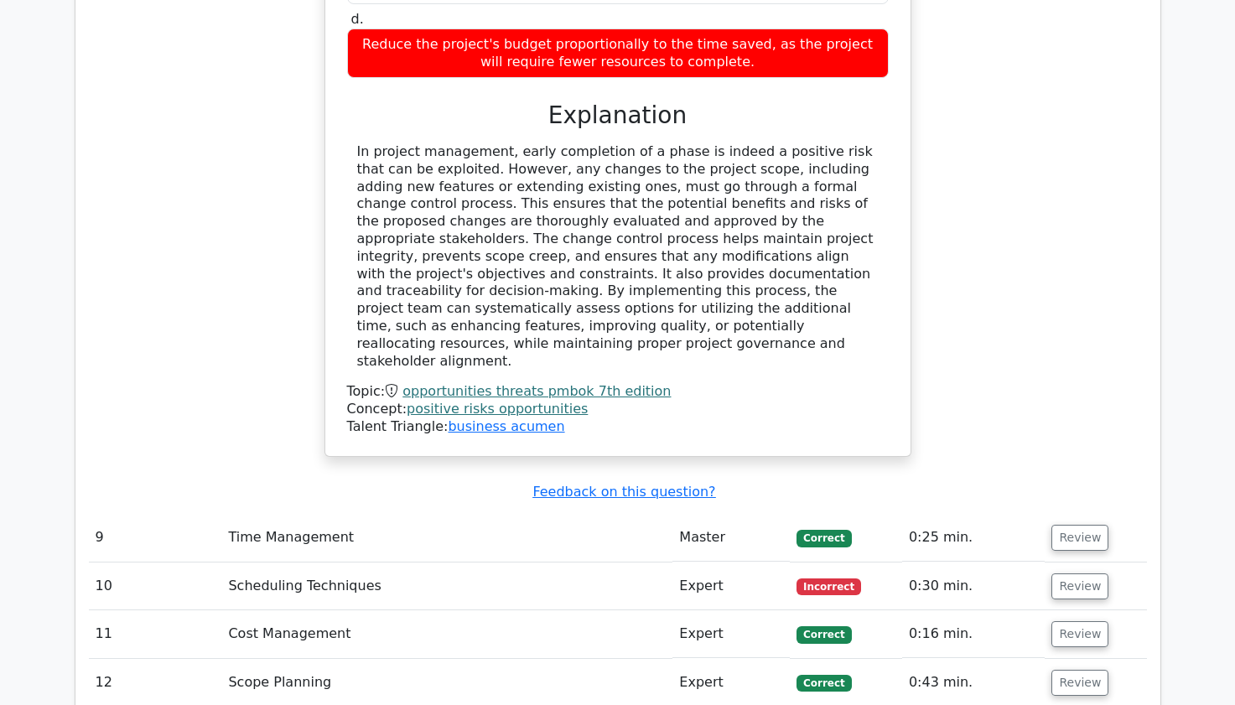
scroll to position [8248, 0]
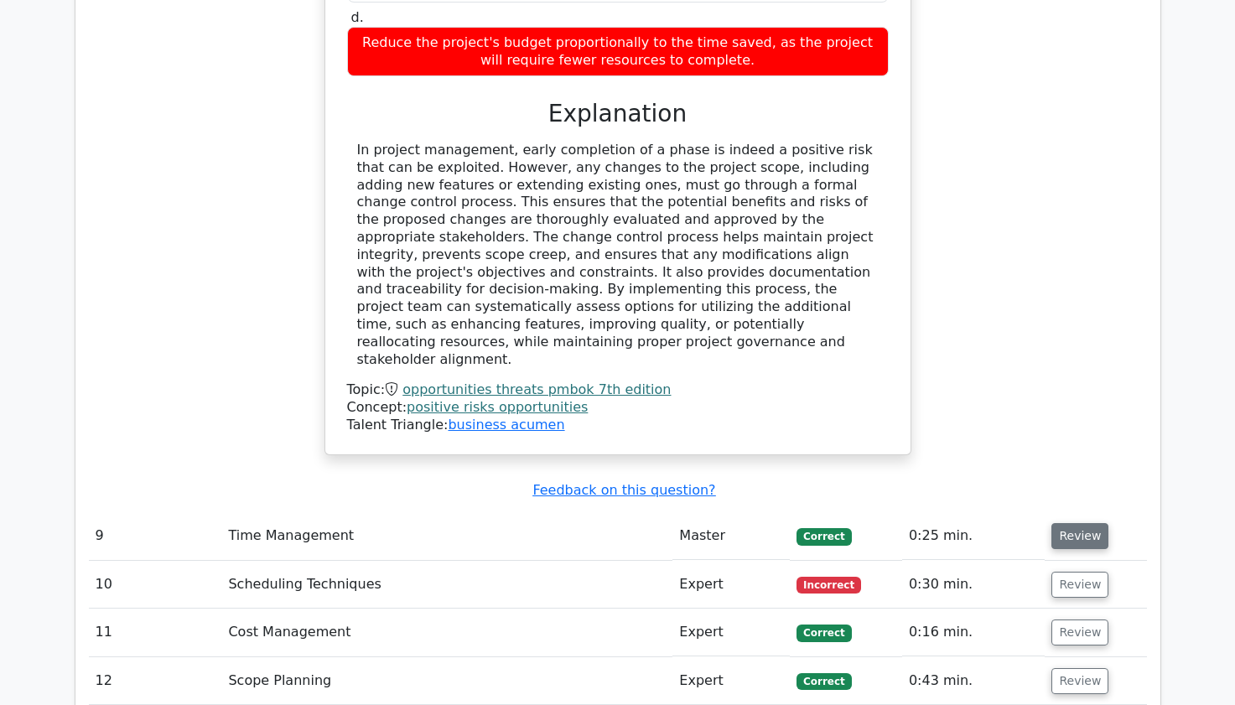
click at [1083, 523] on button "Review" at bounding box center [1079, 536] width 57 height 26
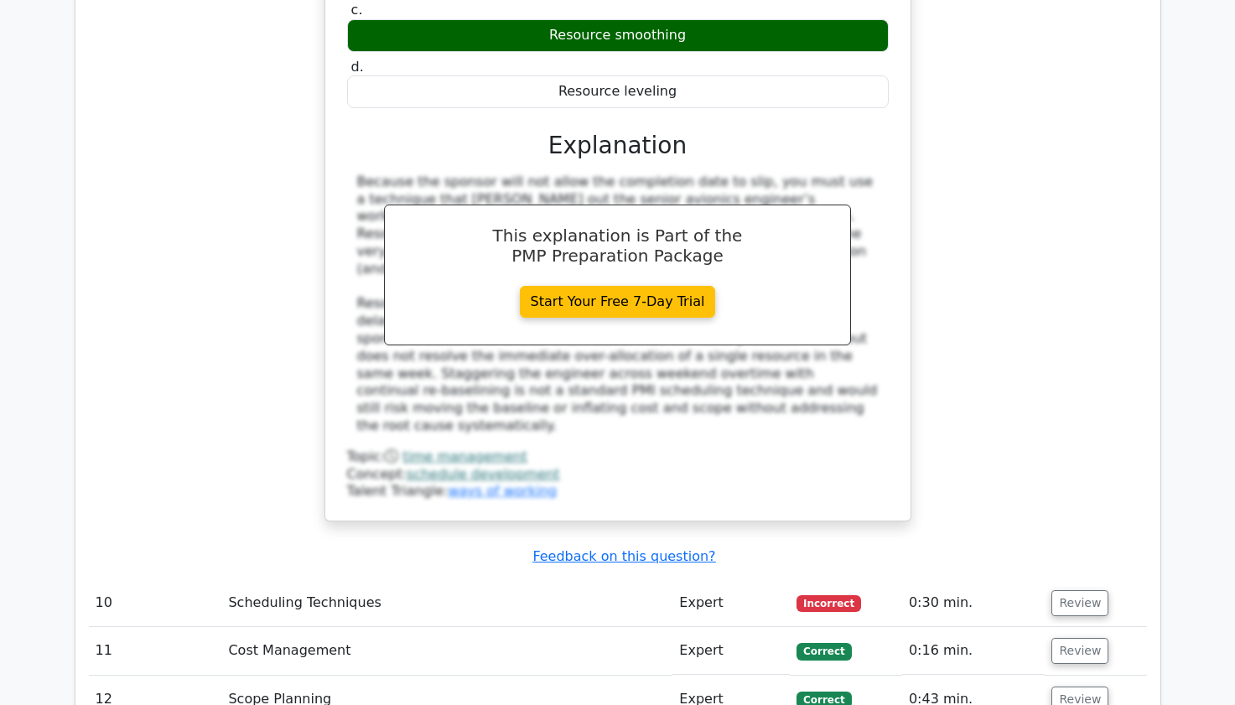
scroll to position [9154, 0]
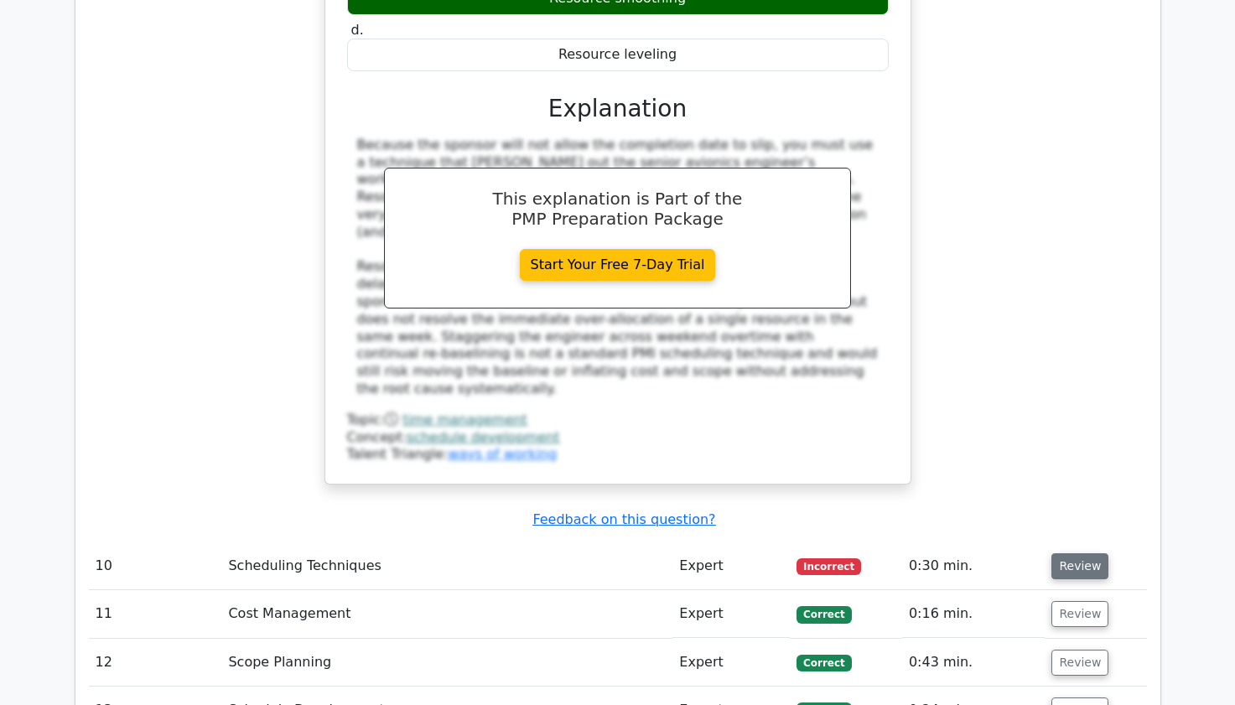
click at [1071, 553] on button "Review" at bounding box center [1079, 566] width 57 height 26
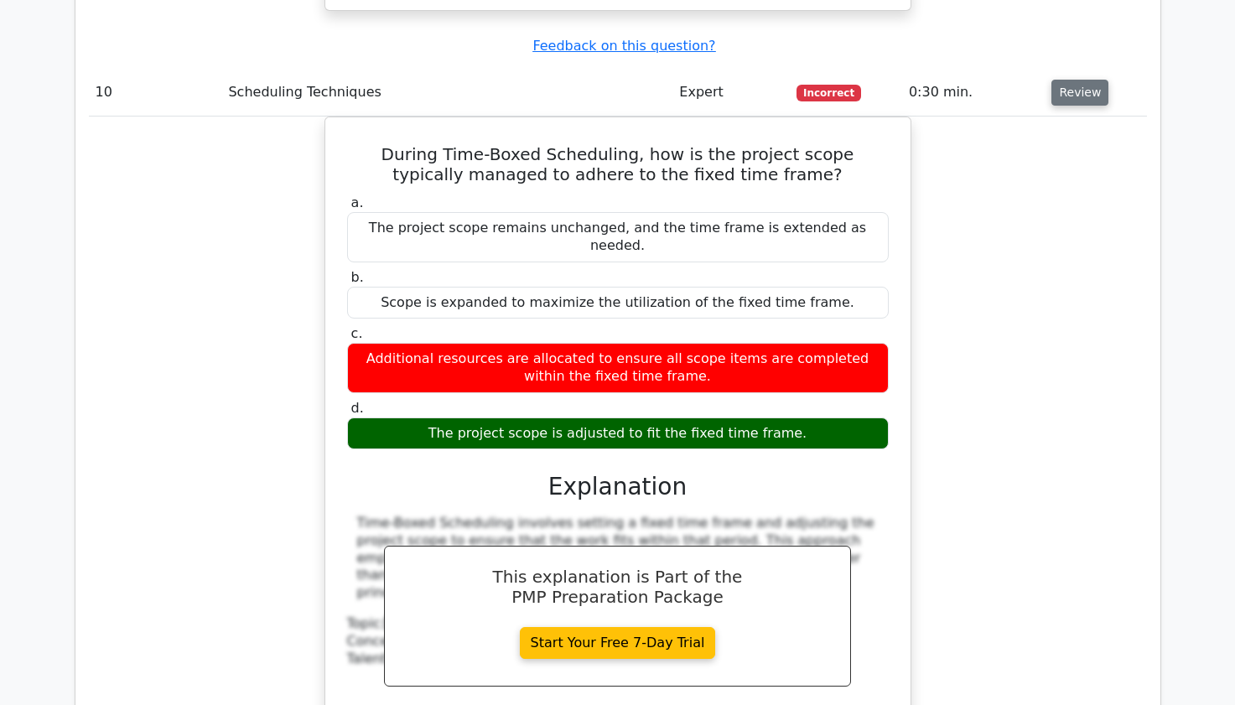
scroll to position [9824, 0]
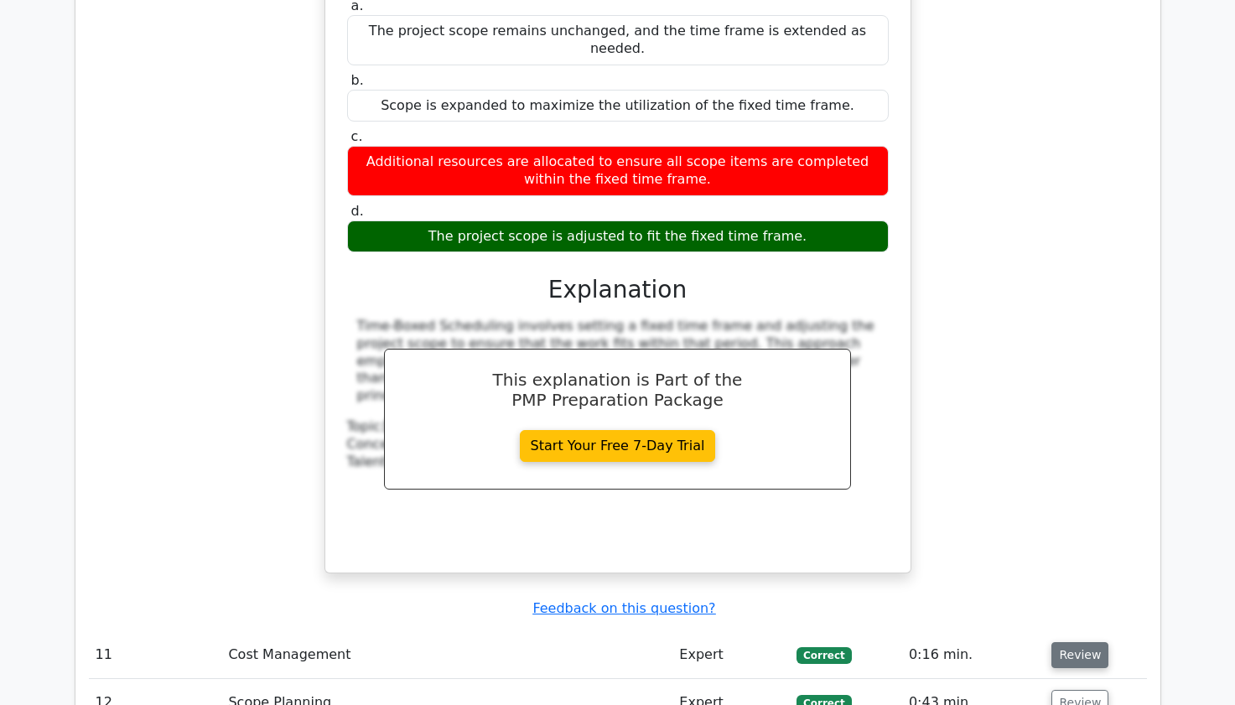
click at [1071, 642] on button "Review" at bounding box center [1079, 655] width 57 height 26
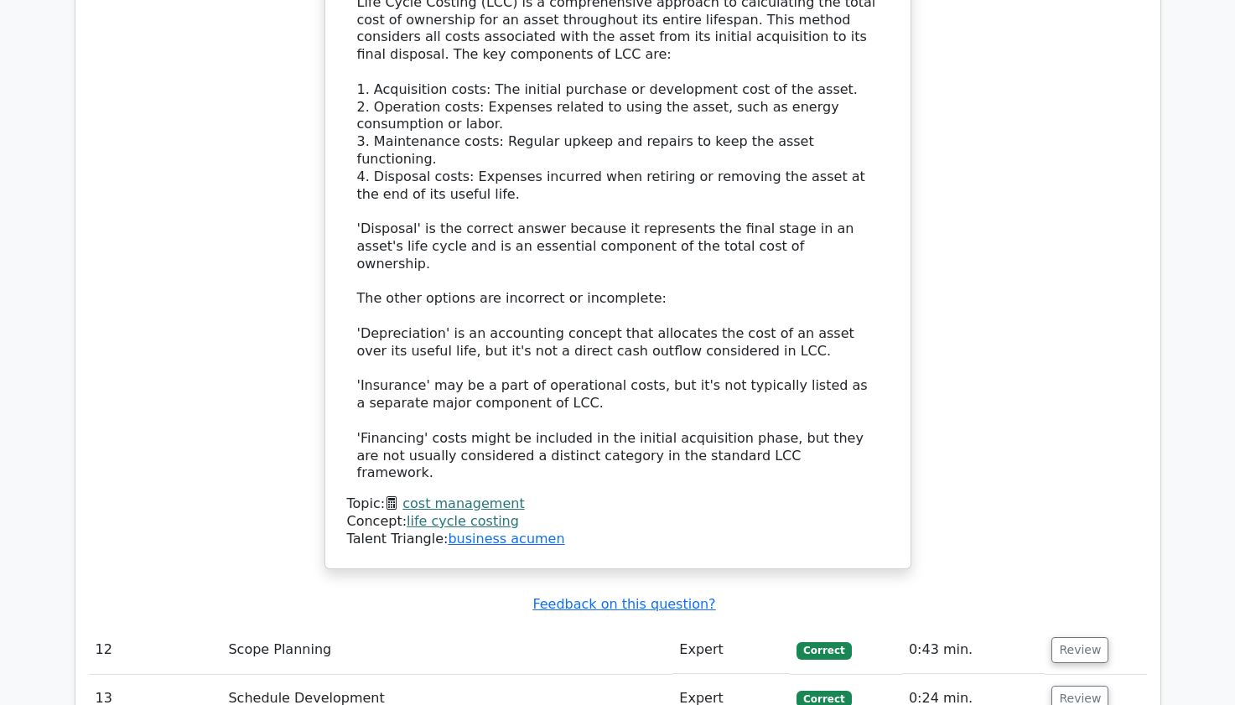
scroll to position [10931, 0]
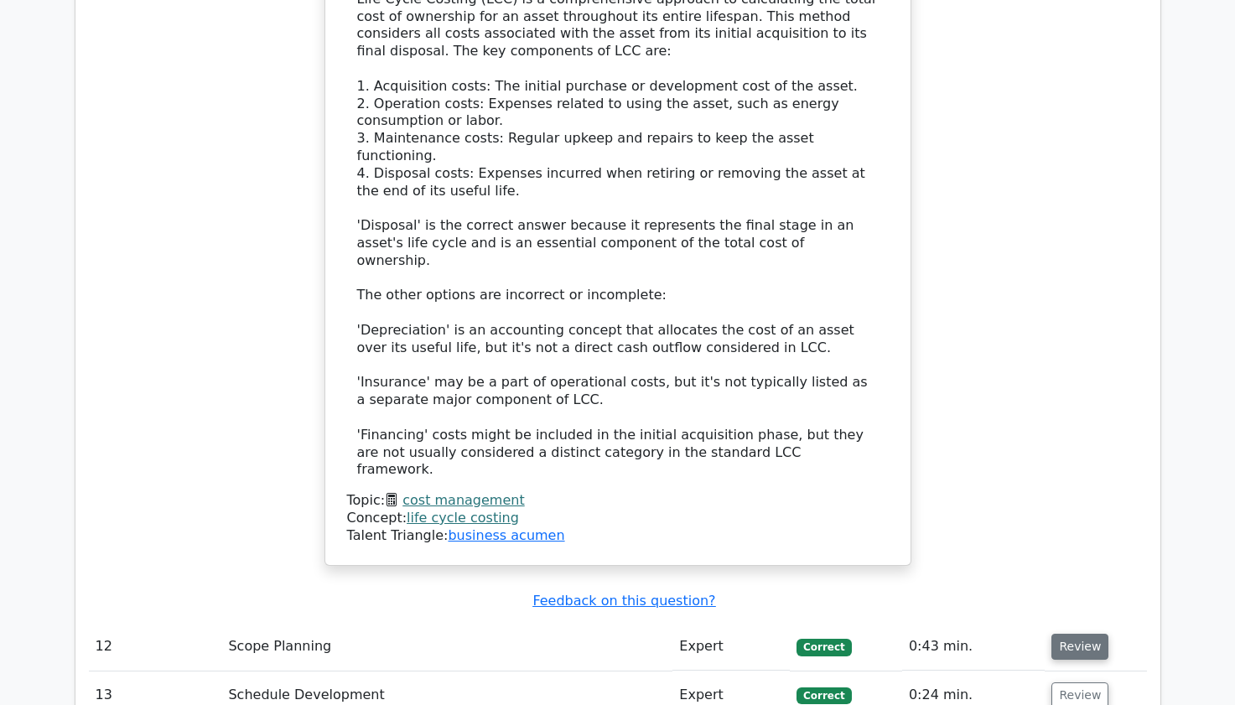
click at [1070, 634] on button "Review" at bounding box center [1079, 647] width 57 height 26
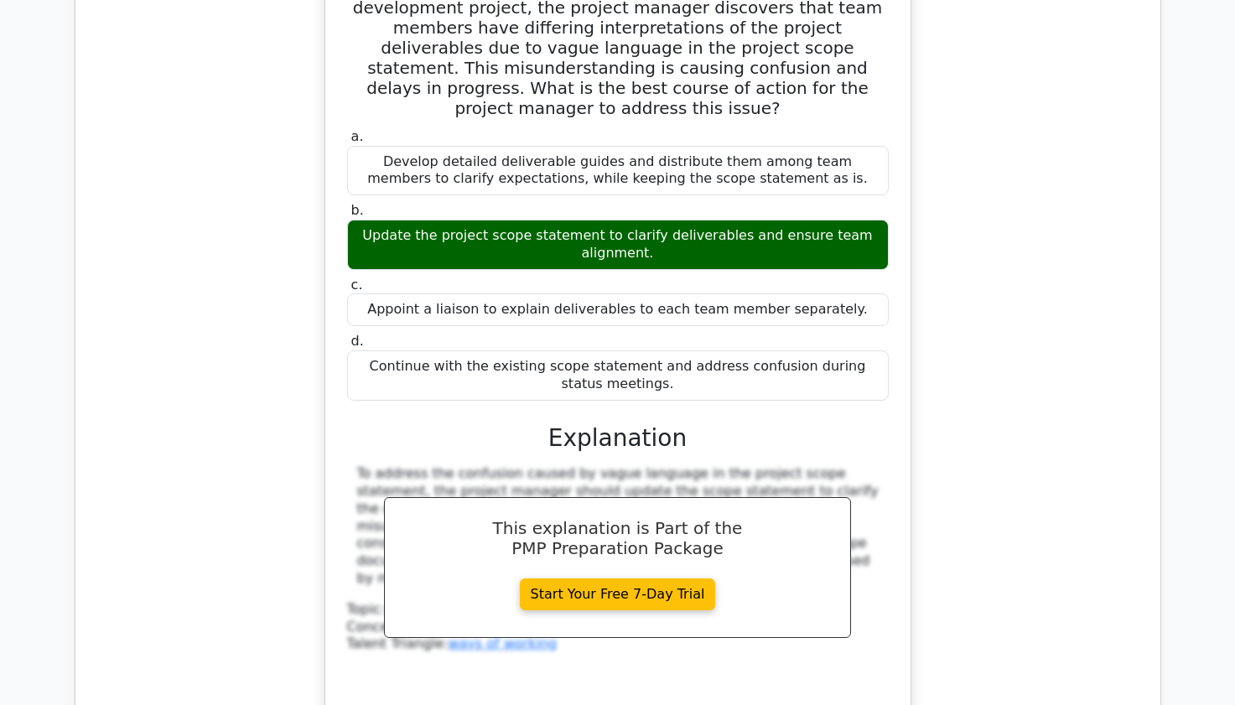
scroll to position [11802, 0]
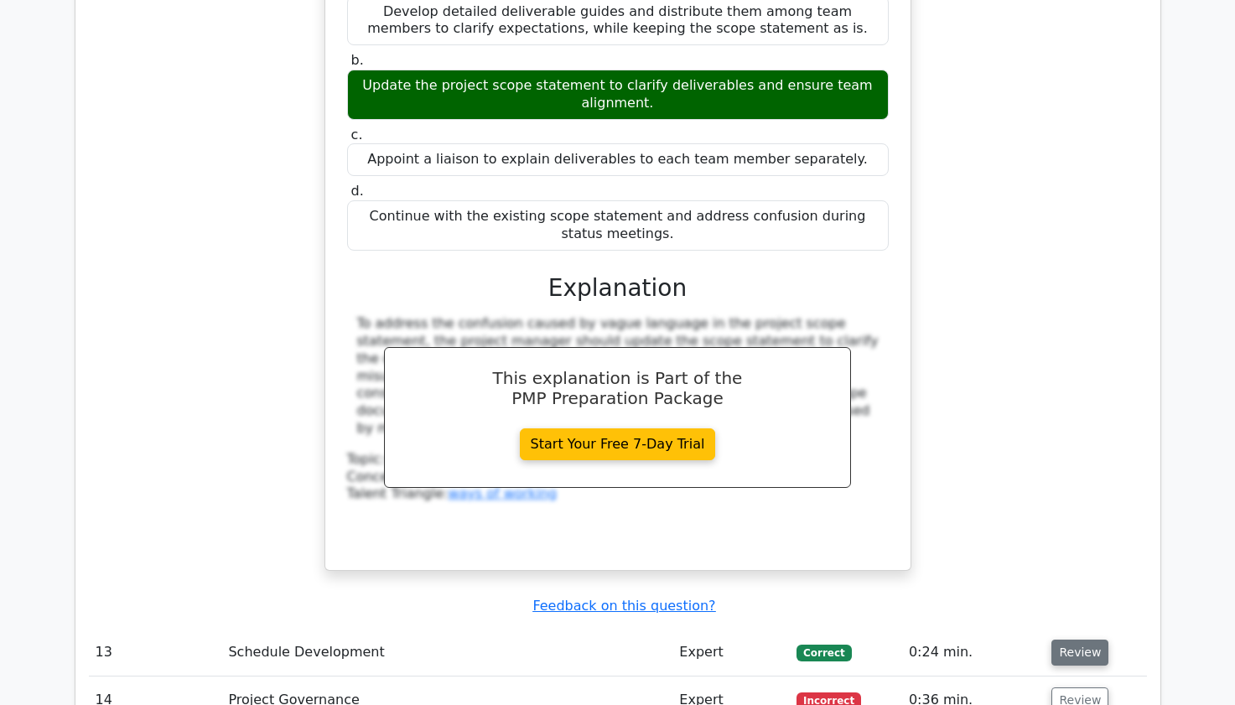
click at [1073, 640] on button "Review" at bounding box center [1079, 653] width 57 height 26
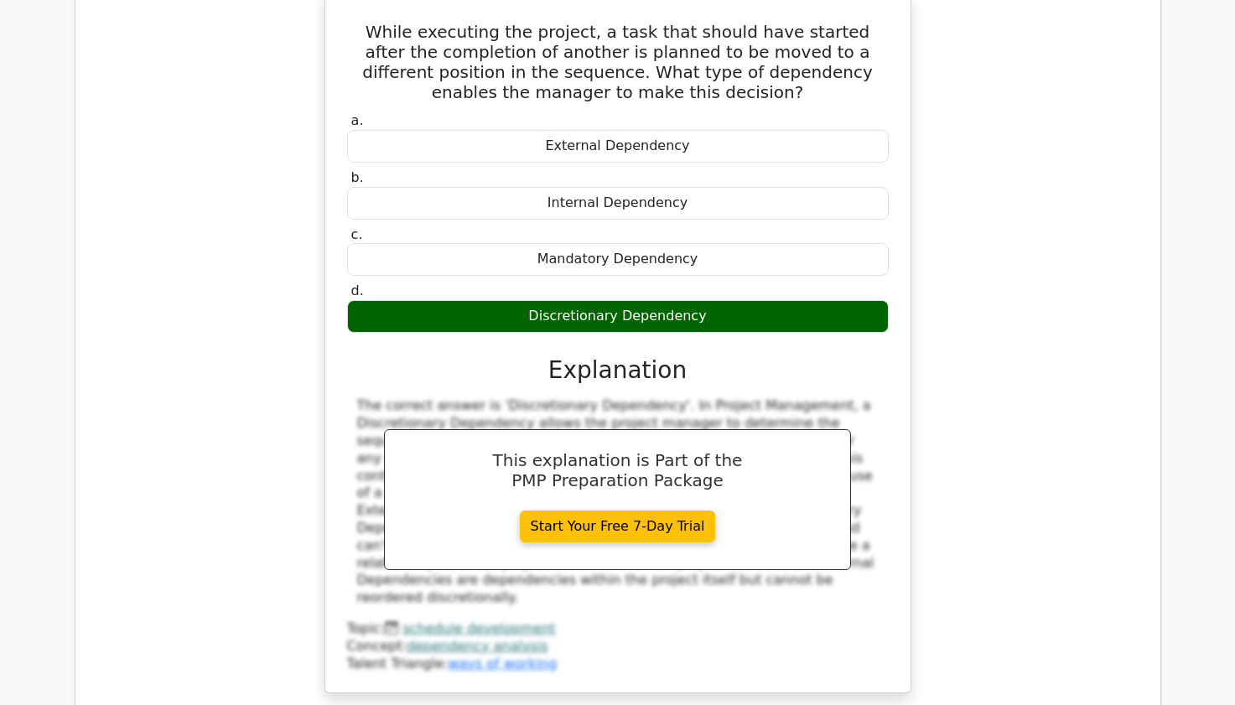
scroll to position [12507, 0]
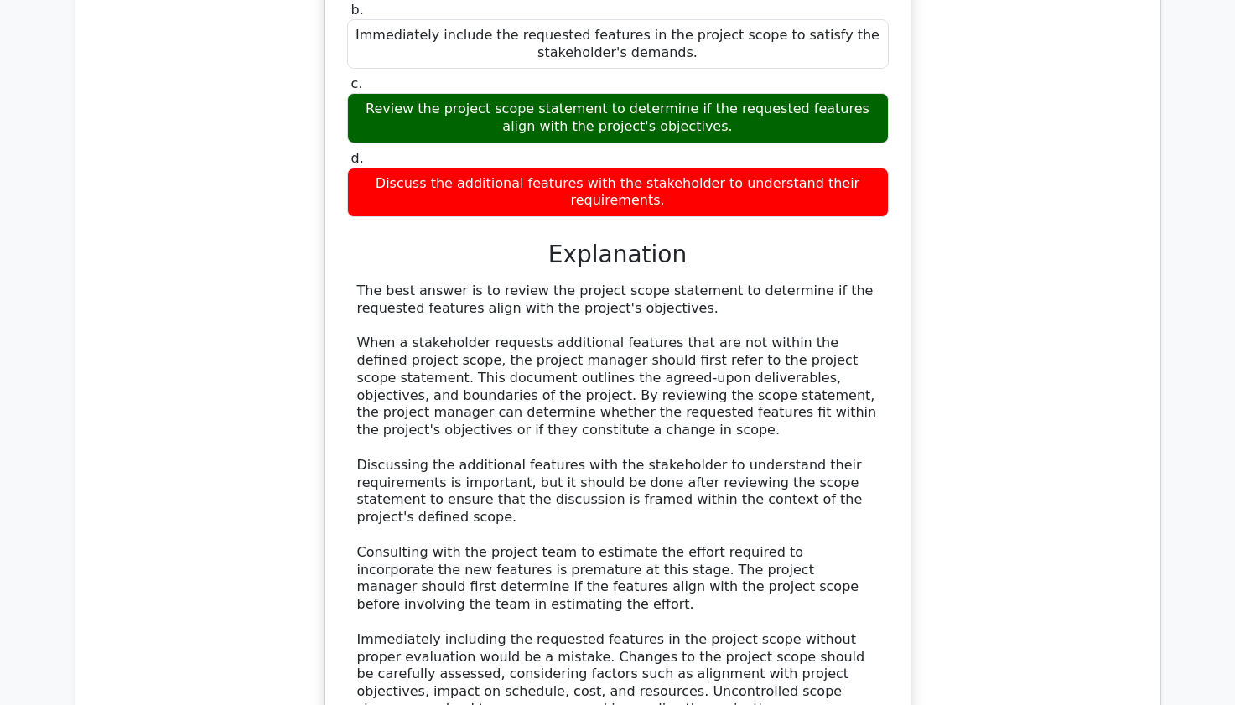
scroll to position [13479, 0]
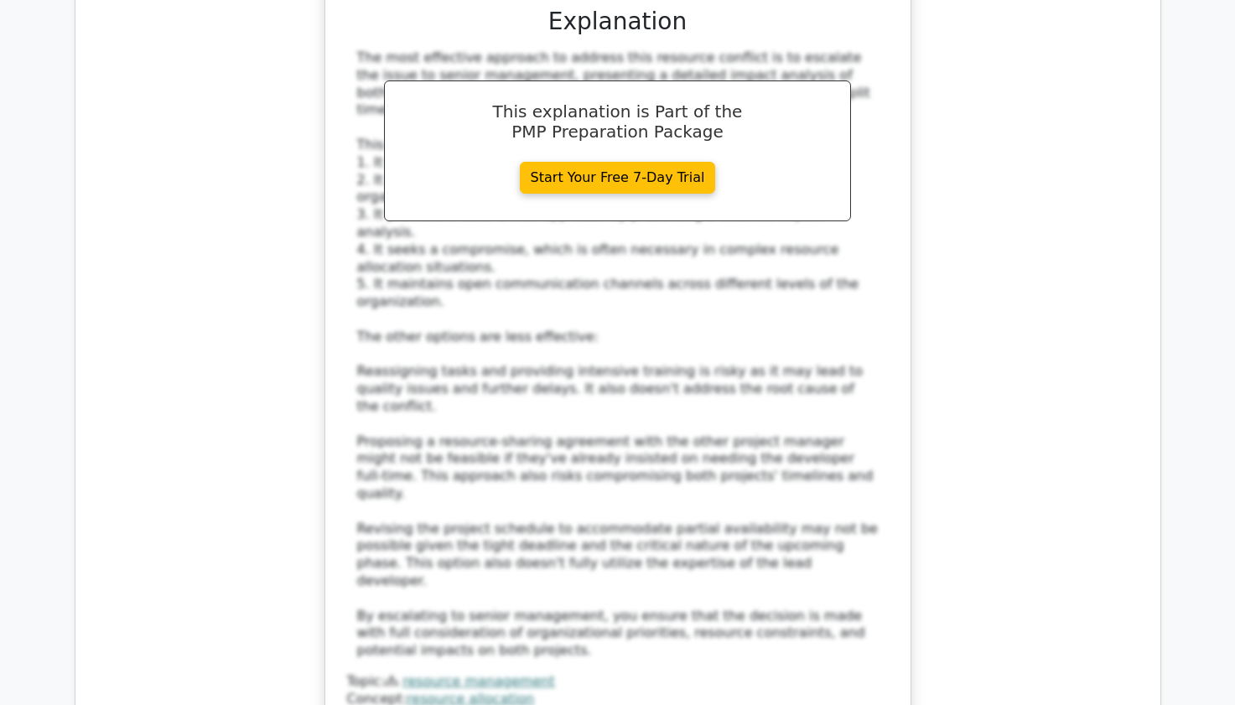
scroll to position [15187, 0]
